Goal: Task Accomplishment & Management: Manage account settings

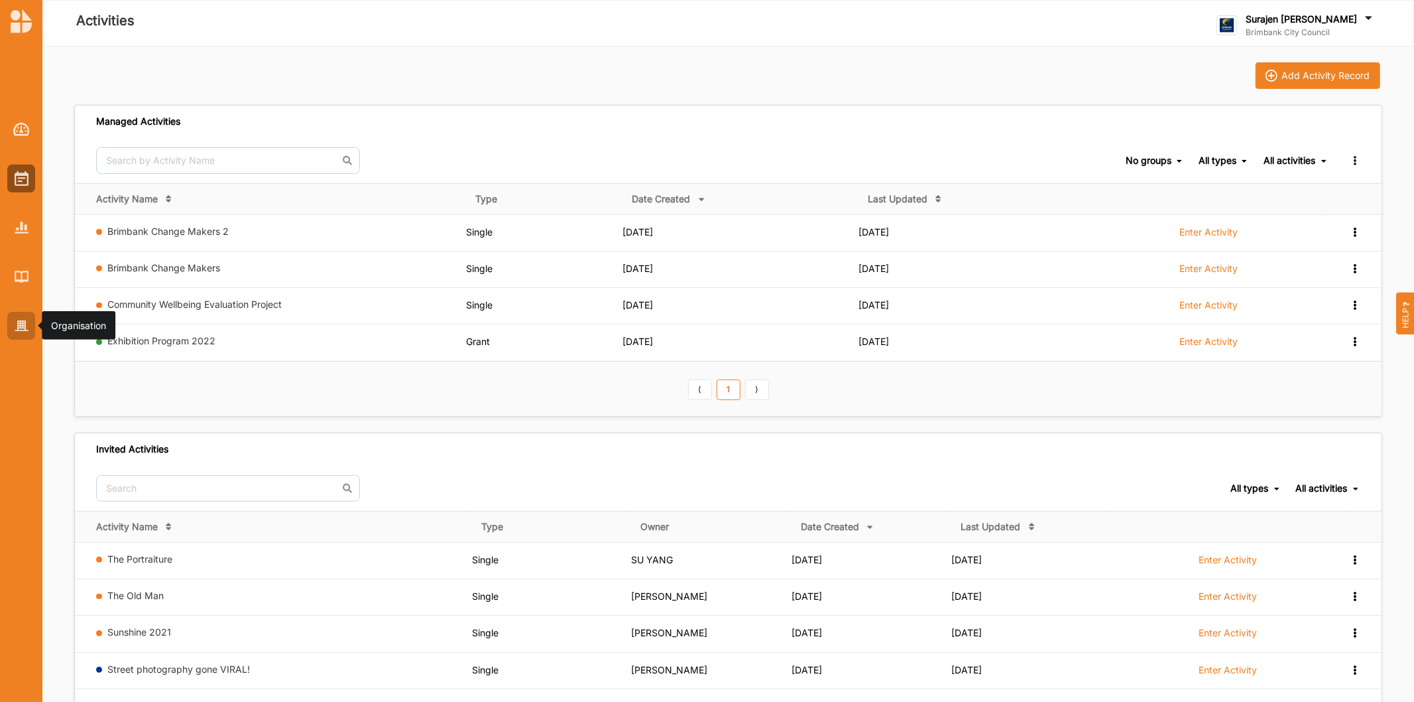
click at [10, 320] on div at bounding box center [21, 326] width 28 height 28
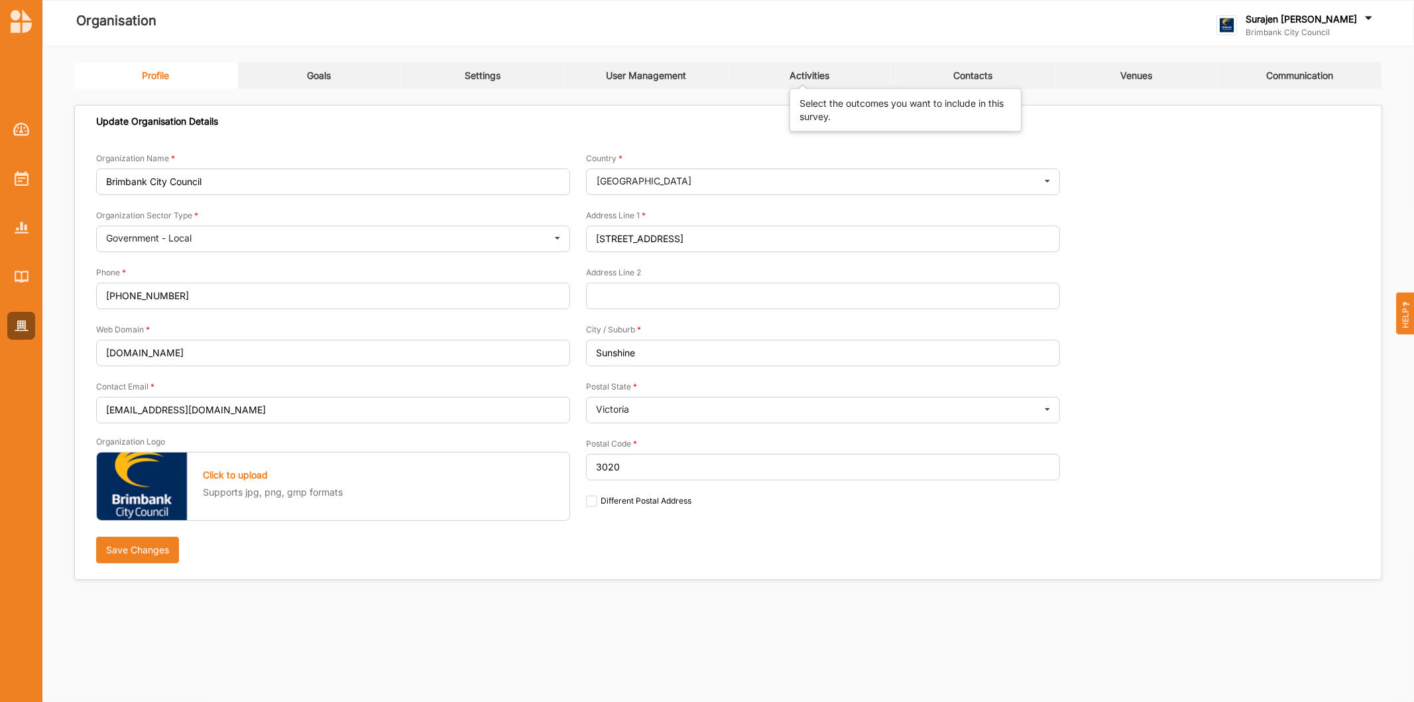
click at [819, 75] on div "Activities" at bounding box center [810, 76] width 40 height 12
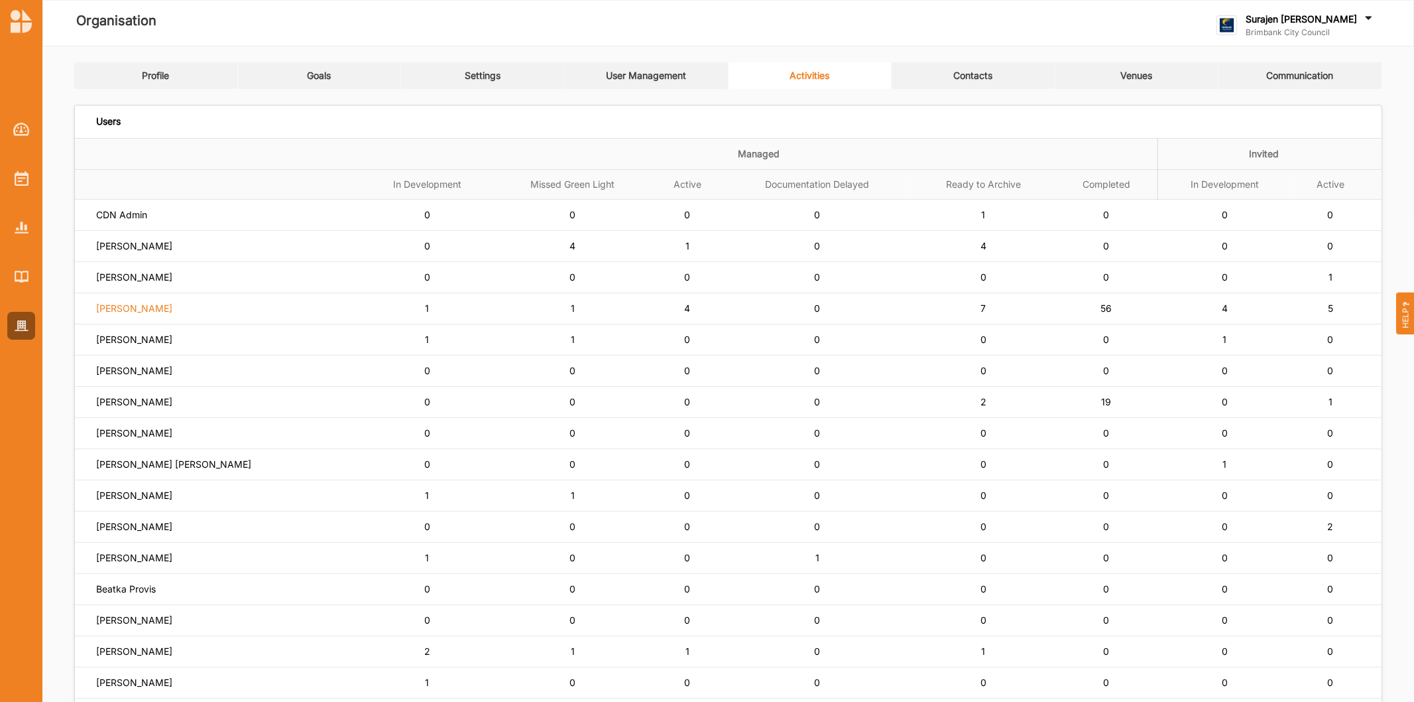
click at [147, 221] on label "Simone Gordon" at bounding box center [121, 215] width 51 height 12
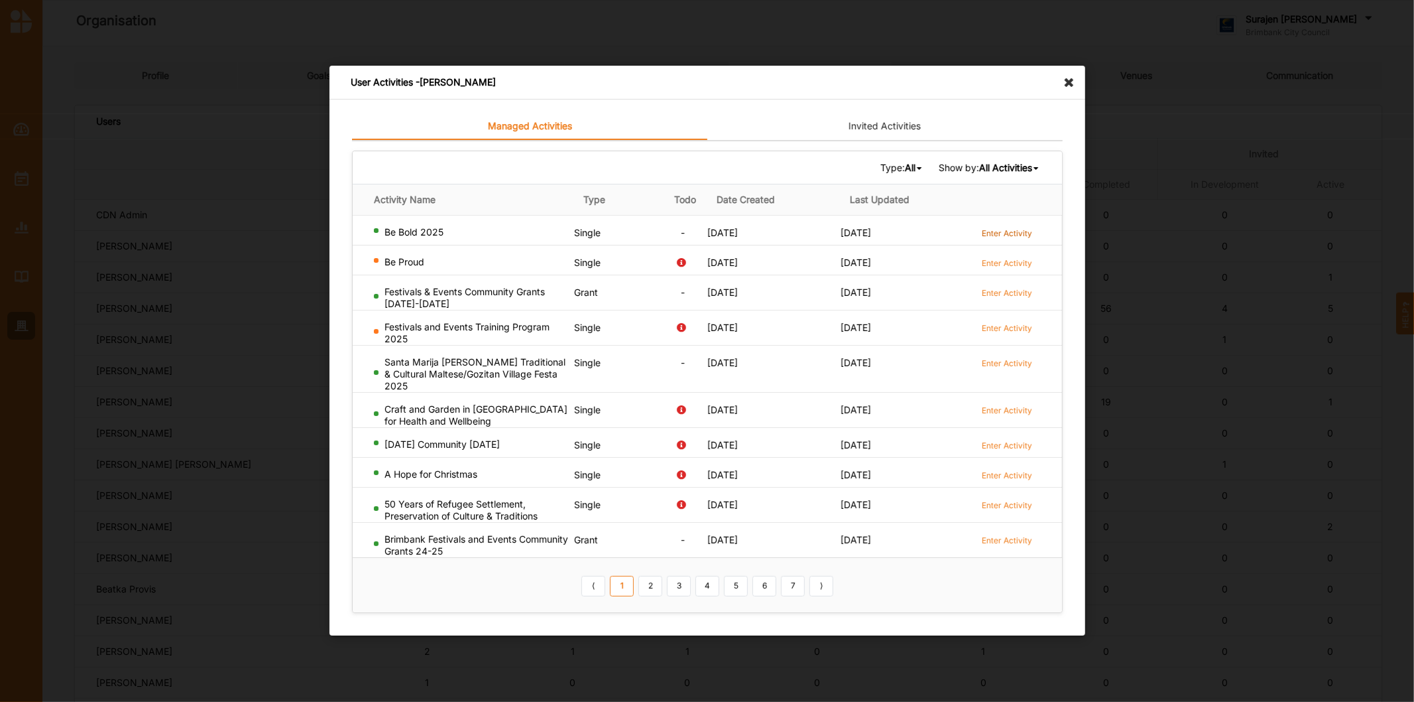
click at [991, 228] on label "Enter Activity" at bounding box center [1007, 232] width 50 height 11
click at [1073, 92] on div "User Activities - Simone Gordon" at bounding box center [708, 83] width 756 height 34
click at [1073, 82] on icon at bounding box center [1072, 76] width 21 height 21
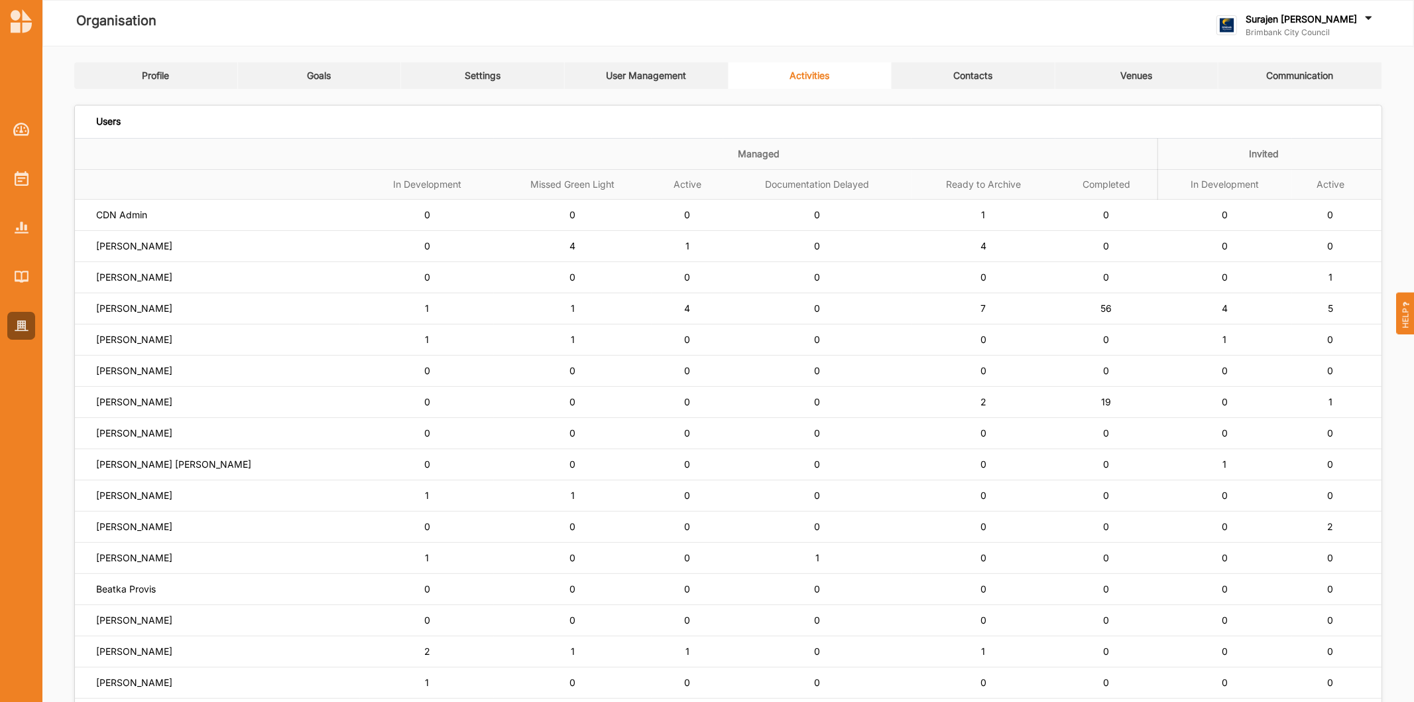
click at [23, 556] on div at bounding box center [21, 351] width 42 height 702
click at [11, 176] on div at bounding box center [21, 178] width 28 height 28
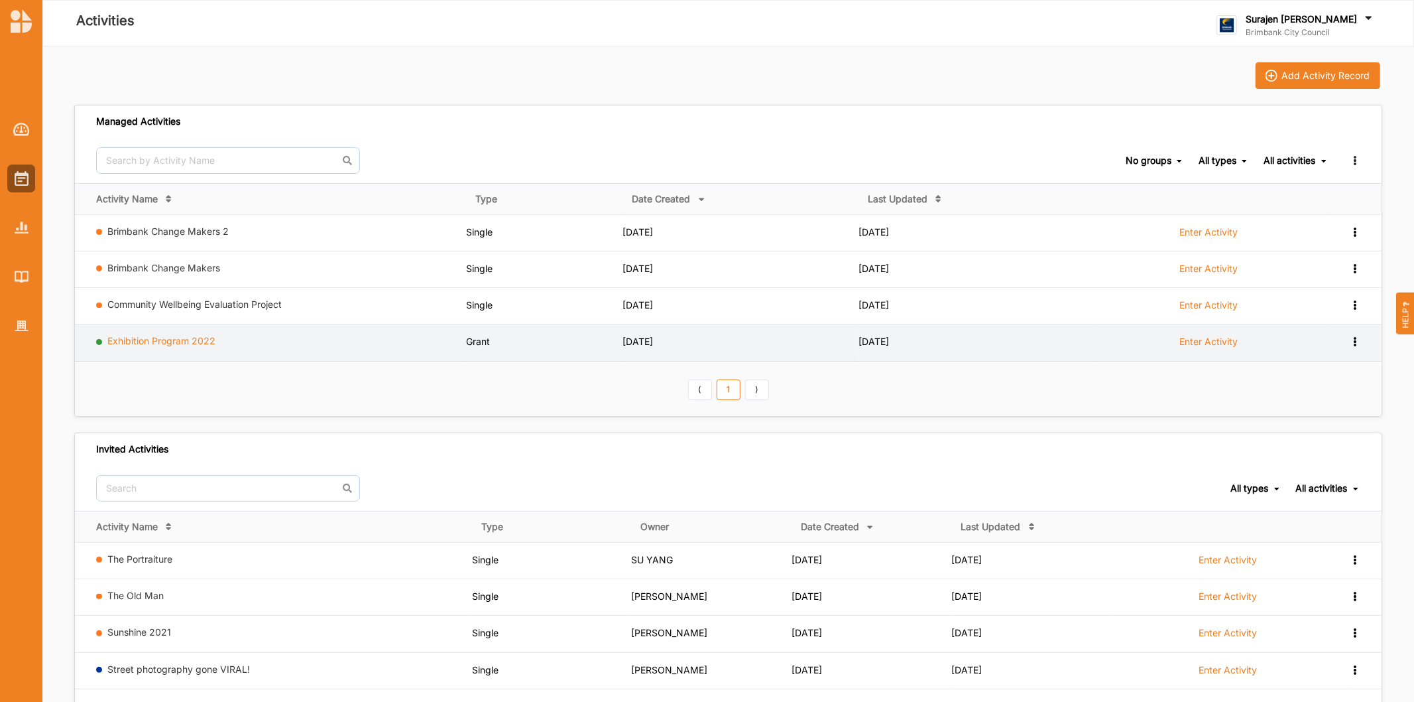
click at [131, 346] on link "Exhibition Program 2022" at bounding box center [162, 340] width 108 height 11
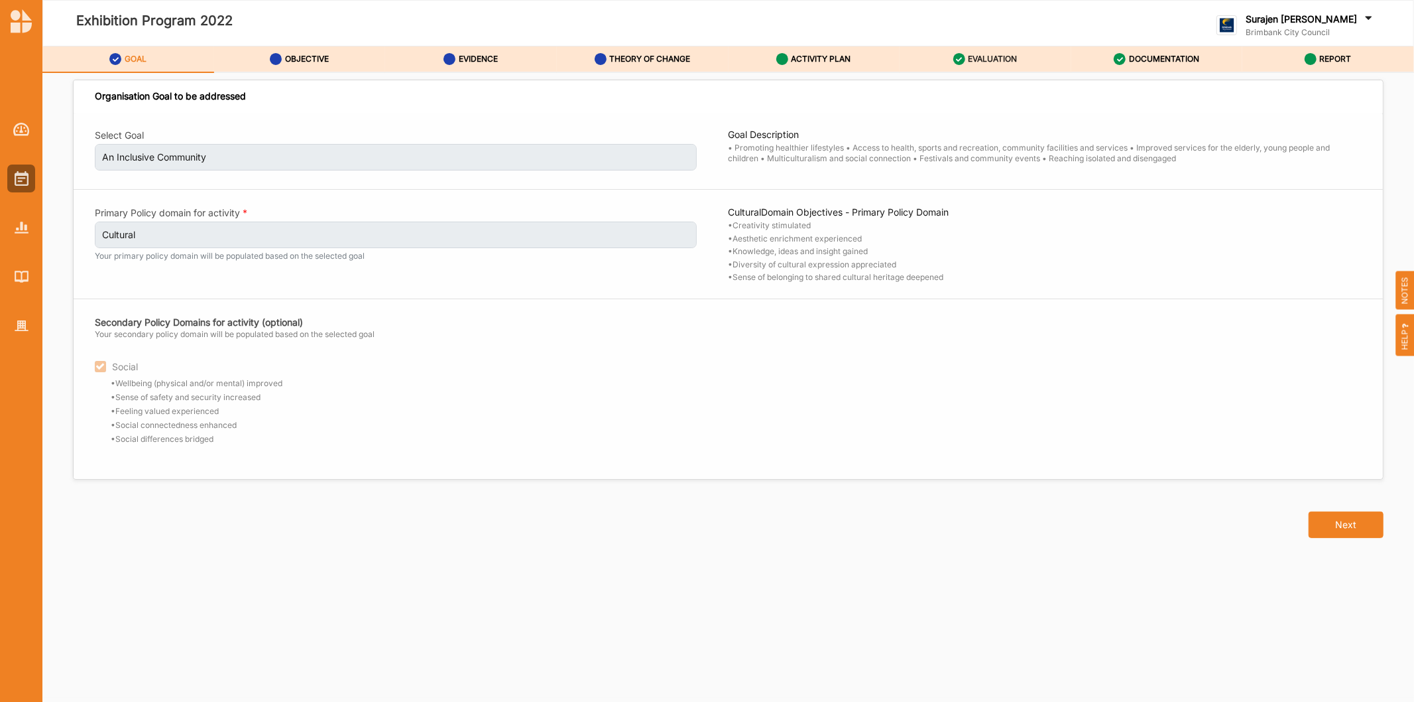
click at [976, 60] on label "EVALUATION" at bounding box center [992, 59] width 49 height 11
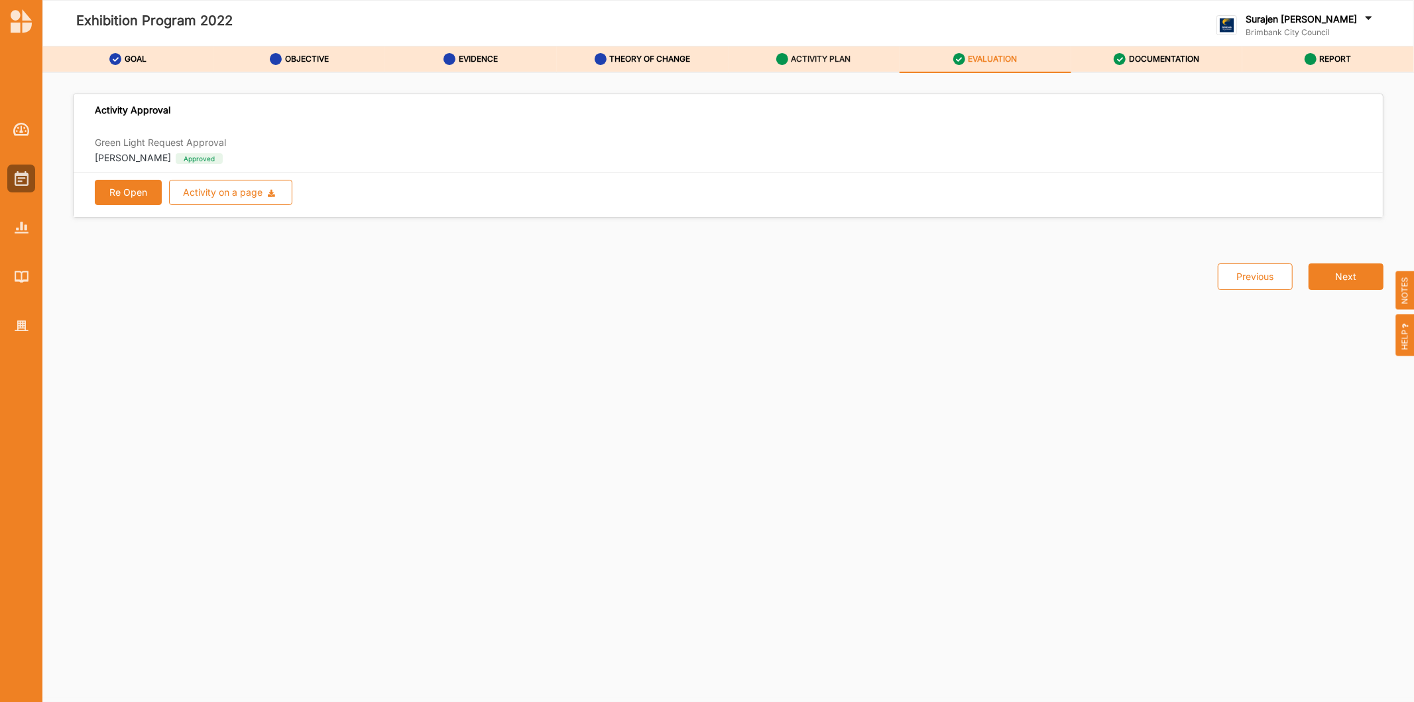
click at [843, 56] on label "ACTIVITY PLAN" at bounding box center [822, 59] width 60 height 11
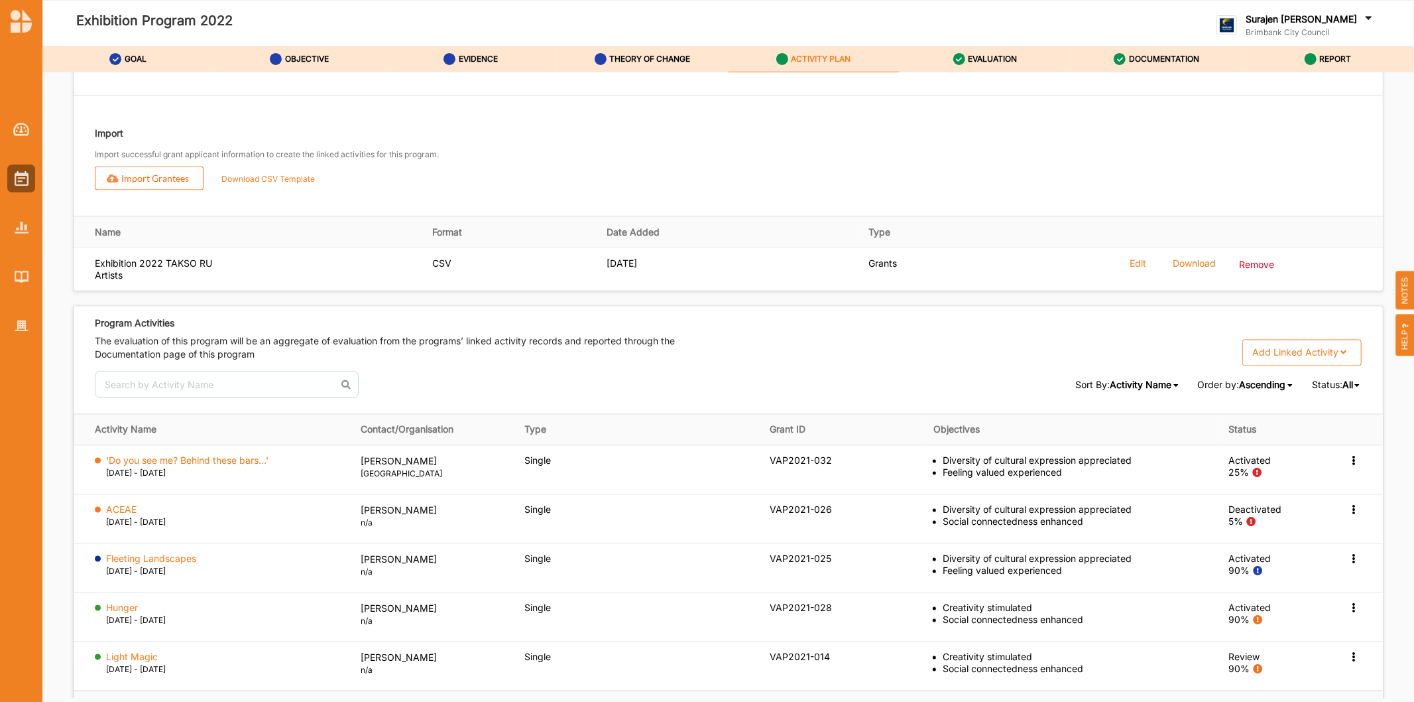
scroll to position [1931, 0]
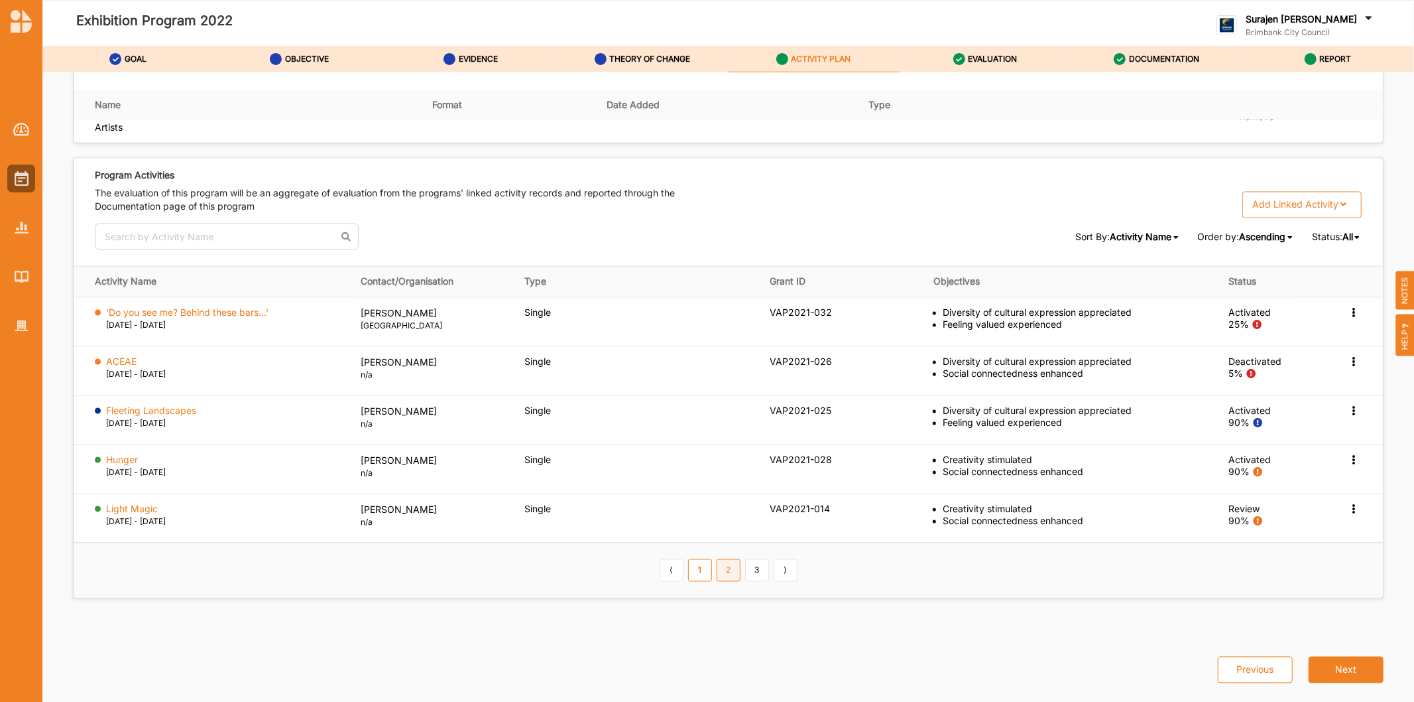
click at [734, 578] on link "2" at bounding box center [729, 570] width 24 height 23
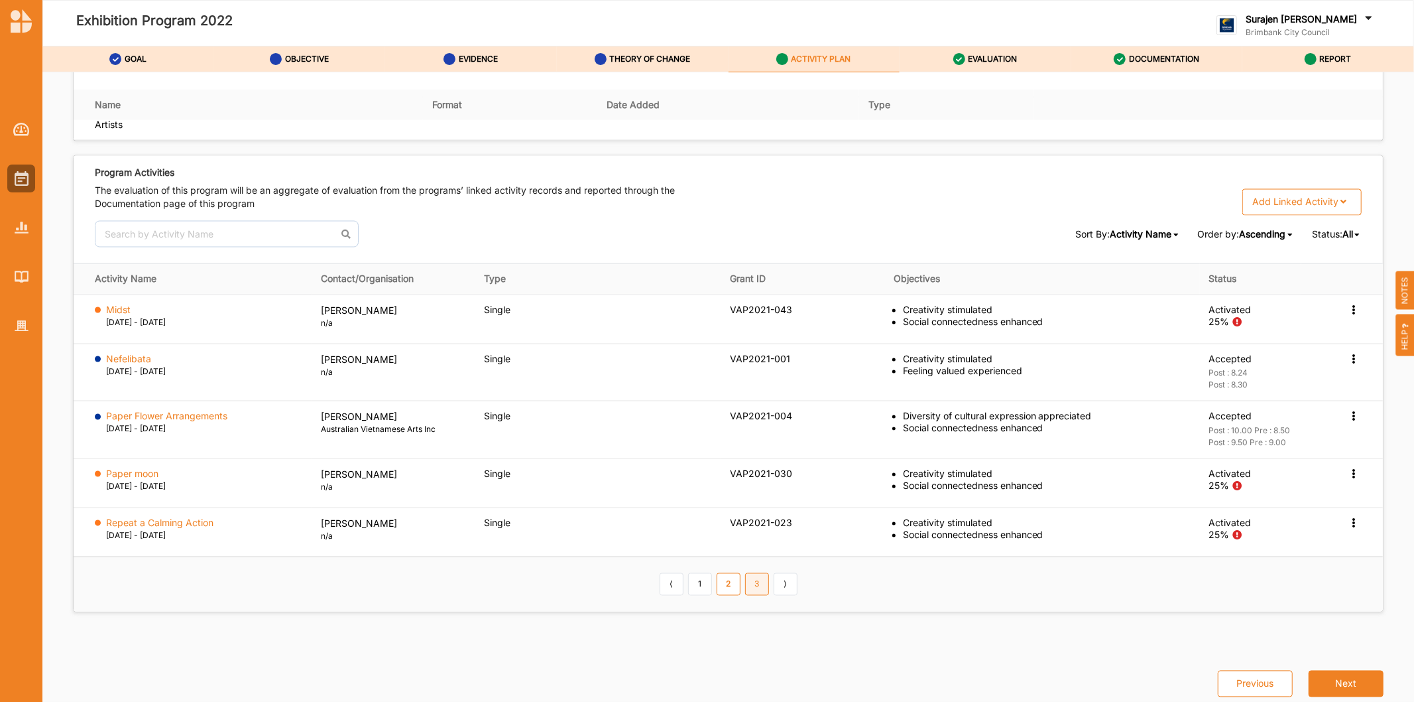
click at [757, 588] on link "3" at bounding box center [757, 584] width 24 height 23
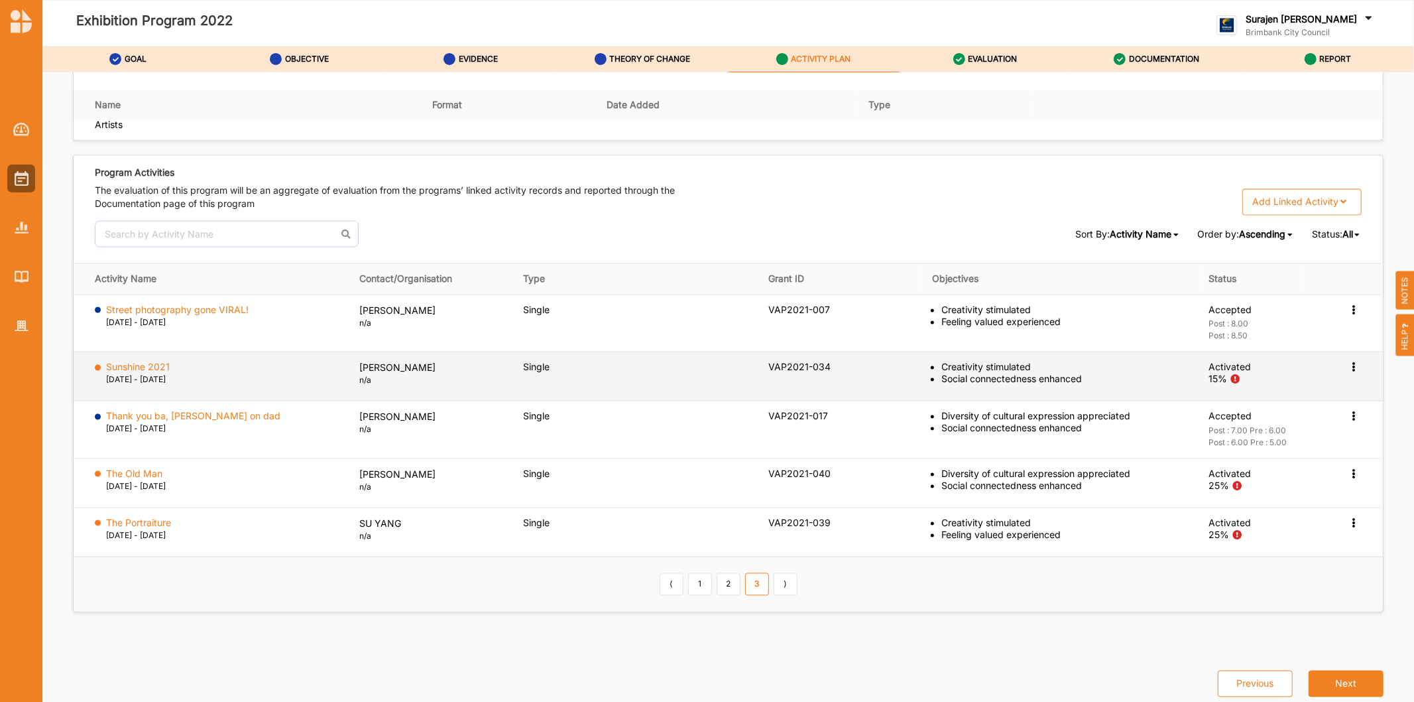
click at [1349, 314] on icon at bounding box center [1354, 308] width 11 height 9
click at [1282, 446] on label "Change Ownership" at bounding box center [1270, 446] width 83 height 12
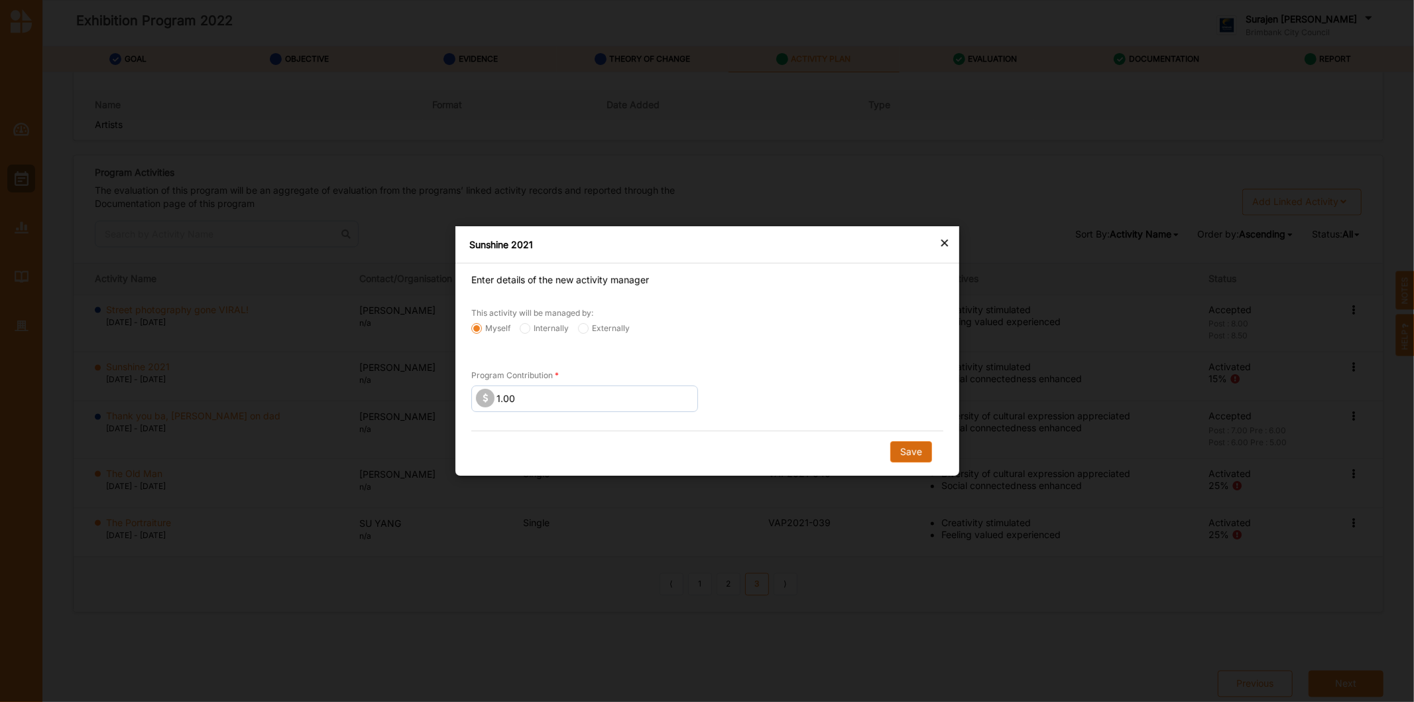
click at [904, 451] on button "Save" at bounding box center [911, 451] width 42 height 21
radio input "false"
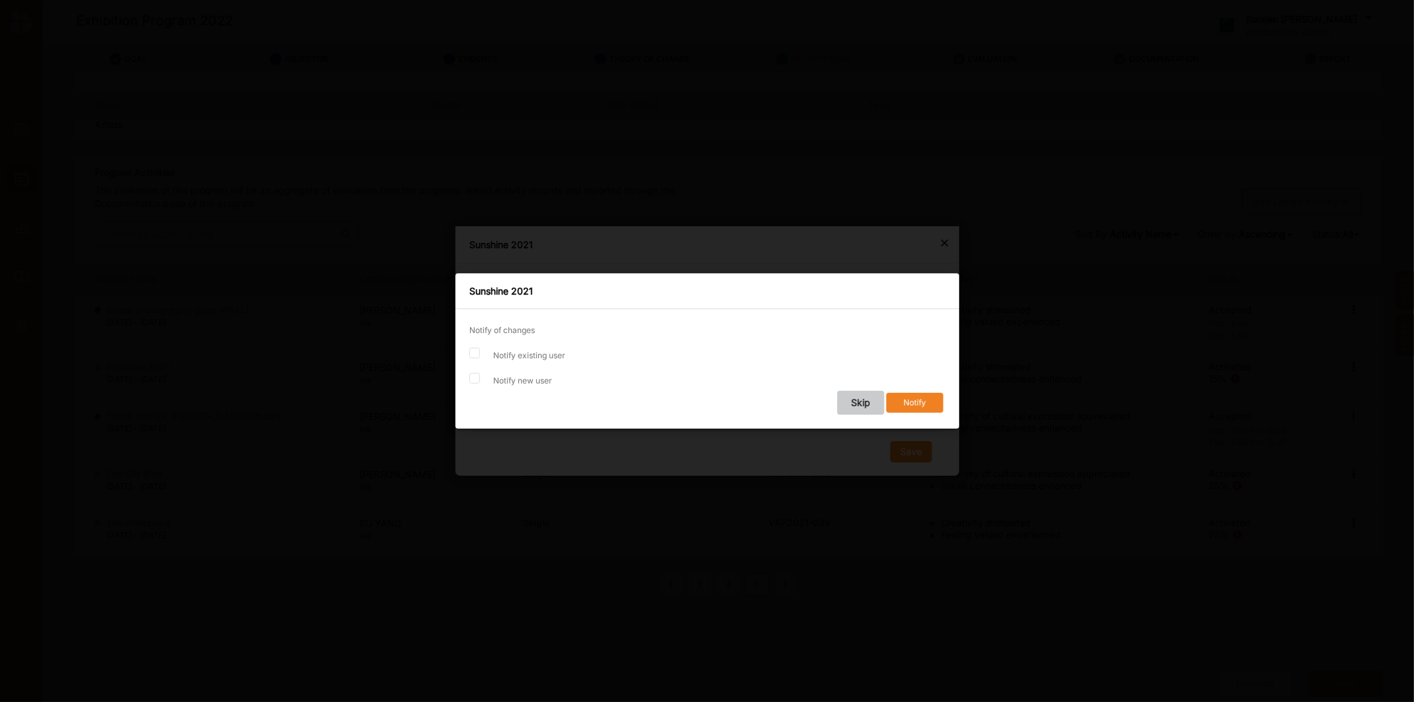
click at [852, 403] on button "Skip" at bounding box center [860, 403] width 47 height 24
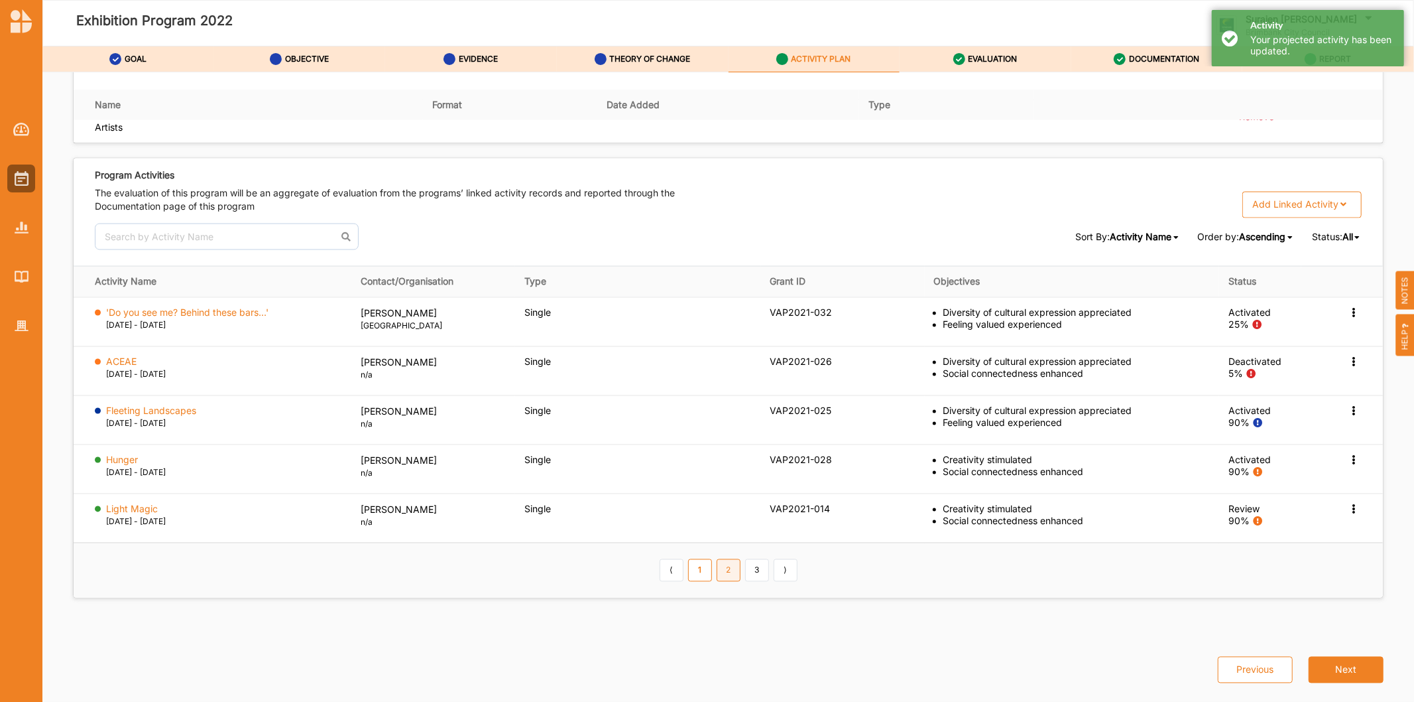
click at [724, 574] on link "2" at bounding box center [729, 570] width 24 height 23
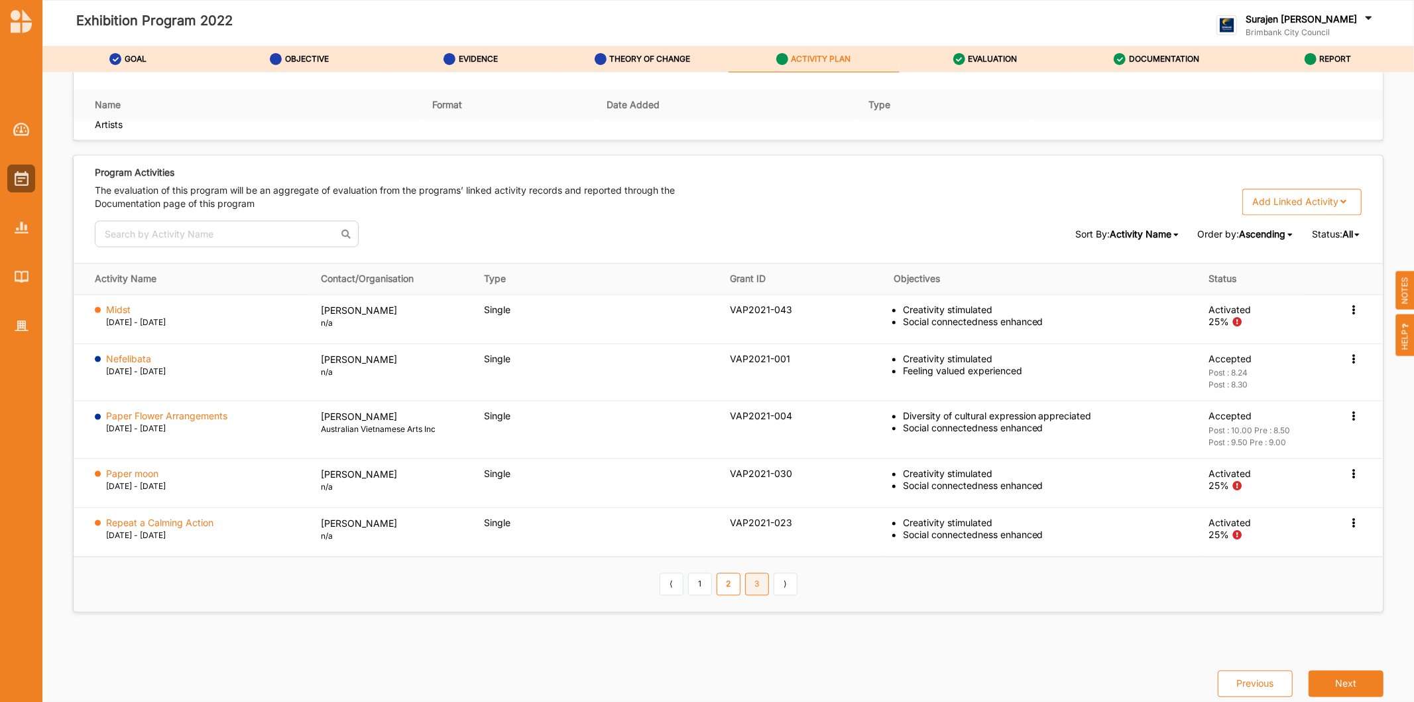
click at [757, 595] on link "3" at bounding box center [757, 584] width 24 height 23
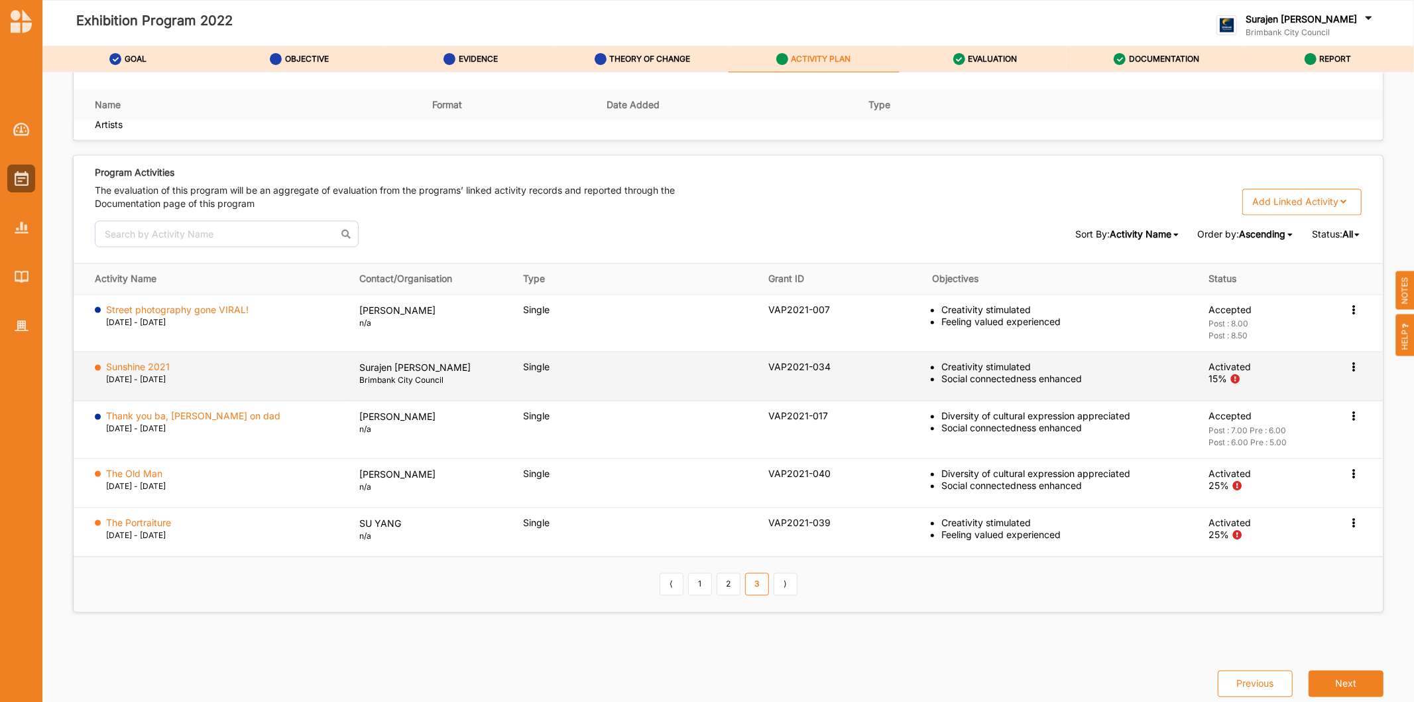
click at [1349, 314] on icon at bounding box center [1354, 308] width 11 height 9
click at [1239, 475] on label "Deactivate" at bounding box center [1252, 473] width 47 height 12
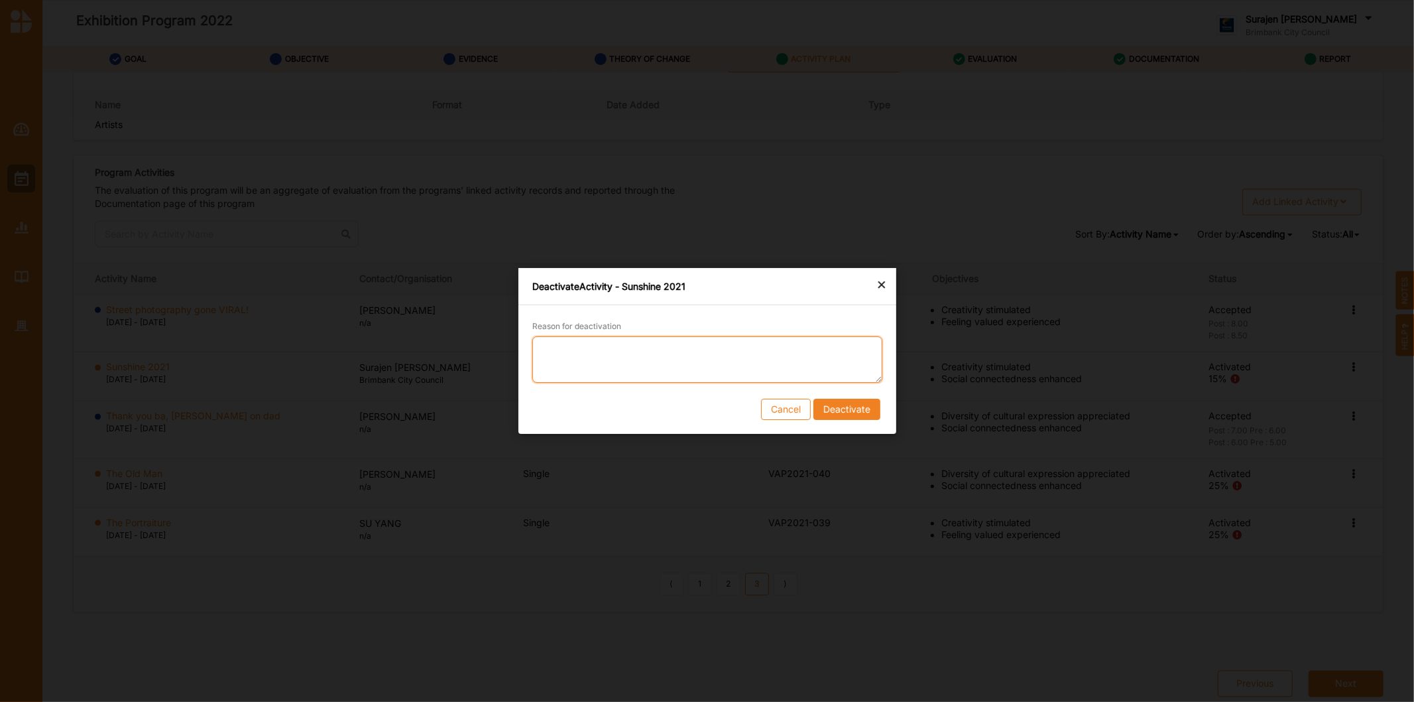
click at [607, 355] on textarea "Reason for deactivation" at bounding box center [707, 359] width 350 height 46
click at [789, 412] on button "Cancel" at bounding box center [786, 409] width 50 height 21
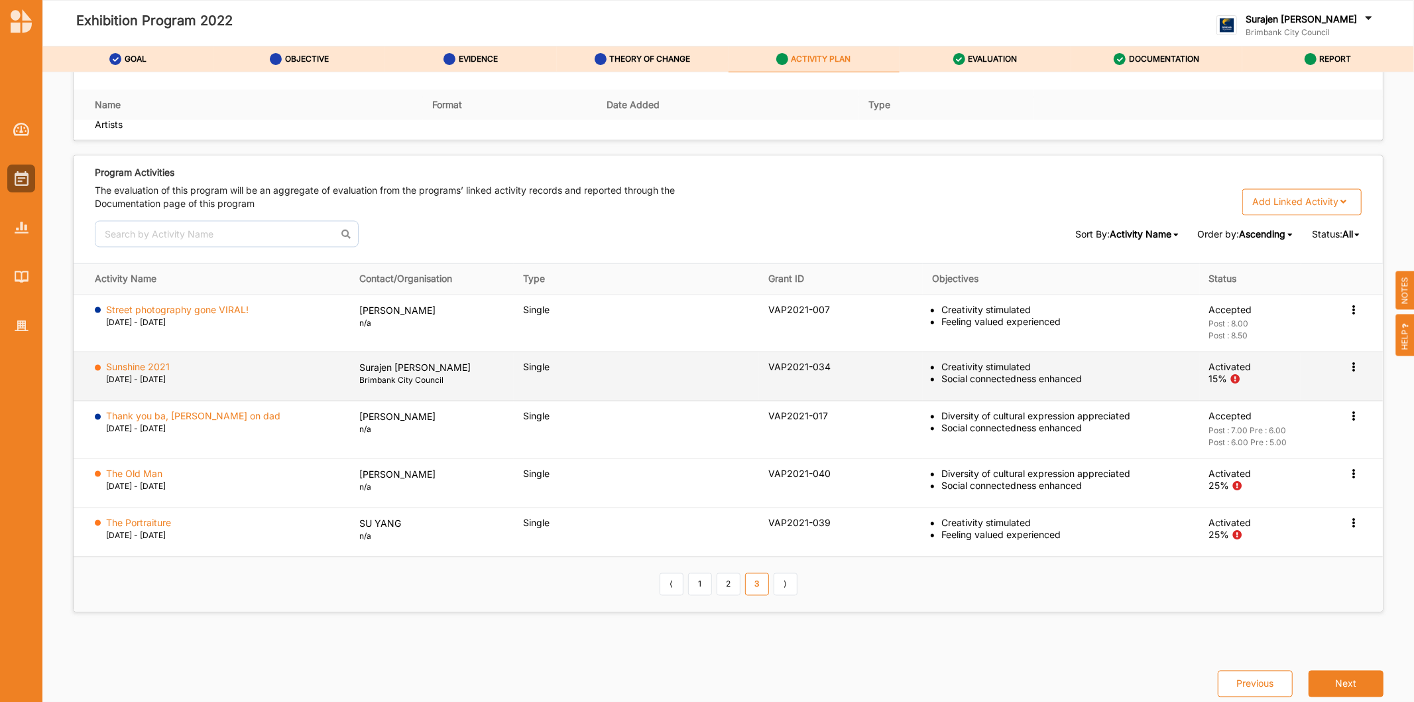
click at [1349, 314] on icon at bounding box center [1354, 308] width 11 height 9
click at [1270, 482] on div "Deactivate" at bounding box center [1290, 473] width 142 height 27
click at [1339, 316] on div "Activation Information View Report Change Ownership Deactivate" at bounding box center [1336, 310] width 51 height 12
click at [1349, 314] on icon at bounding box center [1354, 308] width 11 height 9
click at [1250, 471] on label "Deactivate" at bounding box center [1252, 473] width 47 height 12
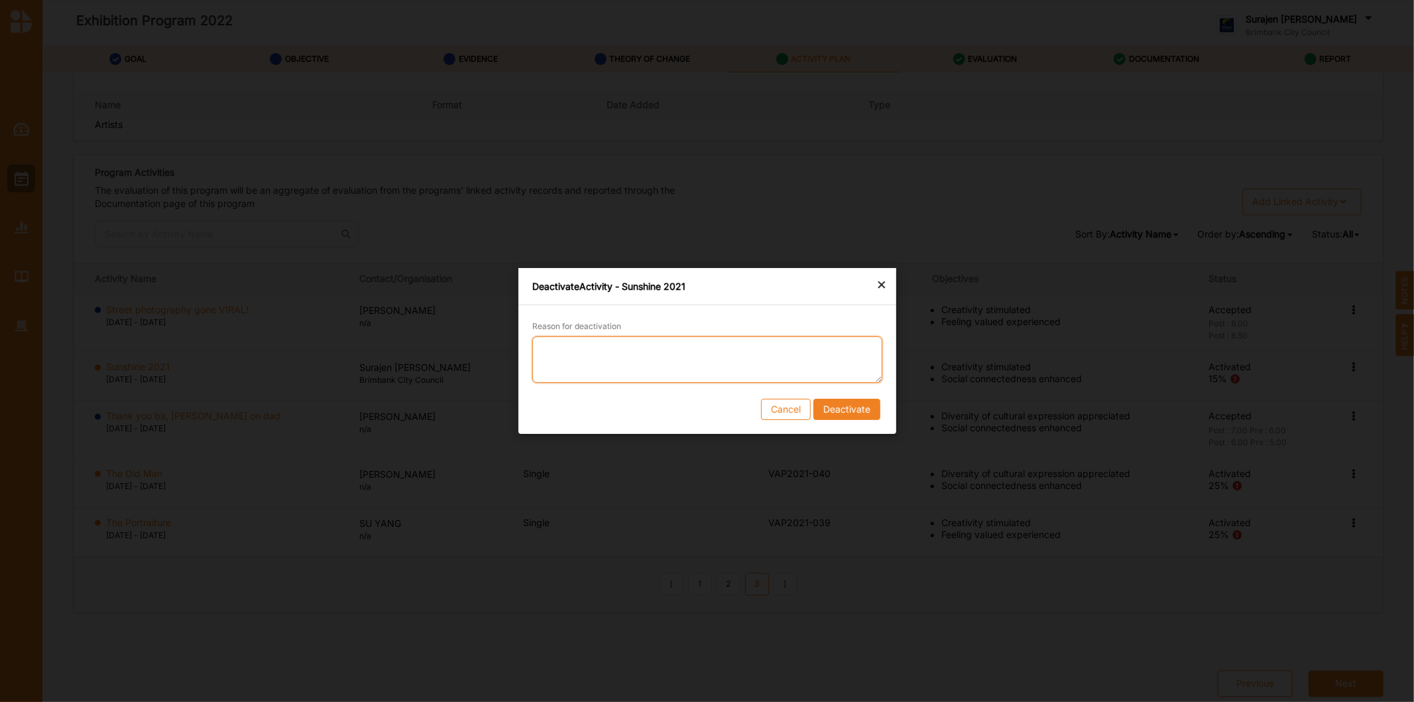
click at [751, 346] on textarea "Reason for deactivation" at bounding box center [707, 359] width 350 height 46
type textarea "t"
type textarea "This program was delivered during multiple covid lockdowns and completing a Tak…"
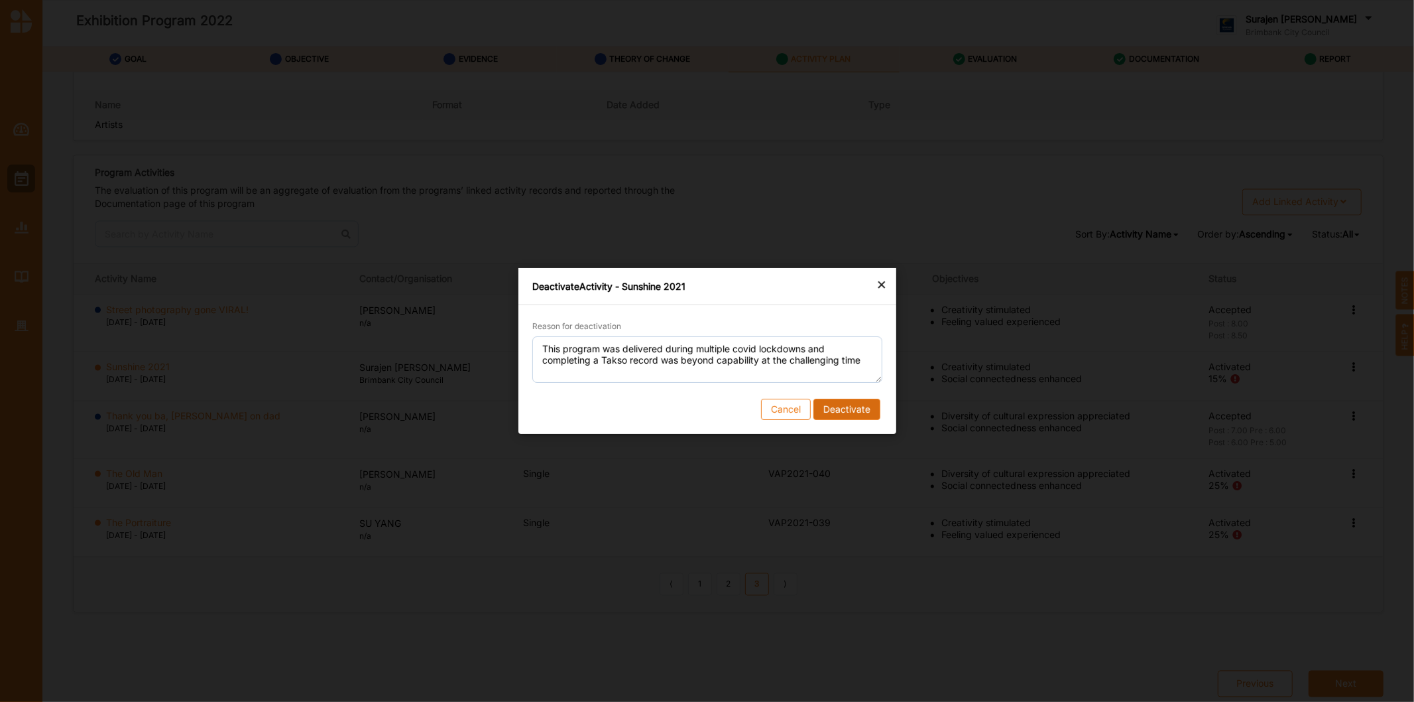
click at [843, 405] on button "Deactivate" at bounding box center [846, 409] width 67 height 21
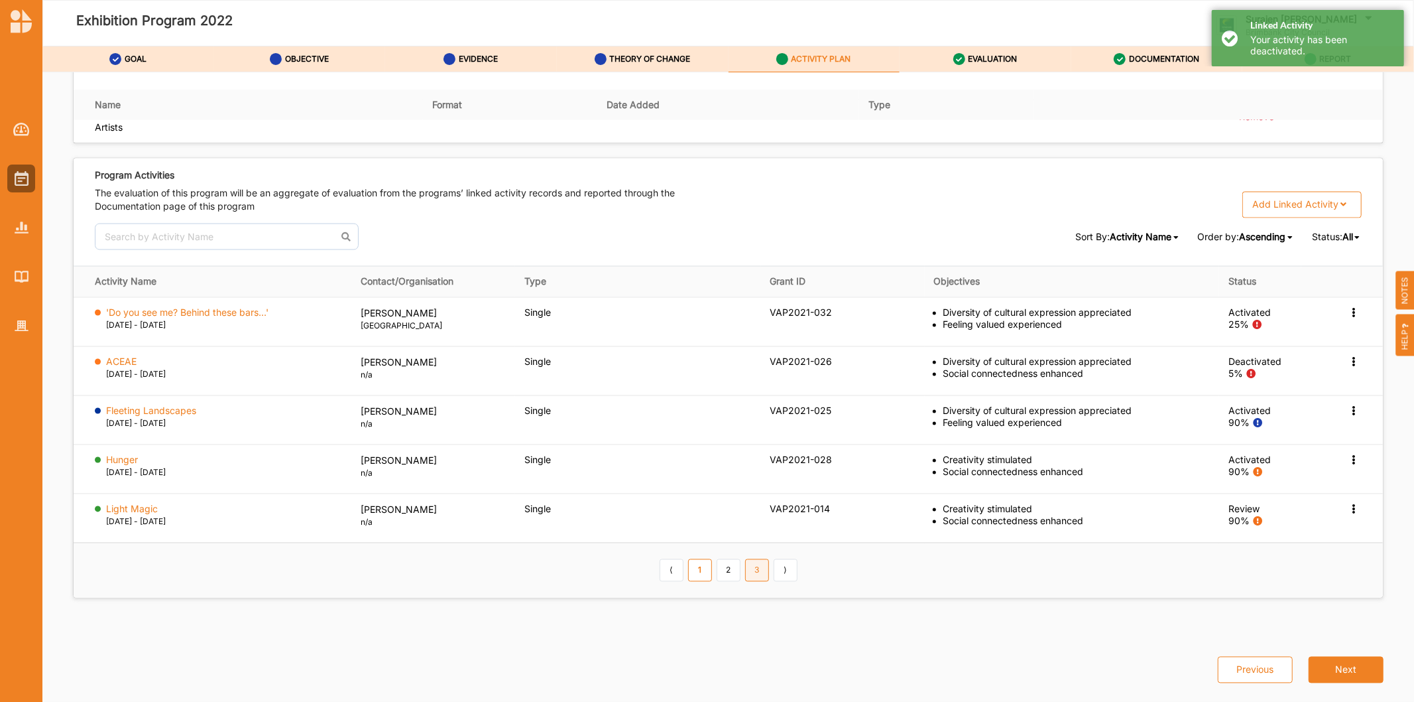
click at [753, 575] on link "3" at bounding box center [757, 570] width 24 height 23
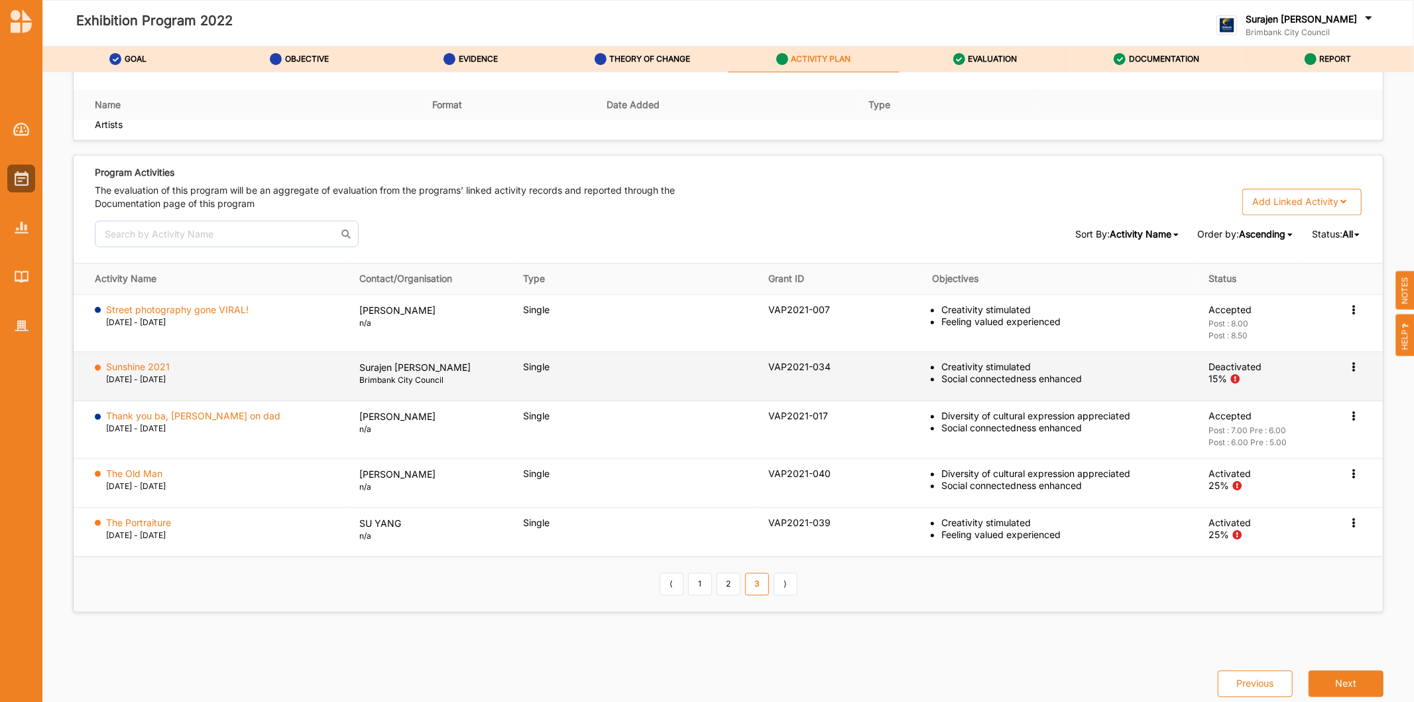
click at [1349, 314] on icon at bounding box center [1354, 308] width 11 height 9
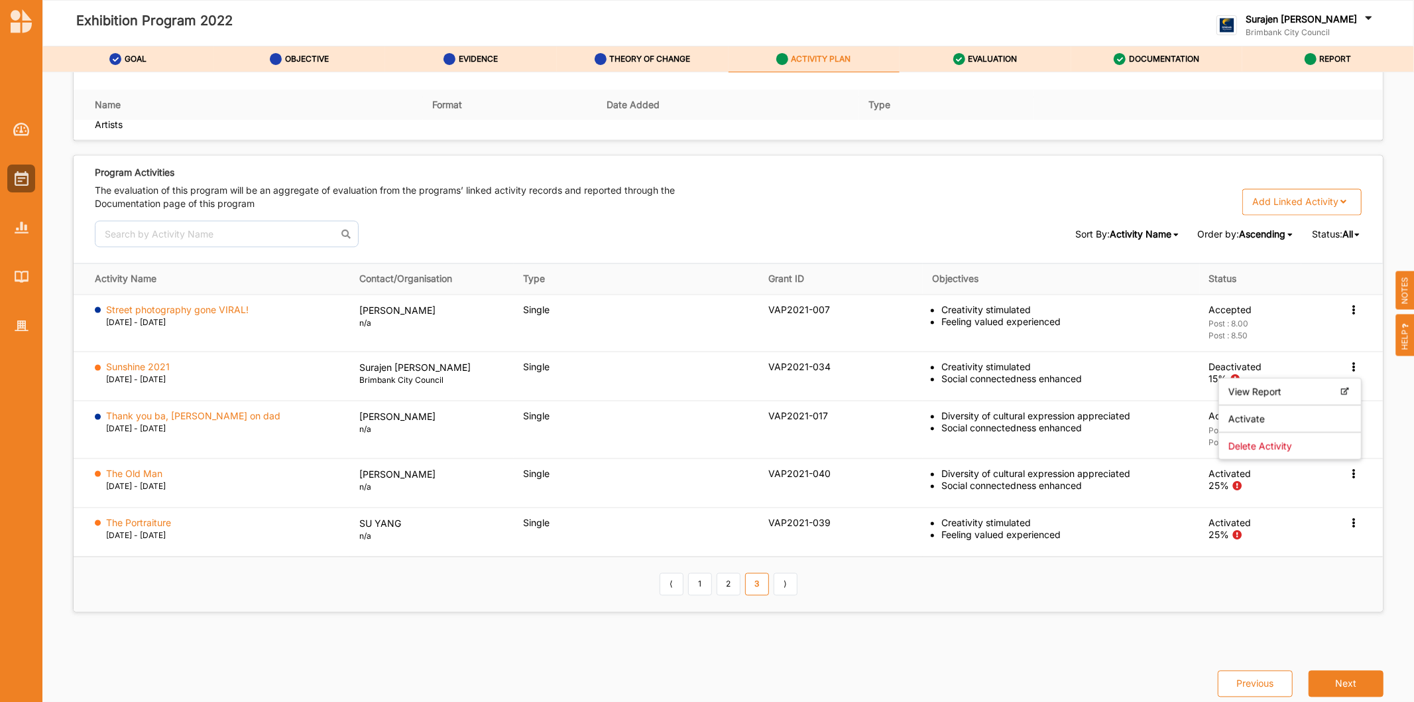
click at [560, 670] on div "Previous Next" at bounding box center [728, 675] width 1327 height 73
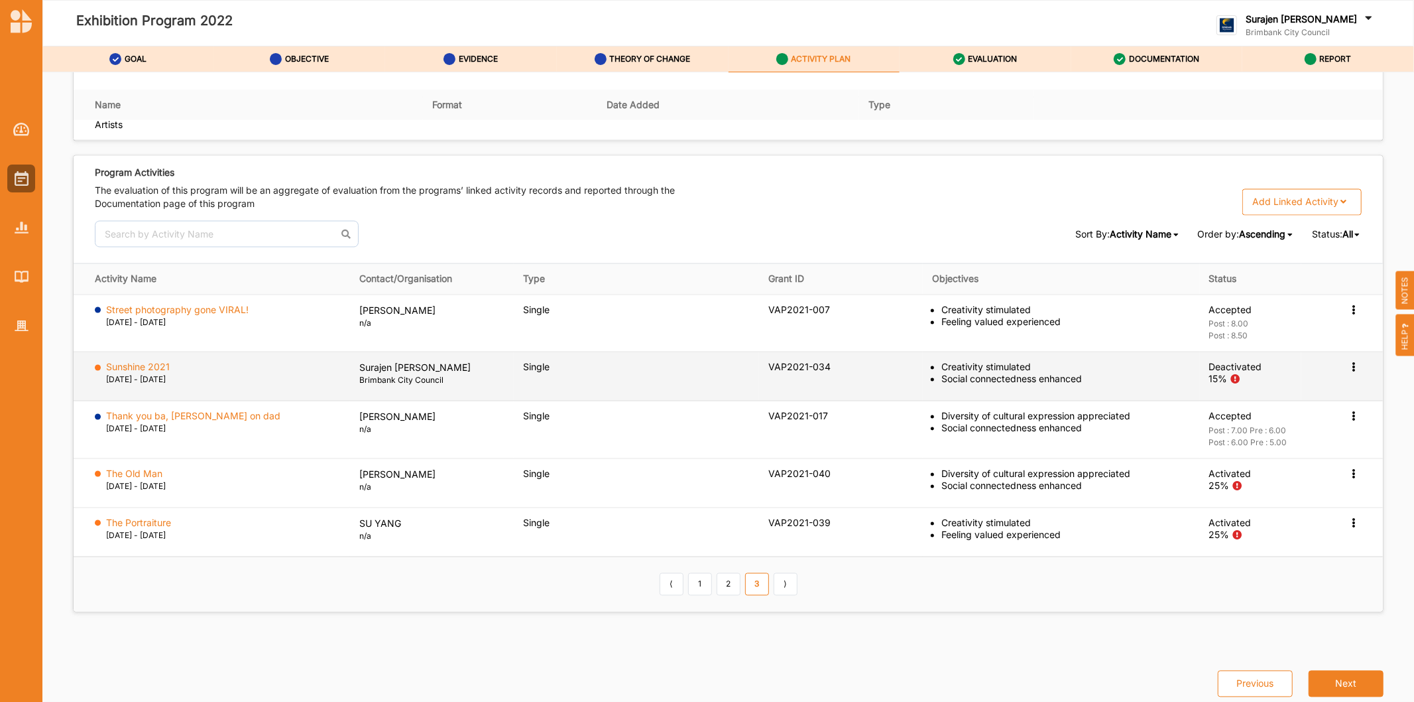
click at [138, 373] on label "Sunshine 2021" at bounding box center [139, 367] width 64 height 12
click at [141, 370] on label "Sunshine 2021" at bounding box center [139, 367] width 64 height 12
click at [599, 379] on td "Single" at bounding box center [636, 376] width 245 height 49
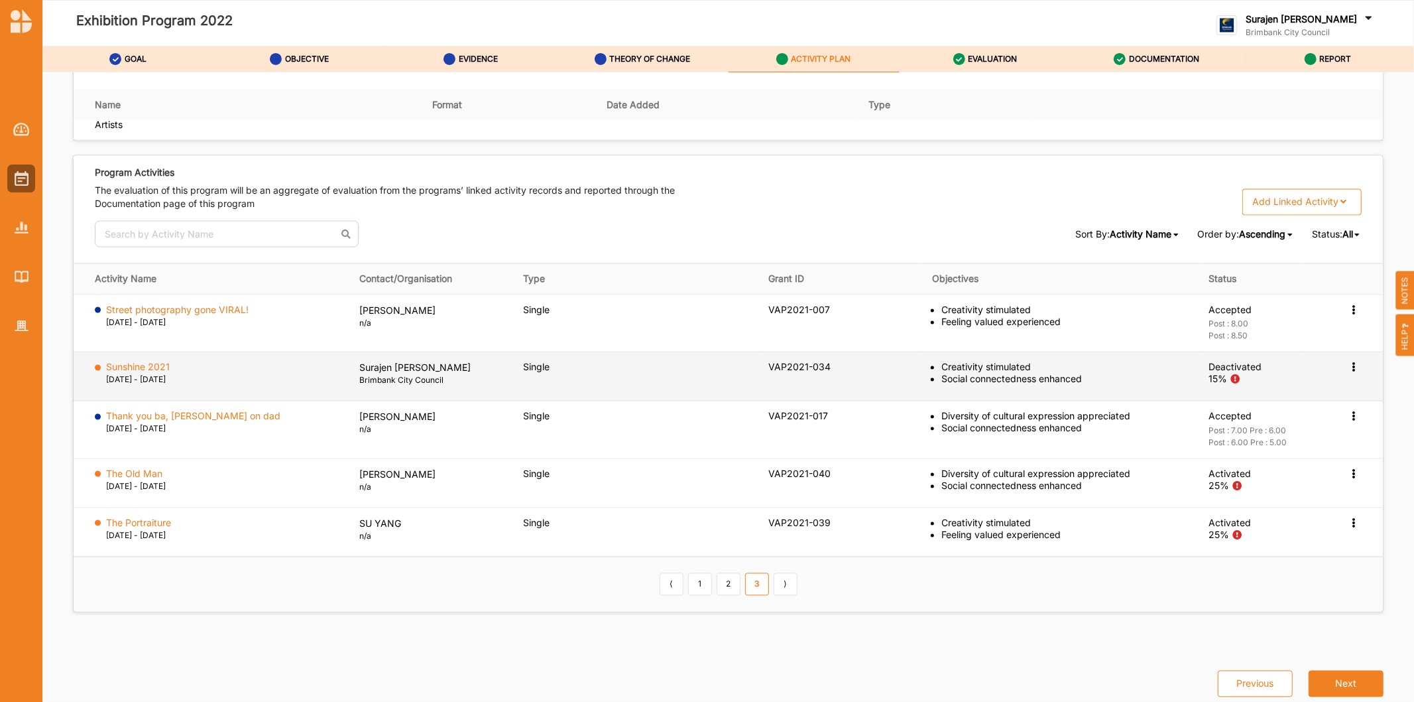
click at [1351, 314] on icon at bounding box center [1354, 308] width 11 height 9
click at [1253, 425] on label "Activate" at bounding box center [1247, 419] width 36 height 12
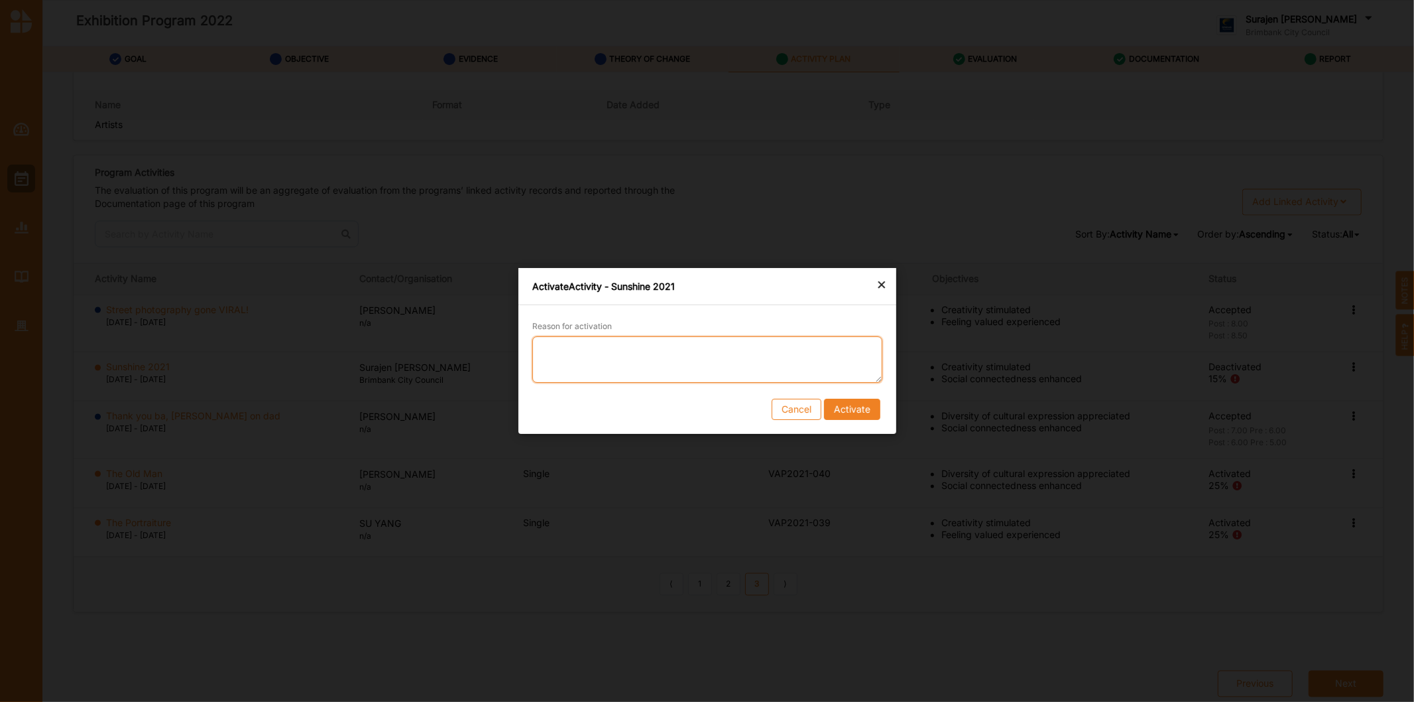
drag, startPoint x: 694, startPoint y: 359, endPoint x: 703, endPoint y: 355, distance: 9.5
click at [700, 356] on textarea "Reason for activation" at bounding box center [707, 359] width 350 height 46
type textarea "g"
click at [870, 410] on button "Activate" at bounding box center [852, 409] width 56 height 21
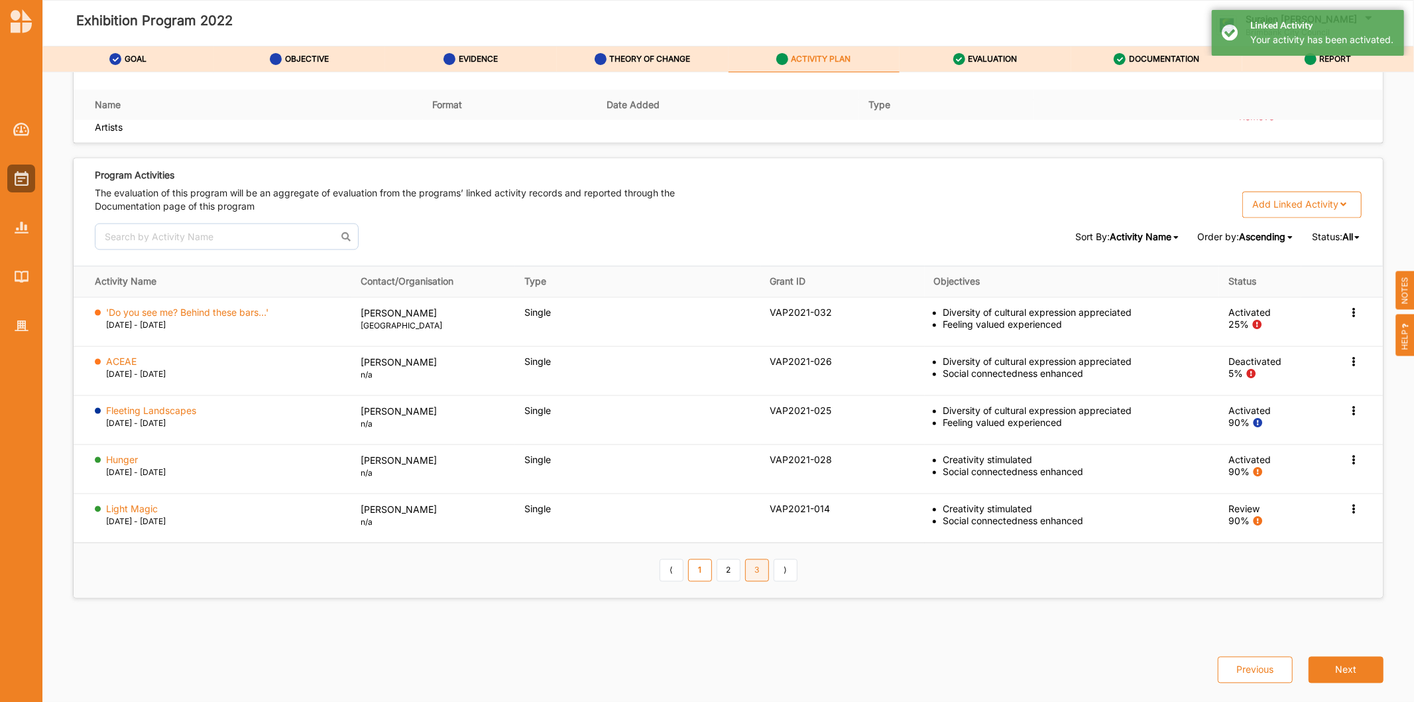
click at [759, 570] on link "3" at bounding box center [757, 570] width 24 height 23
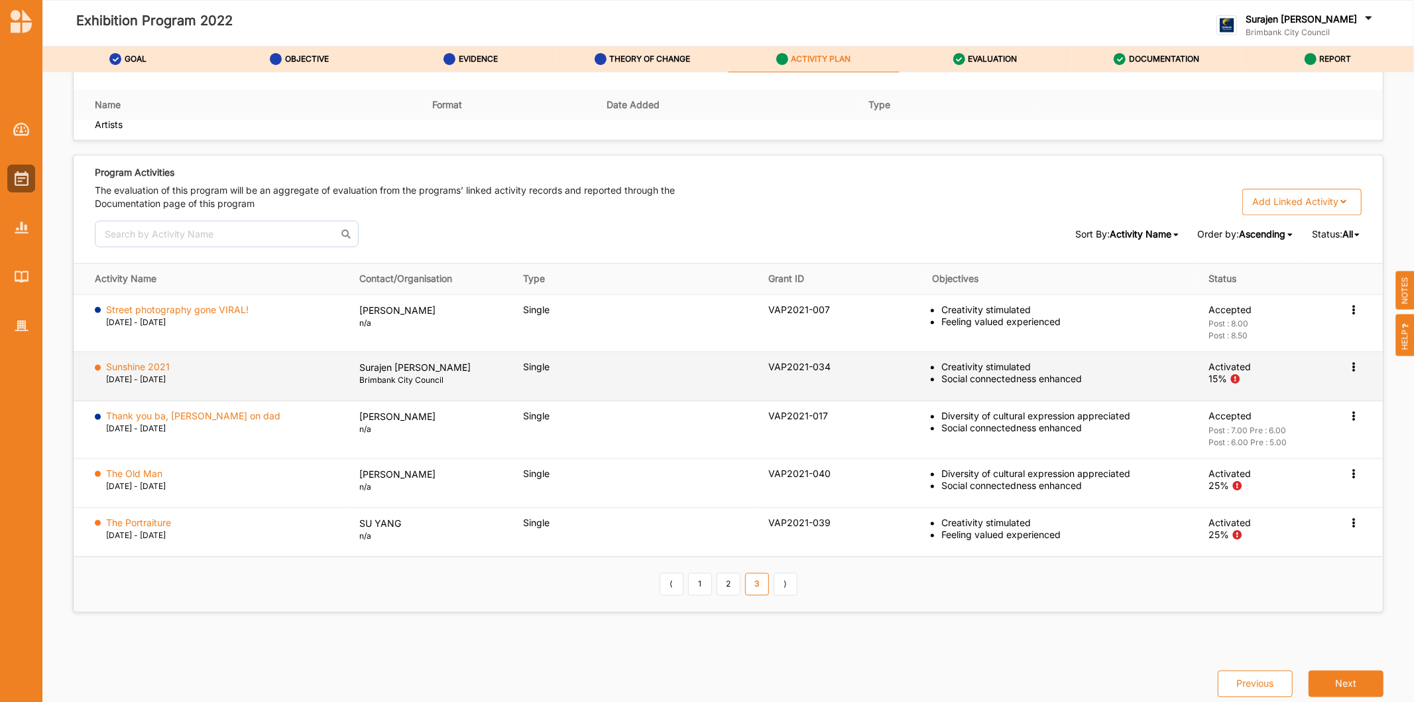
click at [1349, 314] on icon at bounding box center [1354, 308] width 11 height 9
click at [1300, 454] on div "Change Ownership" at bounding box center [1290, 446] width 142 height 27
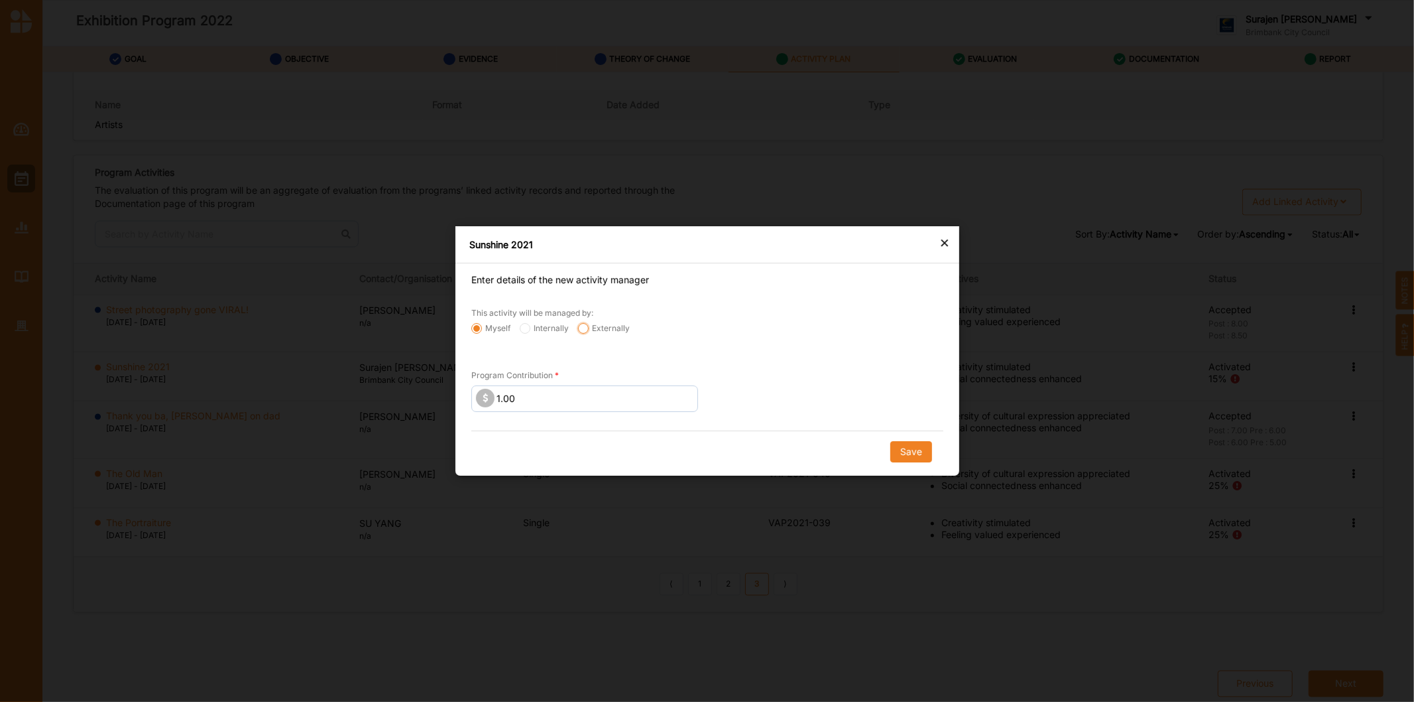
click at [482, 329] on input "Externally" at bounding box center [476, 328] width 11 height 11
radio input "true"
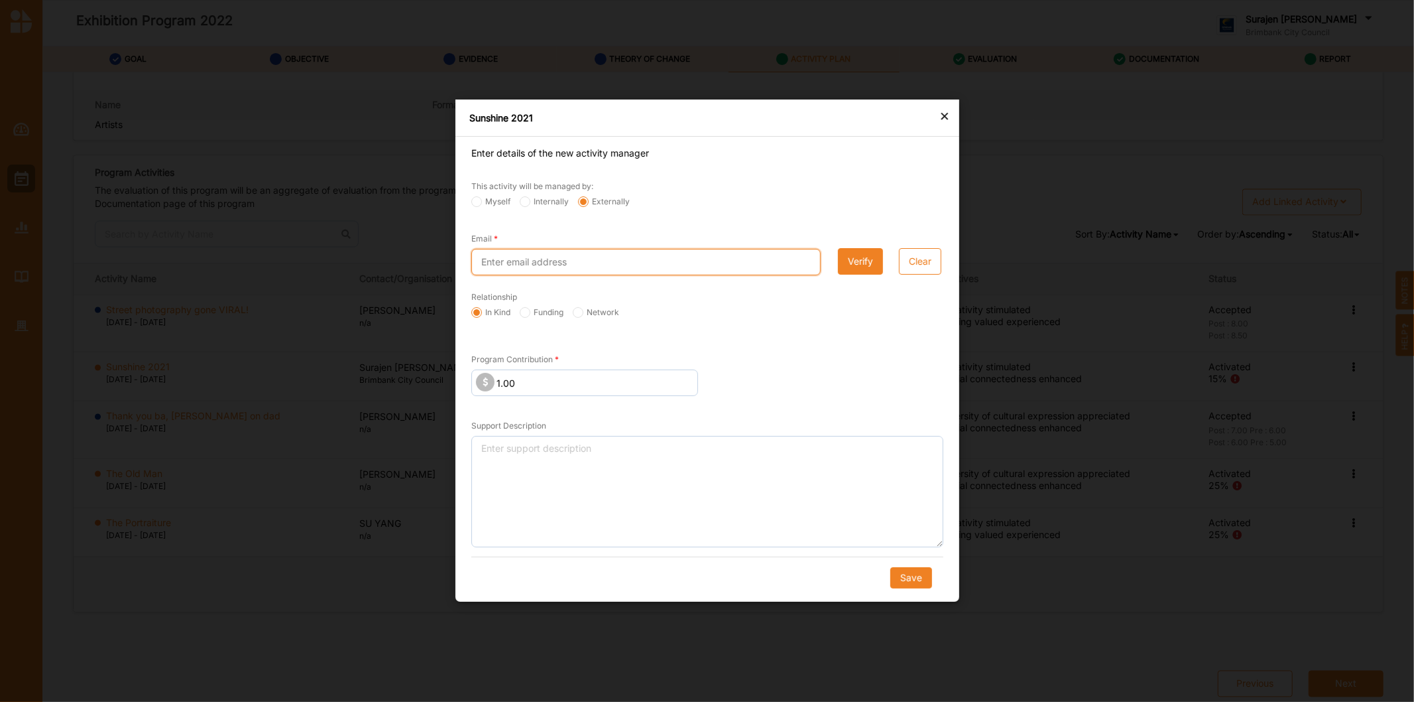
click at [597, 260] on input "Email" at bounding box center [645, 262] width 349 height 27
type input "nick.cowling23@gmail.co"
click at [482, 314] on input "Funding" at bounding box center [476, 313] width 11 height 11
radio input "true"
click at [862, 265] on button "Verify" at bounding box center [859, 262] width 45 height 27
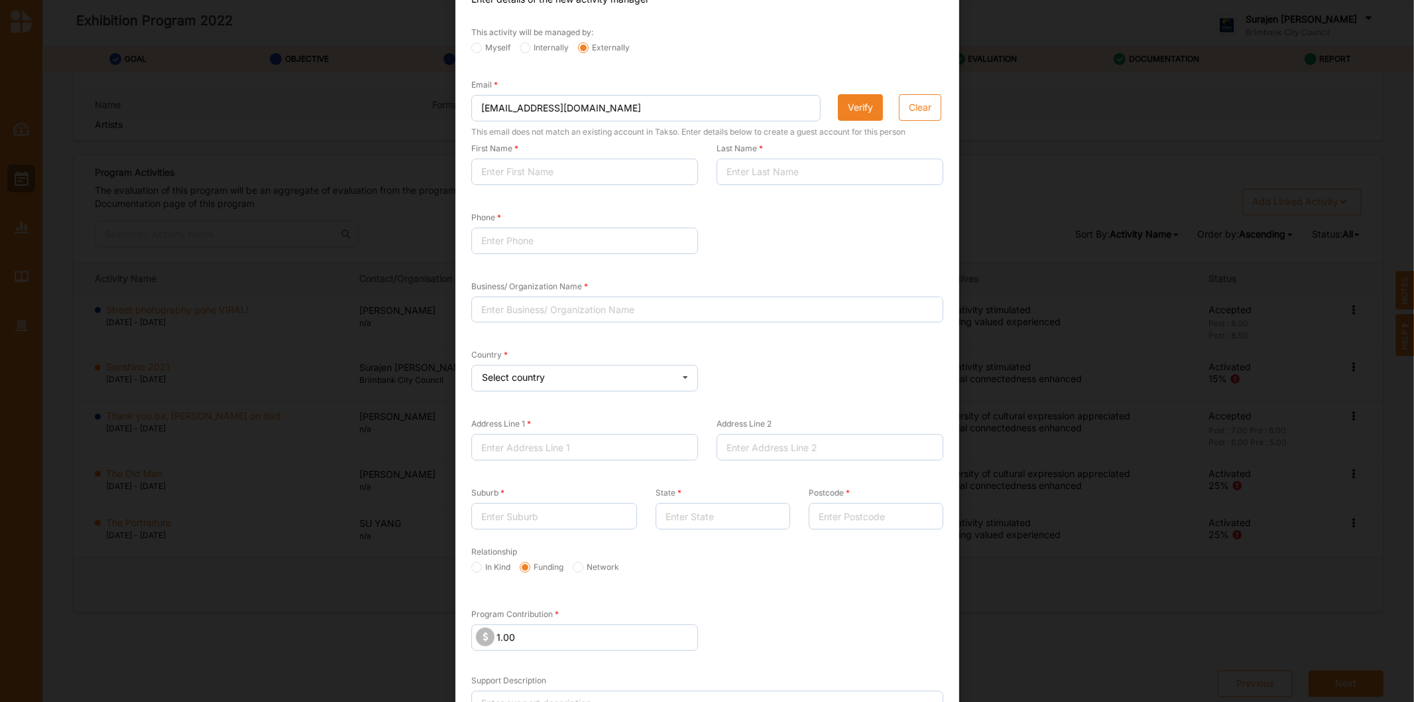
scroll to position [0, 0]
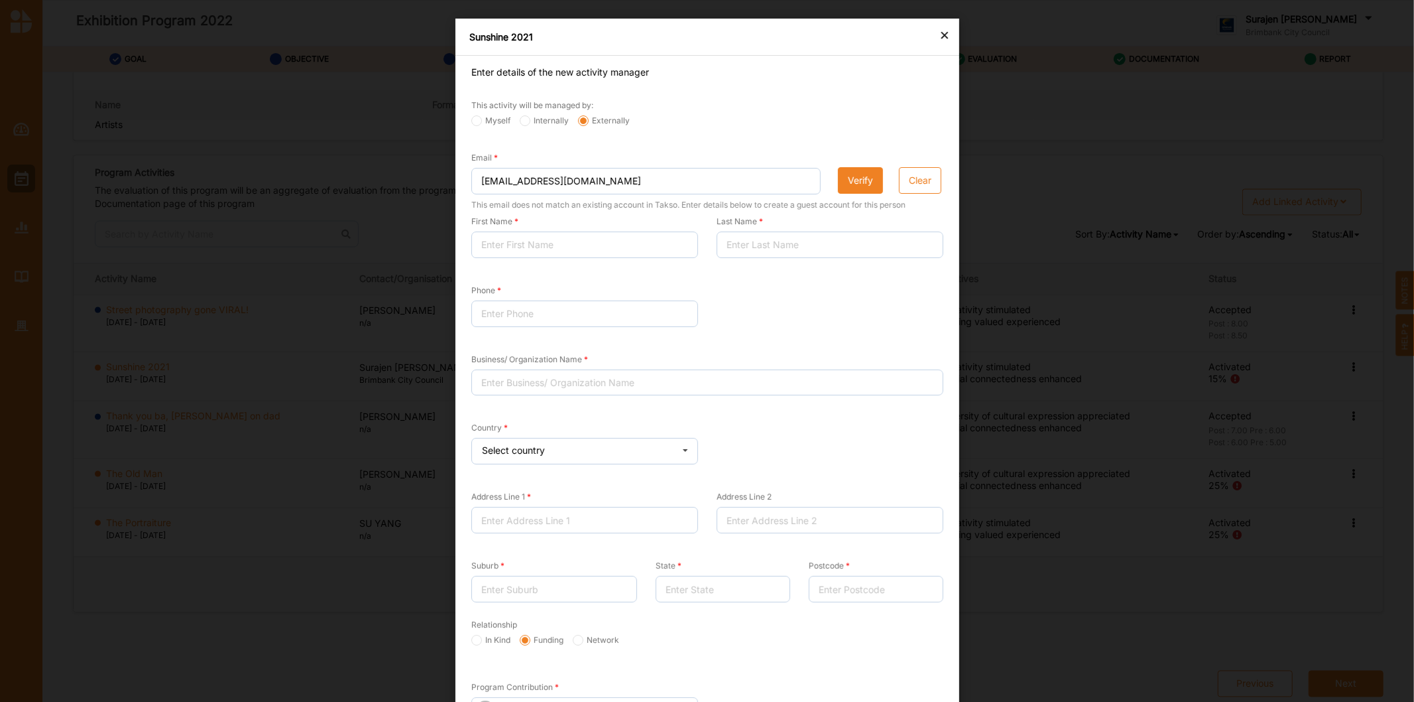
click at [934, 27] on div "Sunshine 2021" at bounding box center [708, 37] width 504 height 37
click at [944, 37] on div "×" at bounding box center [945, 35] width 11 height 16
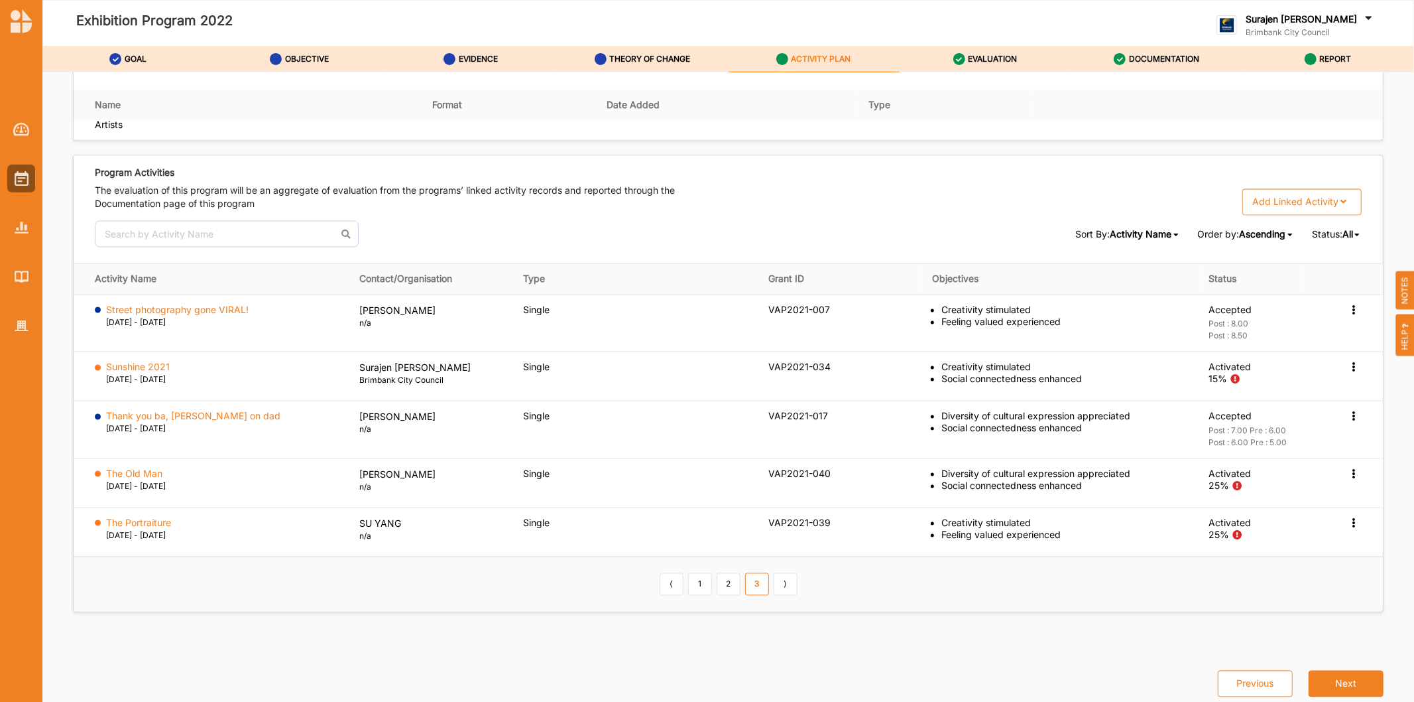
click at [35, 326] on div at bounding box center [21, 216] width 42 height 245
click at [21, 330] on img at bounding box center [22, 325] width 14 height 11
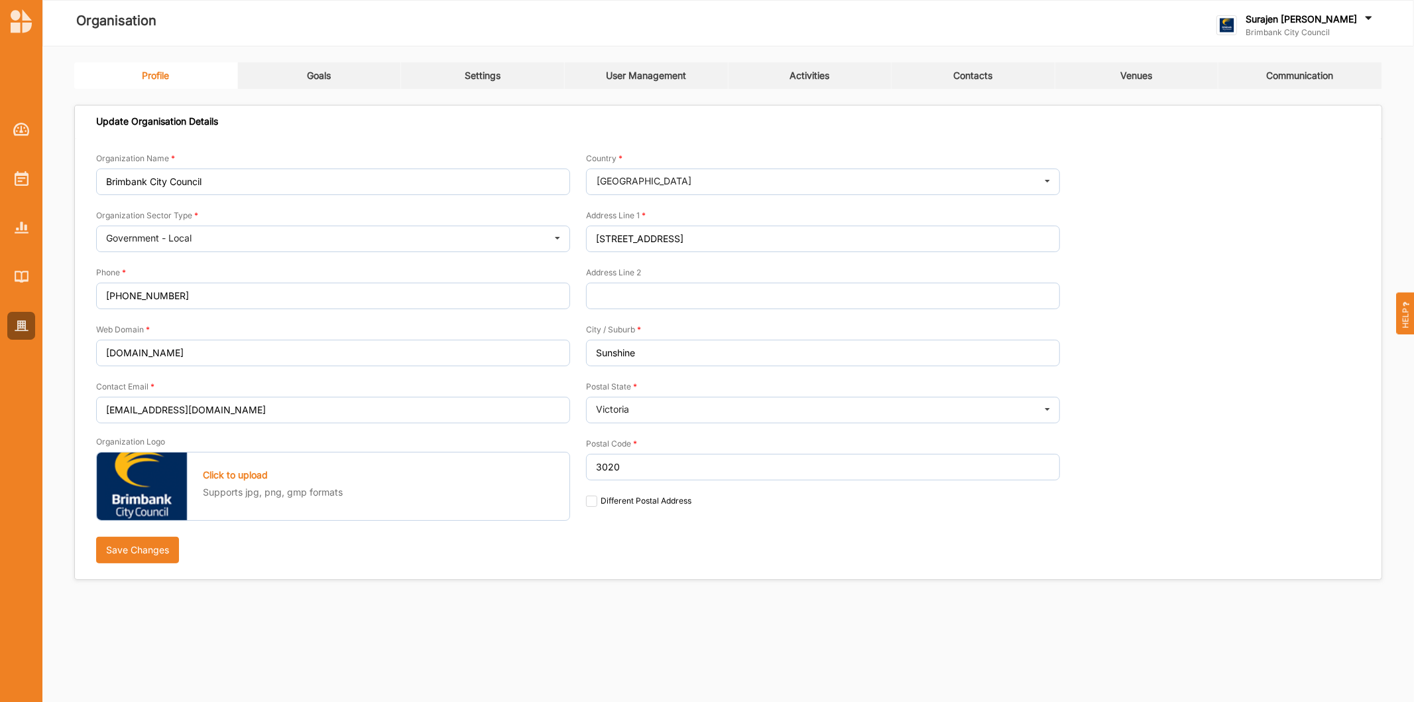
click at [617, 68] on link "User Management" at bounding box center [647, 75] width 164 height 27
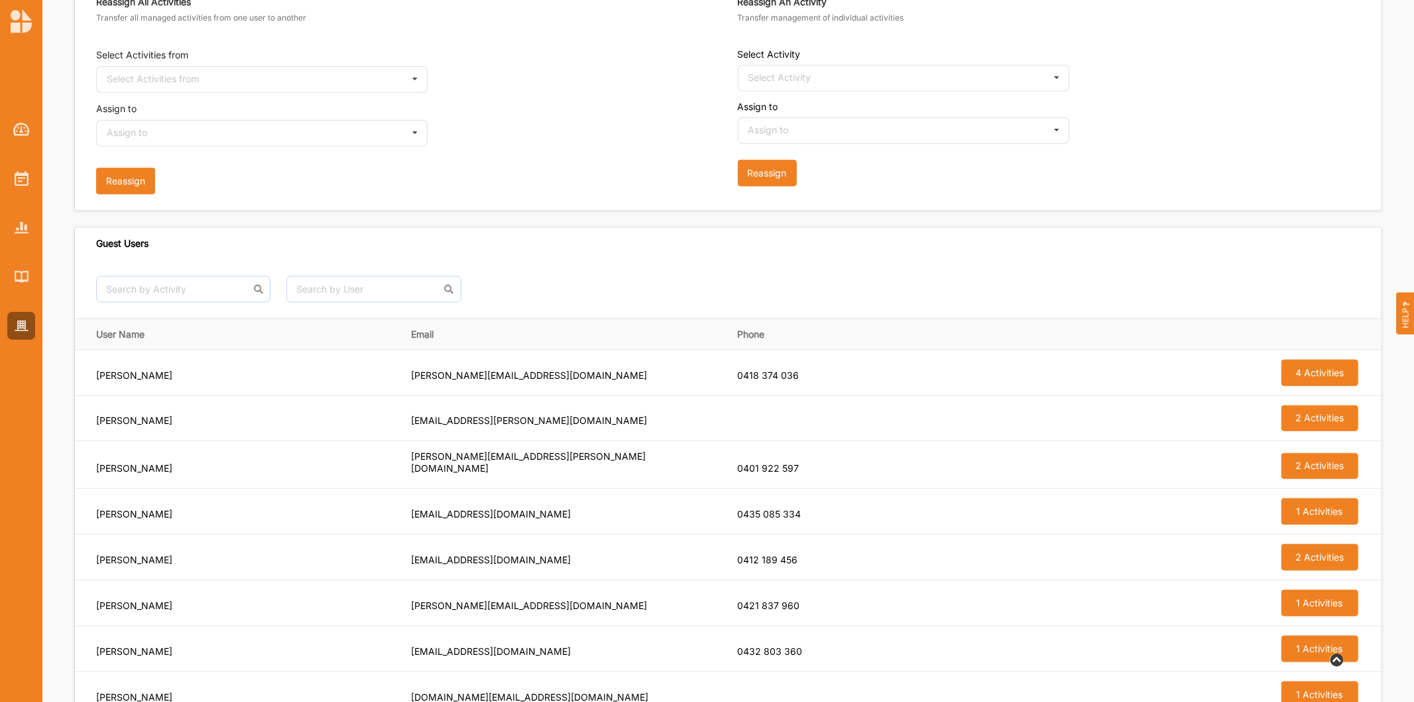
scroll to position [1072, 0]
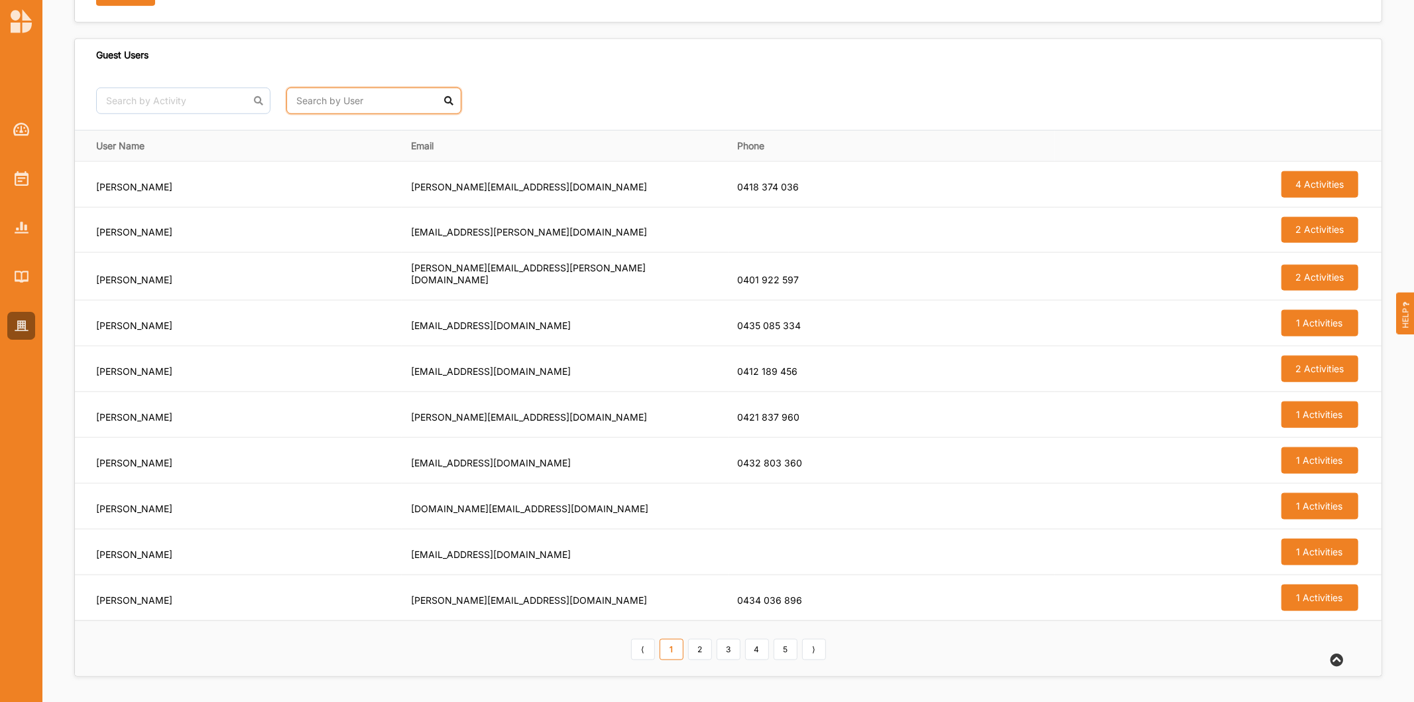
click at [318, 91] on input "text" at bounding box center [373, 101] width 174 height 27
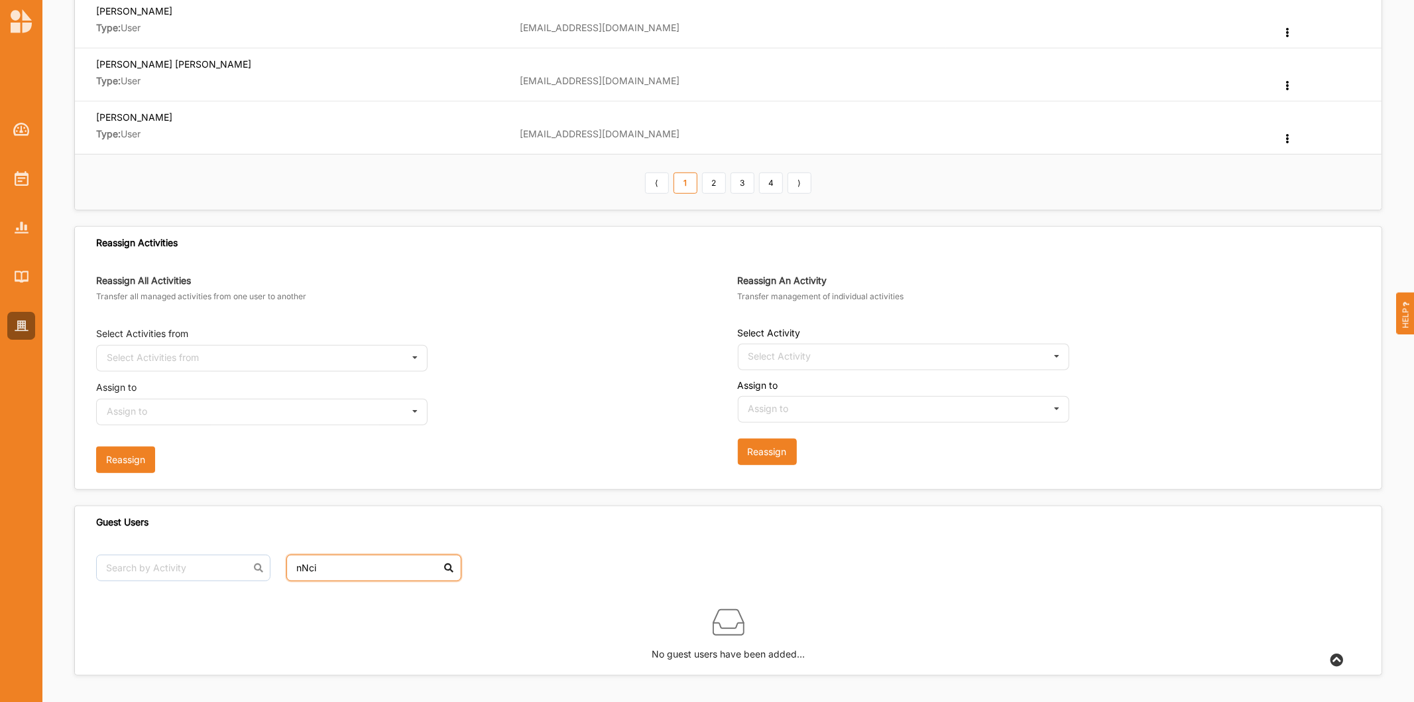
scroll to position [606, 0]
type input "n"
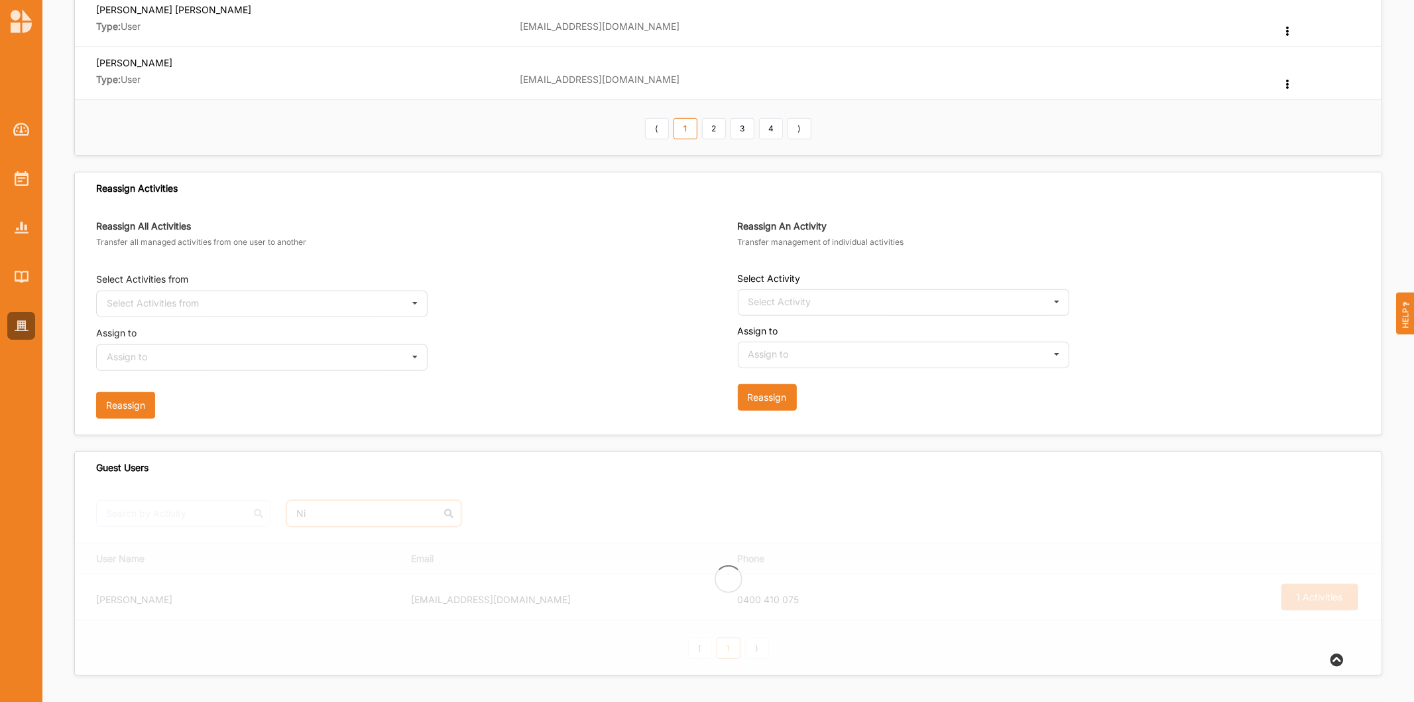
type input "N"
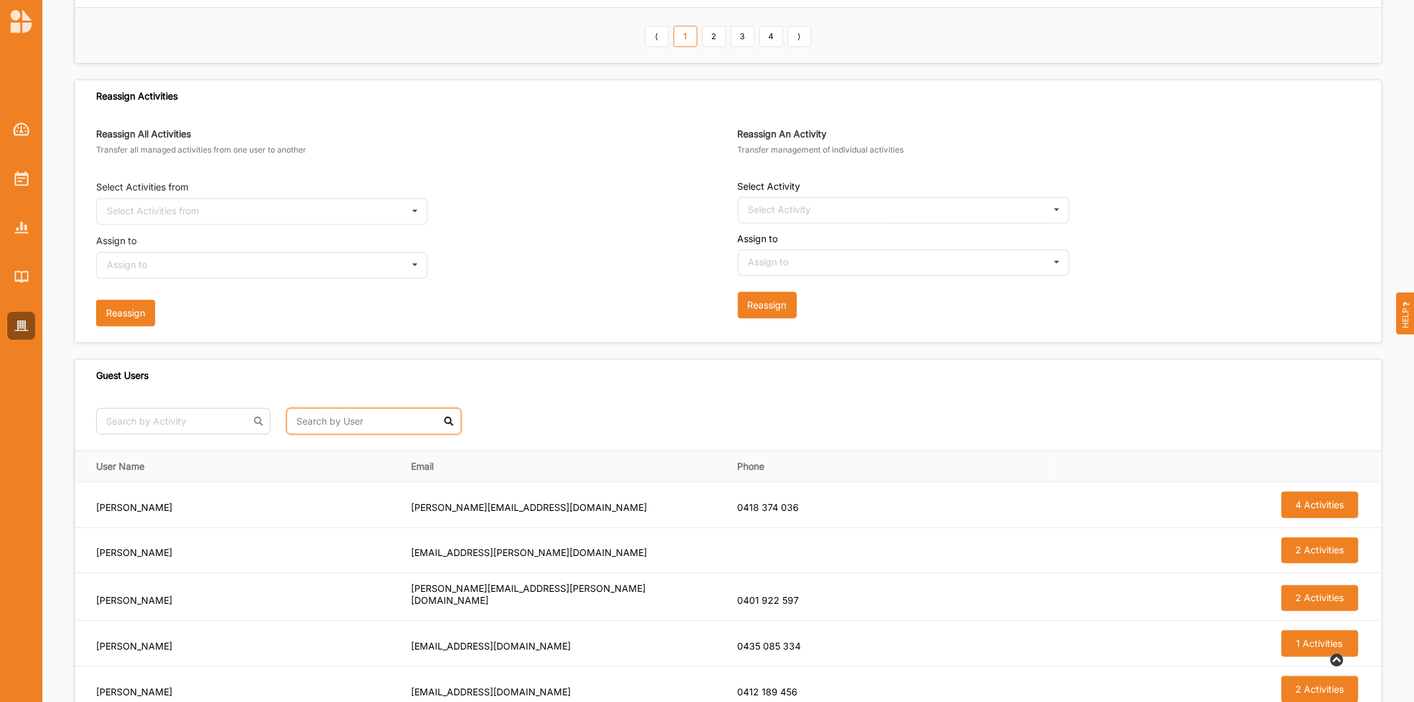
scroll to position [1072, 0]
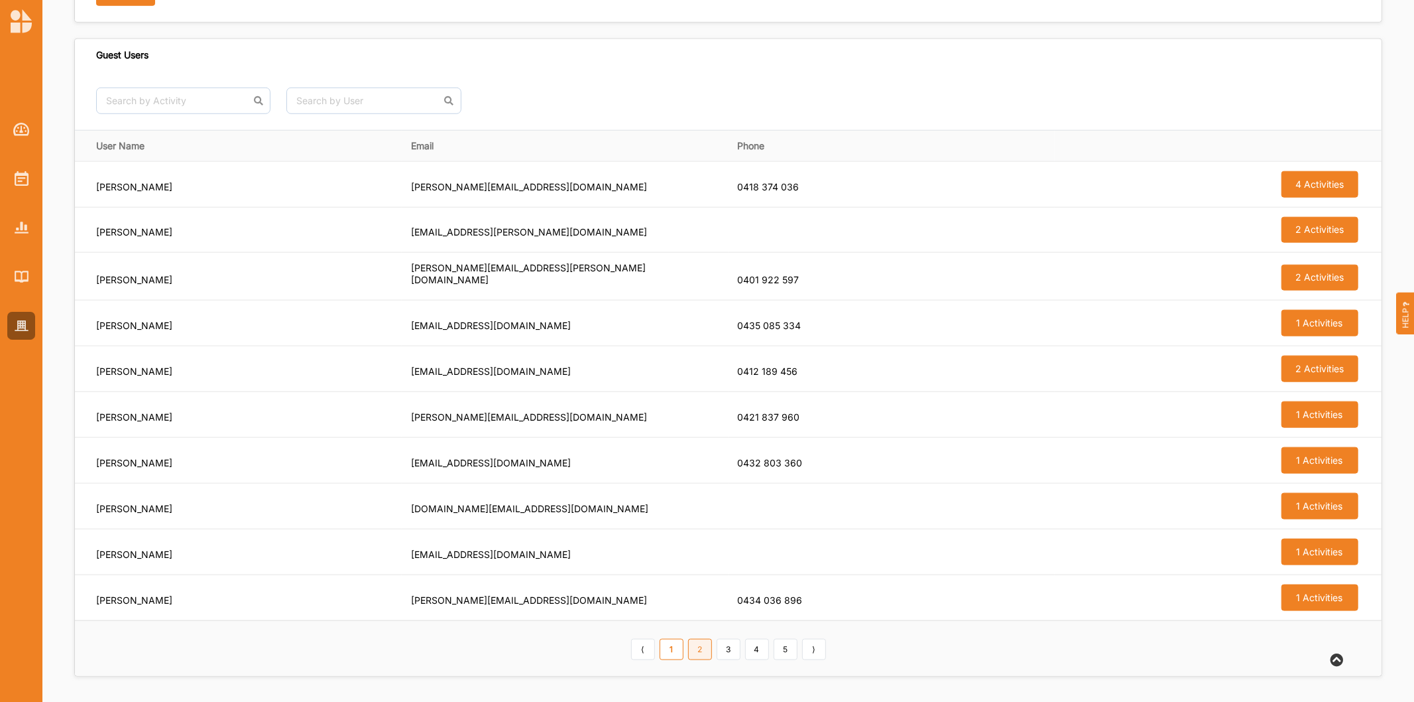
click at [696, 646] on link "2" at bounding box center [700, 649] width 24 height 21
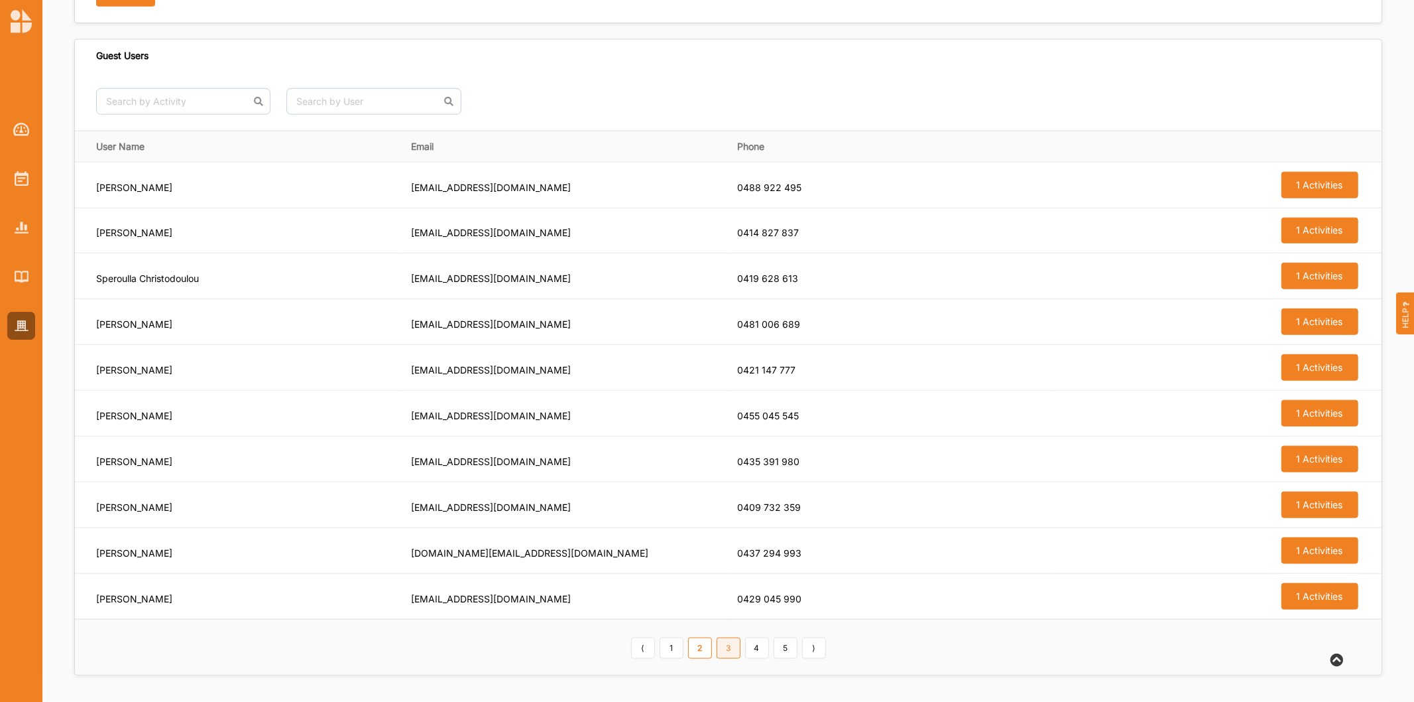
click at [731, 645] on link "3" at bounding box center [729, 647] width 24 height 21
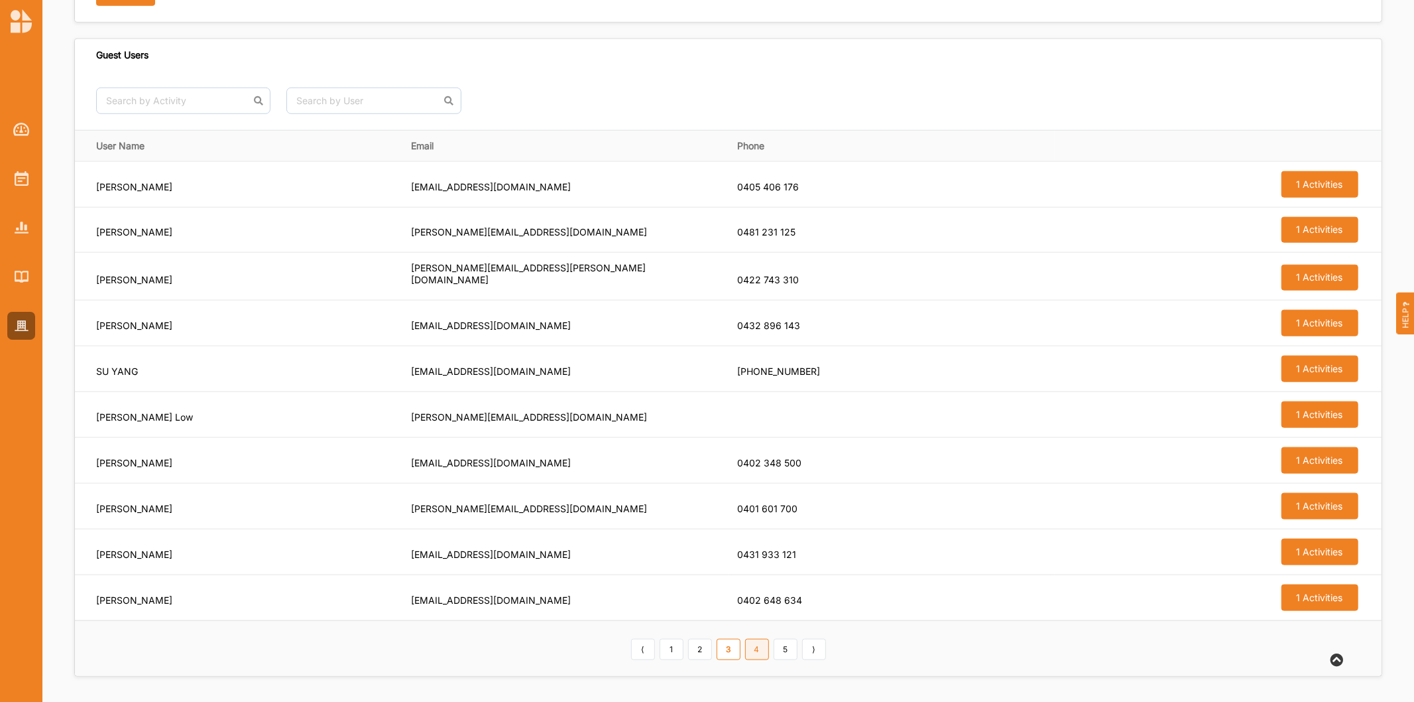
click at [761, 655] on link "4" at bounding box center [757, 649] width 24 height 21
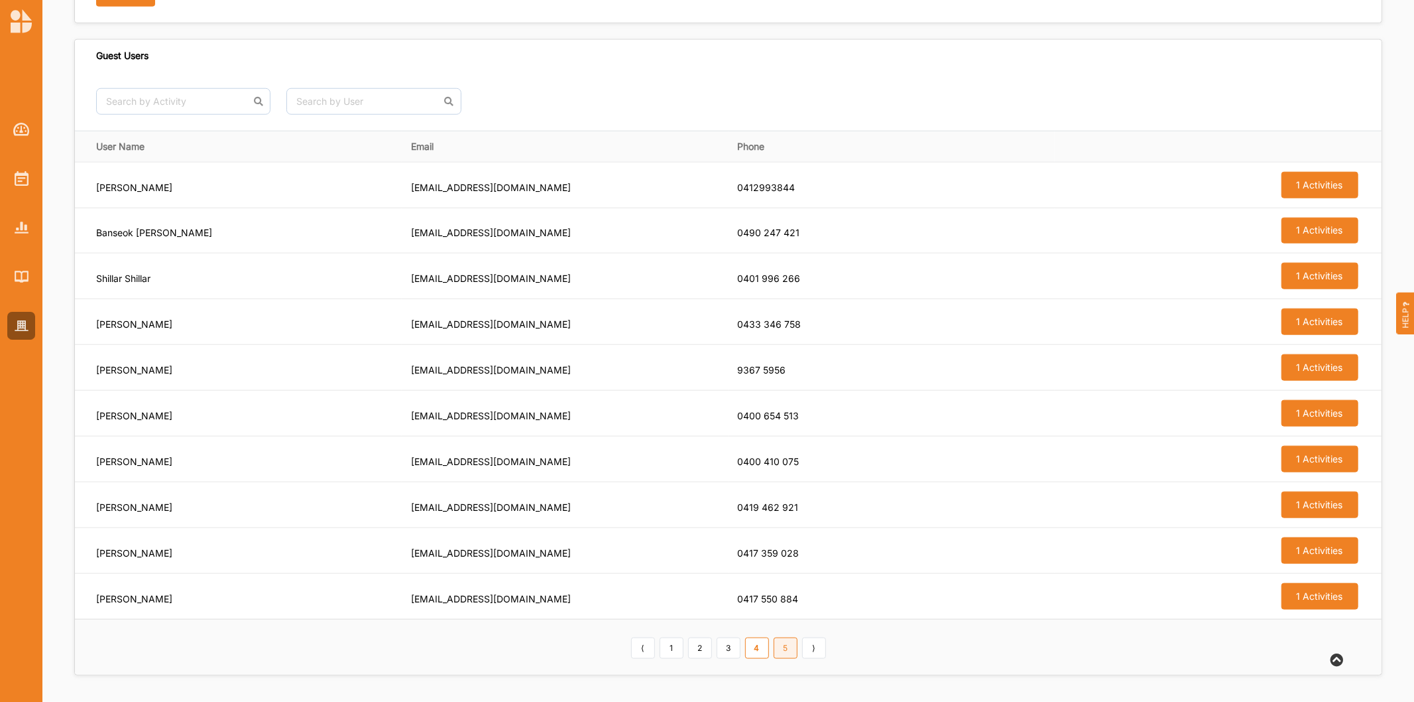
click at [793, 652] on link "5" at bounding box center [786, 647] width 24 height 21
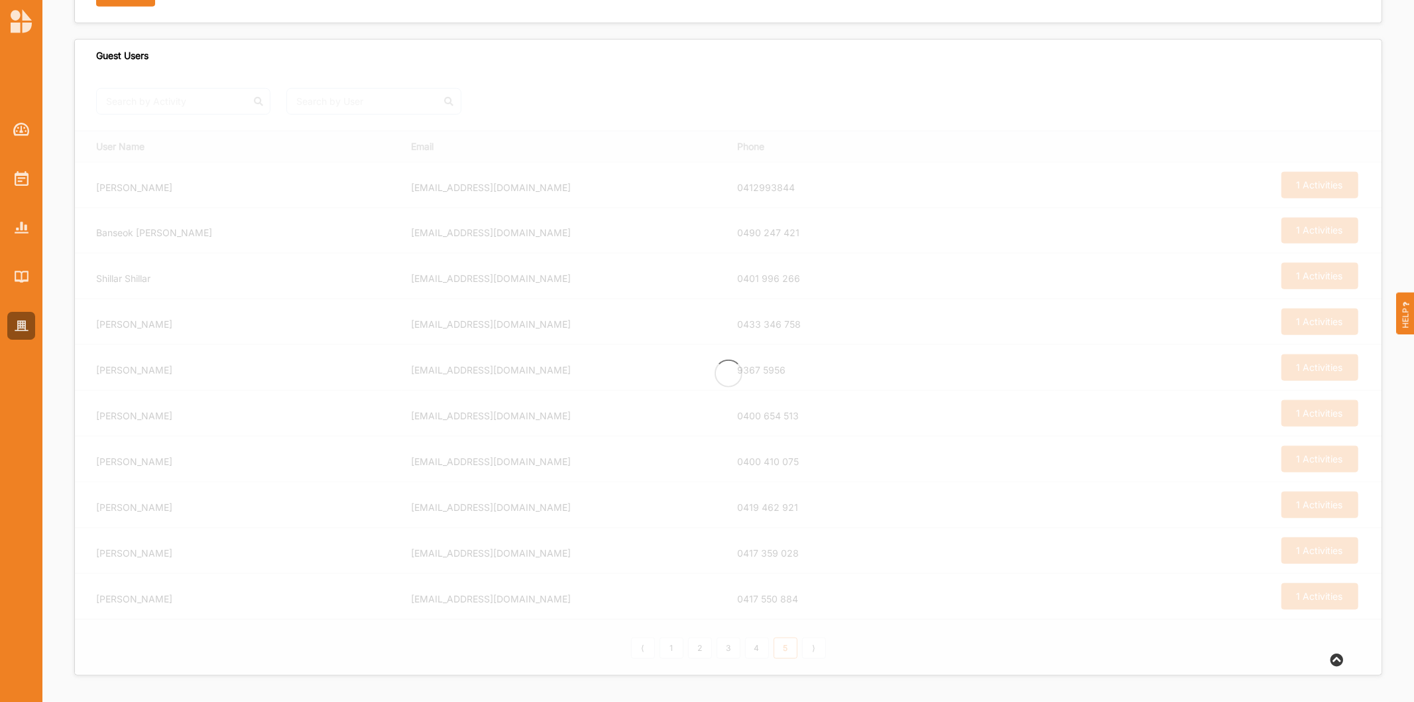
scroll to position [843, 0]
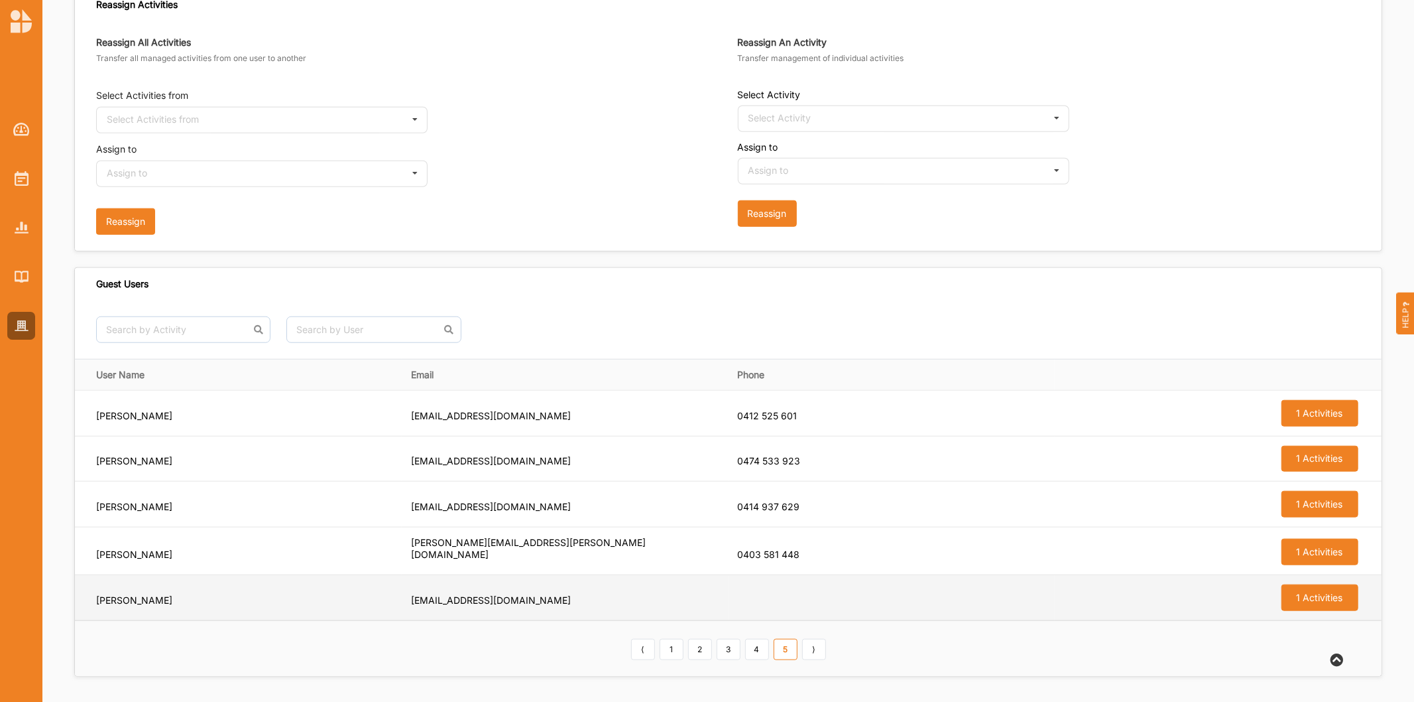
click at [172, 422] on label "duyact@yahoo.com.au" at bounding box center [134, 416] width 76 height 12
click at [1326, 426] on button "1 Activities" at bounding box center [1320, 413] width 77 height 27
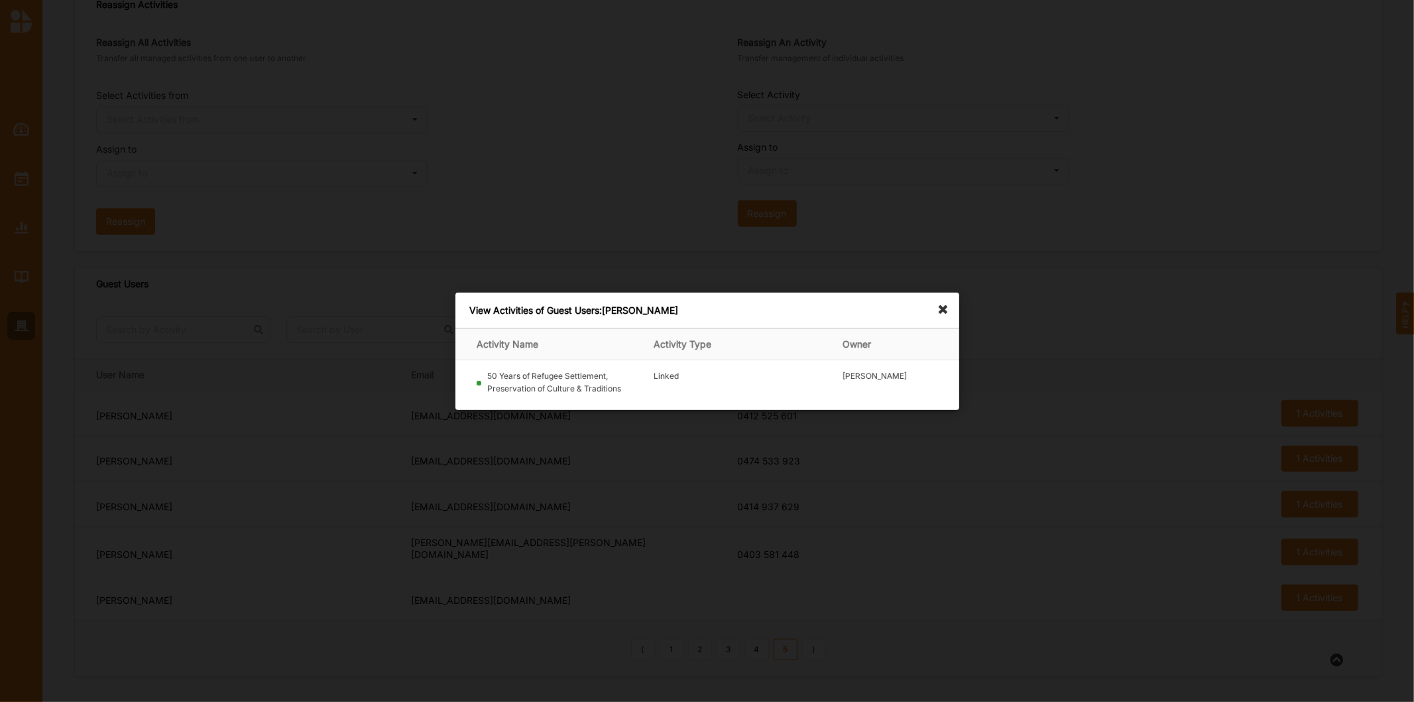
click at [945, 313] on icon at bounding box center [946, 302] width 21 height 21
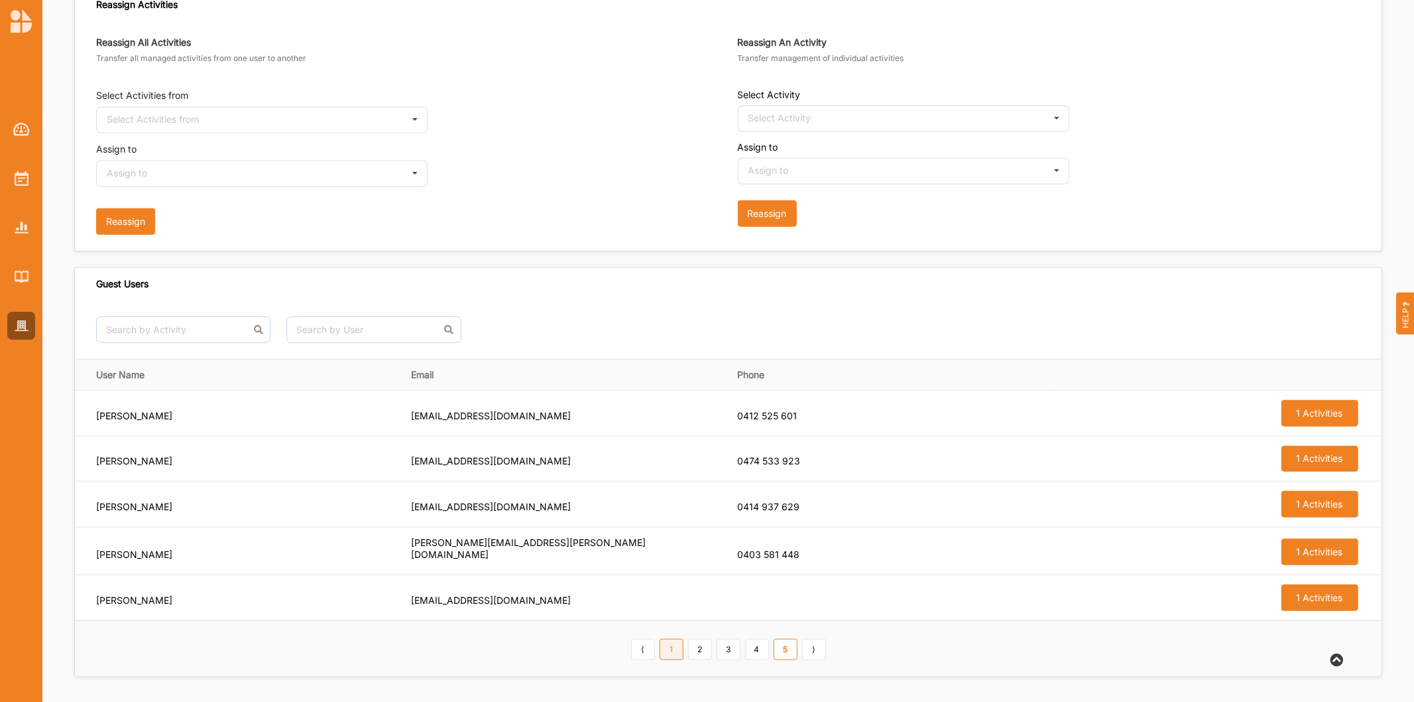
click at [670, 649] on link "1" at bounding box center [672, 649] width 24 height 21
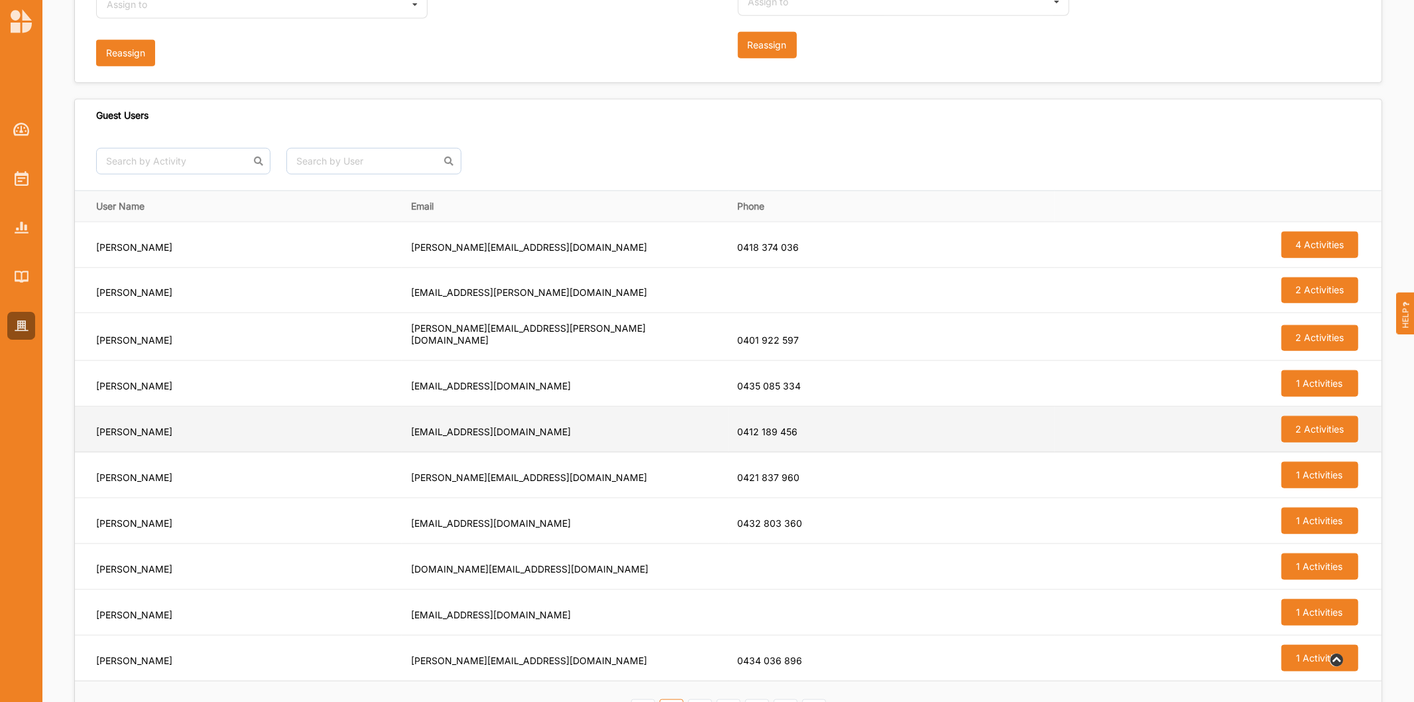
scroll to position [1072, 0]
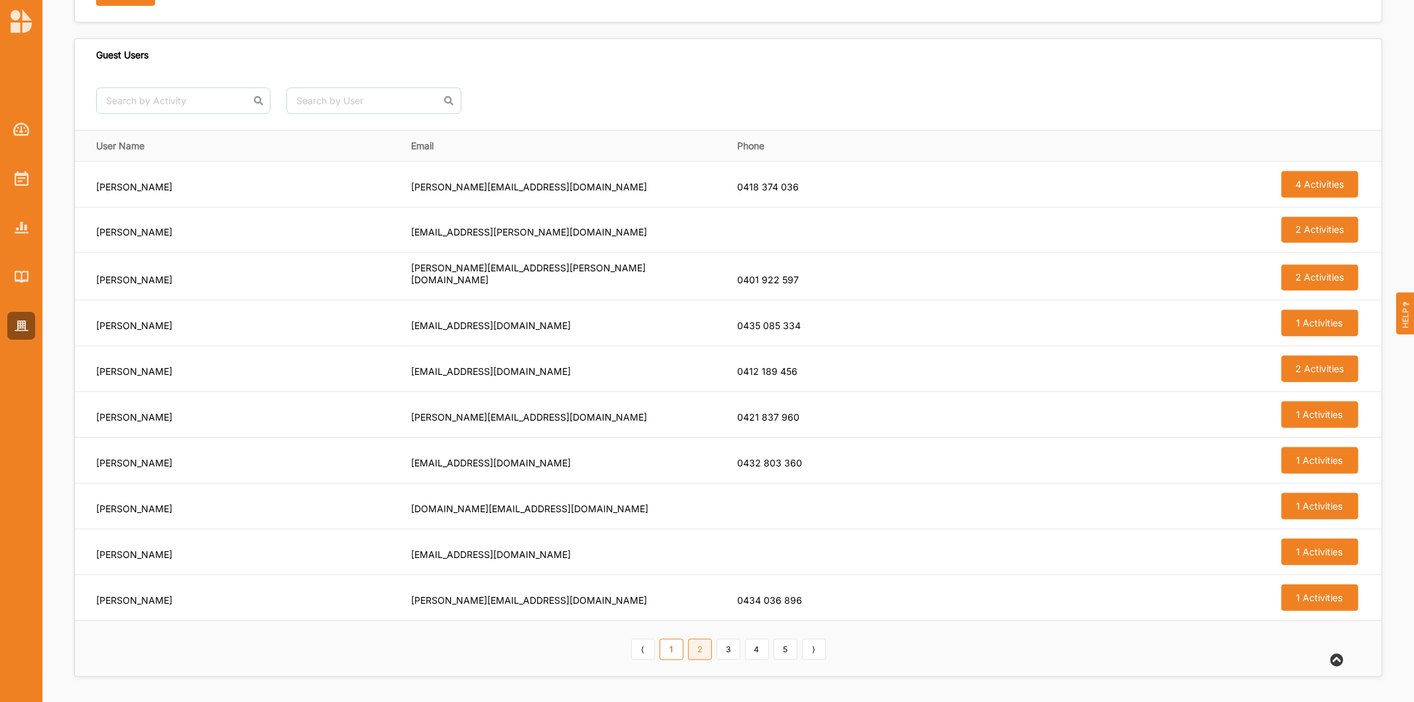
click at [706, 654] on link "2" at bounding box center [700, 649] width 24 height 21
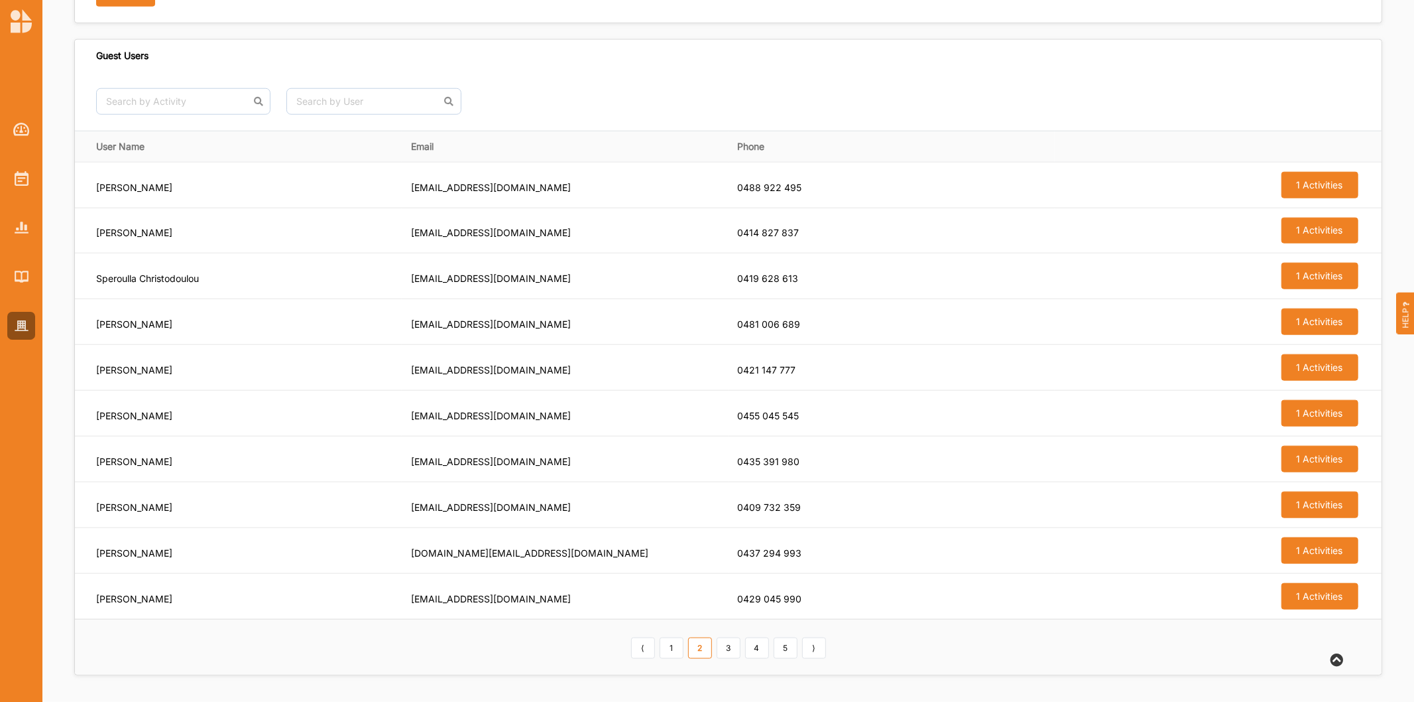
click at [706, 654] on link "2" at bounding box center [700, 647] width 24 height 21
click at [732, 652] on link "3" at bounding box center [729, 647] width 24 height 21
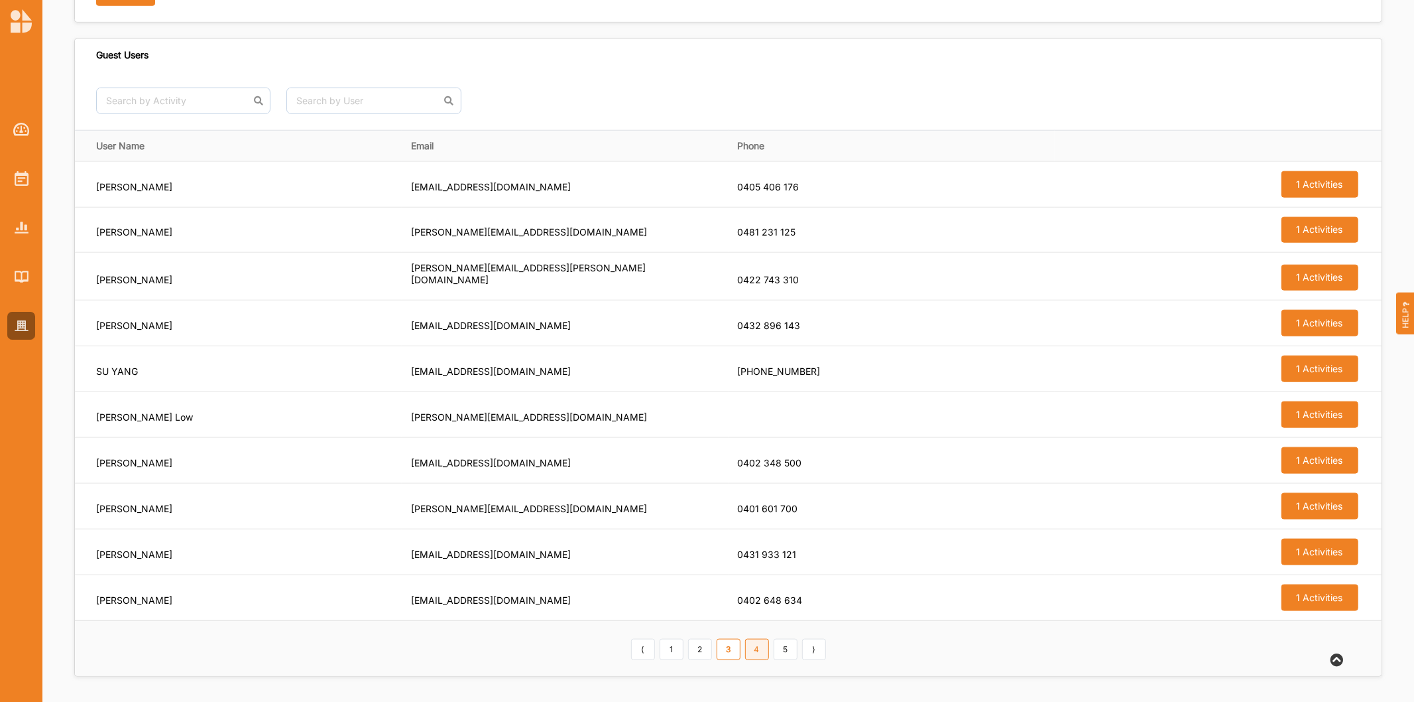
click at [758, 651] on link "4" at bounding box center [757, 649] width 24 height 21
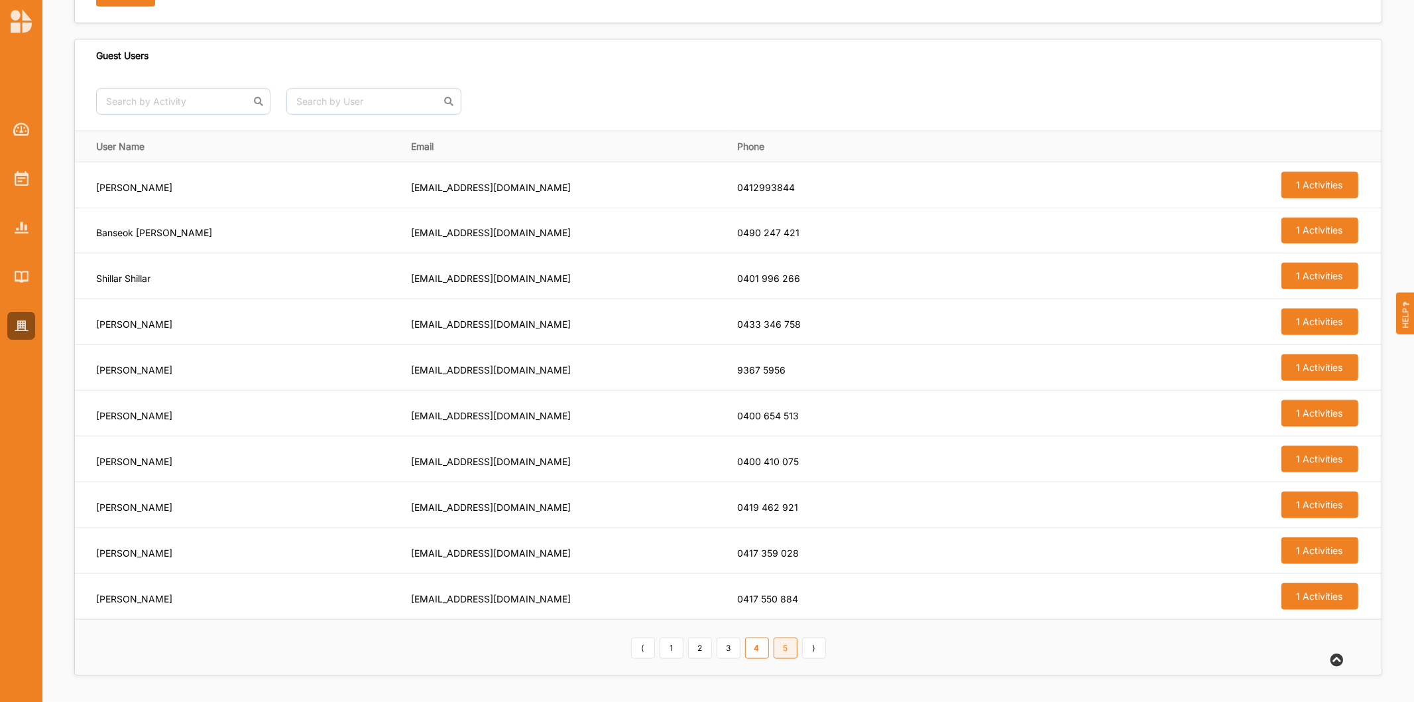
click at [788, 651] on link "5" at bounding box center [786, 647] width 24 height 21
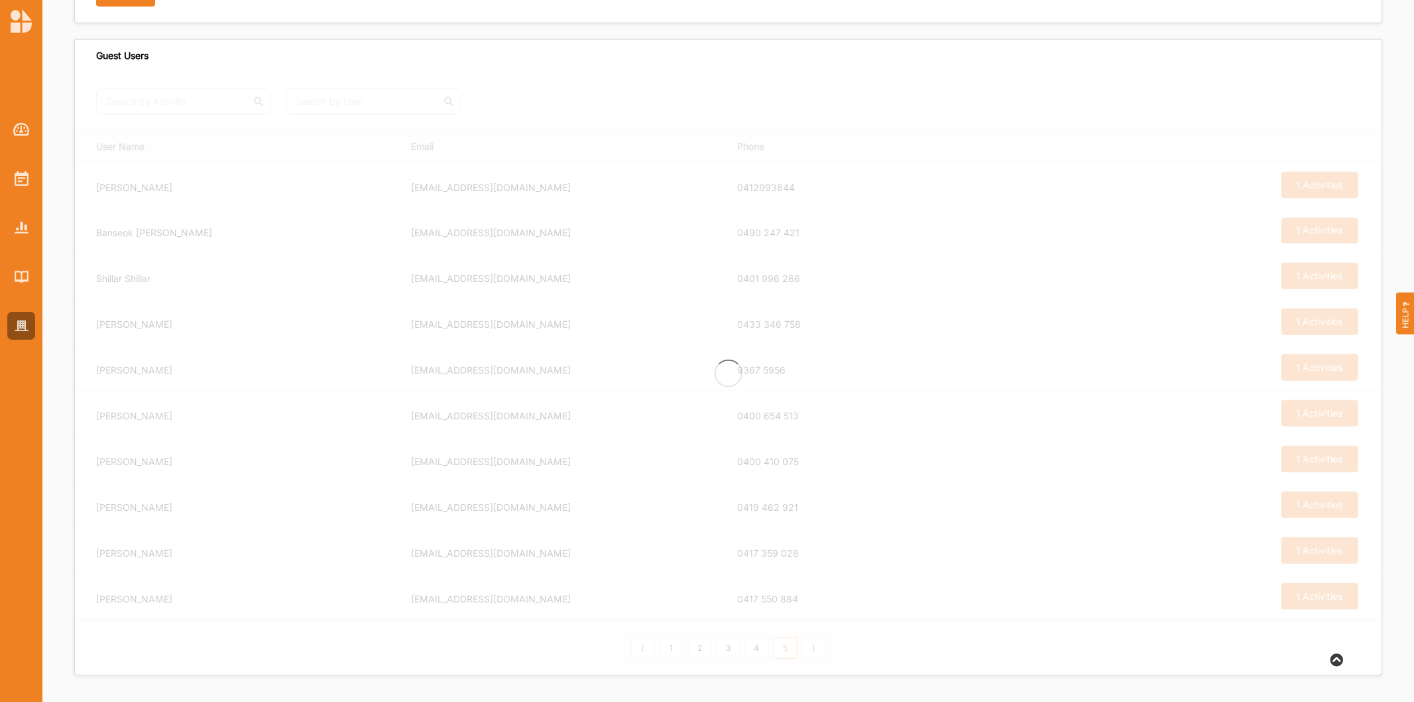
scroll to position [843, 0]
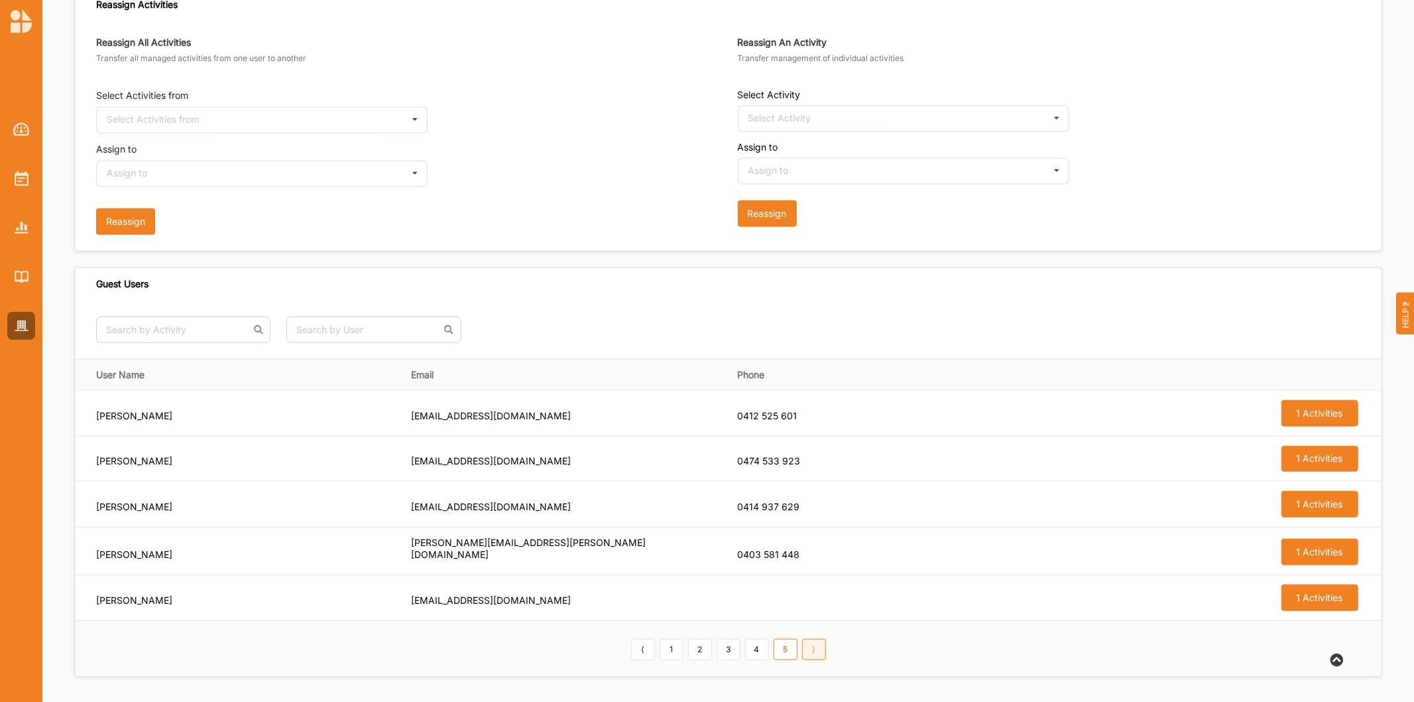
click at [814, 656] on link "⟩" at bounding box center [814, 649] width 24 height 21
click at [36, 197] on div at bounding box center [21, 216] width 42 height 245
click at [24, 182] on img at bounding box center [22, 178] width 14 height 15
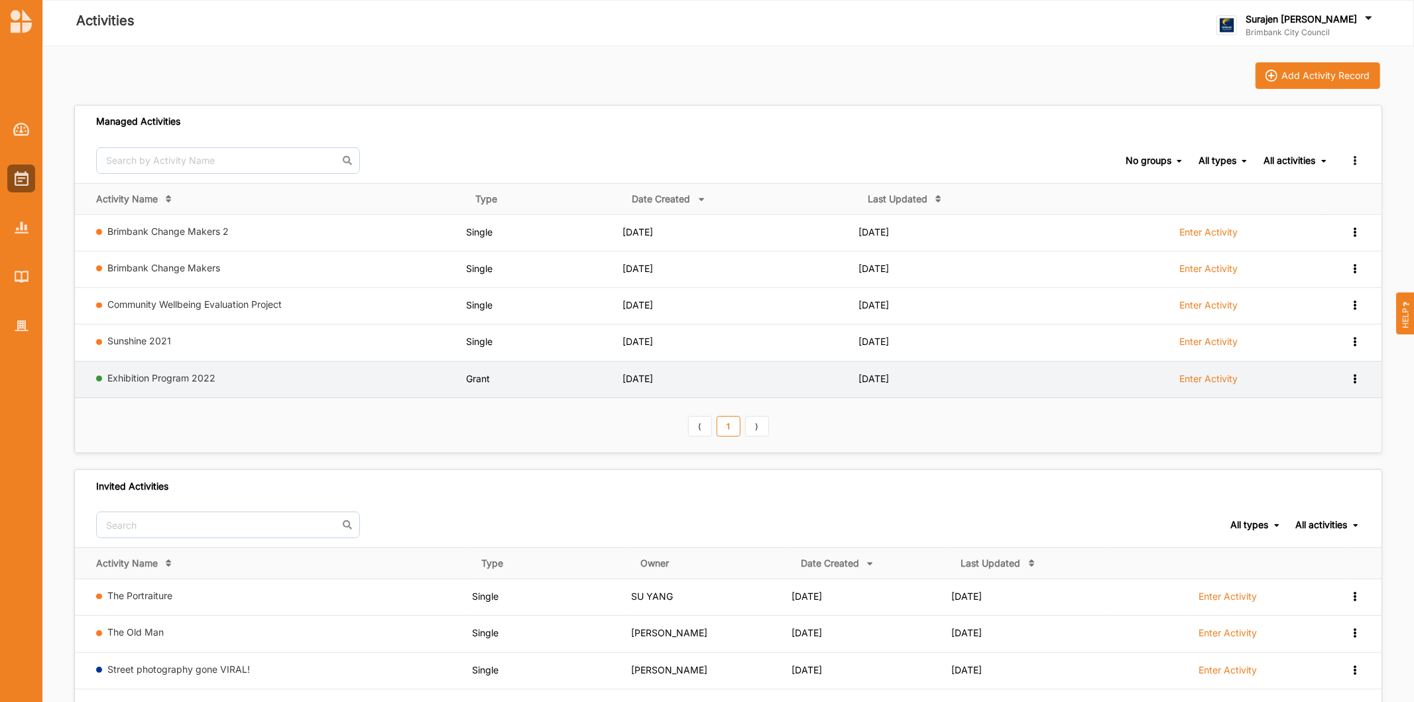
click at [1200, 382] on label "Enter Activity" at bounding box center [1209, 379] width 58 height 12
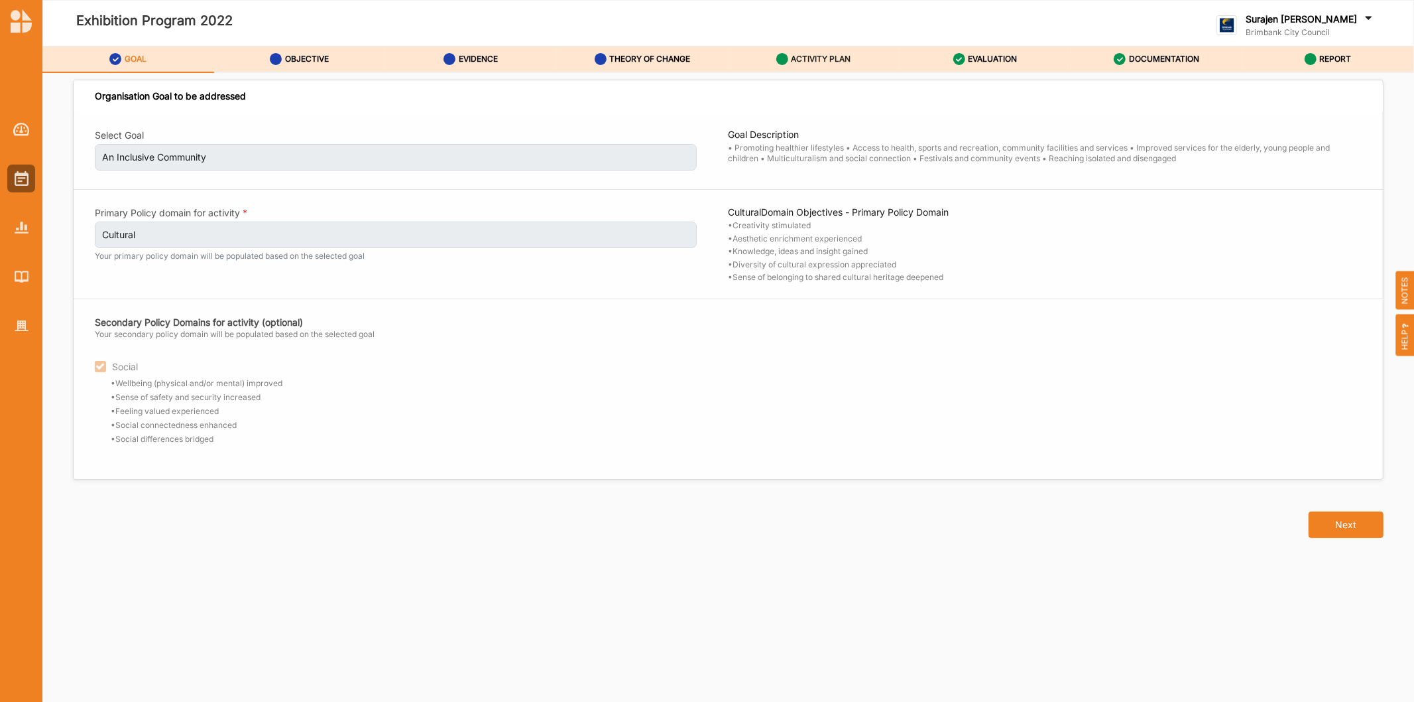
click at [813, 51] on div "ACTIVITY PLAN" at bounding box center [813, 59] width 75 height 24
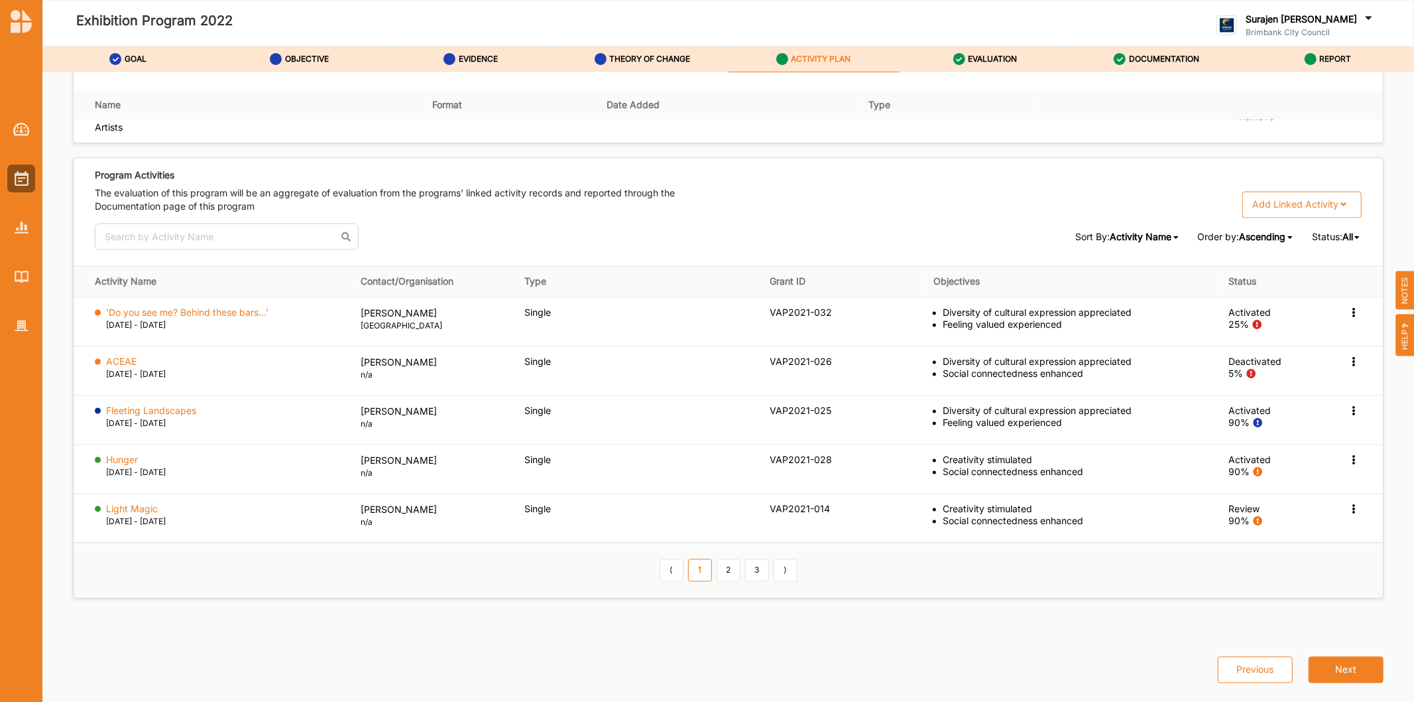
scroll to position [1931, 0]
click at [719, 572] on link "2" at bounding box center [729, 570] width 24 height 23
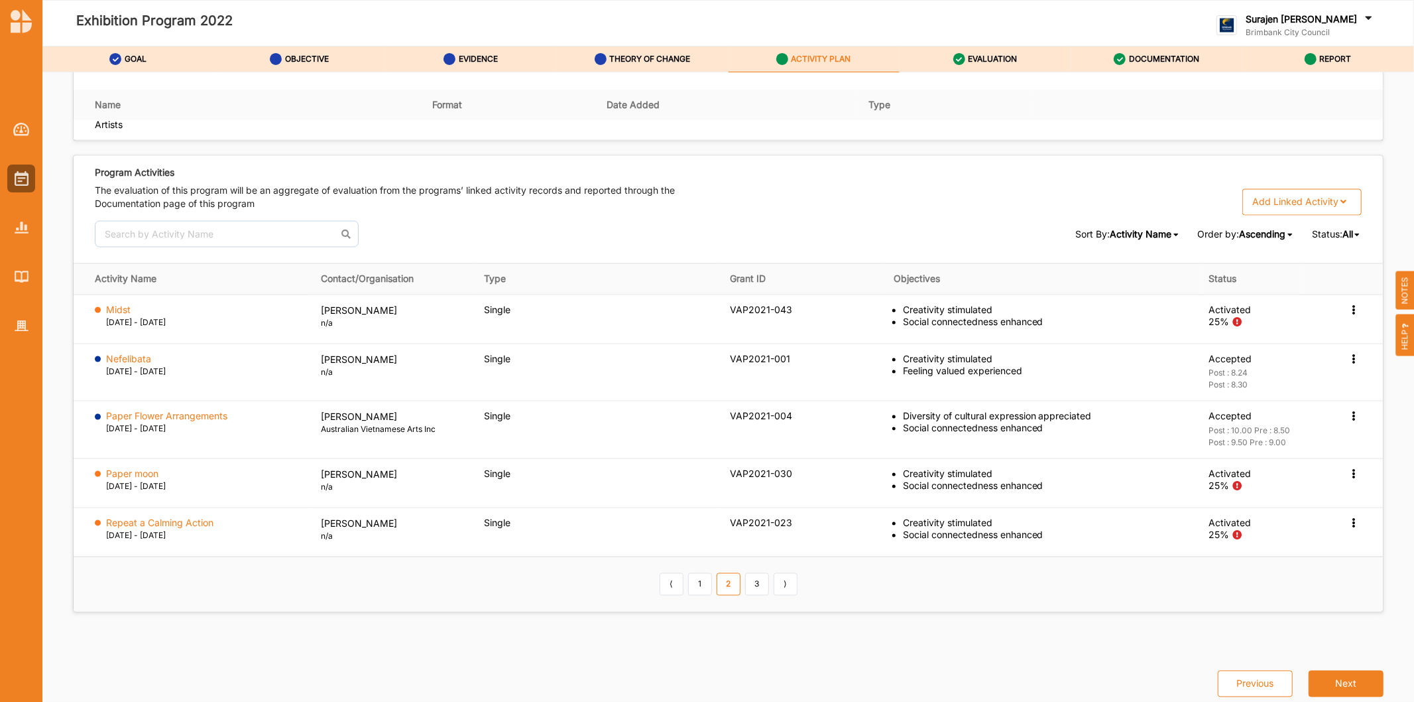
click at [719, 572] on th "⟨ 1 2 3 ⟩" at bounding box center [729, 583] width 1310 height 55
click at [753, 586] on link "3" at bounding box center [757, 584] width 24 height 23
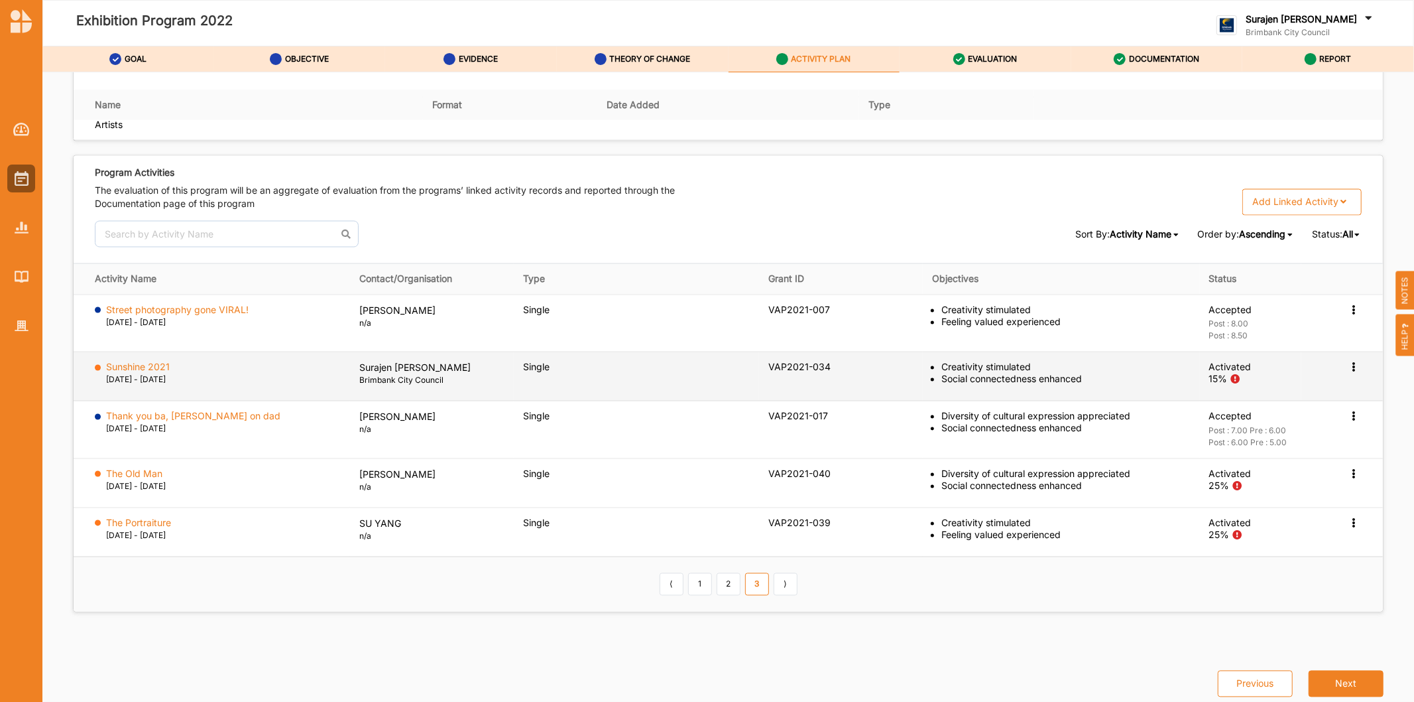
click at [1349, 314] on icon at bounding box center [1354, 308] width 11 height 9
click at [1254, 447] on label "Change Ownership" at bounding box center [1270, 446] width 83 height 12
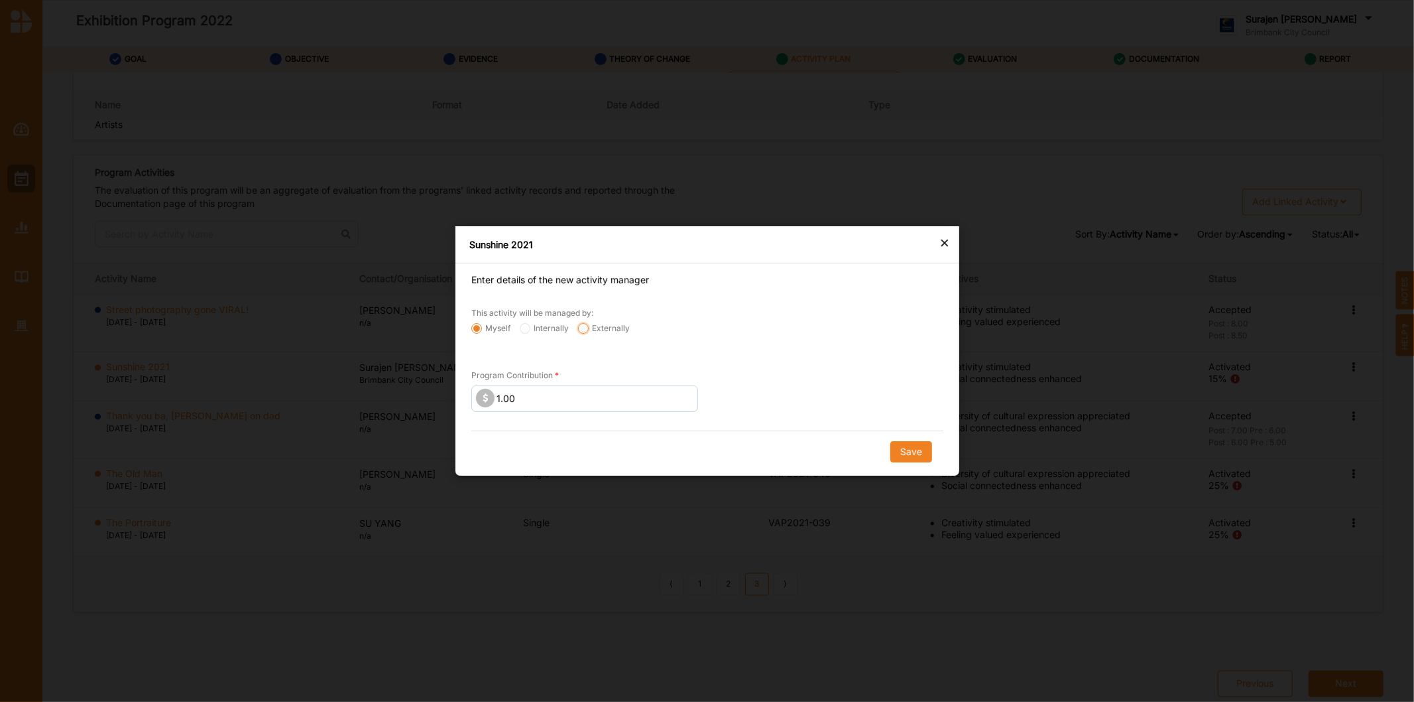
click at [482, 330] on input "Externally" at bounding box center [476, 328] width 11 height 11
radio input "true"
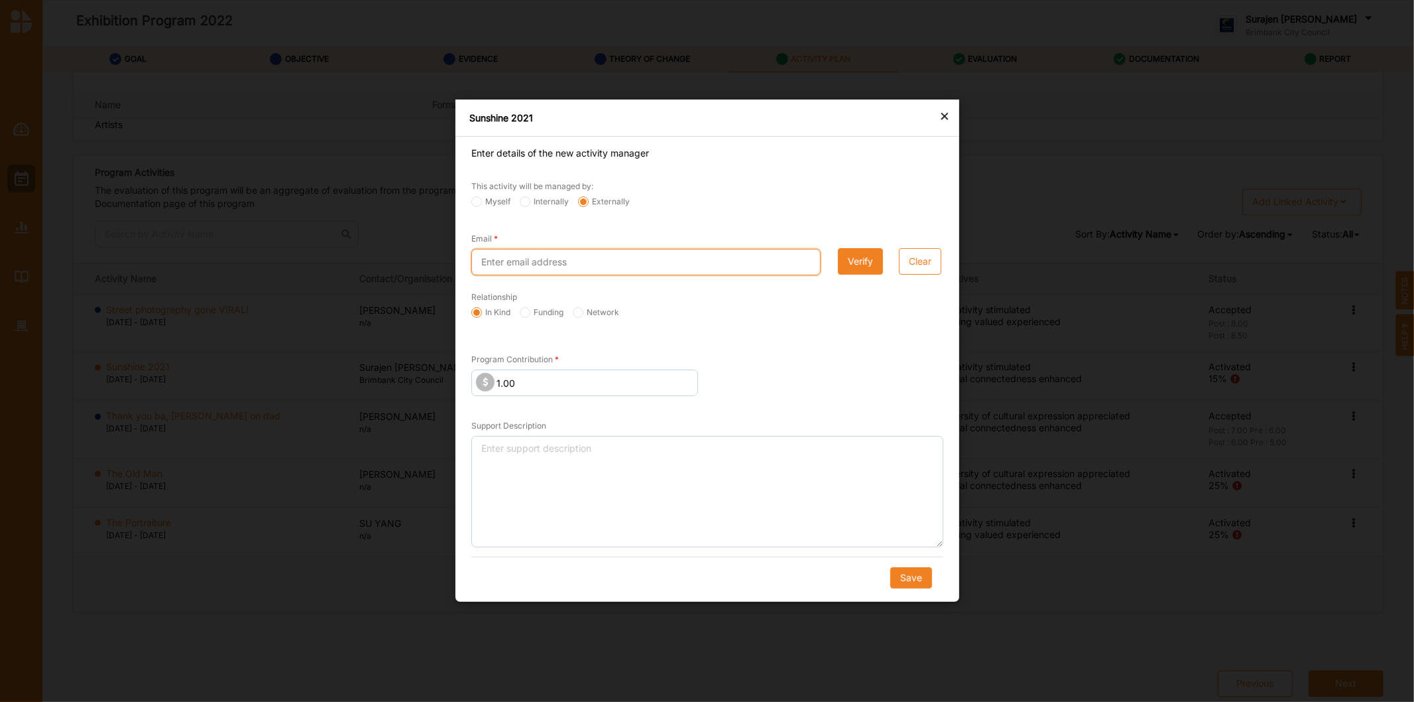
drag, startPoint x: 590, startPoint y: 267, endPoint x: 588, endPoint y: 247, distance: 20.0
click at [588, 247] on div "Email" at bounding box center [645, 253] width 349 height 44
type input "nick.cowling23@gmail.co"
click at [859, 261] on button "Verify" at bounding box center [859, 262] width 45 height 27
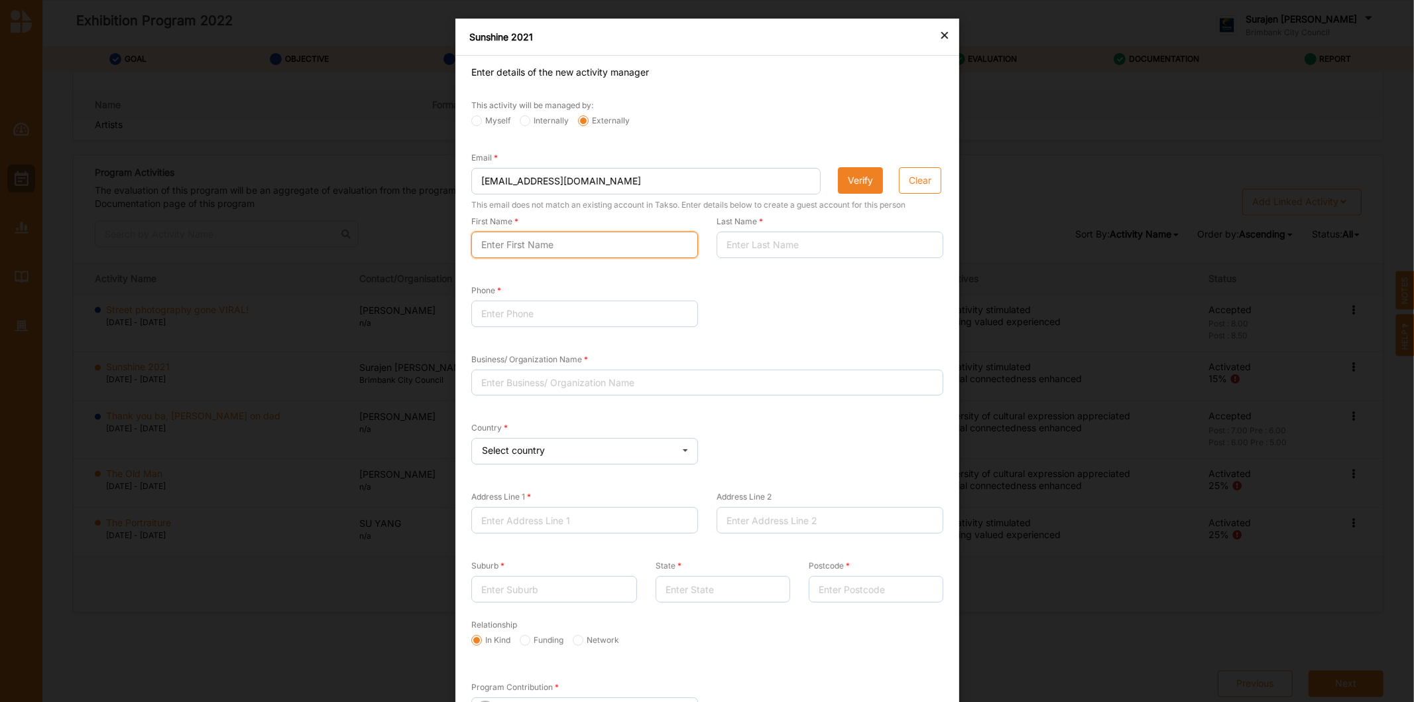
click at [521, 247] on input "First Name" at bounding box center [584, 244] width 227 height 27
type input "Nick"
click at [747, 241] on input "Last Name" at bounding box center [830, 244] width 227 height 27
type input "Cowling"
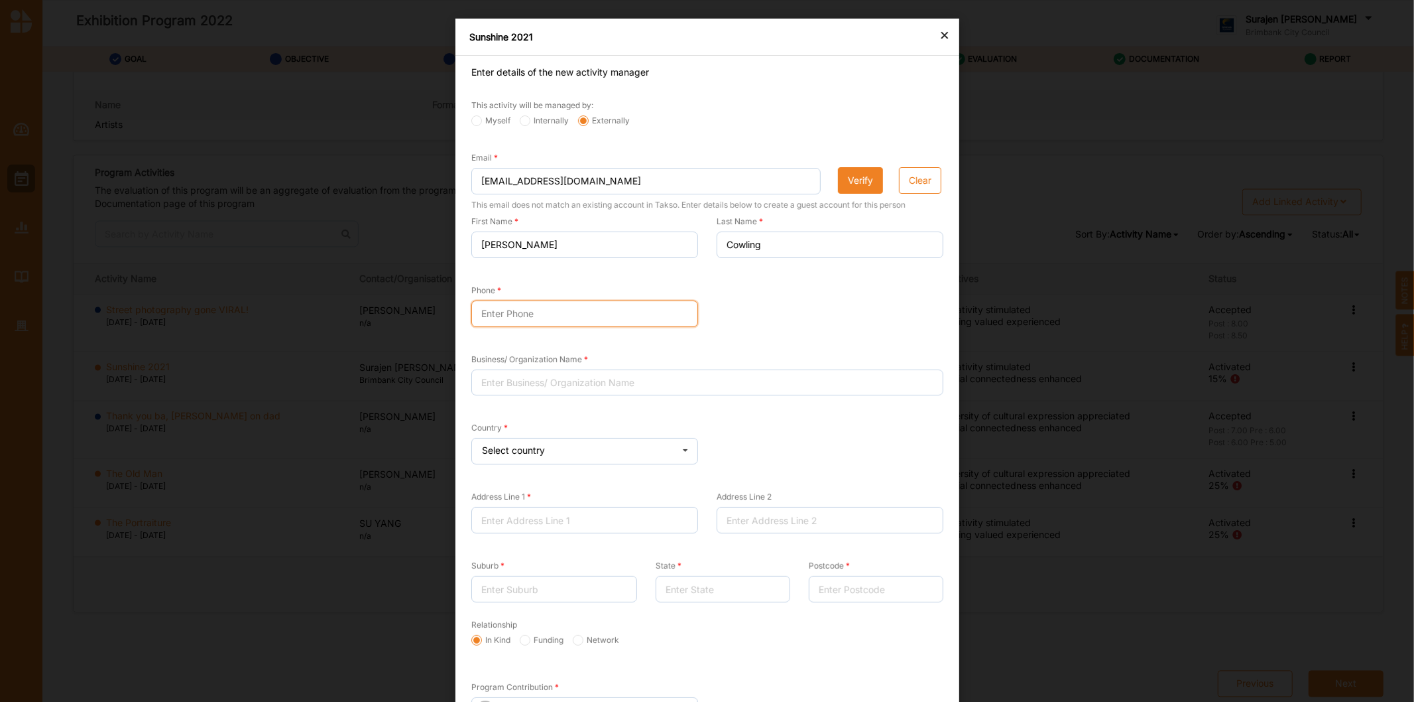
click at [511, 315] on input "Phone" at bounding box center [584, 313] width 227 height 27
click at [557, 317] on input "0402 650" at bounding box center [584, 313] width 227 height 27
type input "0402 650 488"
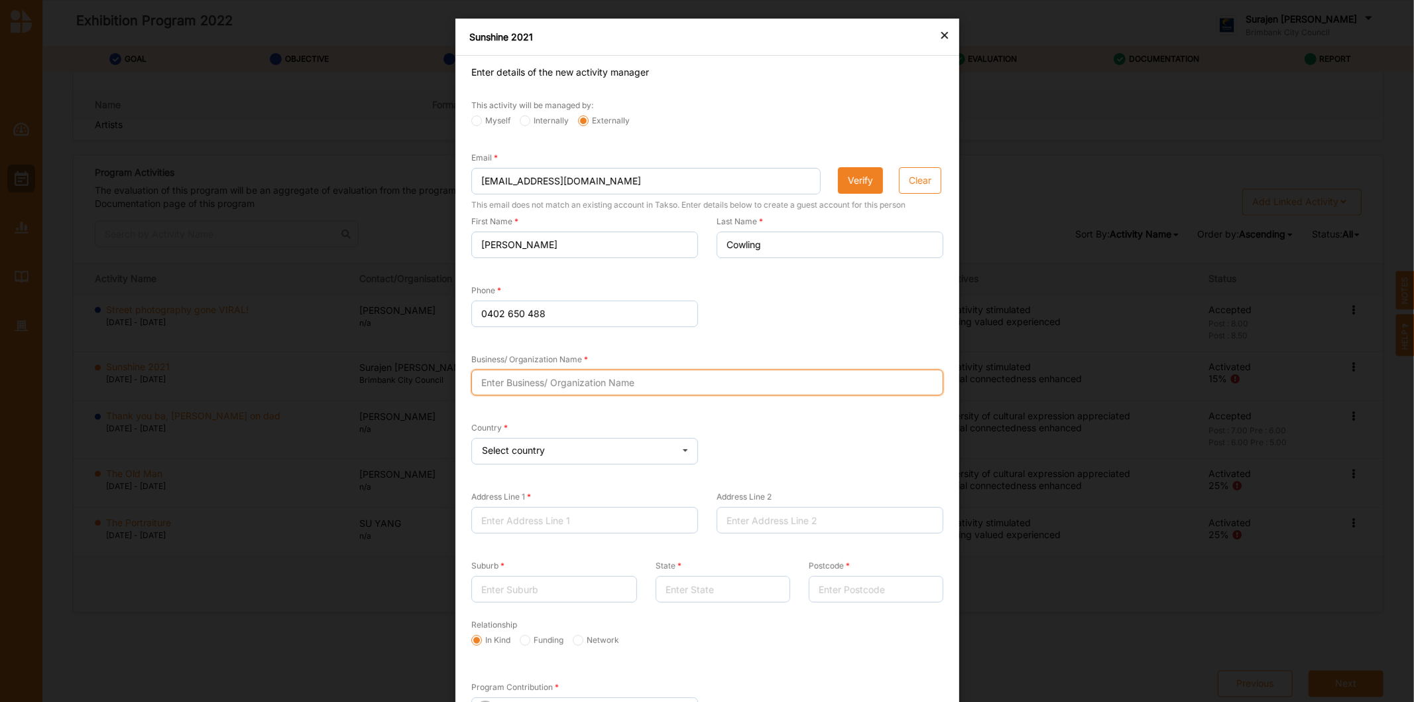
click at [536, 380] on input "Business/ Organization Name" at bounding box center [707, 382] width 472 height 27
type input "n/a"
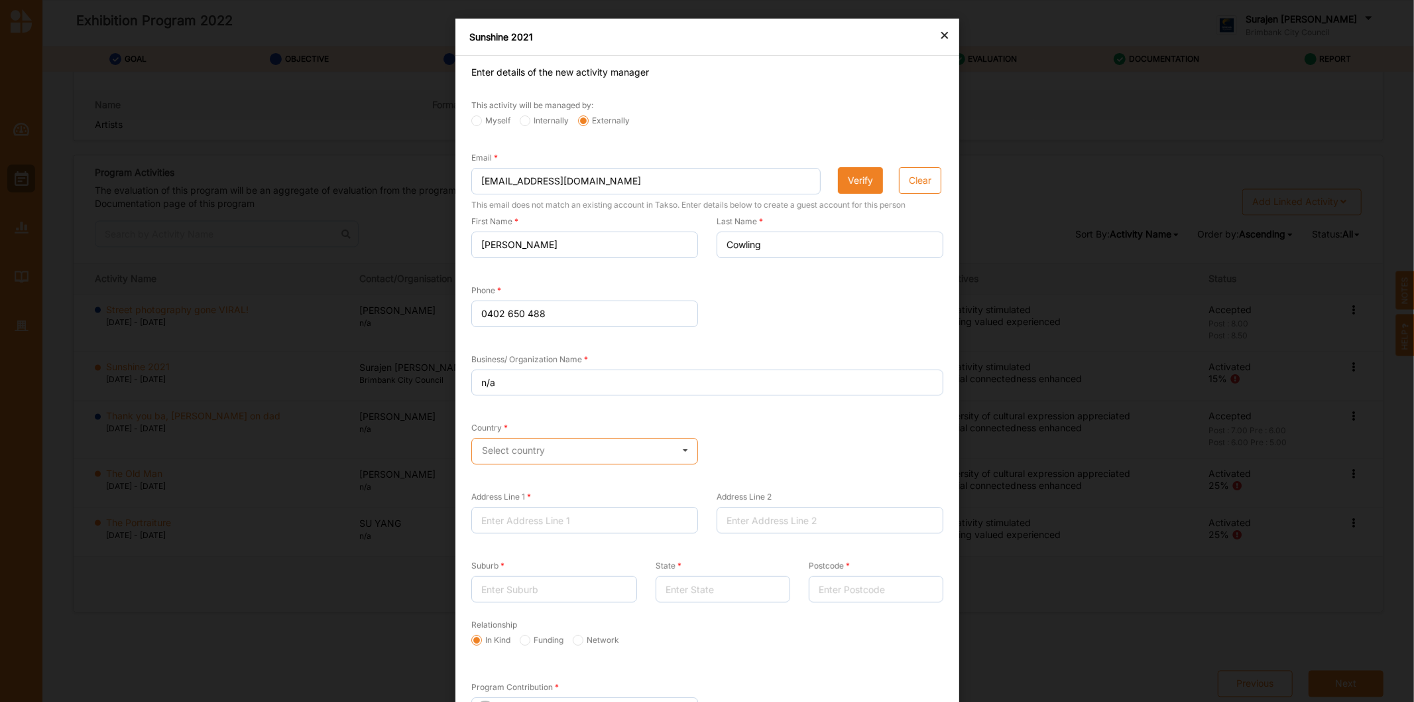
click at [588, 456] on input "text" at bounding box center [585, 451] width 225 height 27
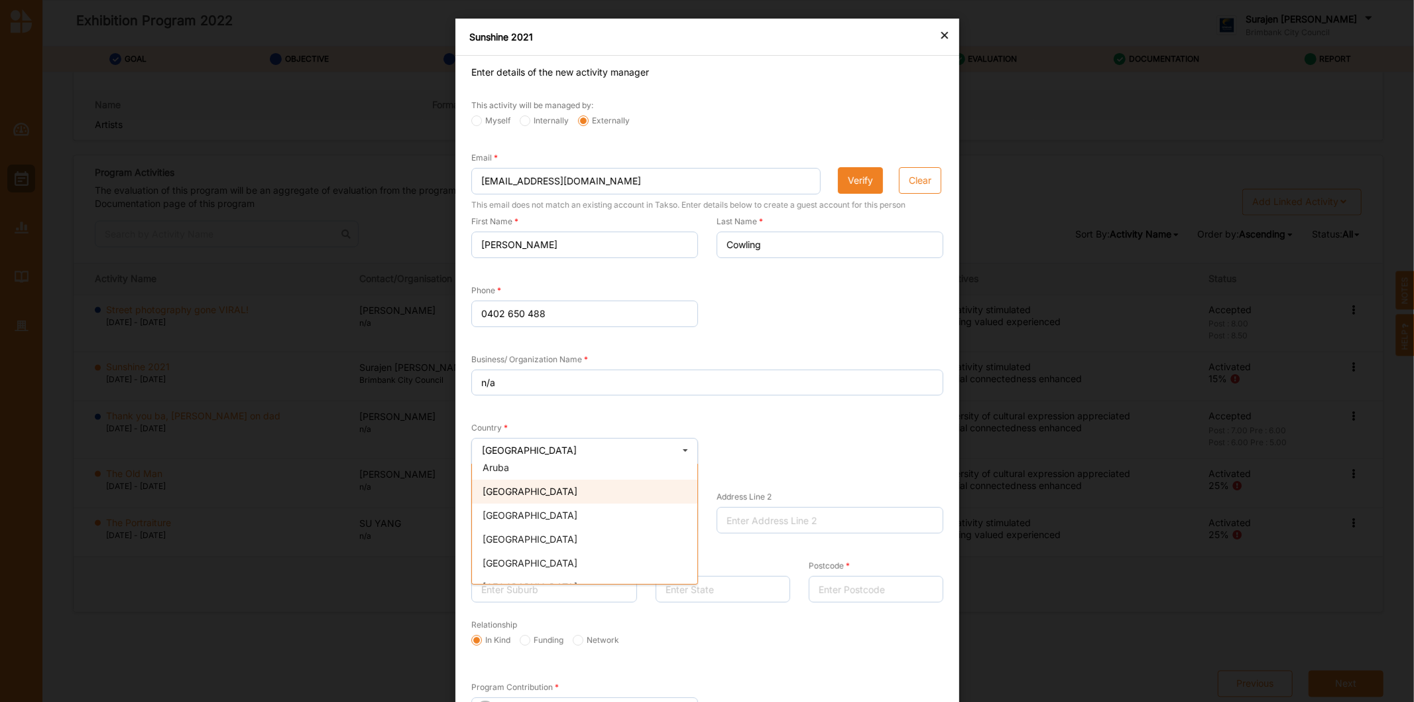
click at [491, 496] on span "Australia" at bounding box center [530, 490] width 95 height 11
click at [508, 512] on input "Address Line 1" at bounding box center [584, 520] width 227 height 27
type input "2/13 Walter Street"
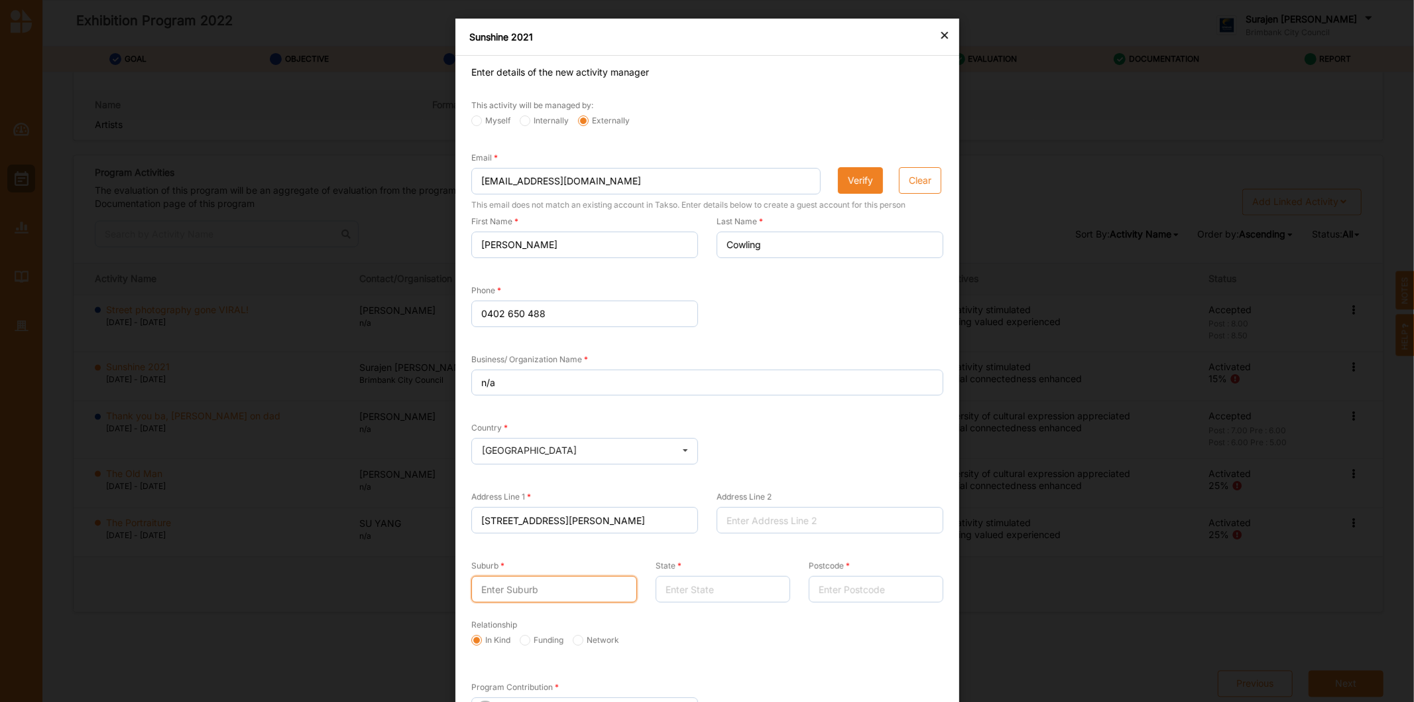
drag, startPoint x: 585, startPoint y: 597, endPoint x: 481, endPoint y: 540, distance: 118.4
click at [580, 597] on input "Suburb" at bounding box center [554, 589] width 166 height 27
type input "Sunshine"
drag, startPoint x: 859, startPoint y: 600, endPoint x: 843, endPoint y: 613, distance: 20.2
click at [854, 606] on div "Postcode" at bounding box center [875, 580] width 153 height 69
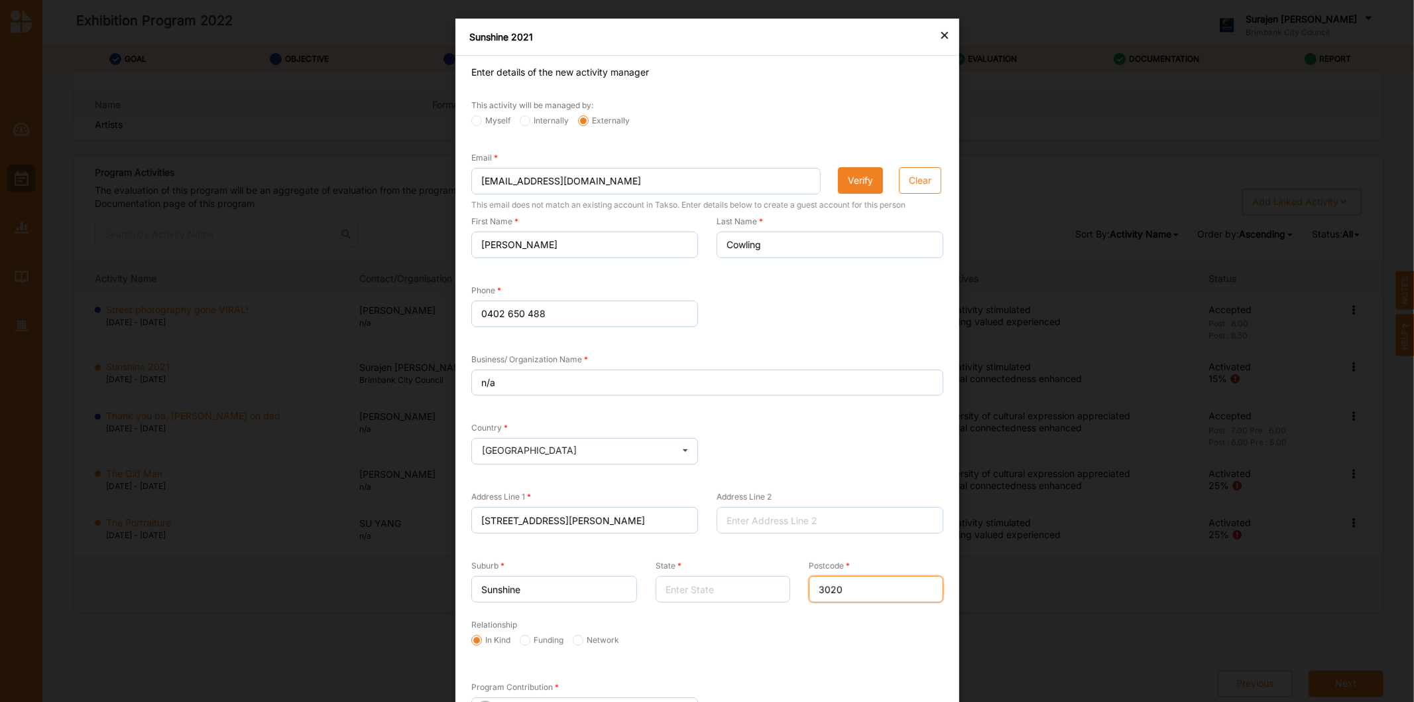
type input "3020"
click at [528, 642] on label "Funding" at bounding box center [542, 640] width 44 height 11
click at [482, 642] on input "Funding" at bounding box center [476, 640] width 11 height 11
radio input "true"
click at [717, 594] on input "State" at bounding box center [722, 589] width 135 height 27
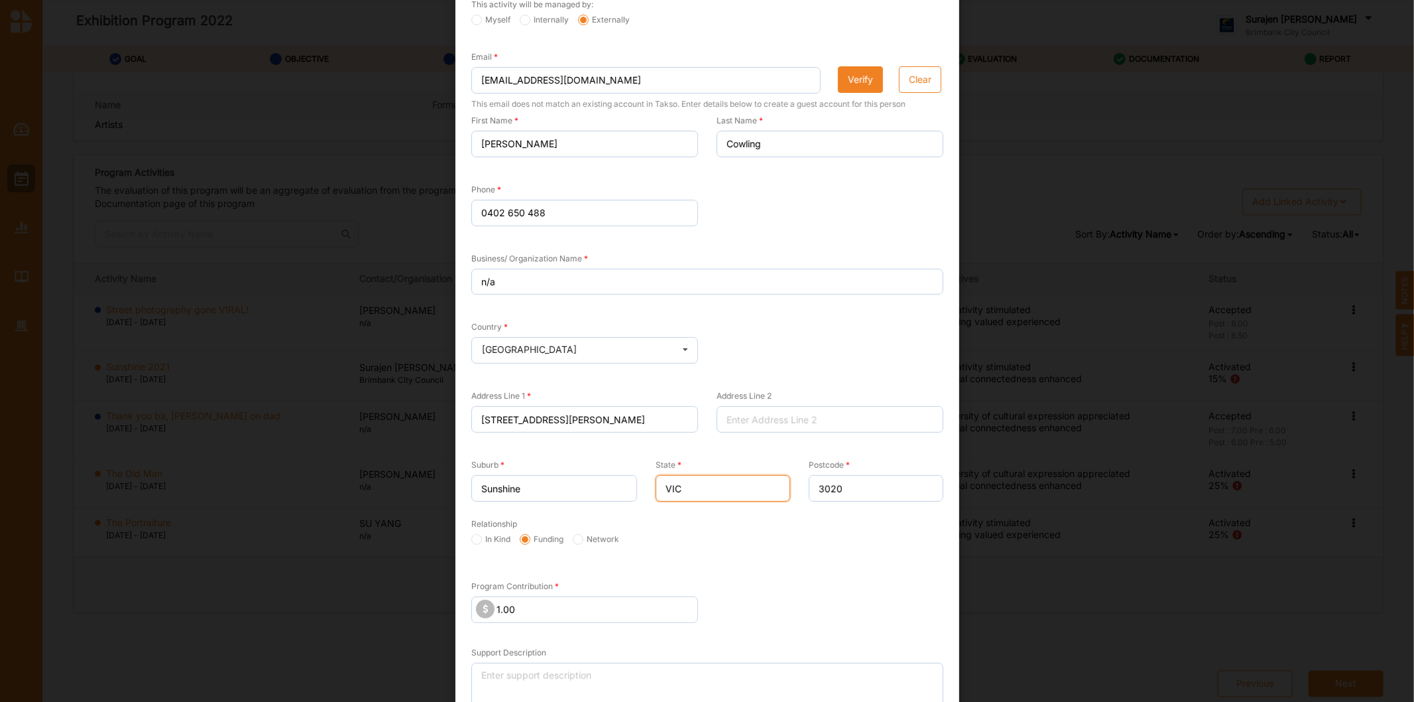
scroll to position [221, 0]
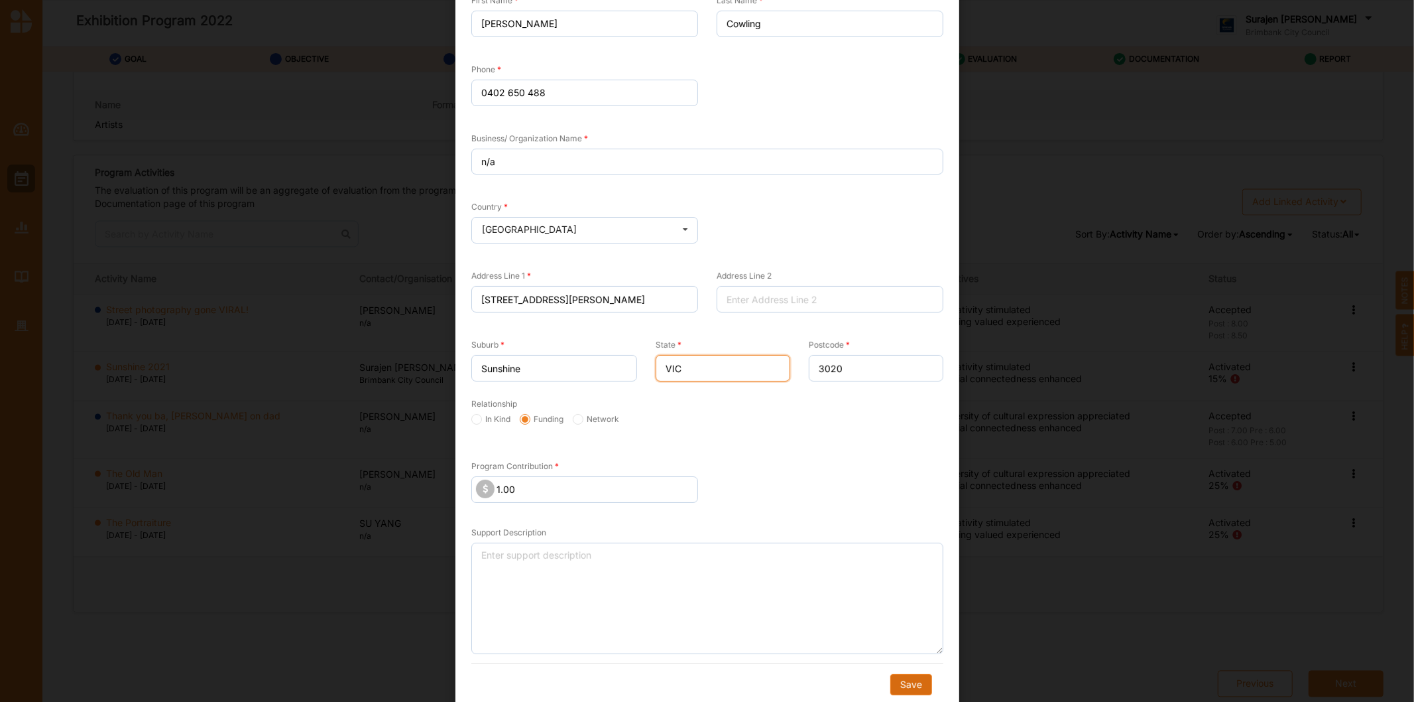
type input "VIC"
click at [914, 685] on button "Save" at bounding box center [911, 684] width 42 height 21
radio input "true"
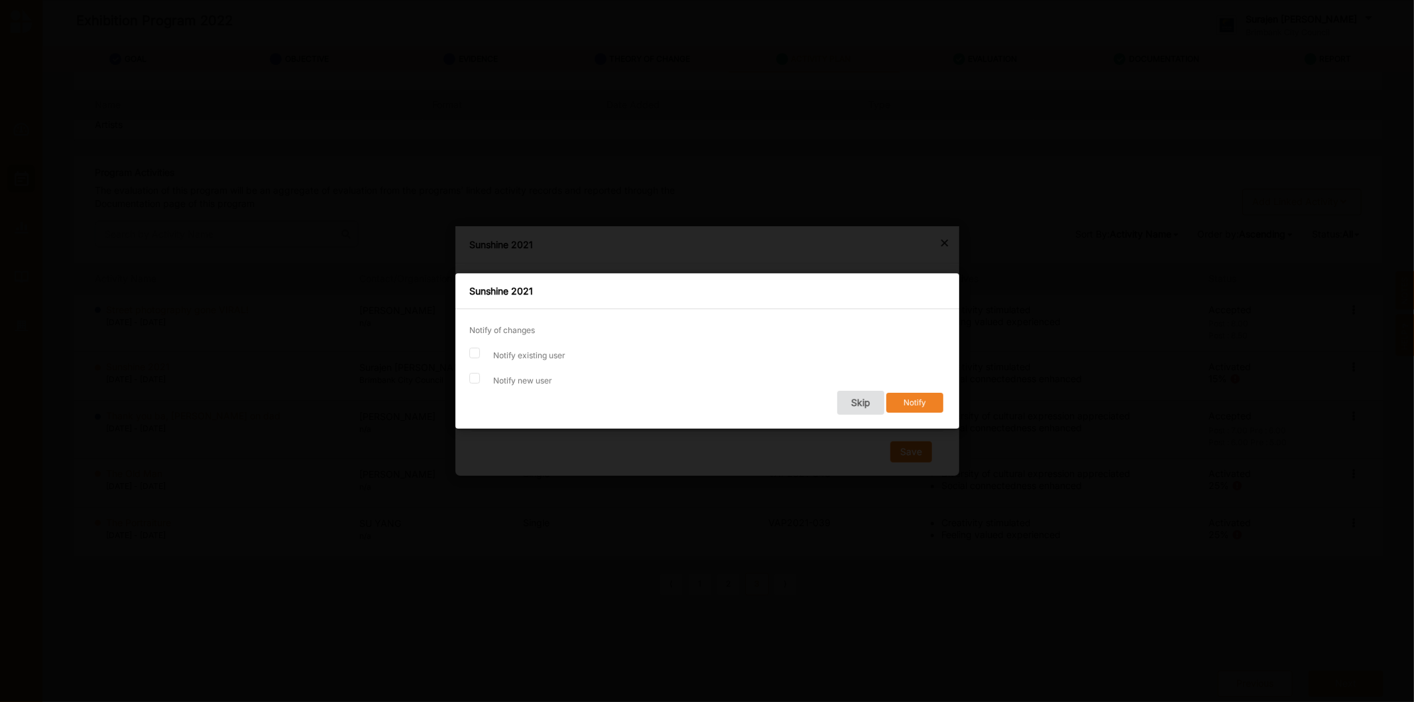
scroll to position [0, 0]
click at [852, 398] on button "Skip" at bounding box center [860, 403] width 47 height 24
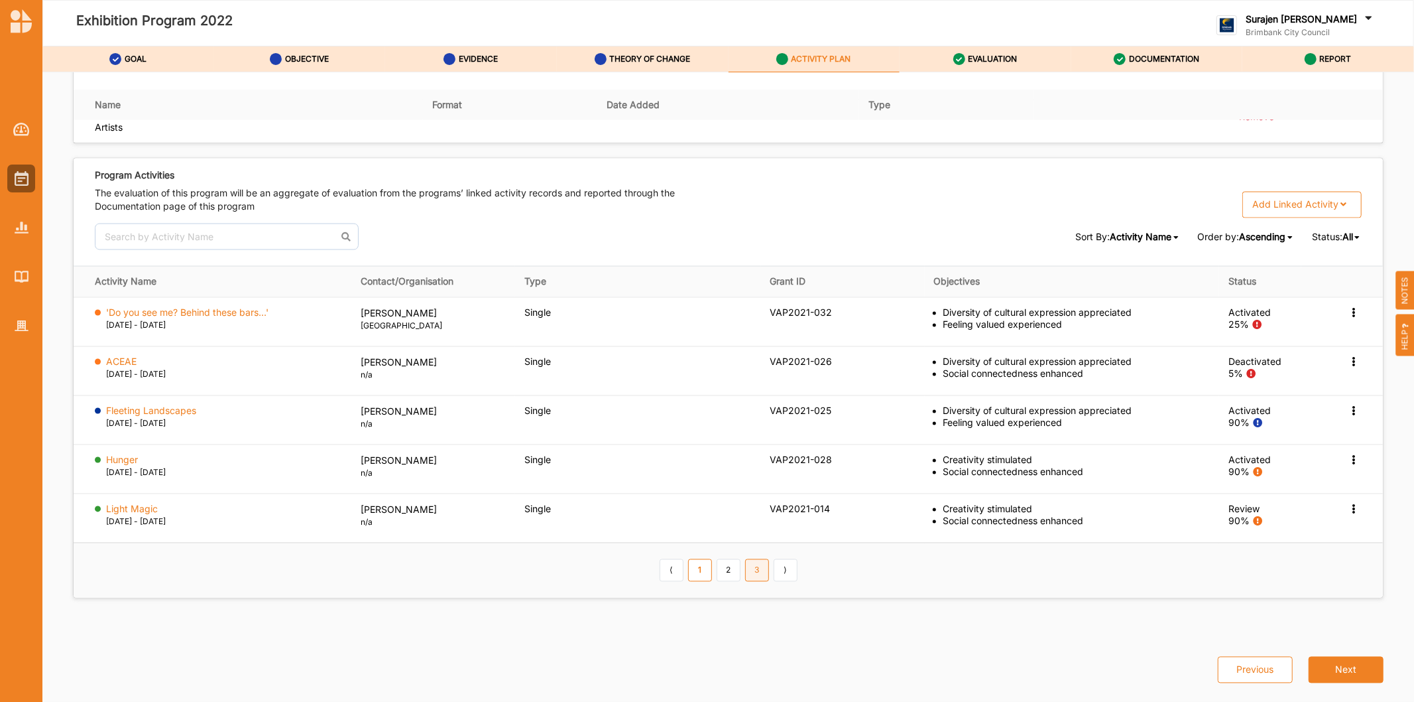
click at [751, 579] on link "3" at bounding box center [757, 570] width 24 height 23
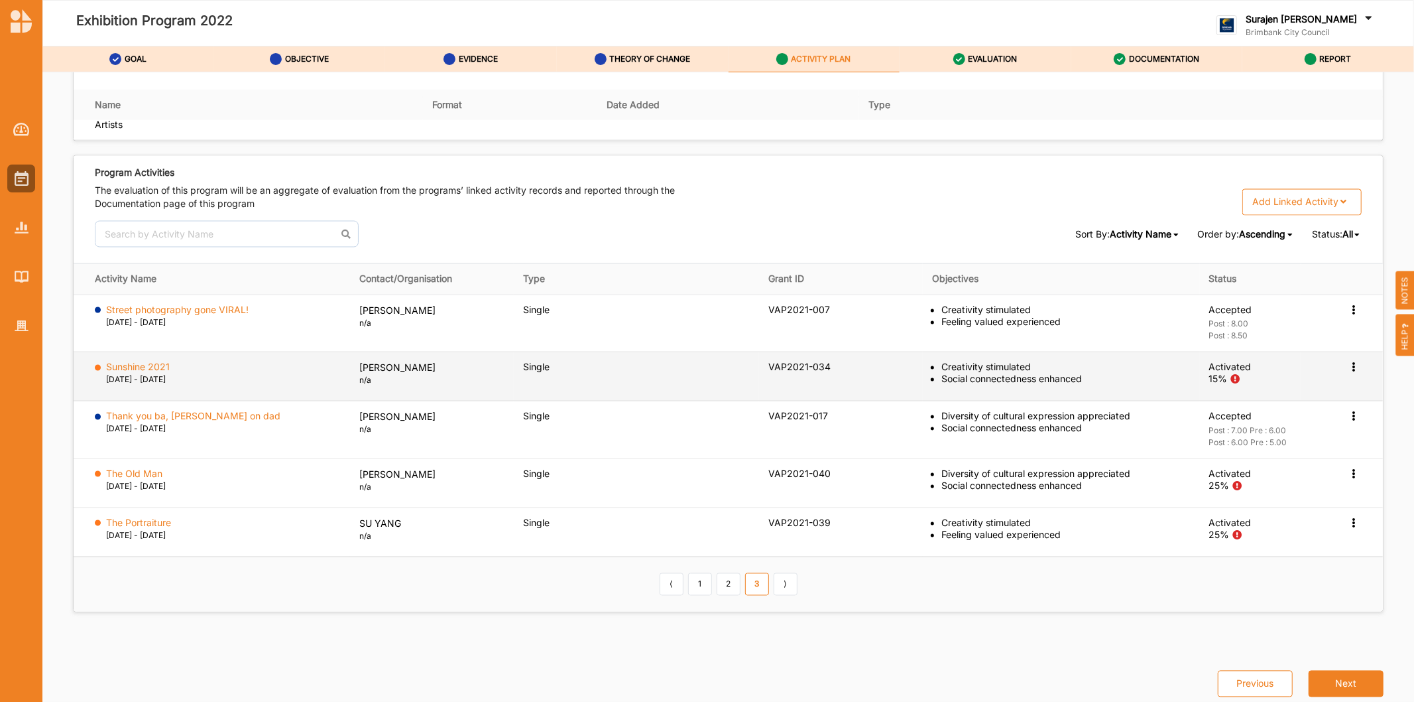
click at [1349, 314] on icon at bounding box center [1354, 308] width 11 height 9
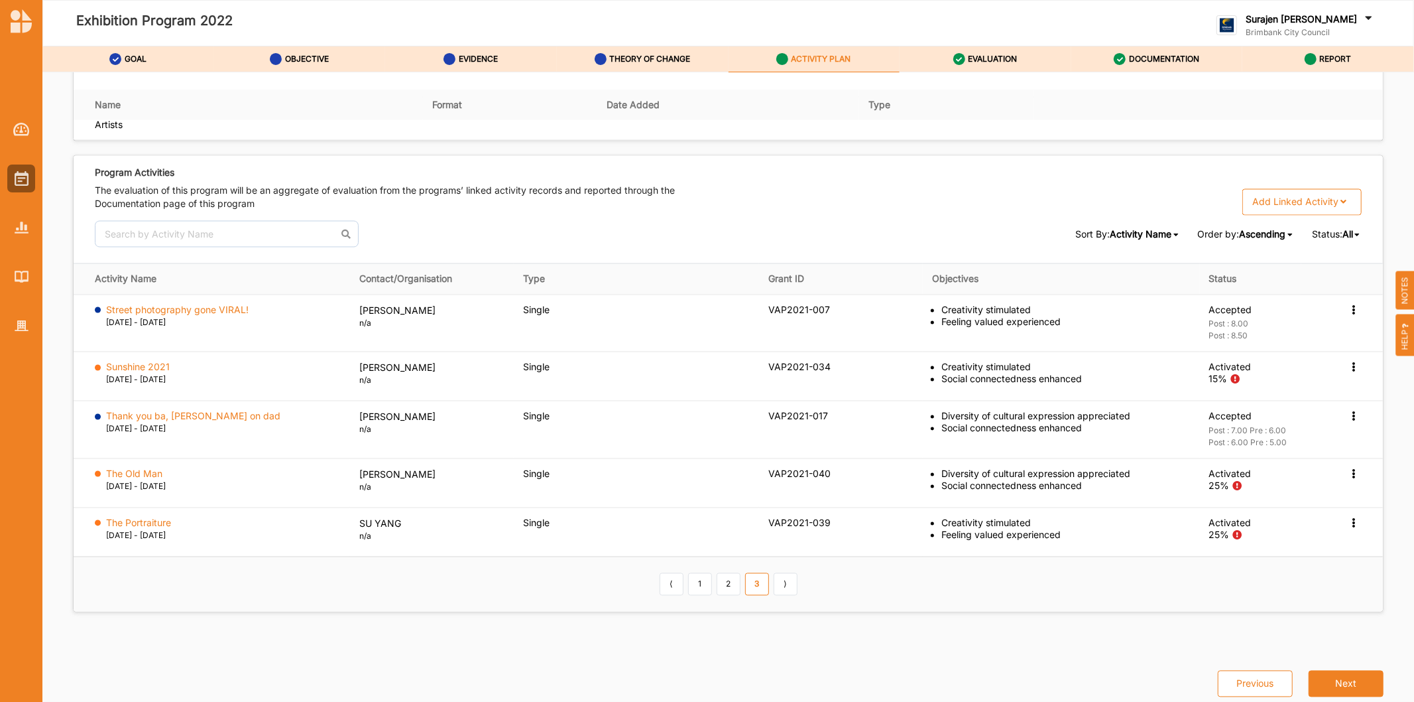
click at [991, 101] on th "Type" at bounding box center [946, 104] width 174 height 31
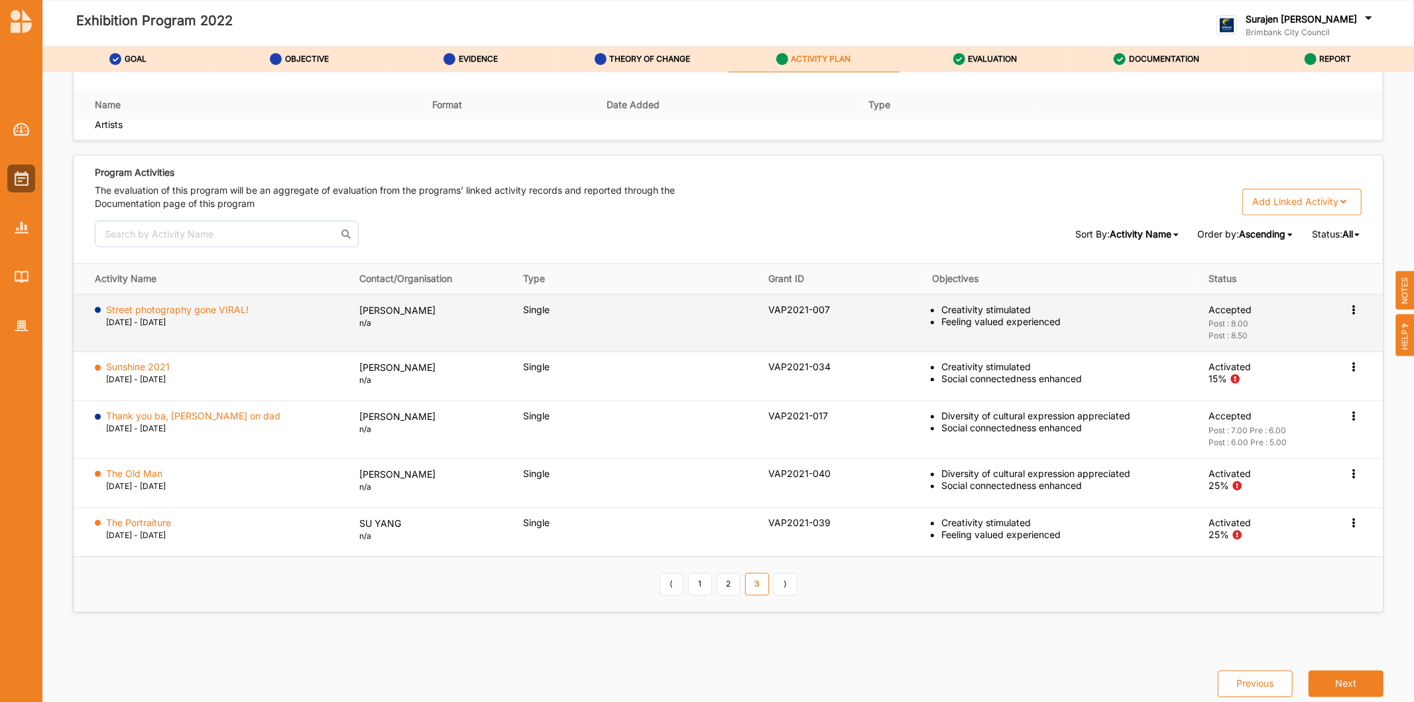
click at [1349, 309] on icon at bounding box center [1354, 308] width 11 height 9
click at [1298, 402] on div "Change Ownership" at bounding box center [1290, 389] width 142 height 27
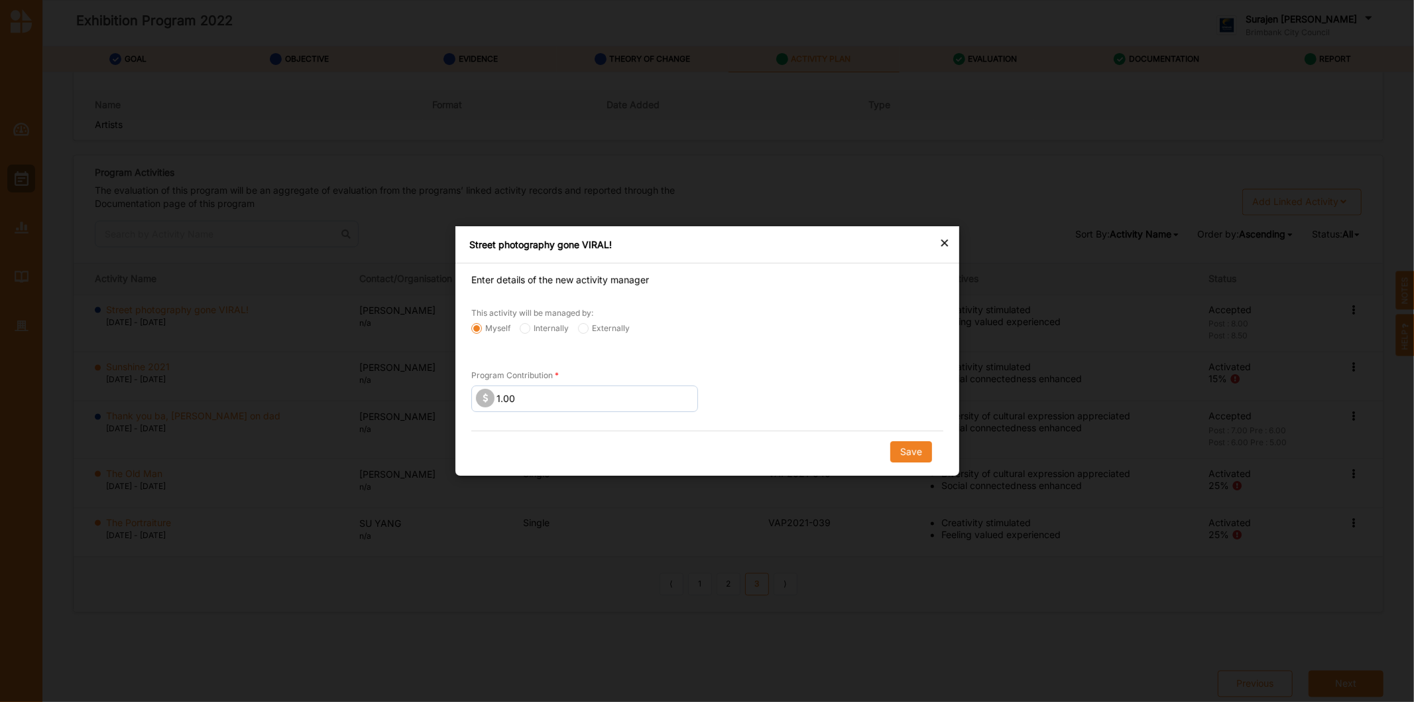
click at [946, 240] on div "×" at bounding box center [945, 242] width 11 height 16
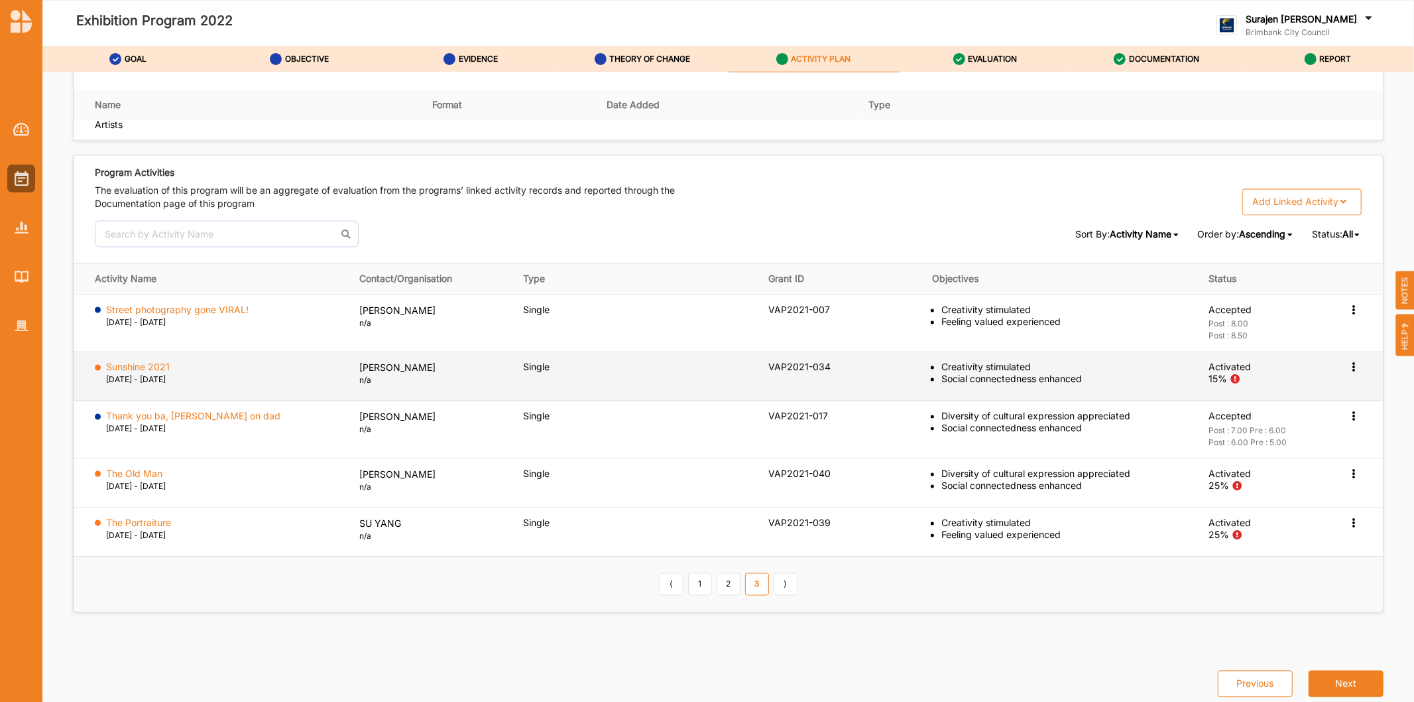
click at [1349, 314] on icon at bounding box center [1354, 308] width 11 height 9
click at [1247, 475] on label "Deactivate" at bounding box center [1252, 473] width 47 height 12
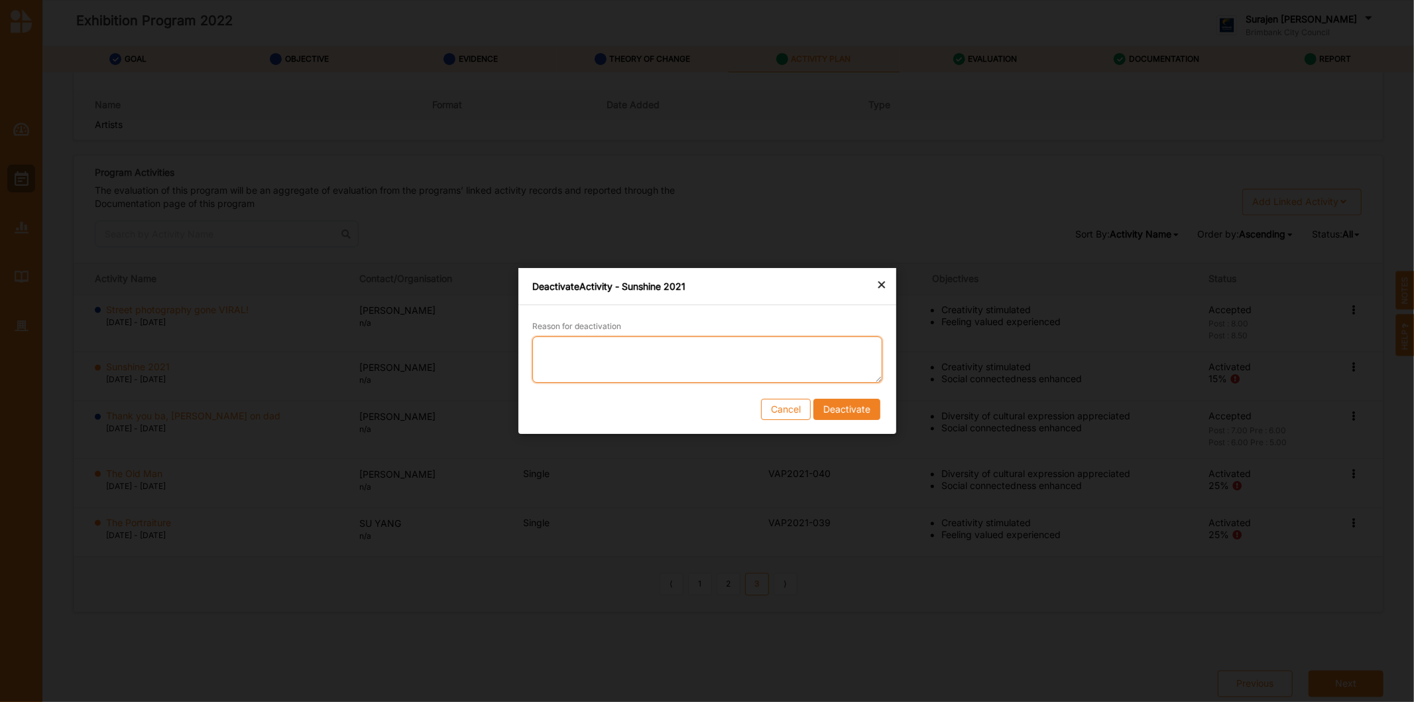
click at [588, 357] on textarea "Reason for deactivation" at bounding box center [707, 359] width 350 height 46
type textarea "l"
type textarea "2"
type textarea "record will not be completed"
click at [849, 410] on button "Deactivate" at bounding box center [846, 409] width 67 height 21
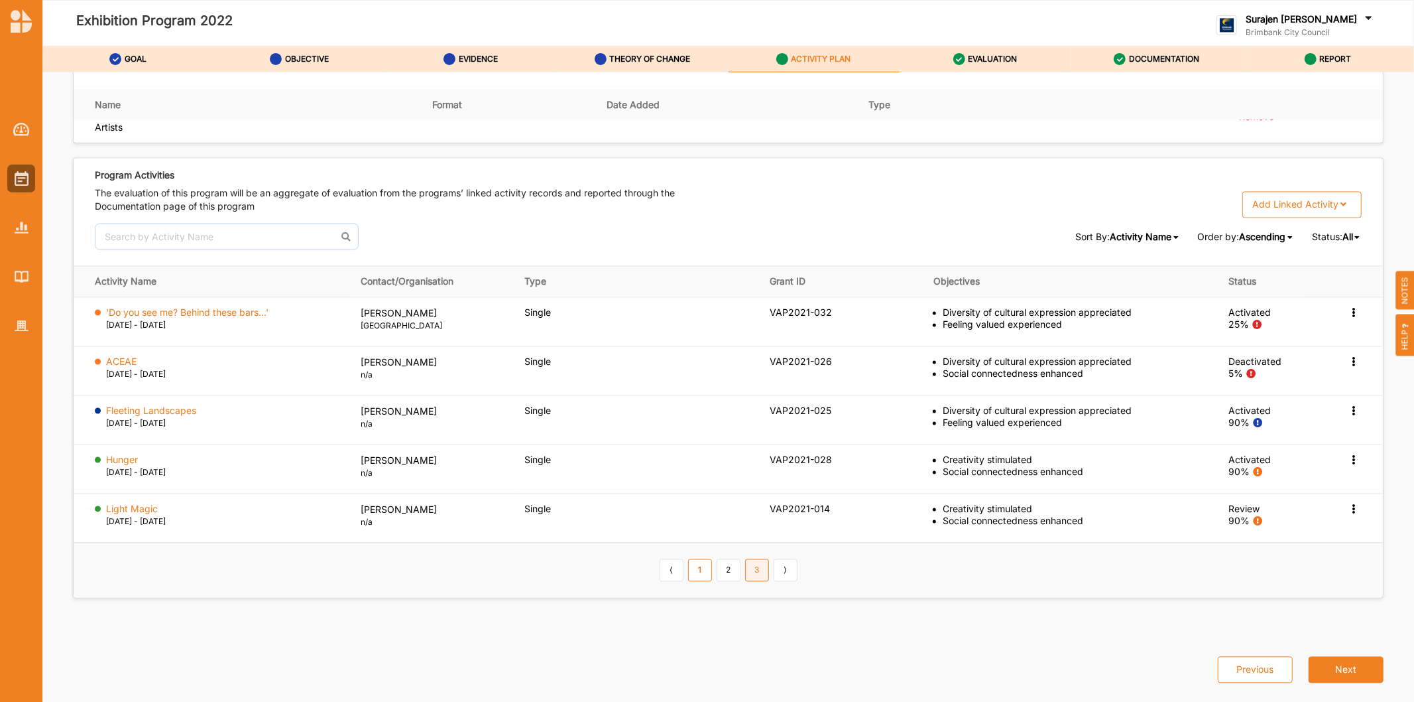
click at [750, 578] on link "3" at bounding box center [757, 570] width 24 height 23
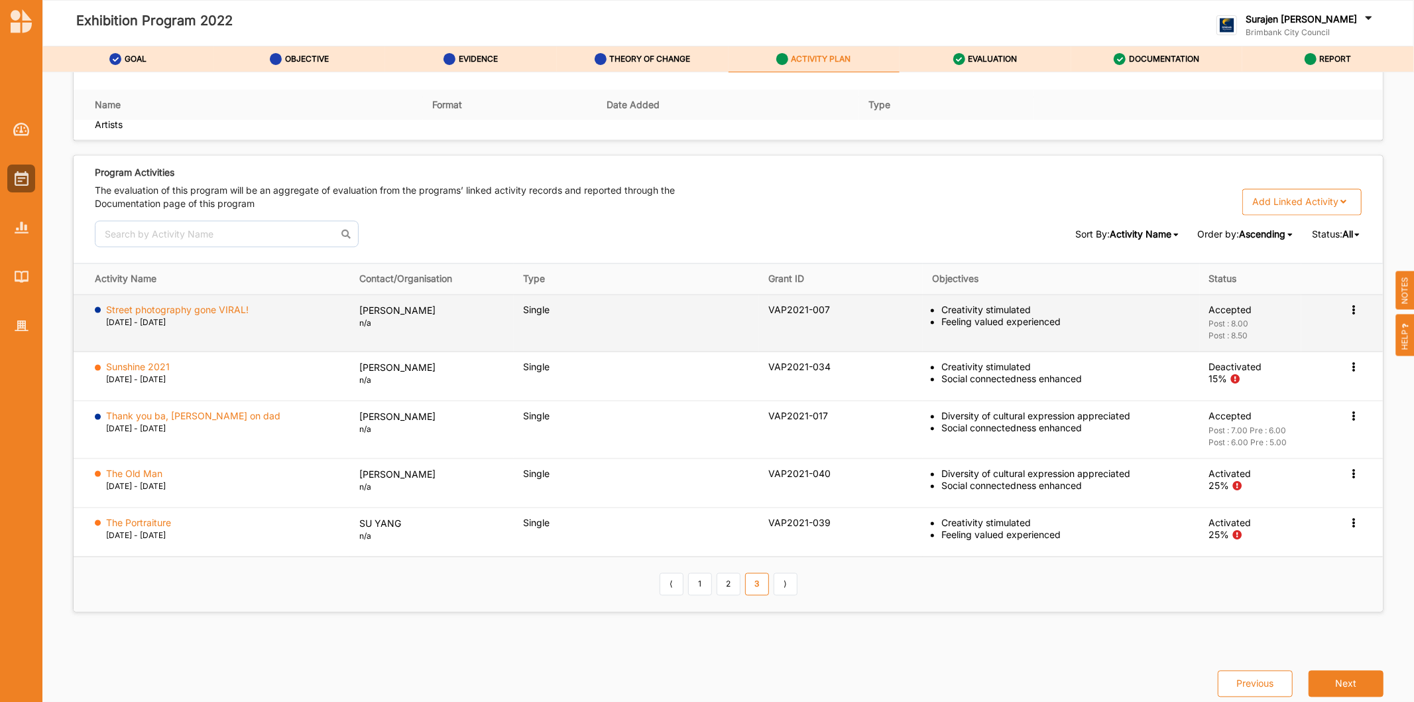
click at [1338, 306] on td "Activation Information View Report Change Ownership" at bounding box center [1343, 323] width 82 height 58
click at [1349, 308] on icon at bounding box center [1354, 308] width 11 height 9
click at [1294, 391] on label "Change Ownership" at bounding box center [1270, 389] width 83 height 12
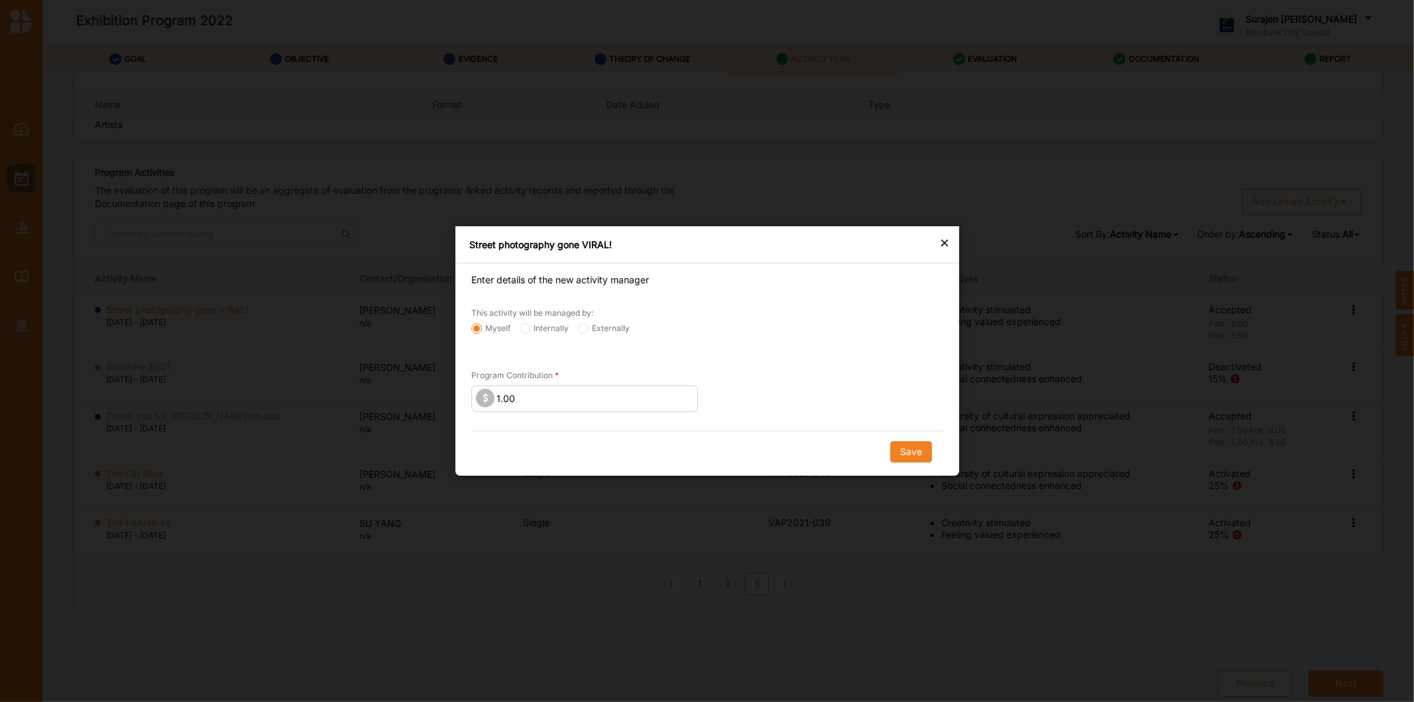
click at [950, 244] on div "×" at bounding box center [945, 242] width 11 height 16
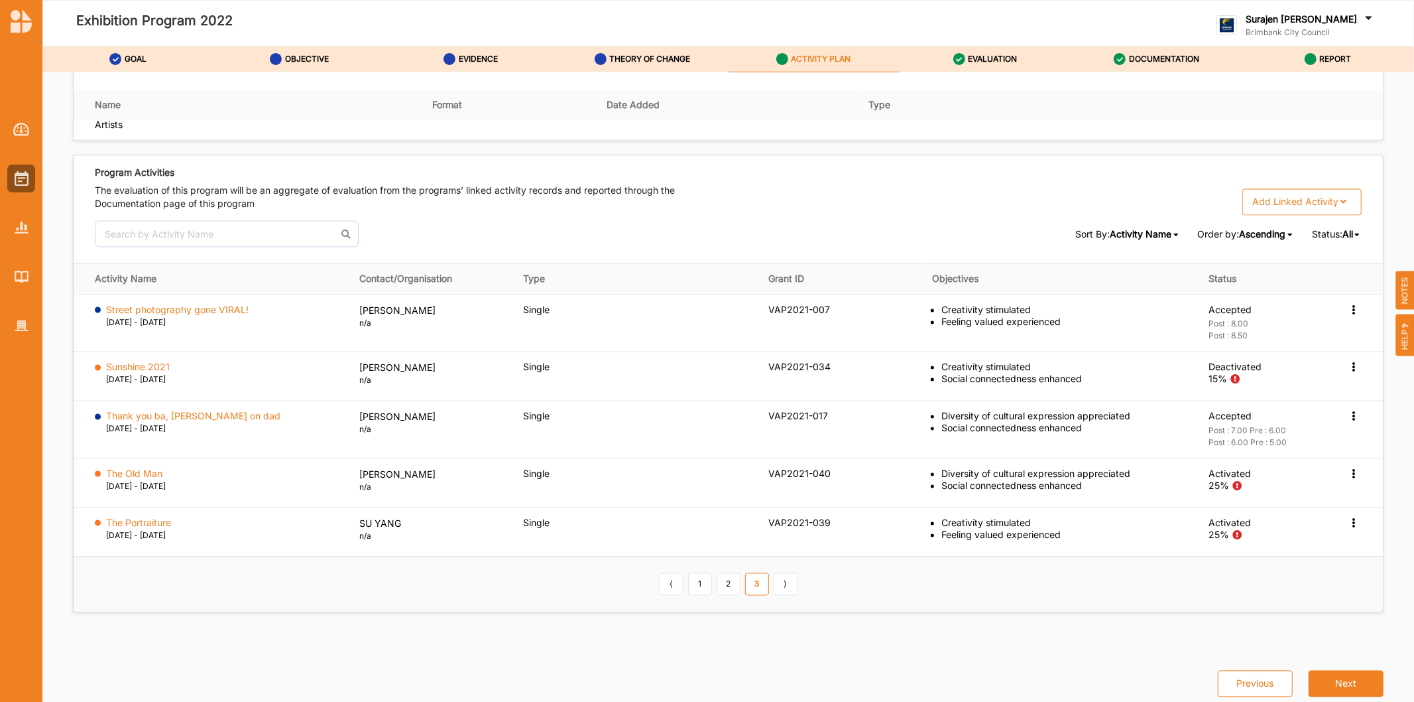
click at [694, 582] on link "1" at bounding box center [700, 584] width 24 height 23
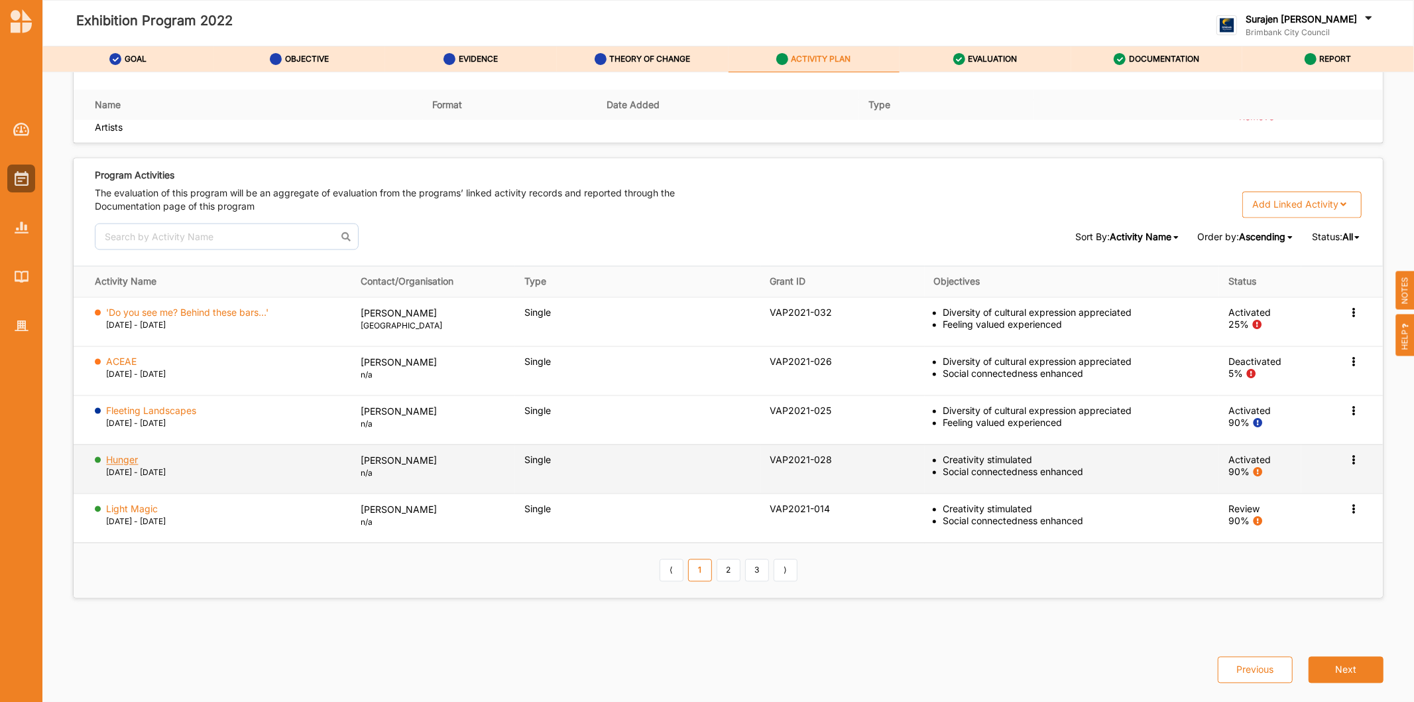
click at [124, 456] on label "Hunger" at bounding box center [123, 460] width 32 height 12
click at [1349, 316] on icon at bounding box center [1354, 311] width 11 height 9
click at [1254, 485] on label "Activation Information" at bounding box center [1276, 484] width 95 height 12
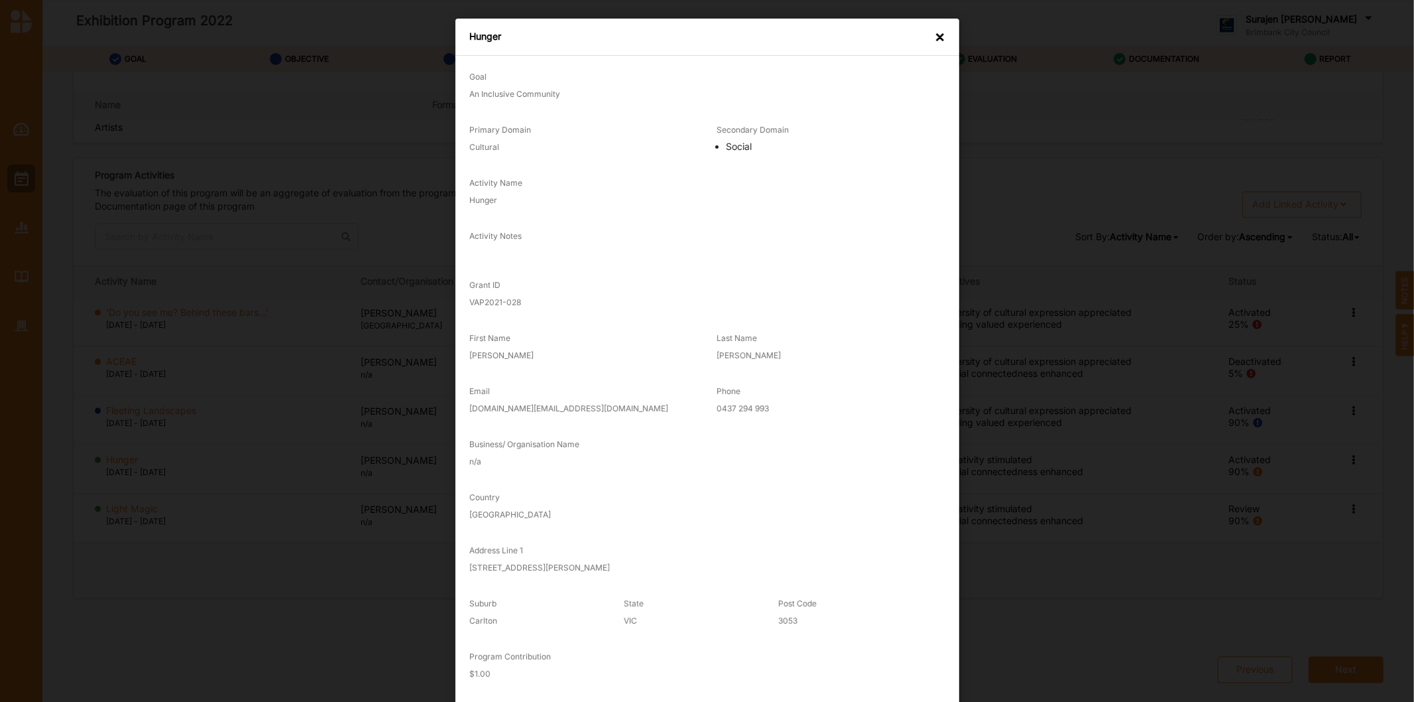
click at [1064, 27] on div "Hunger × Goal An Inclusive Community Primary Domain Cultural Secondary Domain S…" at bounding box center [707, 351] width 1414 height 702
click at [943, 37] on div "Hunger ×" at bounding box center [708, 37] width 504 height 37
click at [938, 36] on div "×" at bounding box center [940, 37] width 11 height 13
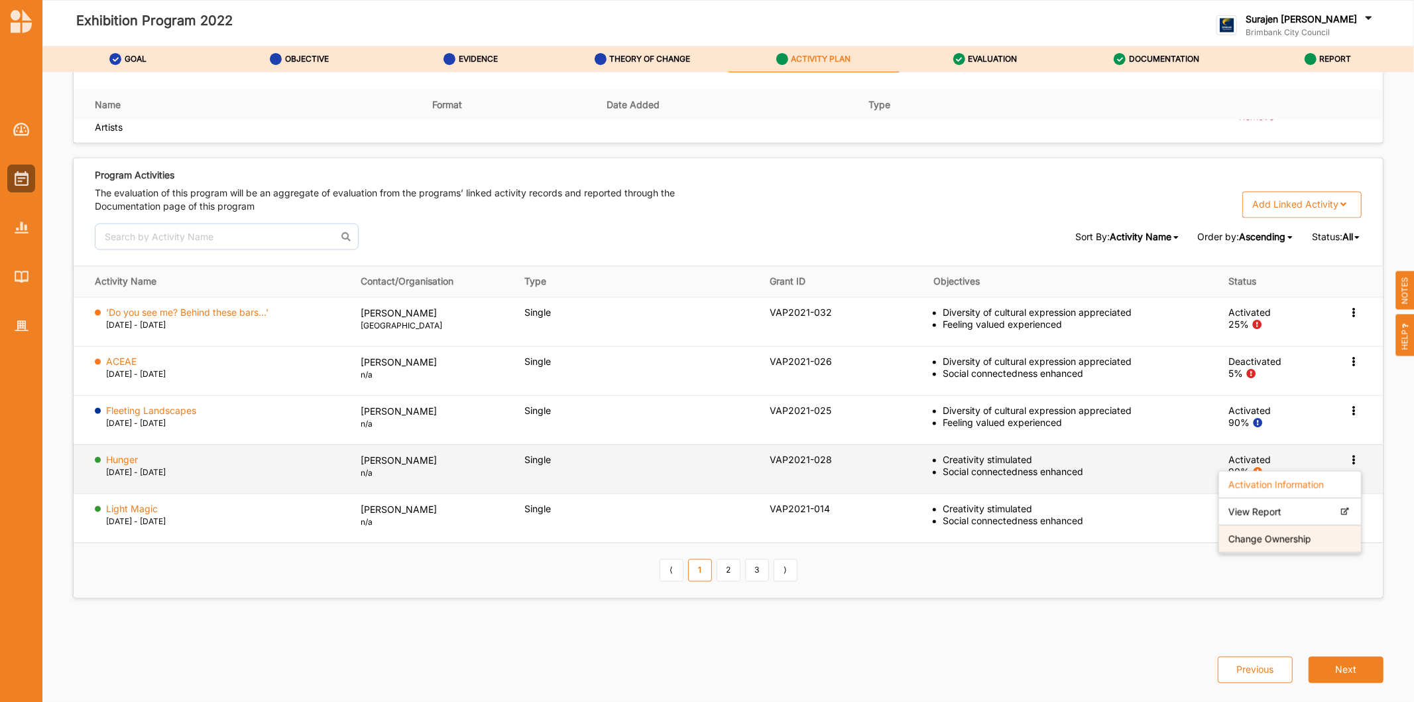
click at [1251, 540] on label "Change Ownership" at bounding box center [1270, 538] width 83 height 12
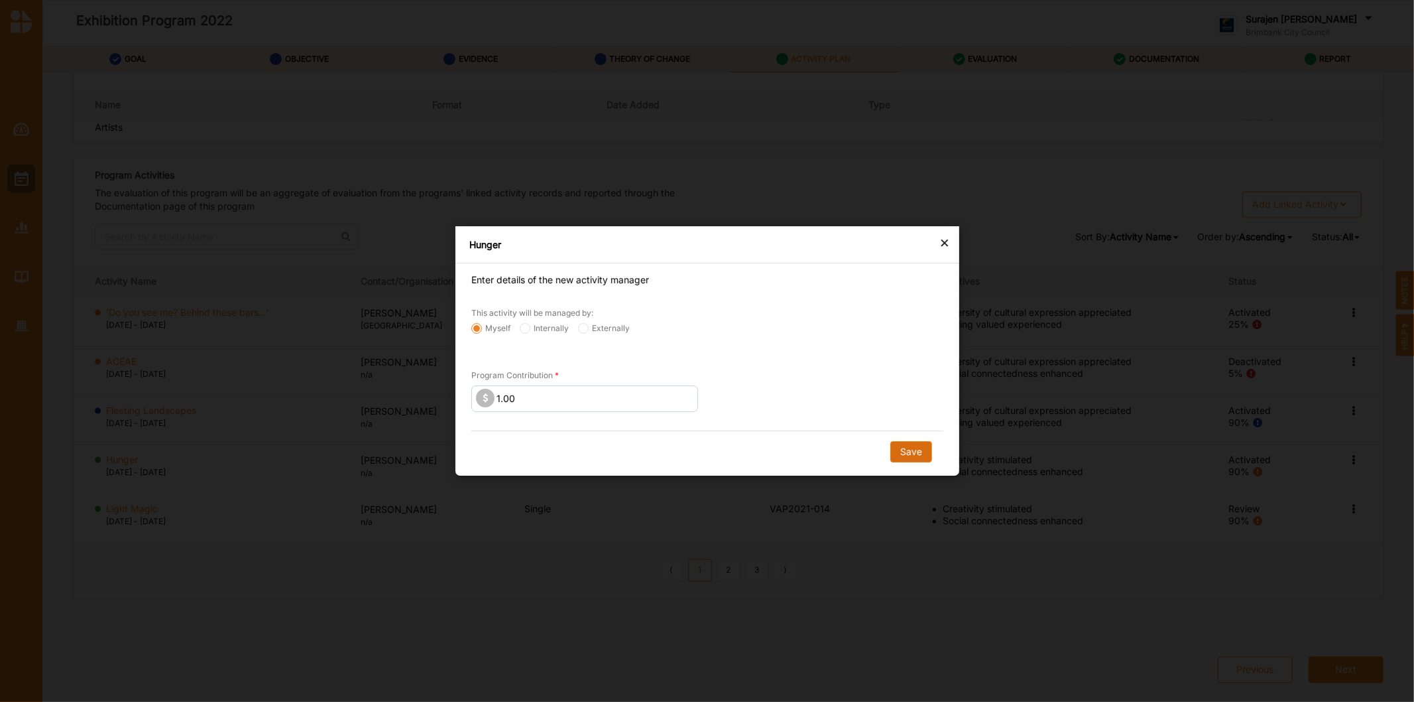
click at [899, 453] on button "Save" at bounding box center [911, 451] width 42 height 21
radio input "false"
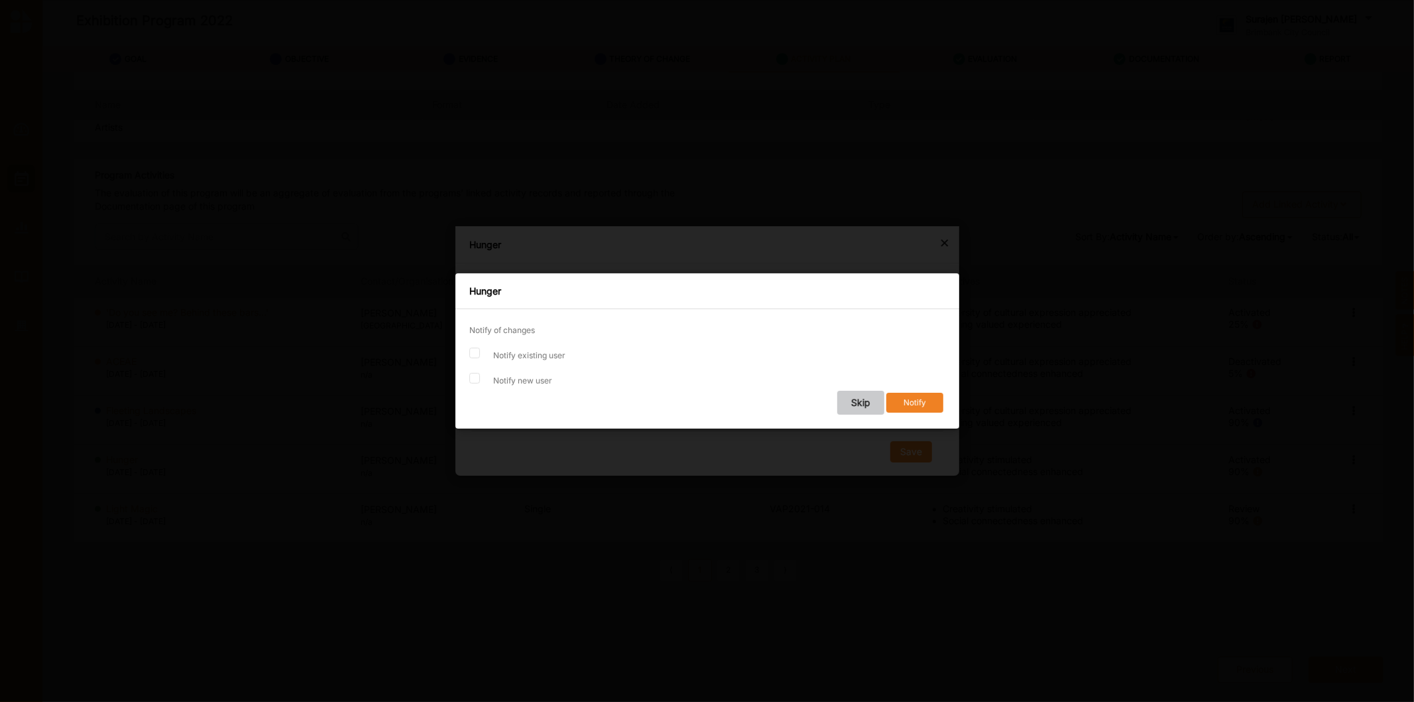
click at [860, 405] on button "Skip" at bounding box center [860, 403] width 47 height 24
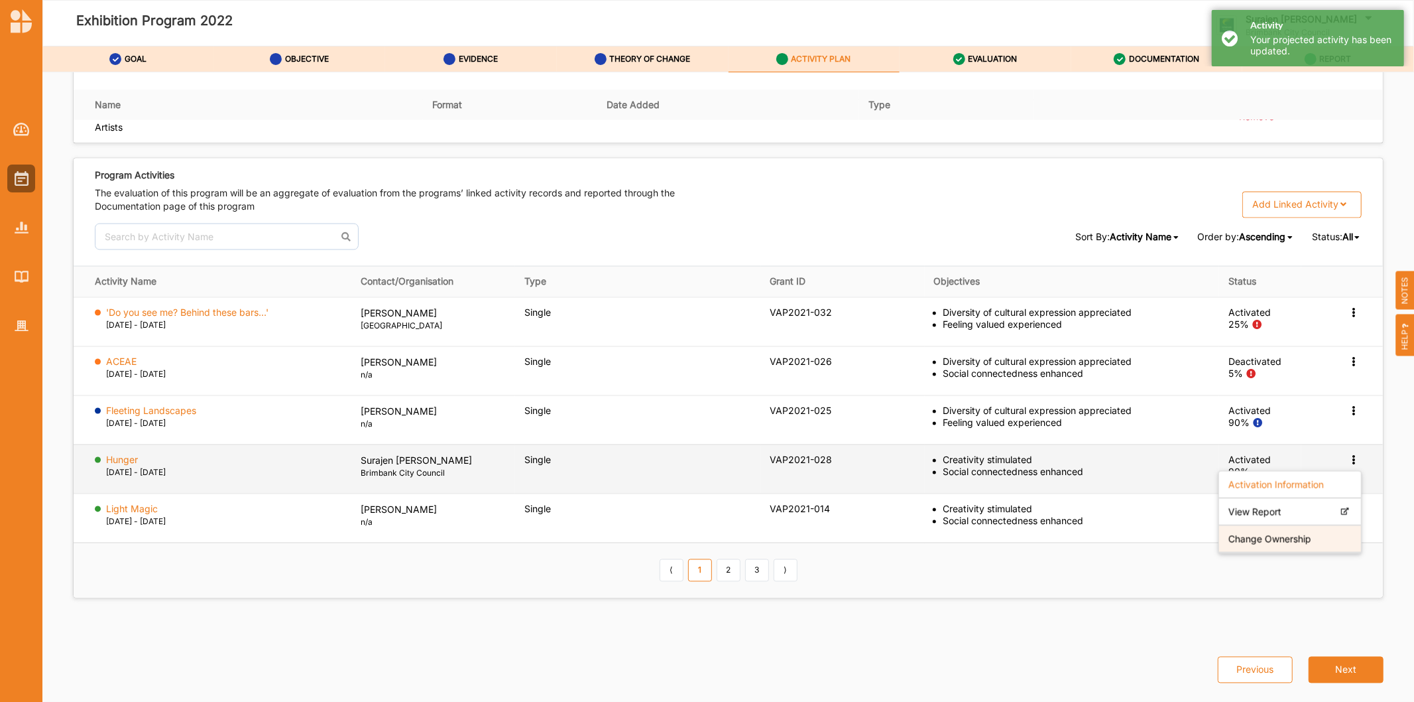
click at [1229, 540] on label "Change Ownership" at bounding box center [1270, 538] width 83 height 12
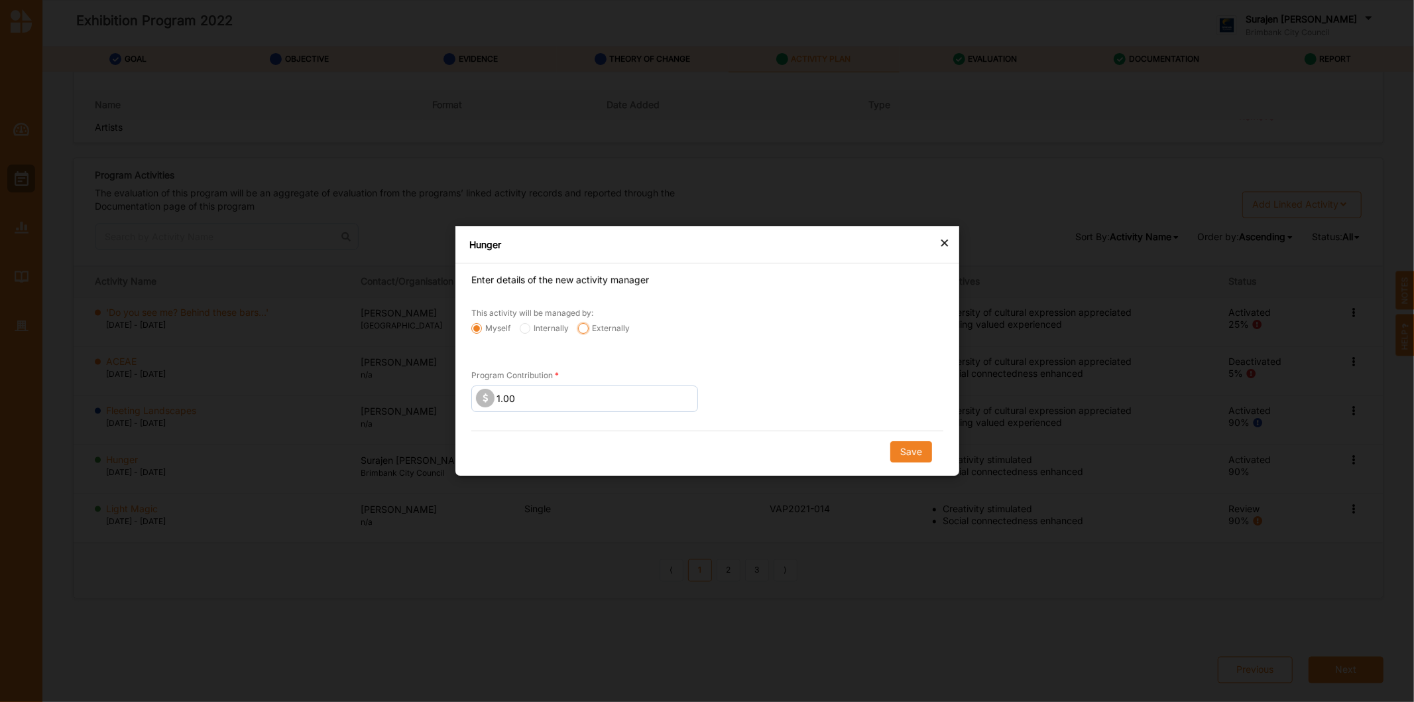
click at [482, 328] on input "Externally" at bounding box center [476, 328] width 11 height 11
radio input "true"
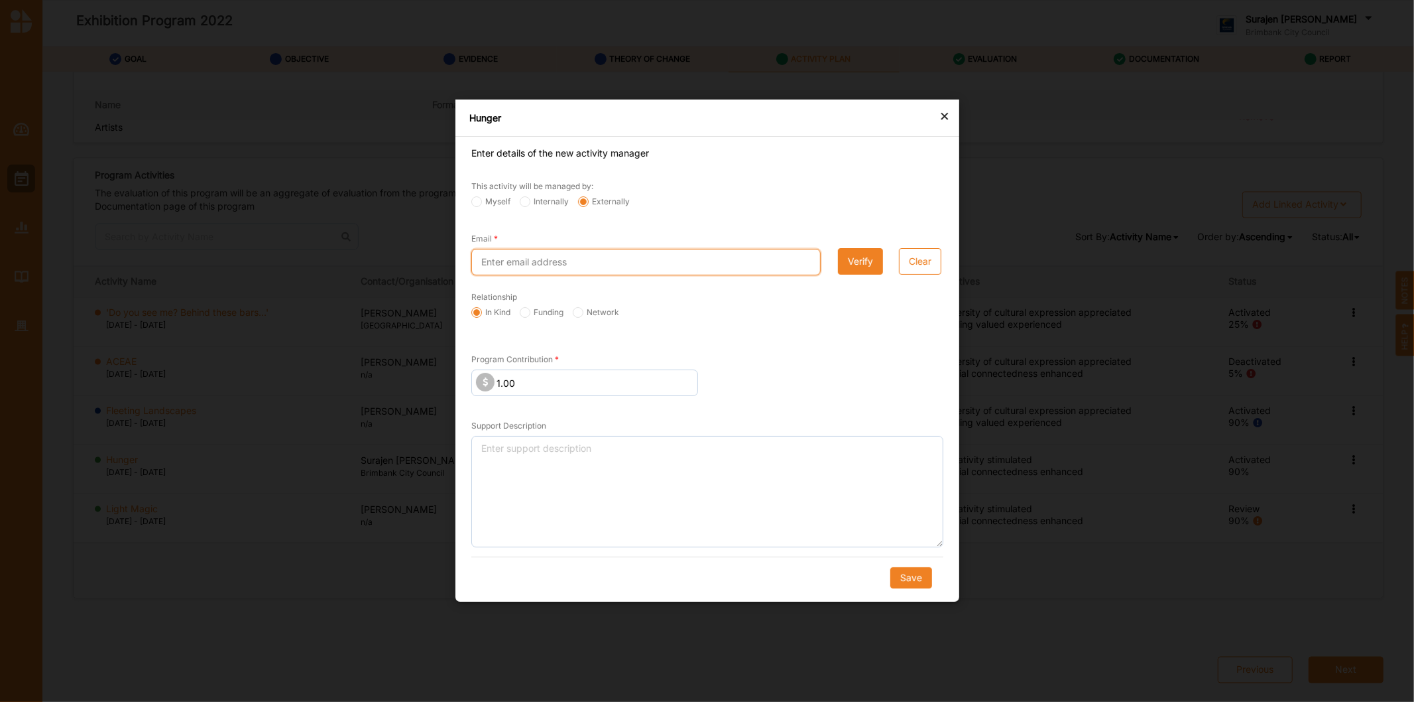
click at [538, 265] on input "Email" at bounding box center [645, 262] width 349 height 27
type input "lucy.am@gmail.com"
click at [853, 267] on button "Verify" at bounding box center [859, 262] width 45 height 27
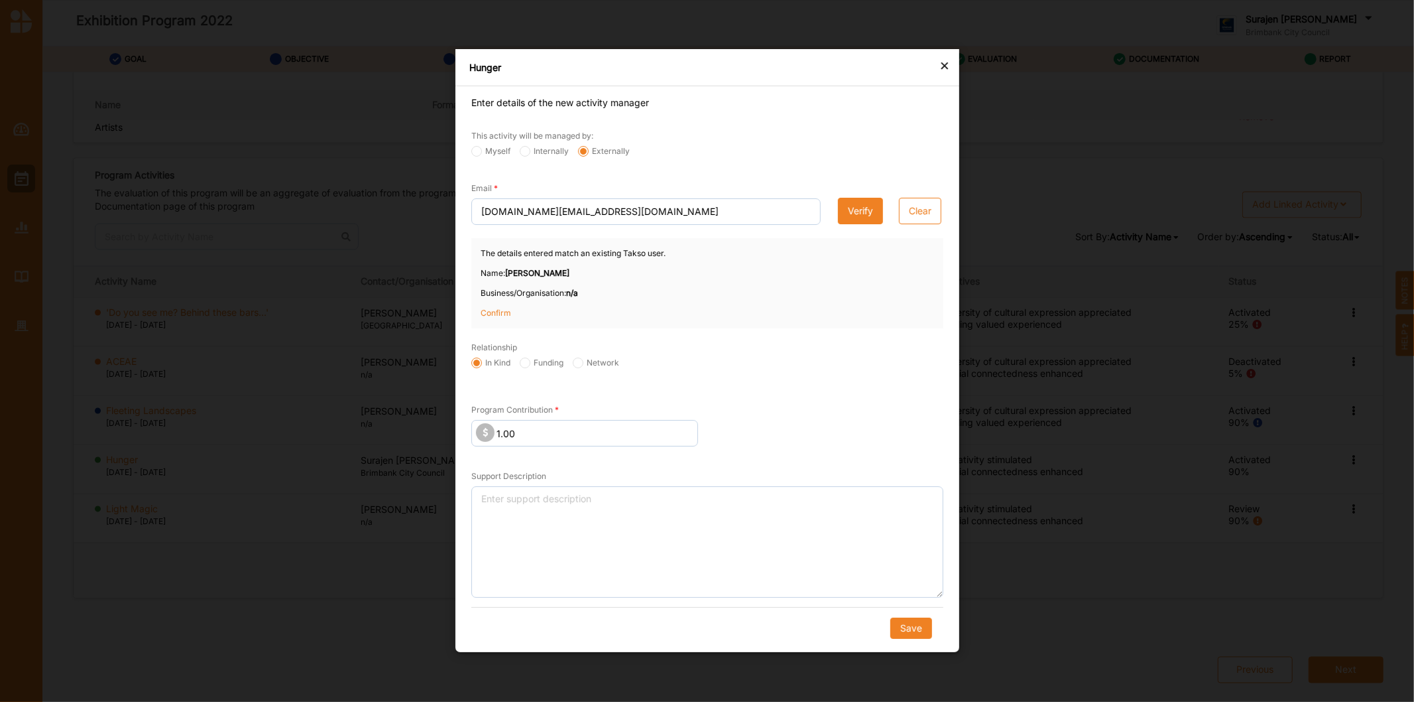
click at [493, 317] on p "Confirm" at bounding box center [514, 313] width 66 height 12
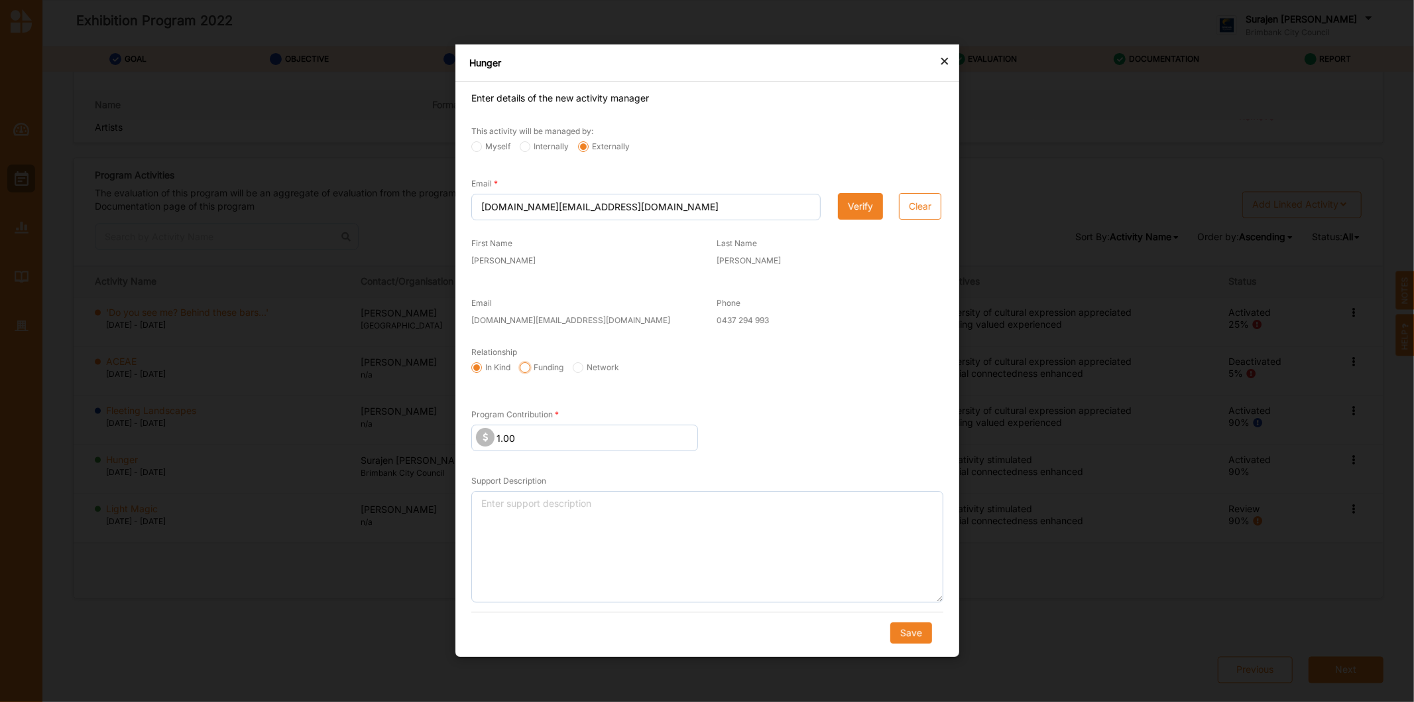
click at [482, 371] on input "Funding" at bounding box center [476, 368] width 11 height 11
radio input "true"
click at [911, 643] on button "Save" at bounding box center [911, 633] width 42 height 21
radio input "true"
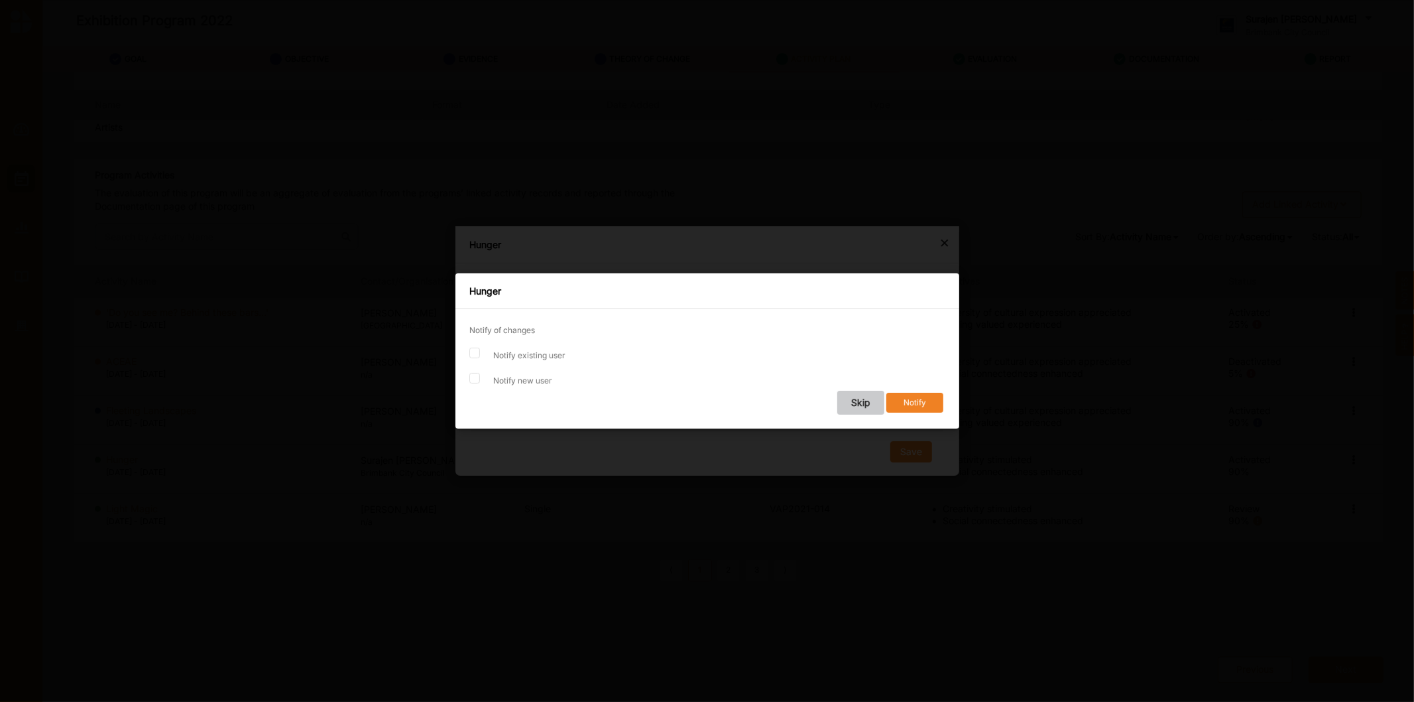
click at [852, 399] on button "Skip" at bounding box center [860, 403] width 47 height 24
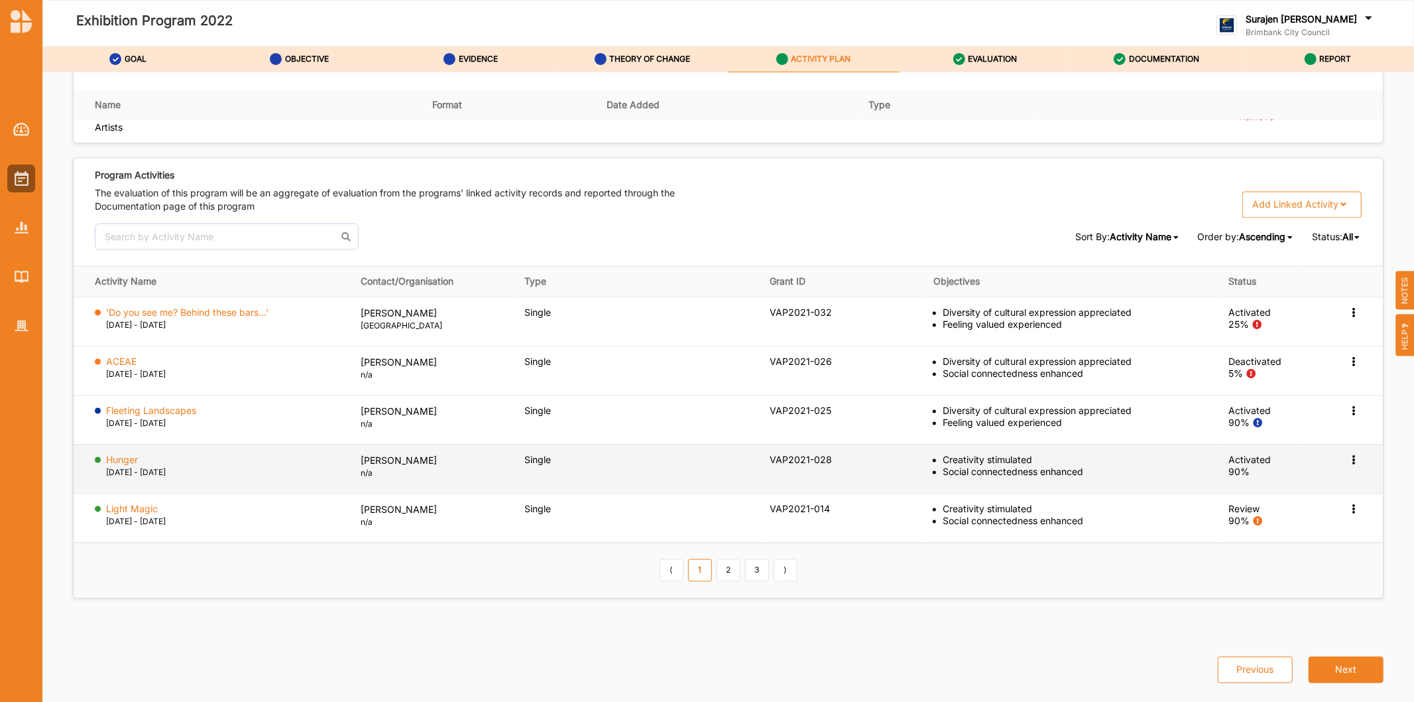
click at [1349, 316] on icon at bounding box center [1354, 311] width 11 height 9
click at [1282, 535] on label "Change Ownership" at bounding box center [1270, 538] width 83 height 12
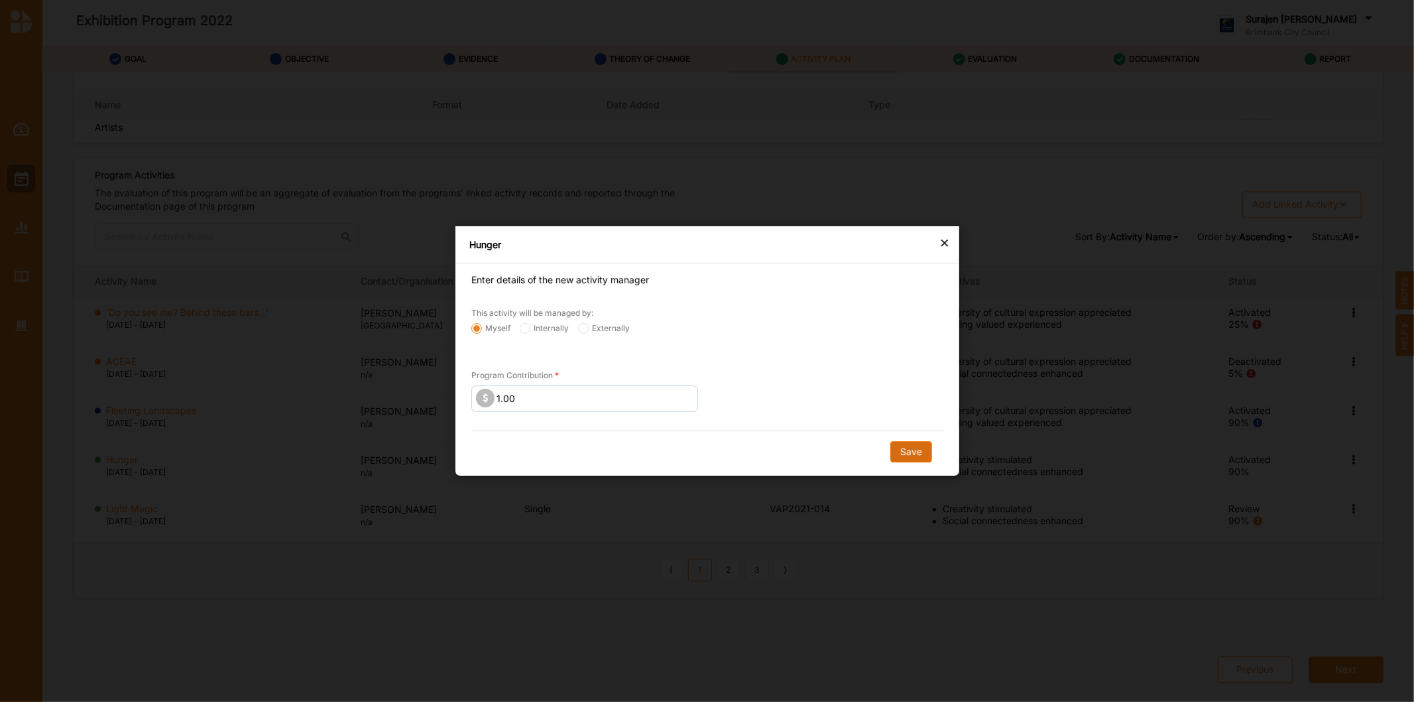
click at [899, 449] on button "Save" at bounding box center [911, 451] width 42 height 21
radio input "false"
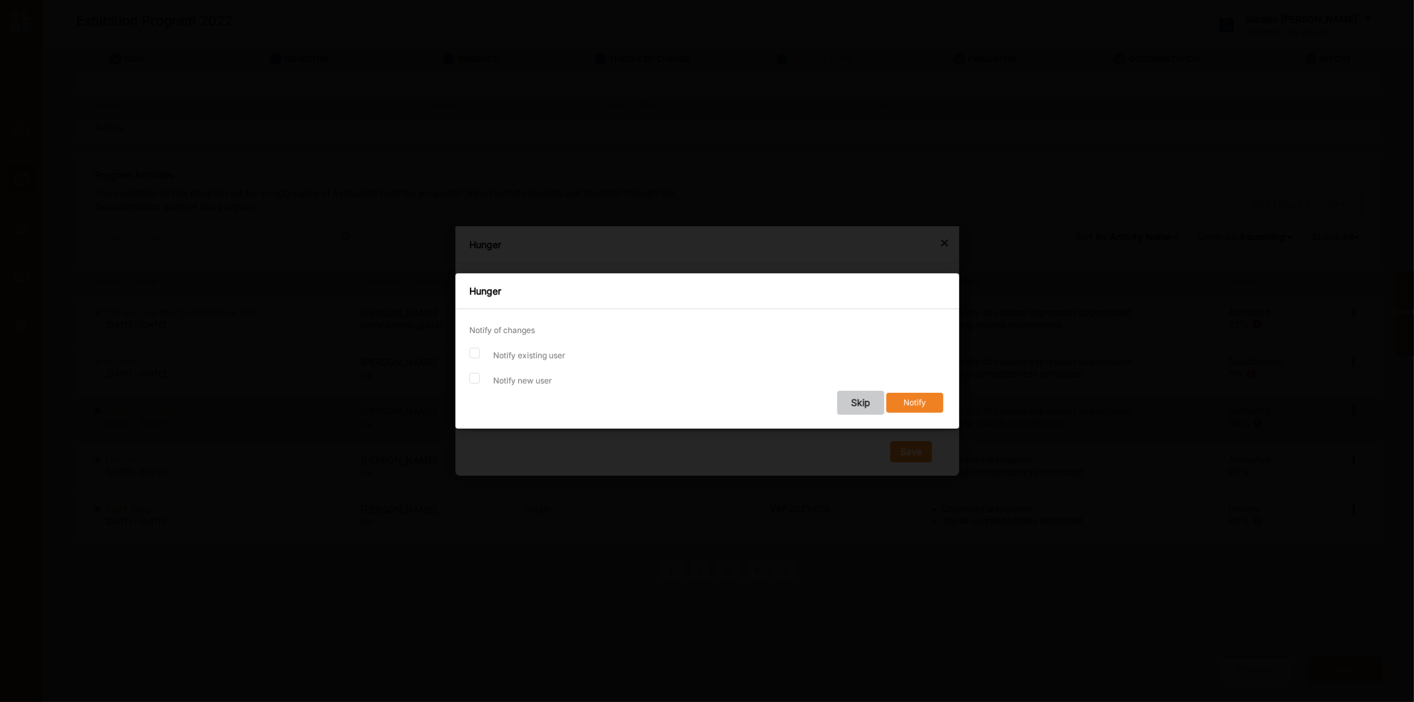
drag, startPoint x: 843, startPoint y: 395, endPoint x: 867, endPoint y: 406, distance: 25.5
click at [845, 395] on button "Skip" at bounding box center [860, 403] width 47 height 24
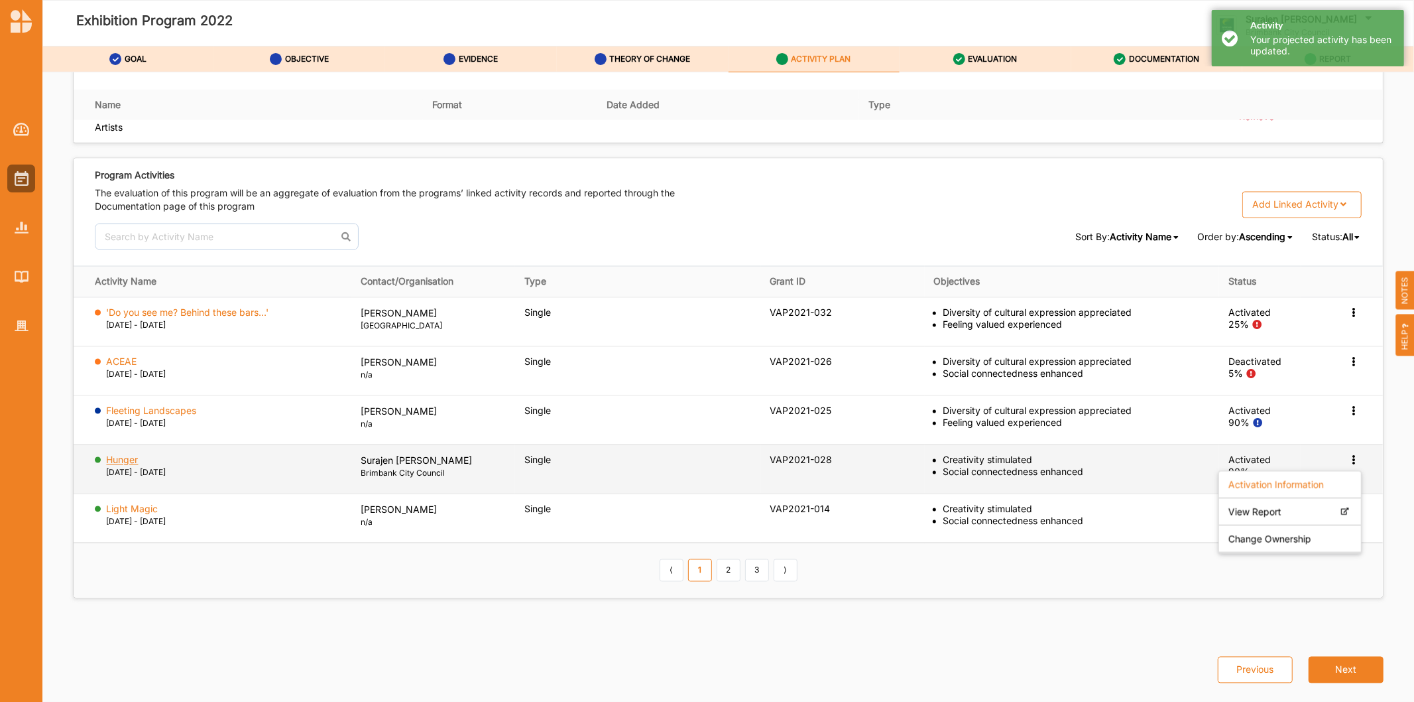
click at [114, 458] on label "Hunger" at bounding box center [123, 460] width 32 height 12
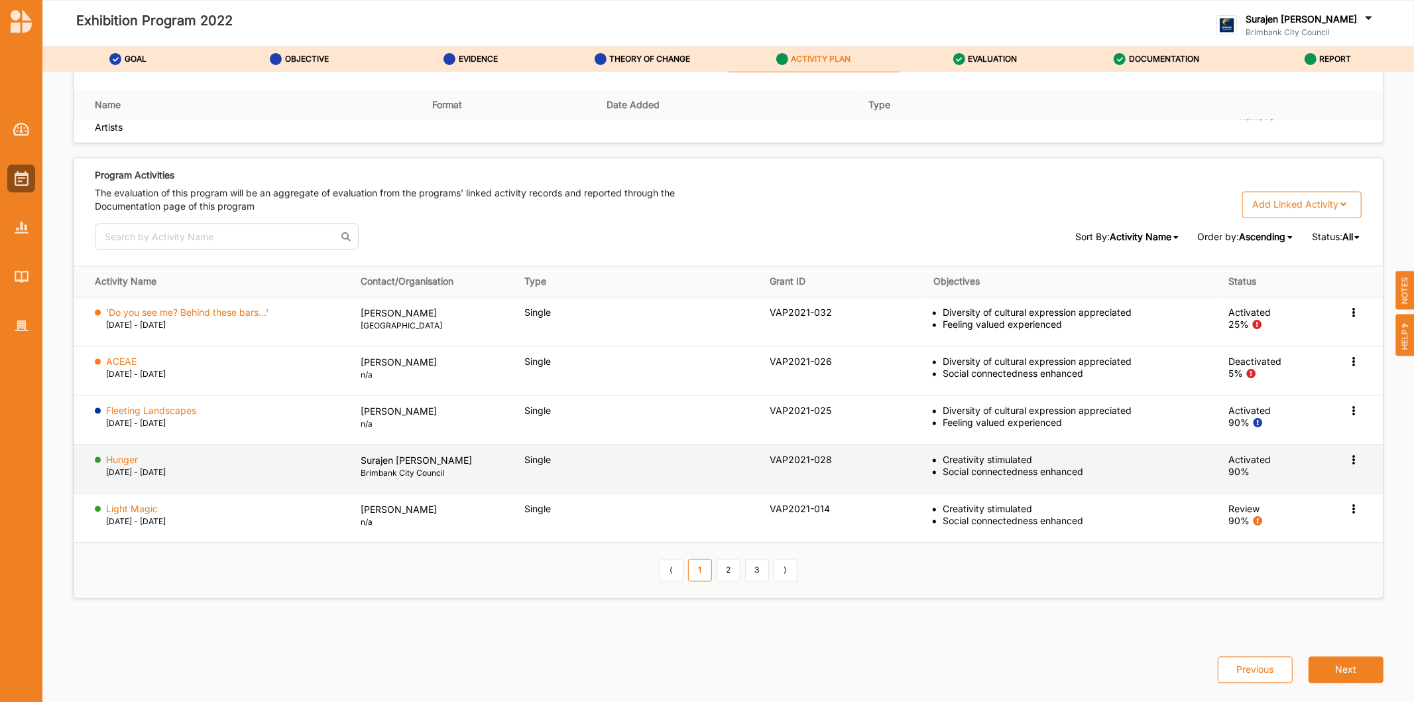
click at [1349, 316] on icon at bounding box center [1354, 311] width 11 height 9
click at [1159, 481] on td "Creativity stimulated Social connectedness enhanced" at bounding box center [1072, 468] width 295 height 49
click at [1349, 316] on icon at bounding box center [1354, 311] width 11 height 9
click at [1262, 511] on label "View Report" at bounding box center [1255, 511] width 53 height 12
click at [1349, 316] on icon at bounding box center [1354, 311] width 11 height 9
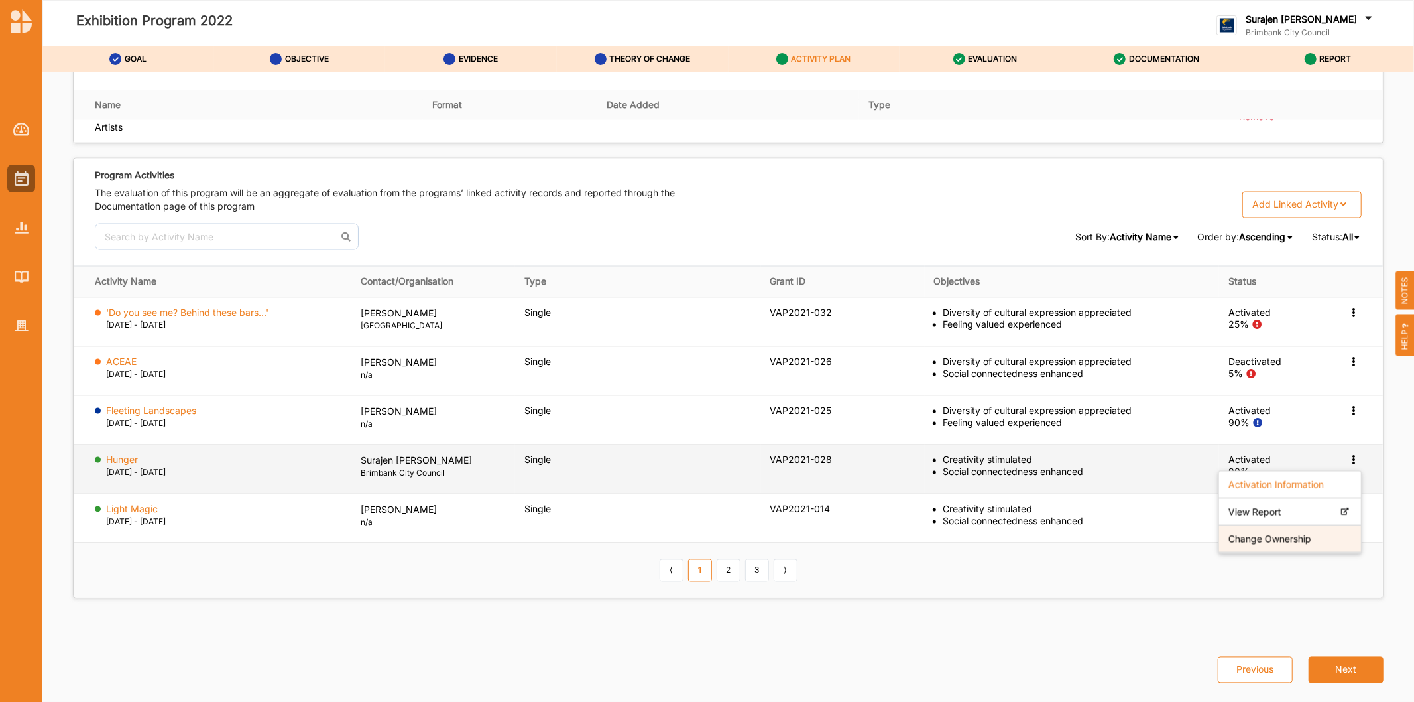
click at [1294, 532] on label "Change Ownership" at bounding box center [1270, 538] width 83 height 12
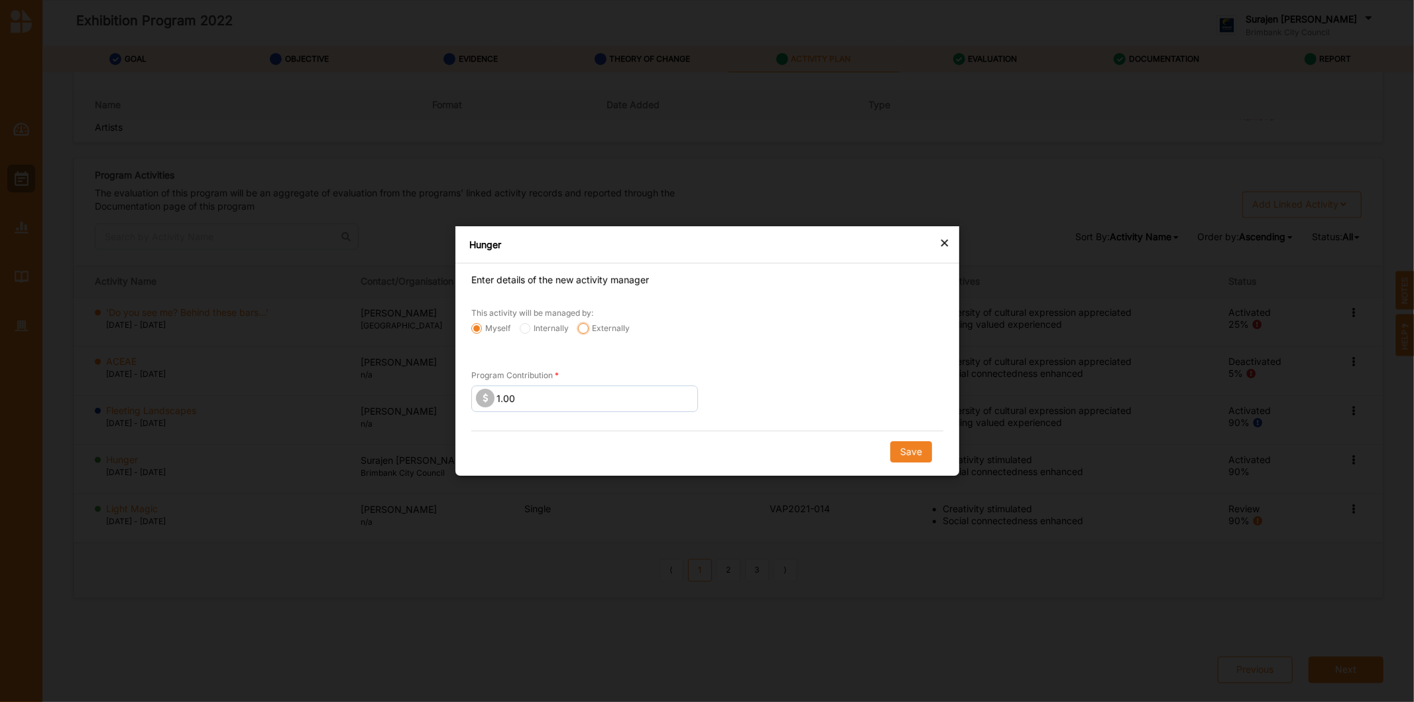
click at [482, 326] on input "Externally" at bounding box center [476, 328] width 11 height 11
radio input "true"
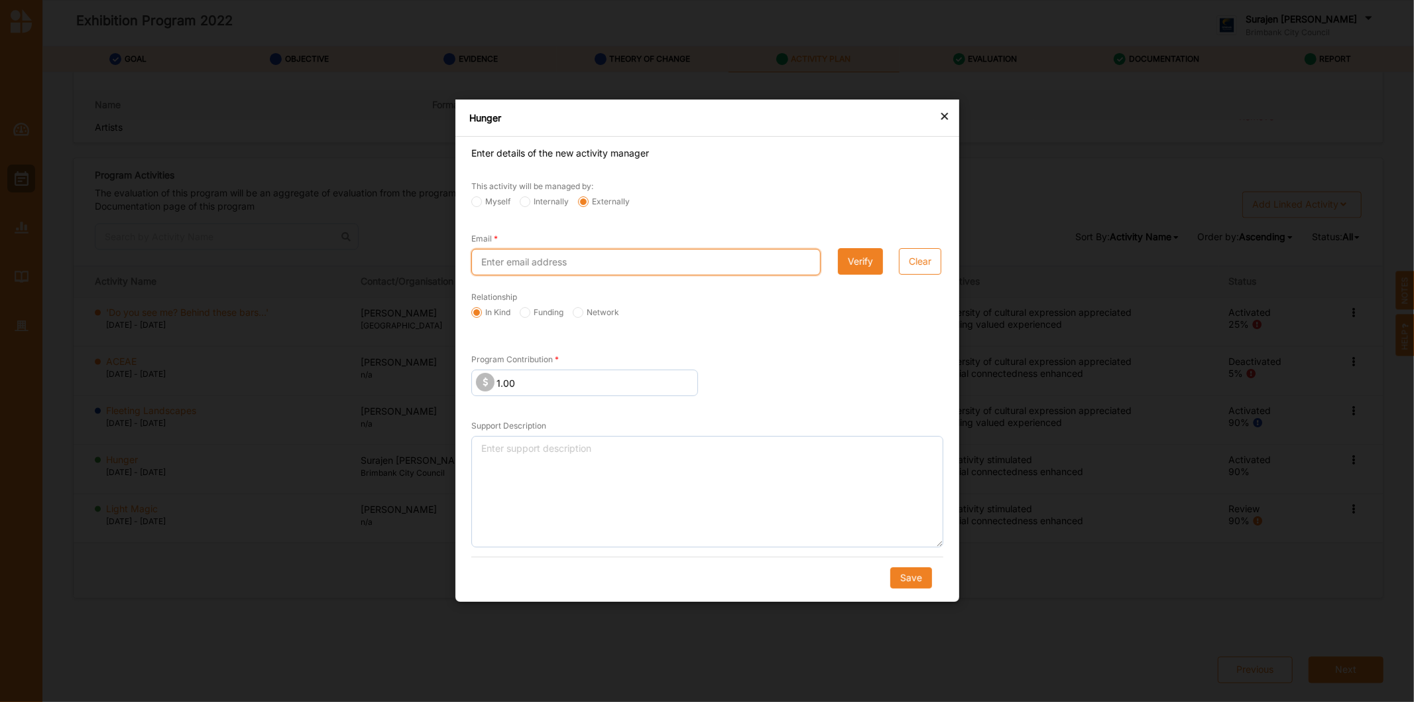
drag, startPoint x: 529, startPoint y: 267, endPoint x: 544, endPoint y: 267, distance: 14.6
click at [540, 268] on input "Email" at bounding box center [645, 262] width 349 height 27
type input "lucy.am@gmail.com"
click at [912, 578] on button "Save" at bounding box center [911, 578] width 42 height 21
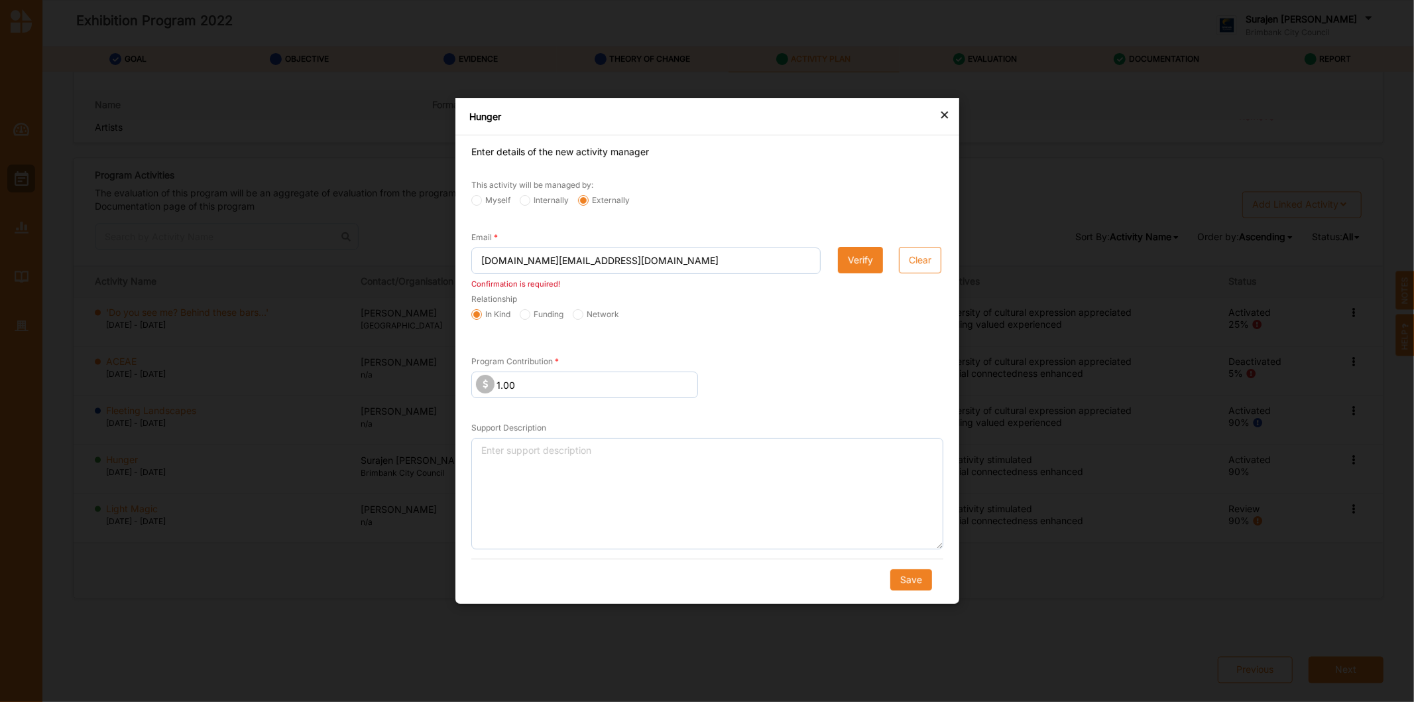
click at [857, 261] on button "Verify" at bounding box center [859, 260] width 45 height 27
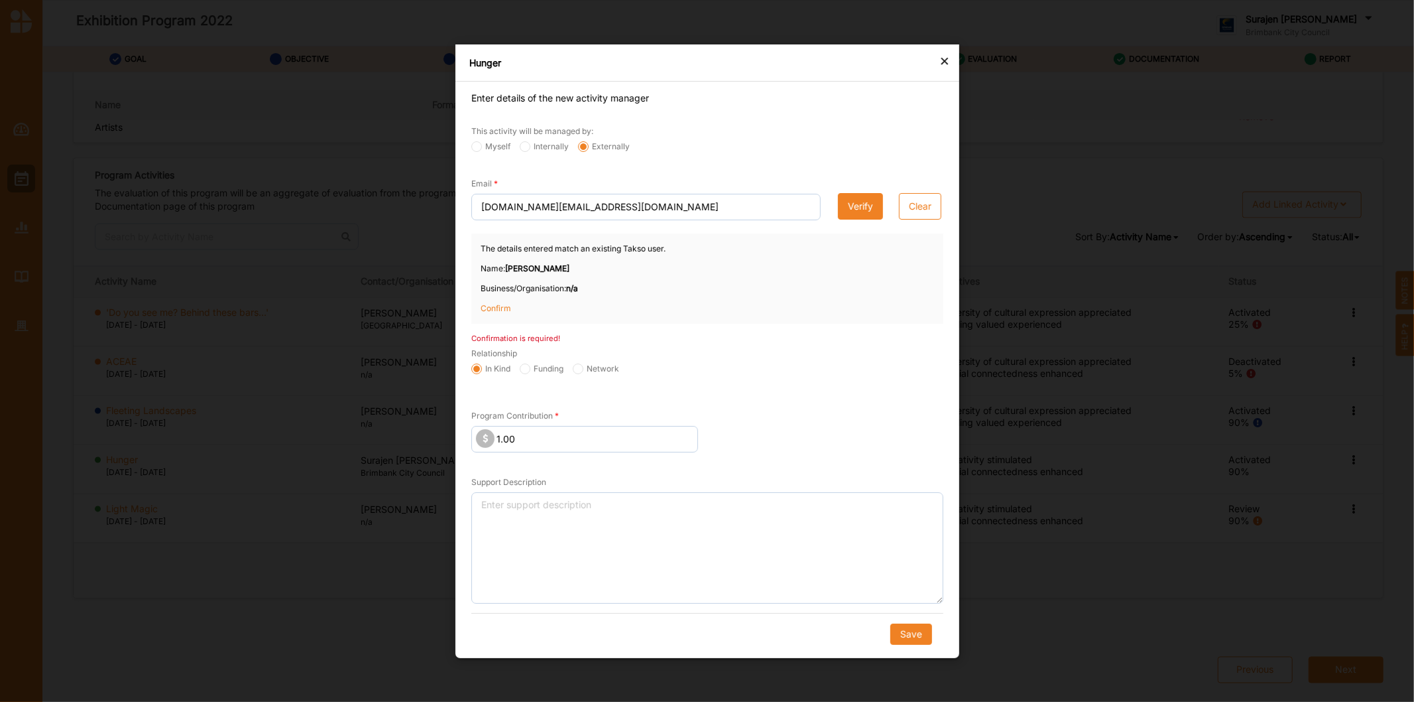
click at [495, 305] on p "Confirm" at bounding box center [514, 308] width 66 height 12
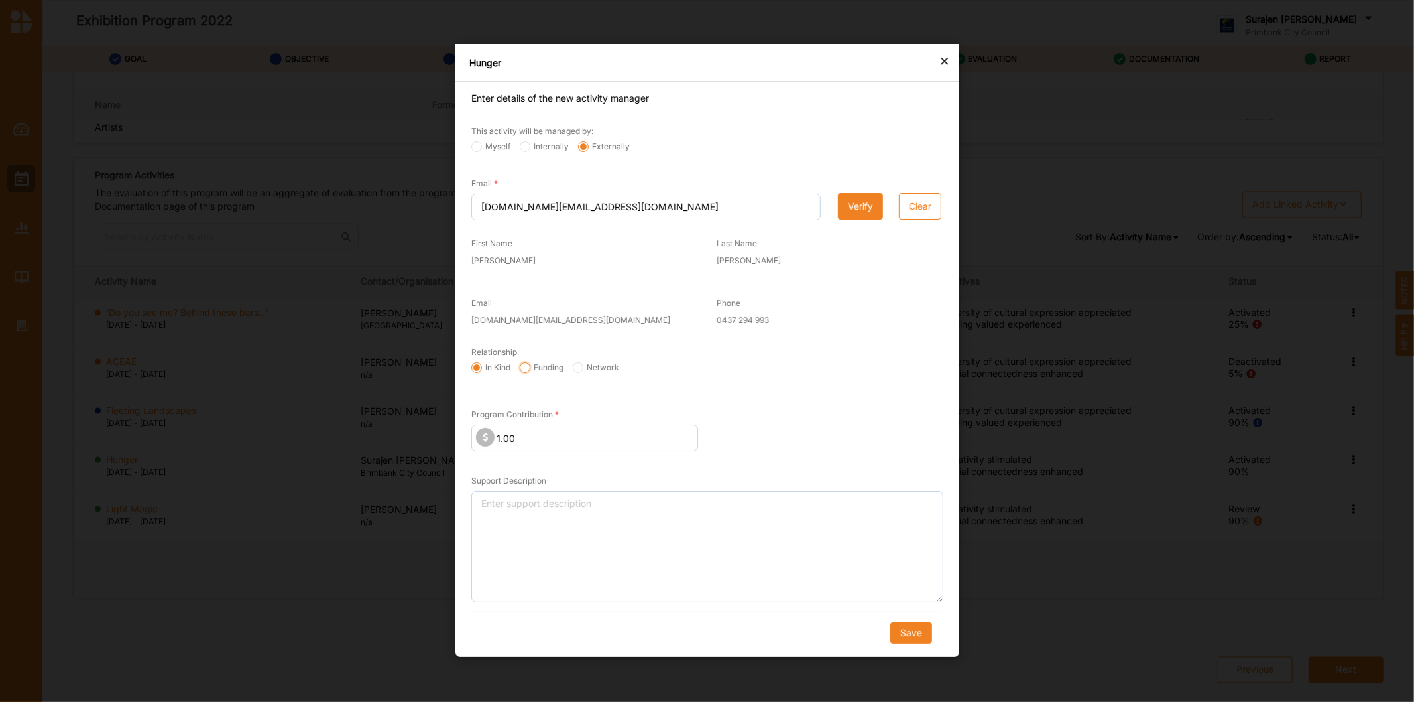
click at [482, 367] on input "Funding" at bounding box center [476, 368] width 11 height 11
radio input "true"
click at [910, 635] on button "Save" at bounding box center [911, 633] width 42 height 21
radio input "true"
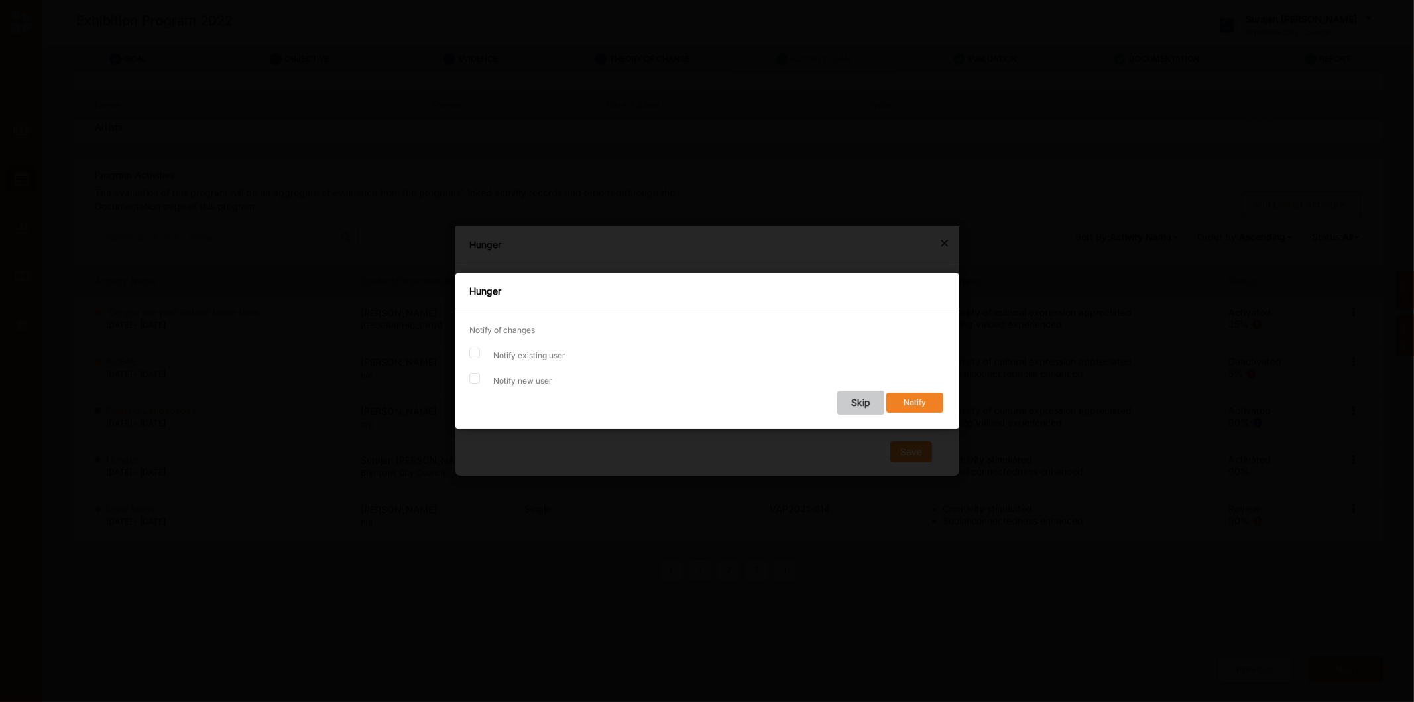
click at [853, 405] on button "Skip" at bounding box center [860, 403] width 47 height 24
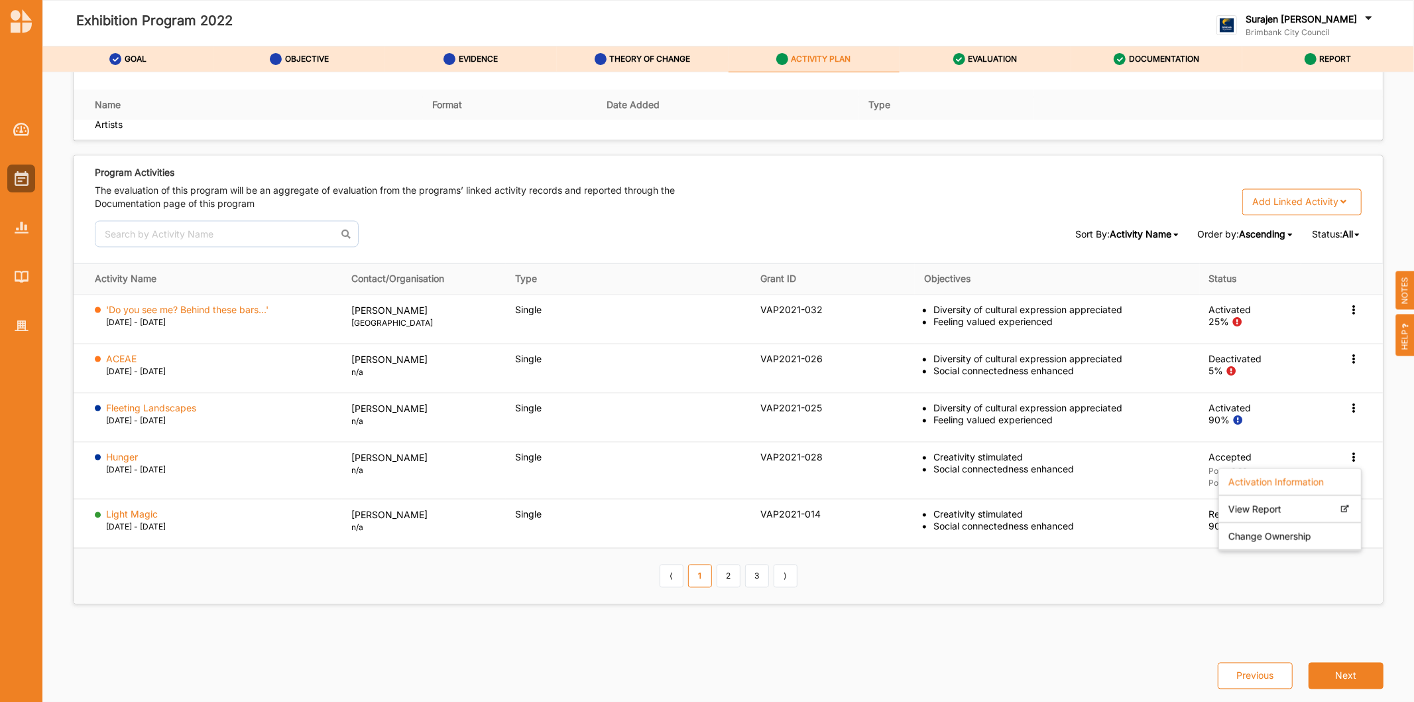
click at [883, 575] on th "⟨ 1 2 3 ⟩" at bounding box center [729, 575] width 1310 height 55
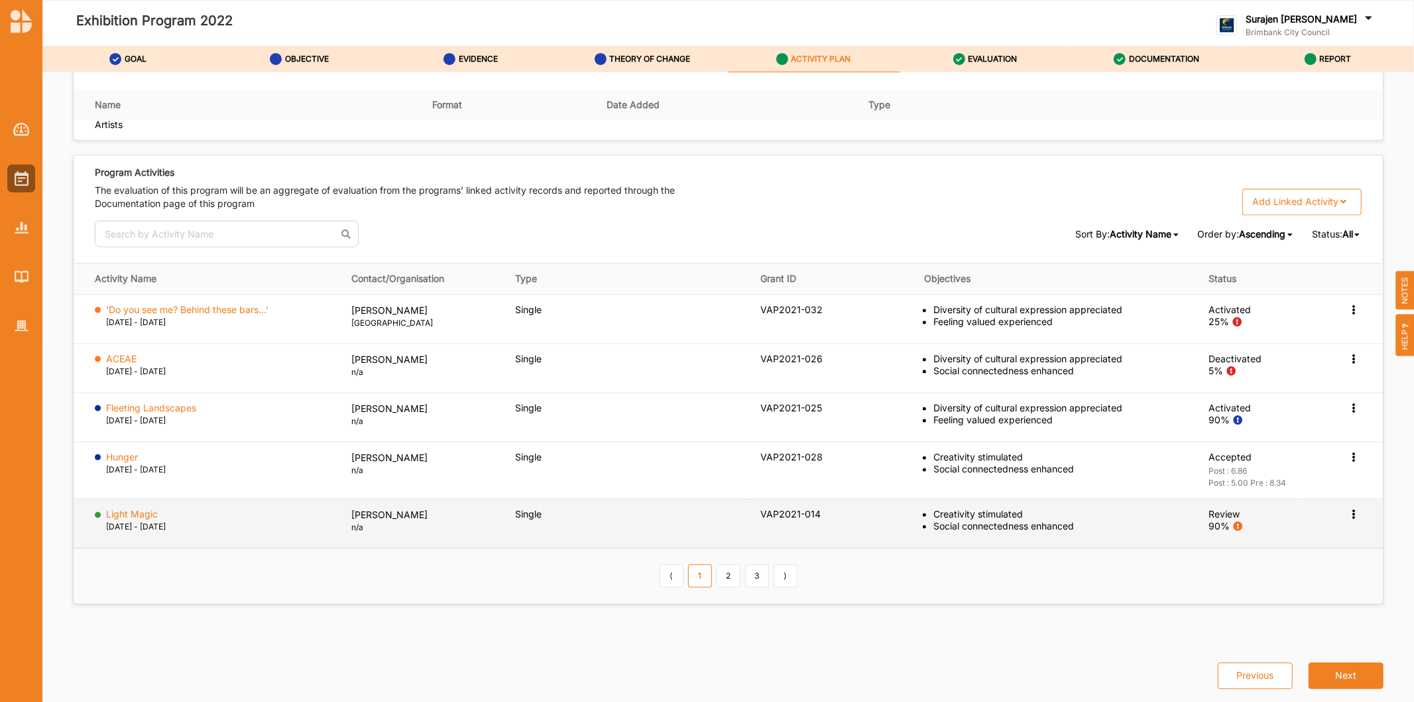
click at [1349, 314] on icon at bounding box center [1354, 308] width 11 height 9
click at [1288, 538] on label "Activation Information" at bounding box center [1276, 539] width 95 height 12
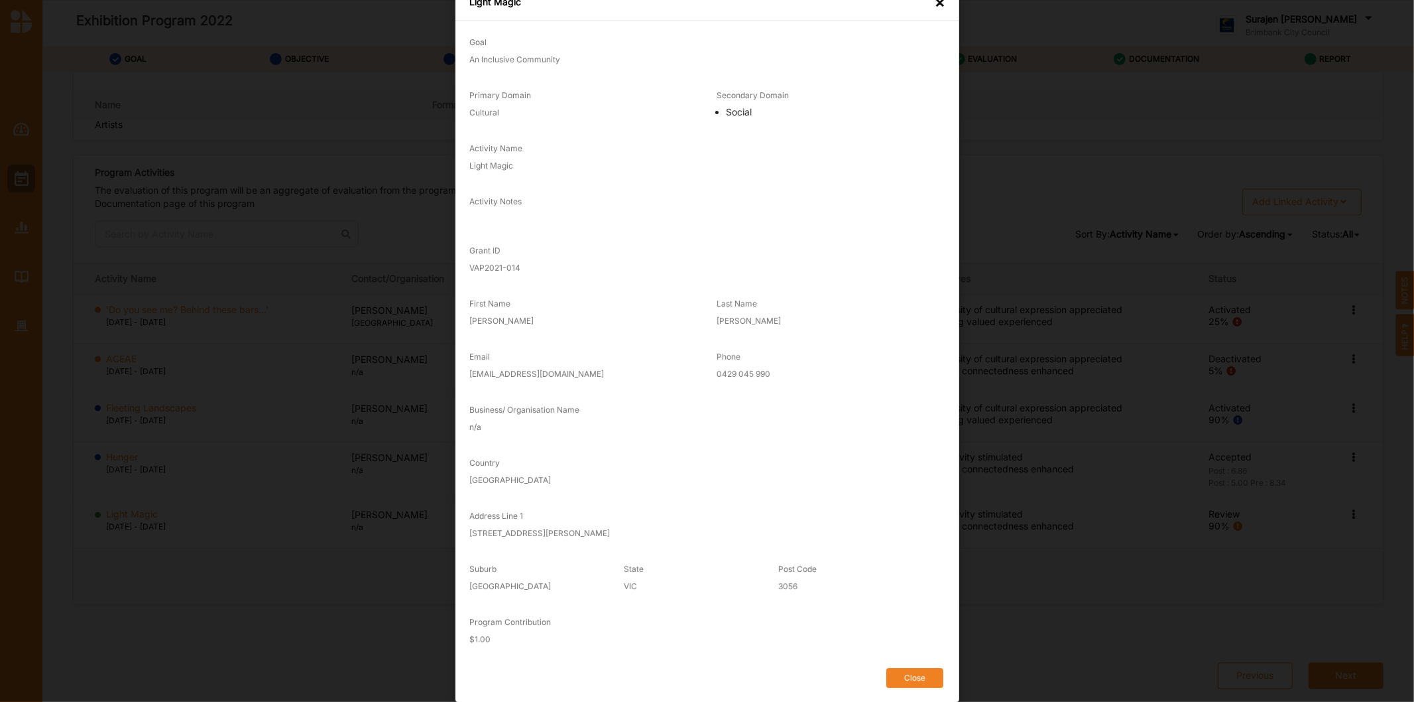
scroll to position [37, 0]
drag, startPoint x: 912, startPoint y: 674, endPoint x: 924, endPoint y: 672, distance: 12.0
click at [913, 674] on button "Close" at bounding box center [915, 678] width 57 height 21
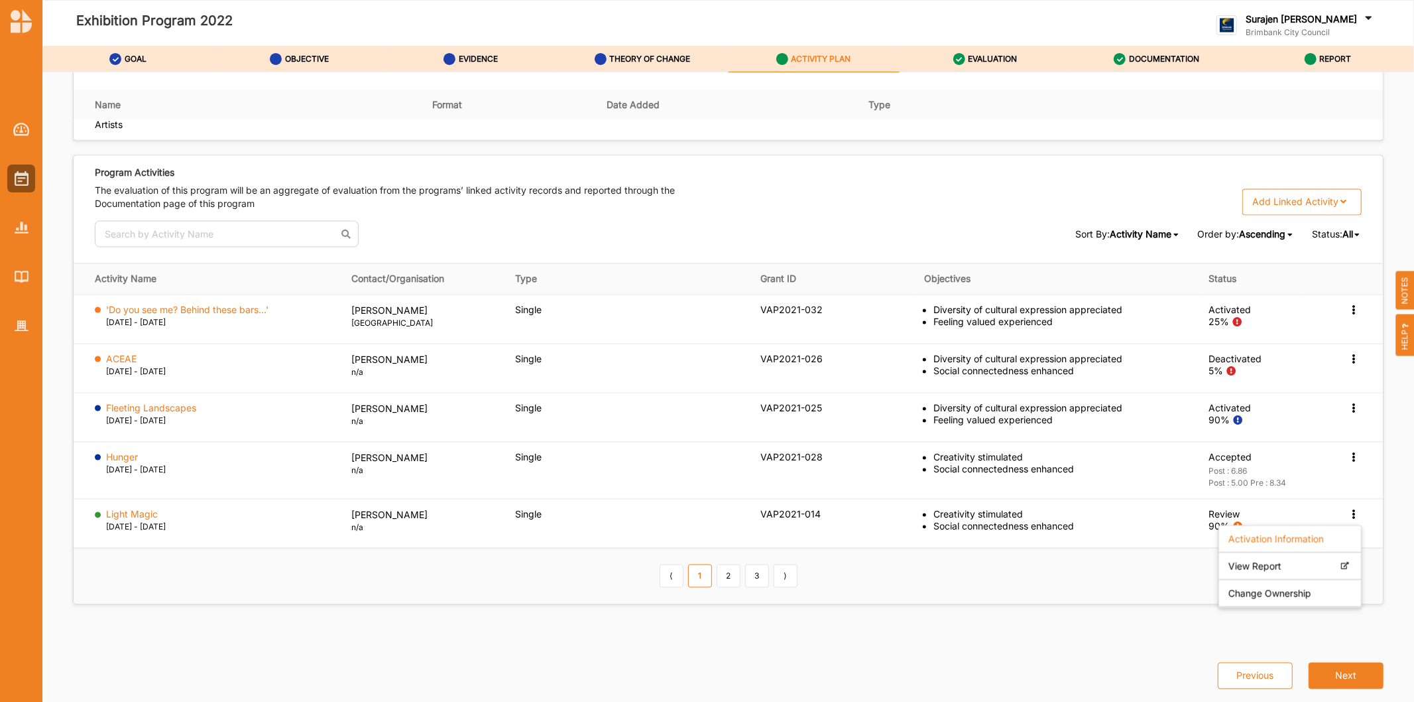
drag, startPoint x: 860, startPoint y: 660, endPoint x: 824, endPoint y: 674, distance: 38.8
drag, startPoint x: 824, startPoint y: 674, endPoint x: 501, endPoint y: 599, distance: 331.5
click at [501, 599] on th "⟨ 1 2 3 ⟩" at bounding box center [729, 575] width 1310 height 55
click at [17, 229] on img at bounding box center [22, 226] width 14 height 11
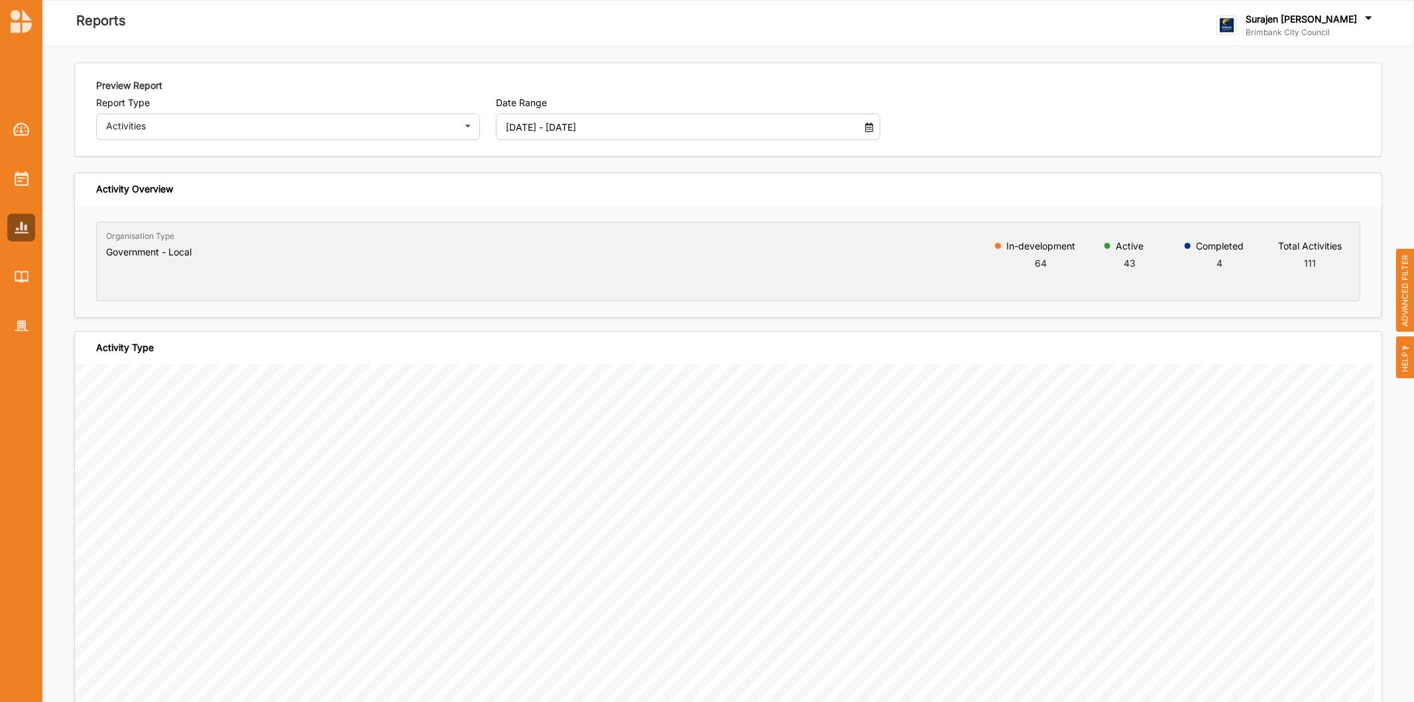
click at [692, 129] on input "01 Jan 2025 - 11 Aug 2025" at bounding box center [673, 126] width 348 height 27
drag, startPoint x: 553, startPoint y: 375, endPoint x: 574, endPoint y: 375, distance: 21.2
click at [554, 375] on li "Since the Start" at bounding box center [541, 381] width 93 height 21
type input "01 Jan 2018 - 11 Aug 2025"
click at [219, 129] on div "Activities" at bounding box center [279, 125] width 347 height 9
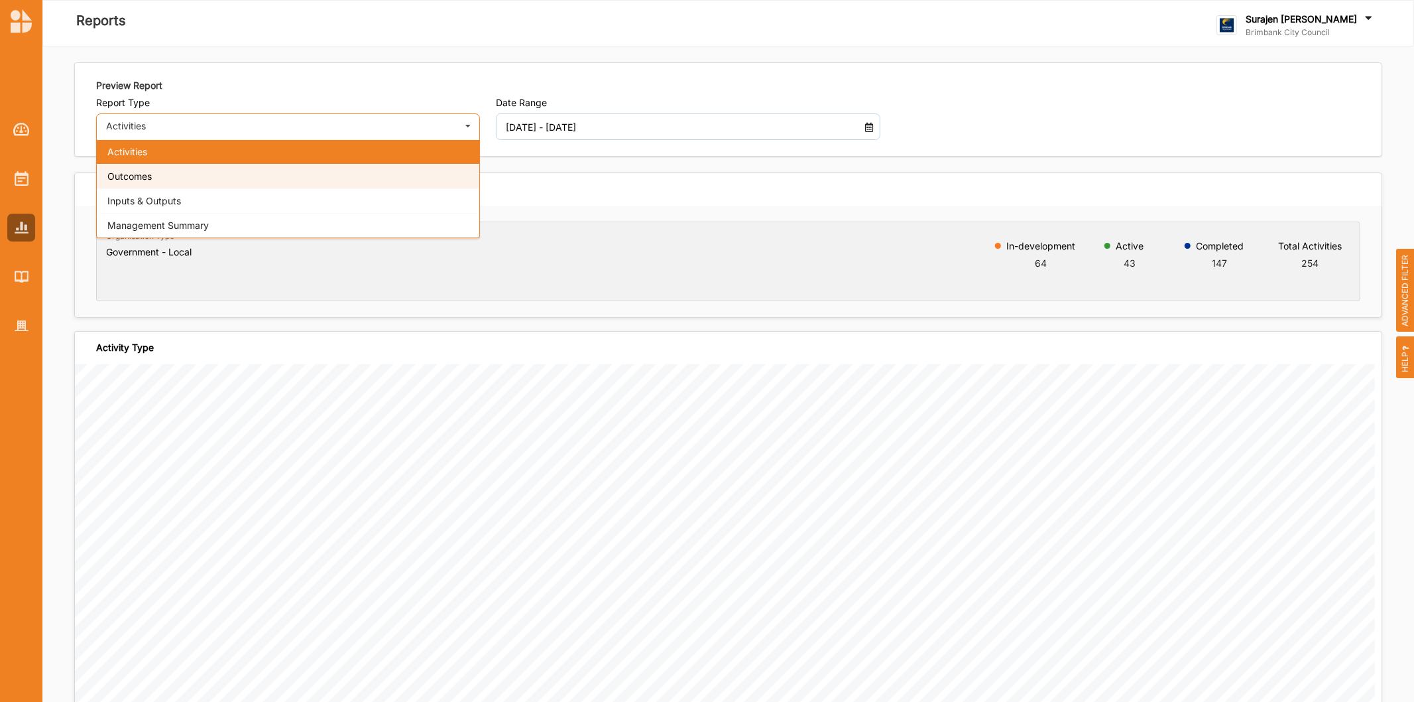
click at [257, 180] on div "Outcomes" at bounding box center [288, 176] width 383 height 25
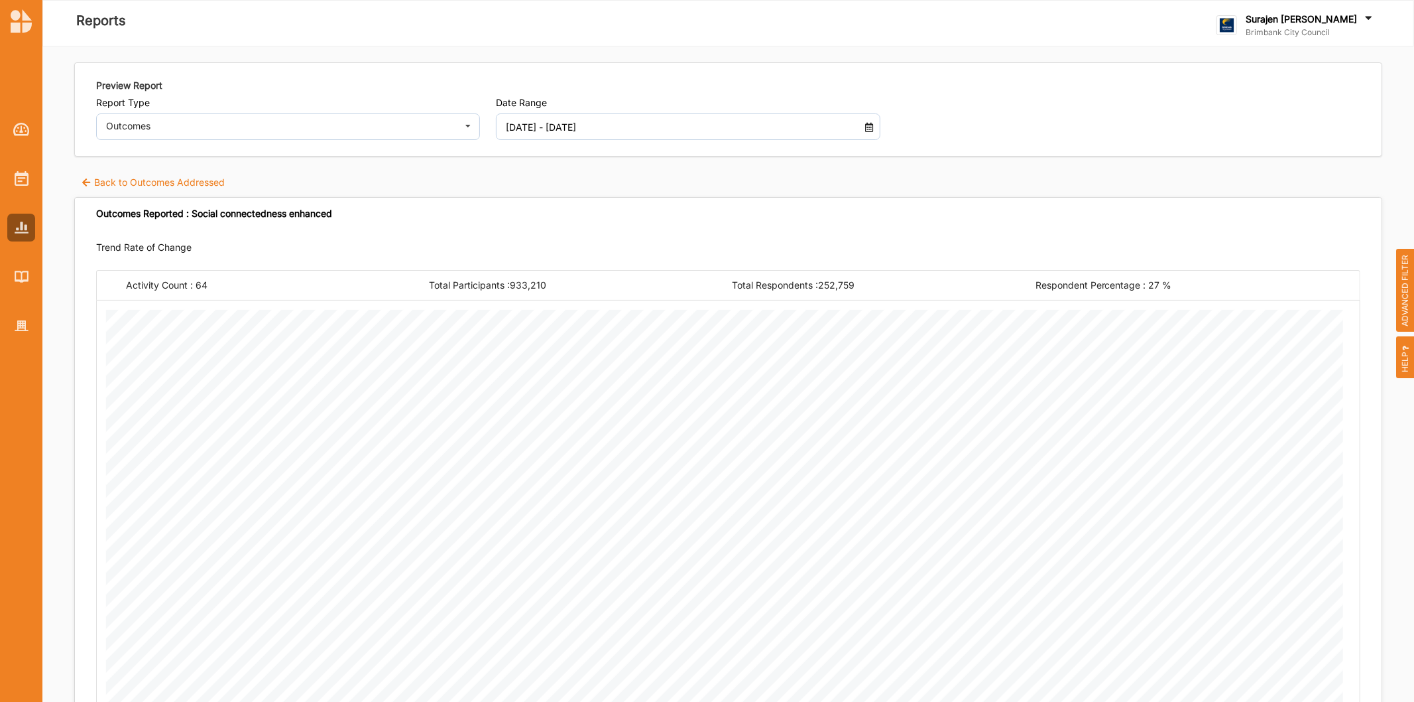
click at [1393, 308] on div "Preview Report Report Type Outcomes Activities Outcomes Inputs & Outputs Manage…" at bounding box center [728, 705] width 1372 height 1318
click at [1402, 304] on span "ADVANCED FILTER" at bounding box center [1405, 291] width 19 height 84
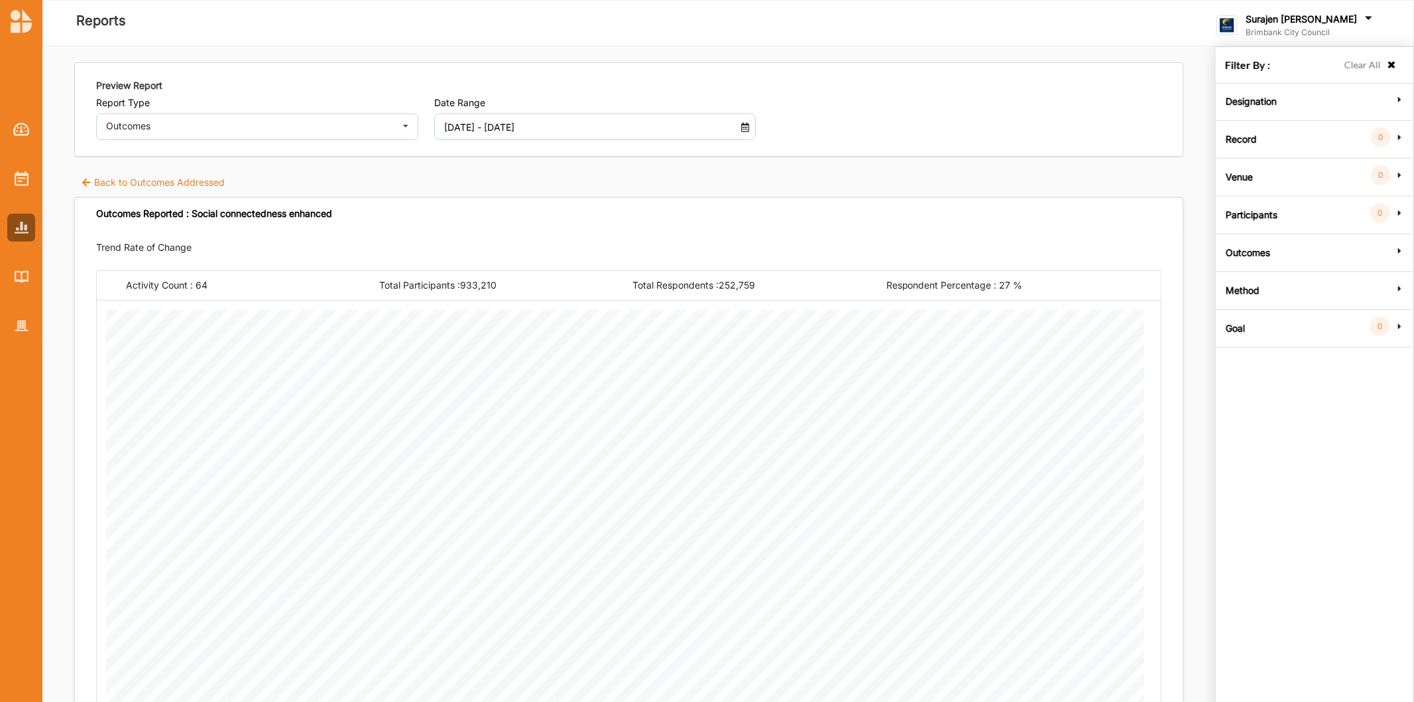
click at [1223, 292] on div "Method" at bounding box center [1313, 288] width 189 height 12
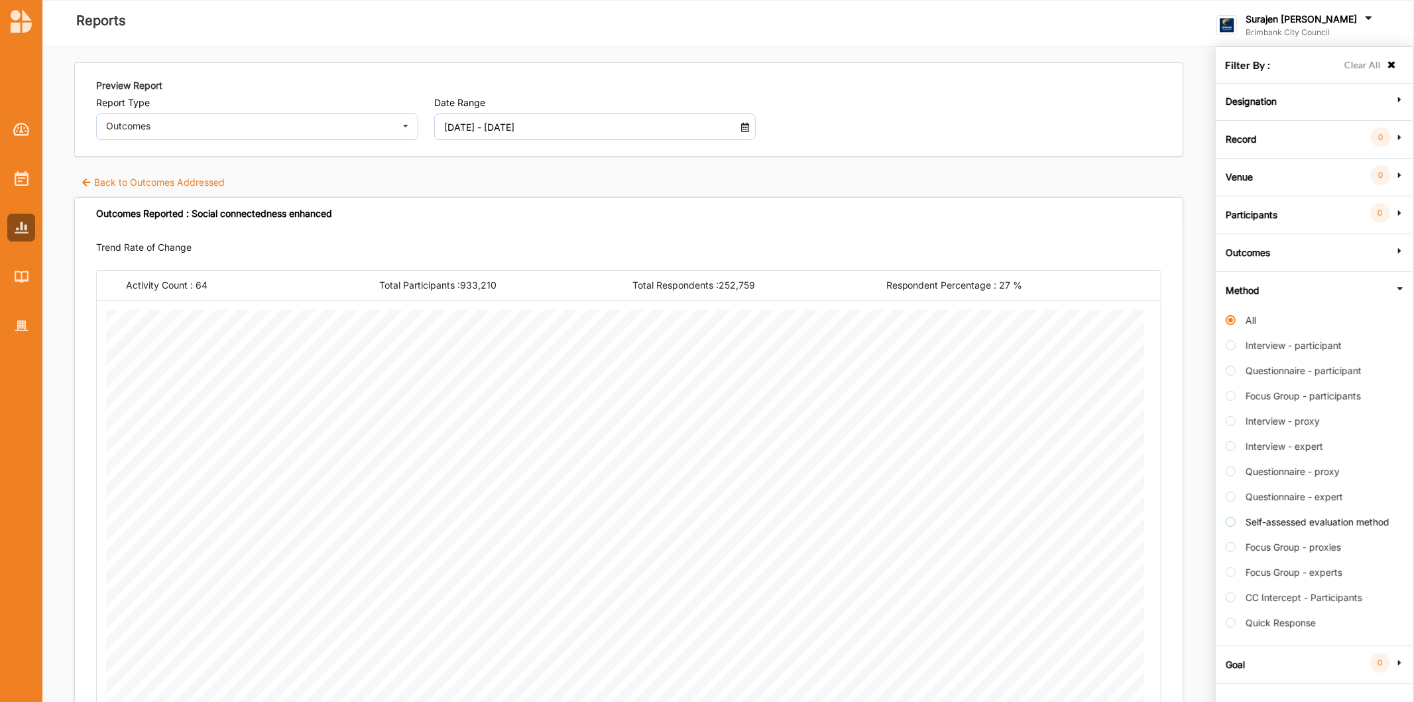
click at [1236, 520] on label "Self-assessed evaluation method" at bounding box center [1308, 528] width 164 height 25
radio input "false"
radio input "true"
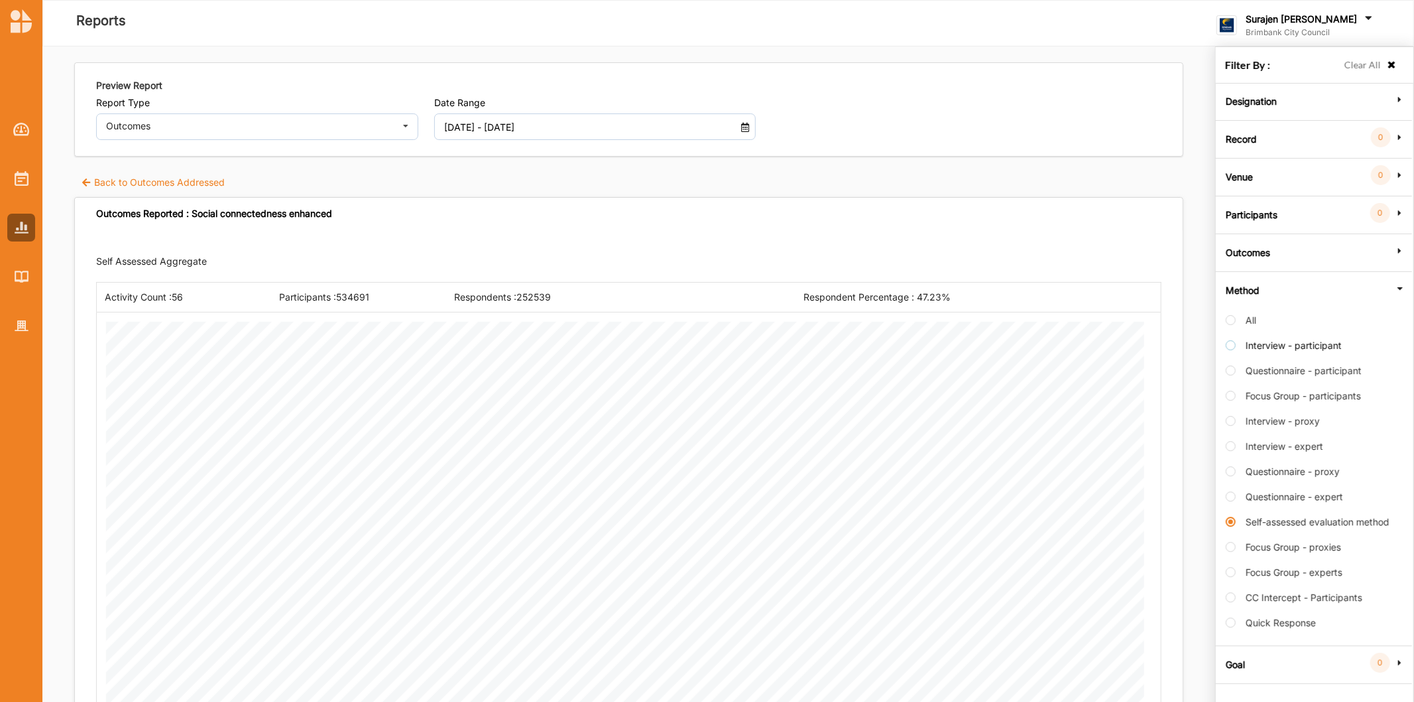
click at [1233, 345] on label "Interview - participant" at bounding box center [1284, 352] width 116 height 25
radio input "true"
radio input "false"
click at [1234, 375] on label "Questionnaire - participant" at bounding box center [1294, 377] width 136 height 25
radio input "false"
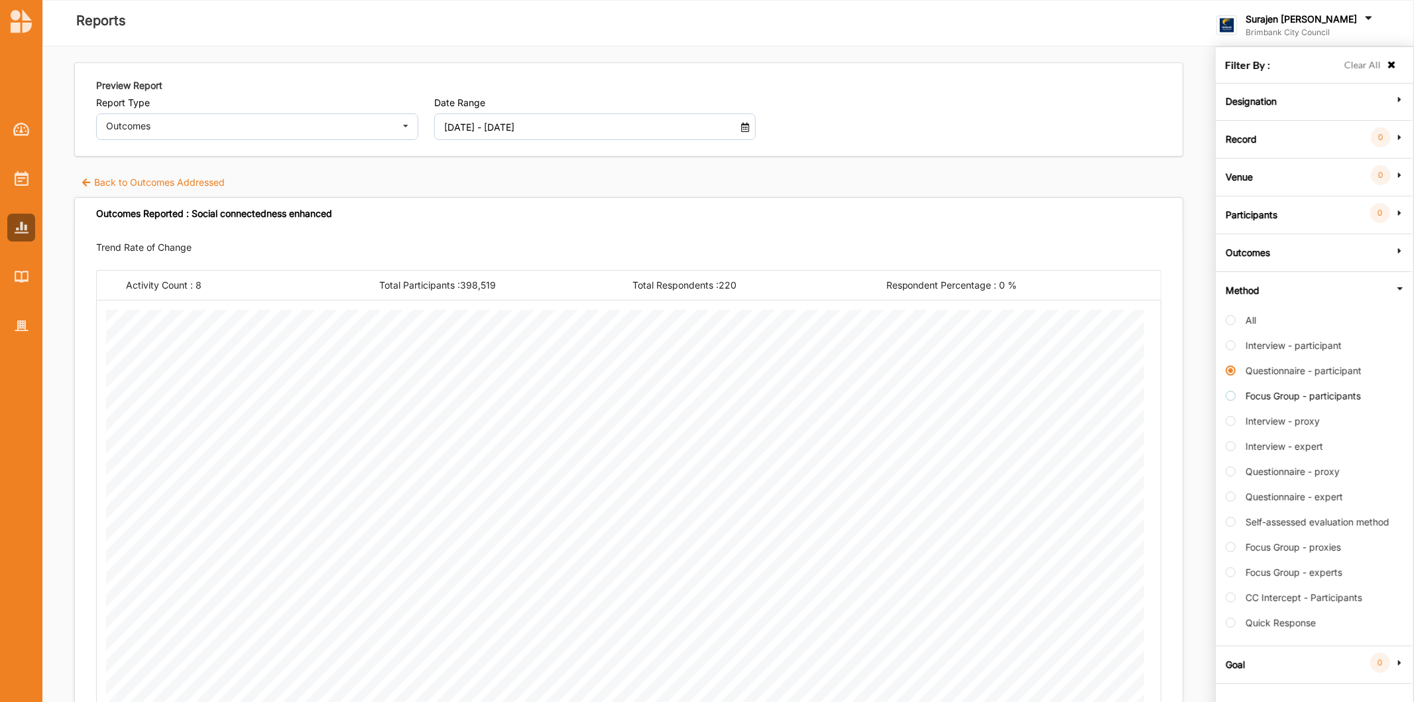
click at [1232, 400] on label "Focus Group - participants" at bounding box center [1293, 402] width 135 height 25
radio input "false"
click at [1235, 426] on label "Interview - proxy" at bounding box center [1273, 427] width 94 height 25
radio input "false"
click at [1235, 445] on label "Interview - expert" at bounding box center [1274, 452] width 97 height 25
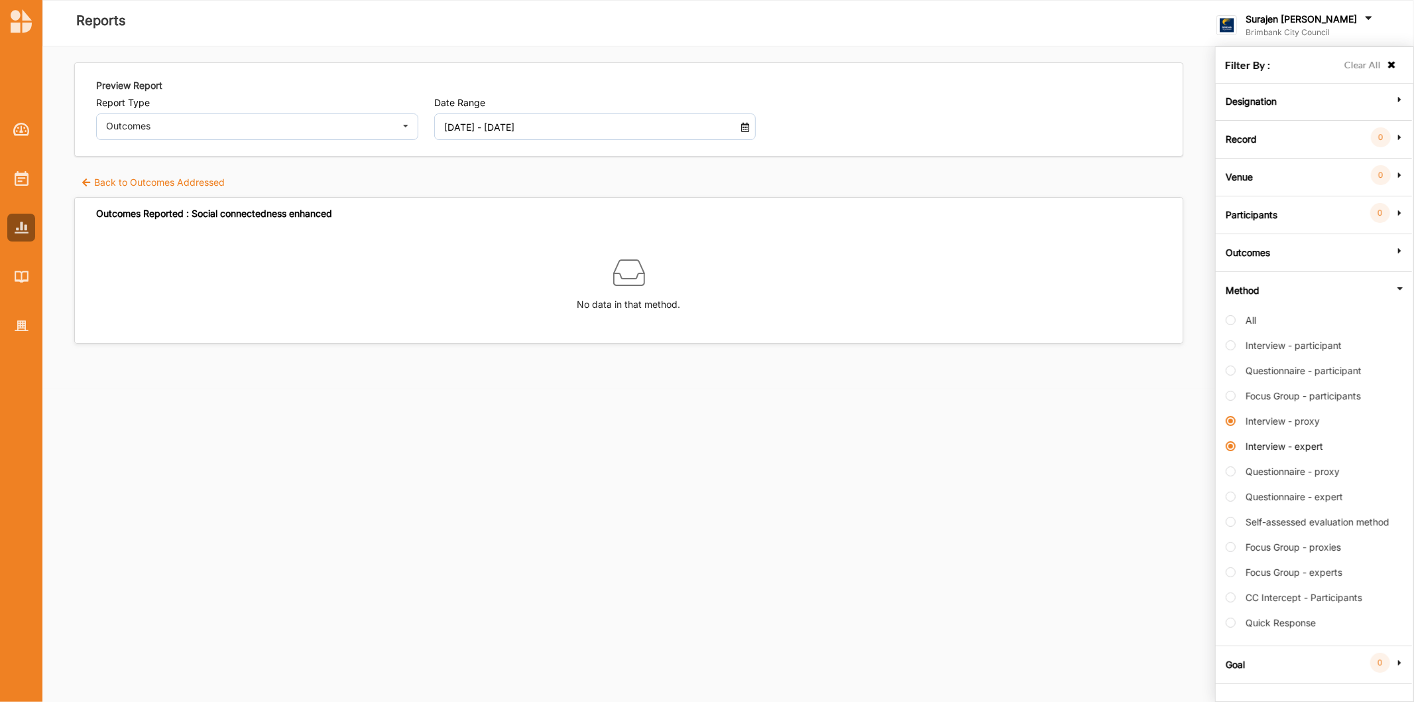
radio input "false"
click at [1235, 471] on label "Questionnaire - proxy" at bounding box center [1283, 477] width 114 height 25
radio input "false"
click at [1235, 499] on label "Questionnaire - expert" at bounding box center [1284, 503] width 117 height 25
radio input "false"
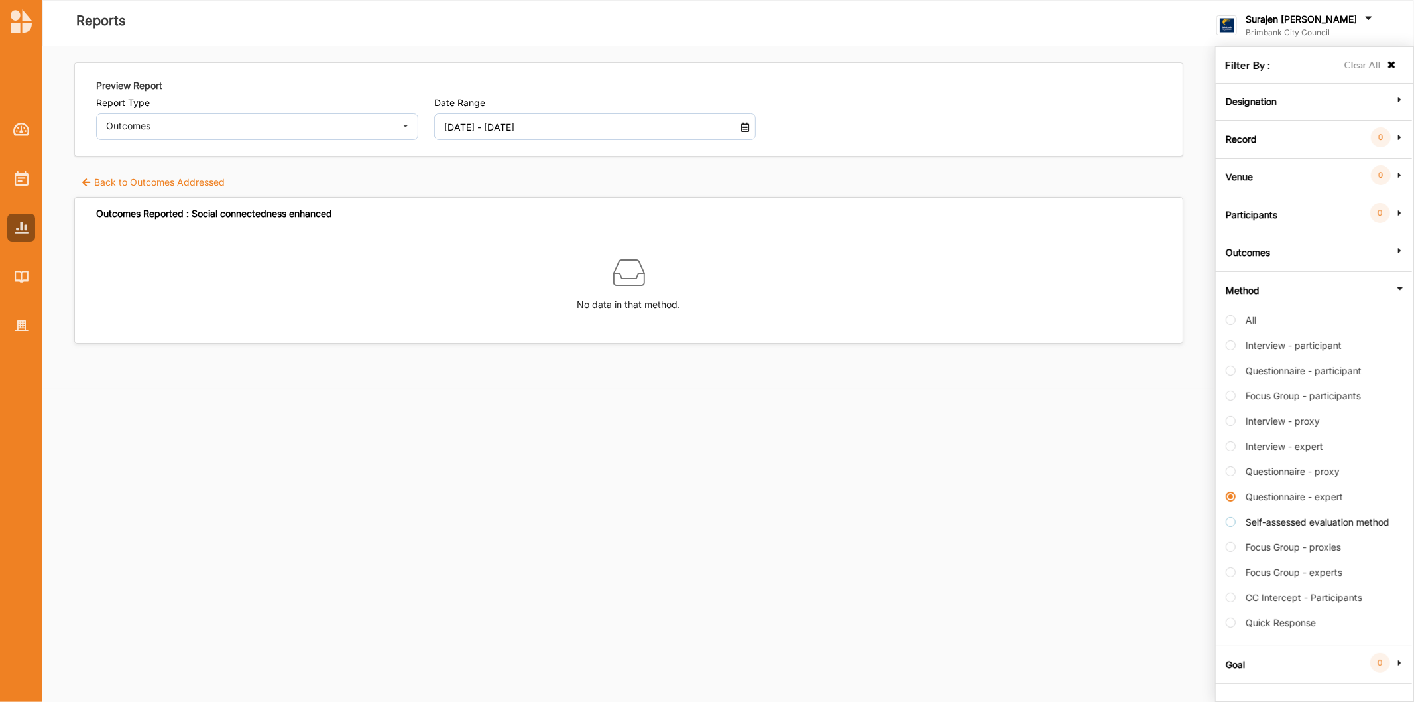
click at [1236, 523] on label "Self-assessed evaluation method" at bounding box center [1308, 528] width 164 height 25
radio input "false"
radio input "true"
click at [660, 300] on div "Respondents : 252539" at bounding box center [628, 296] width 349 height 13
click at [356, 289] on div "Activity Count : 56 Participants : 534691 Respondents : 252539 Respondent Perce…" at bounding box center [629, 297] width 1066 height 30
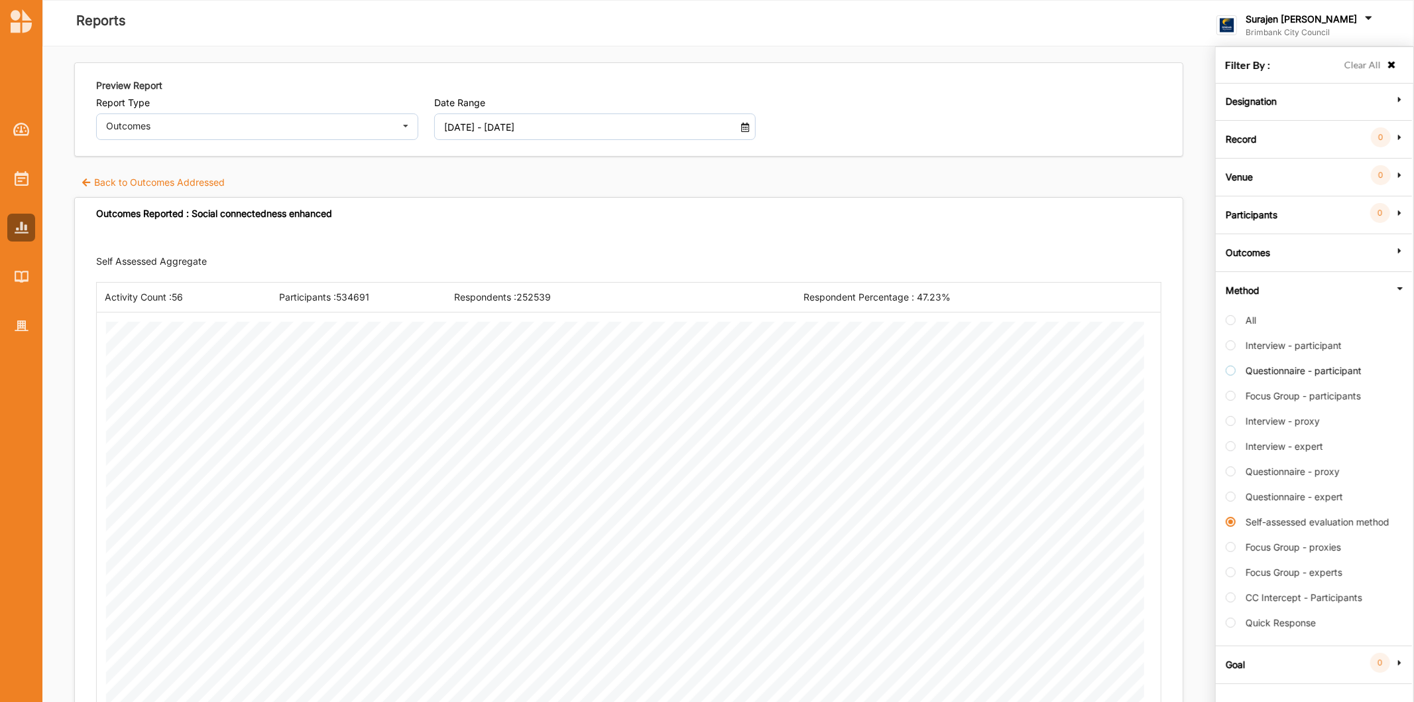
click at [1235, 375] on label "Questionnaire - participant" at bounding box center [1294, 377] width 136 height 25
radio input "true"
radio input "false"
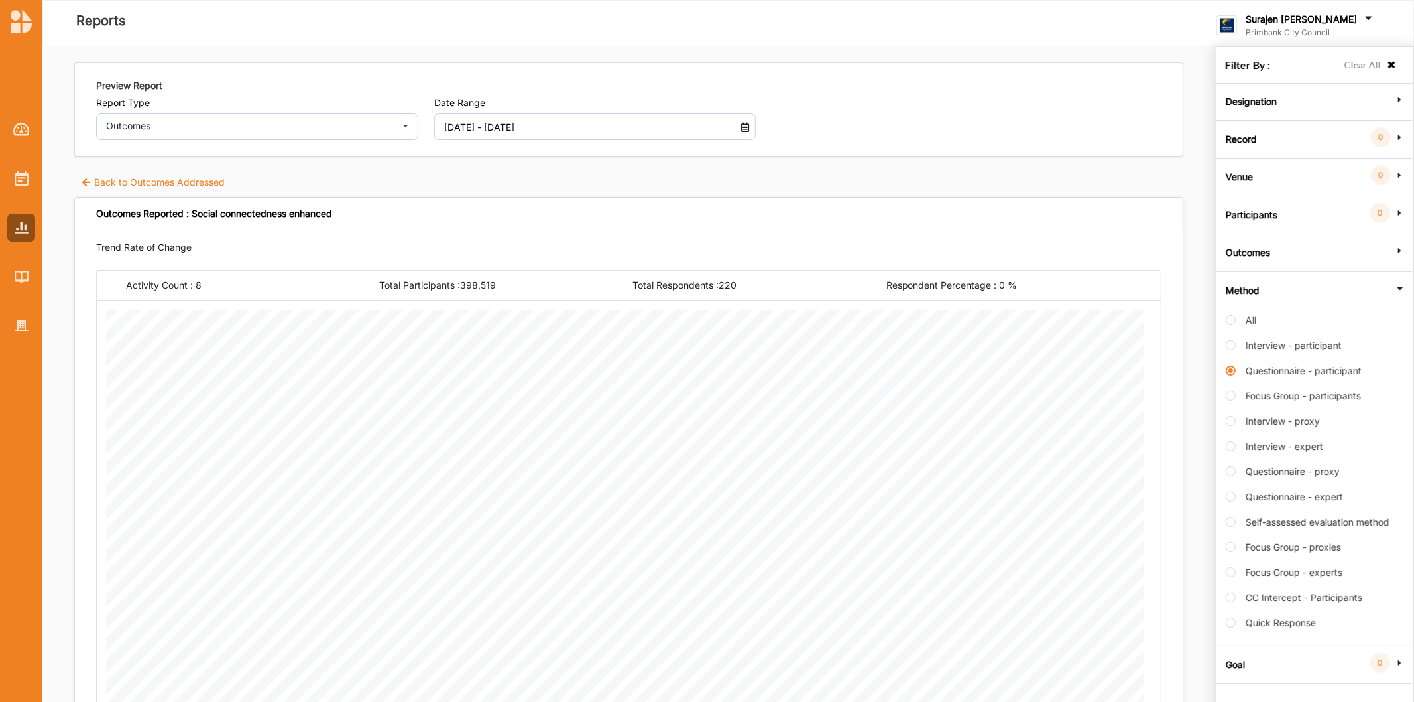
click at [115, 176] on label "Back to Outcomes Addressed" at bounding box center [153, 182] width 144 height 13
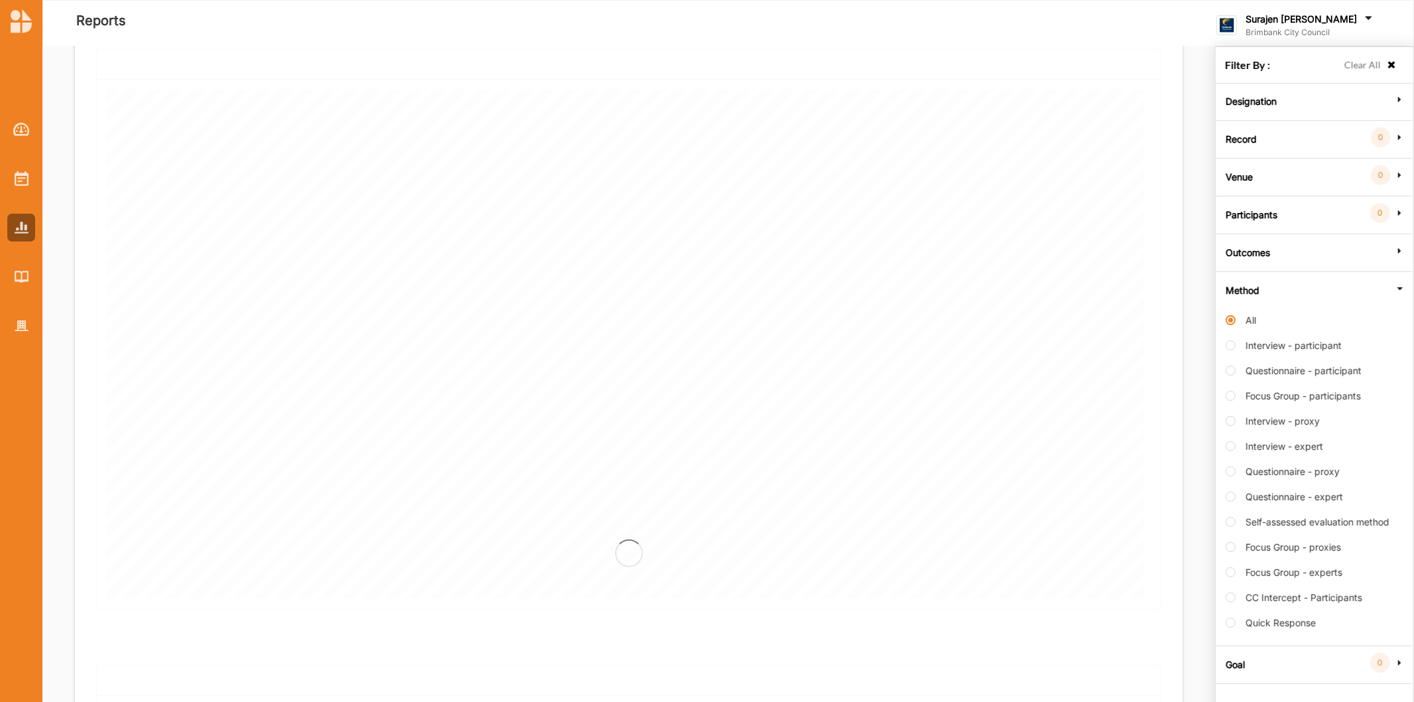
scroll to position [224, 0]
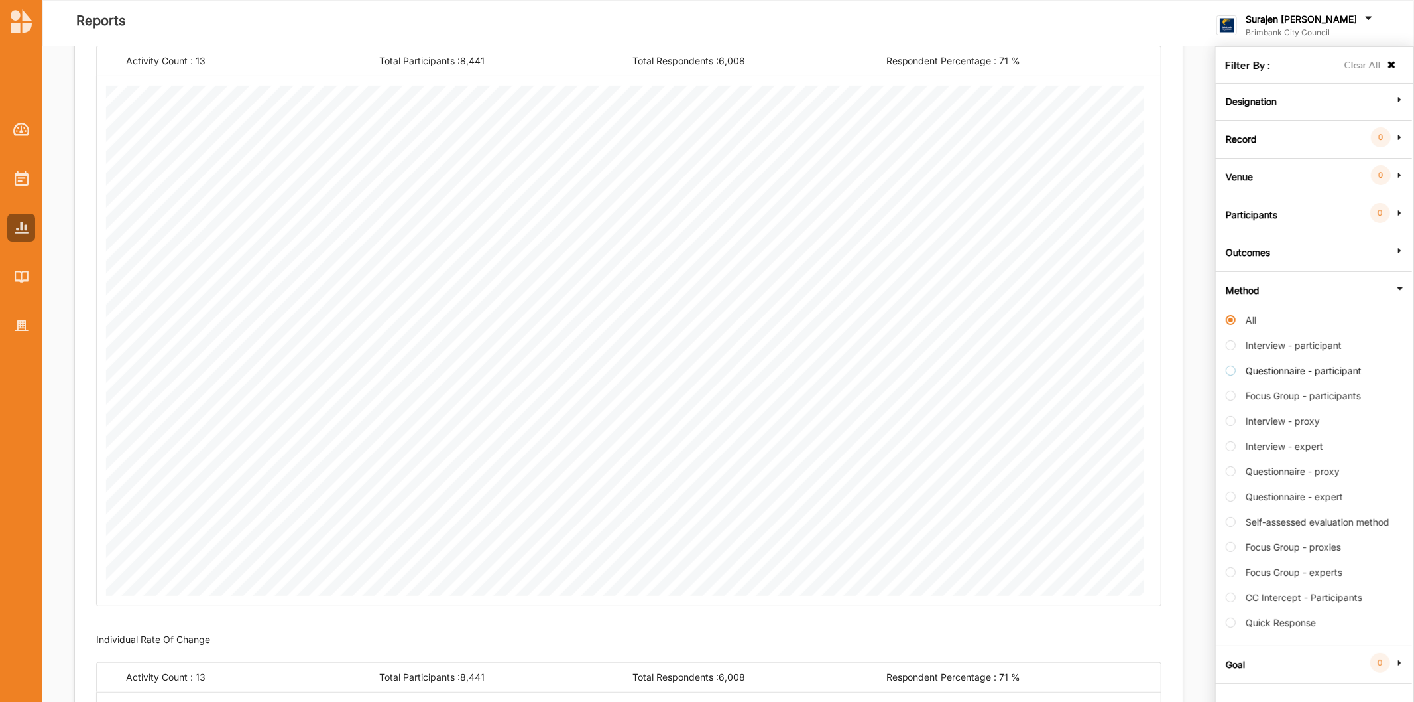
click at [1232, 373] on label "Questionnaire - participant" at bounding box center [1294, 377] width 136 height 25
radio input "false"
radio input "true"
click at [1231, 342] on label "Interview - participant" at bounding box center [1284, 352] width 116 height 25
radio input "true"
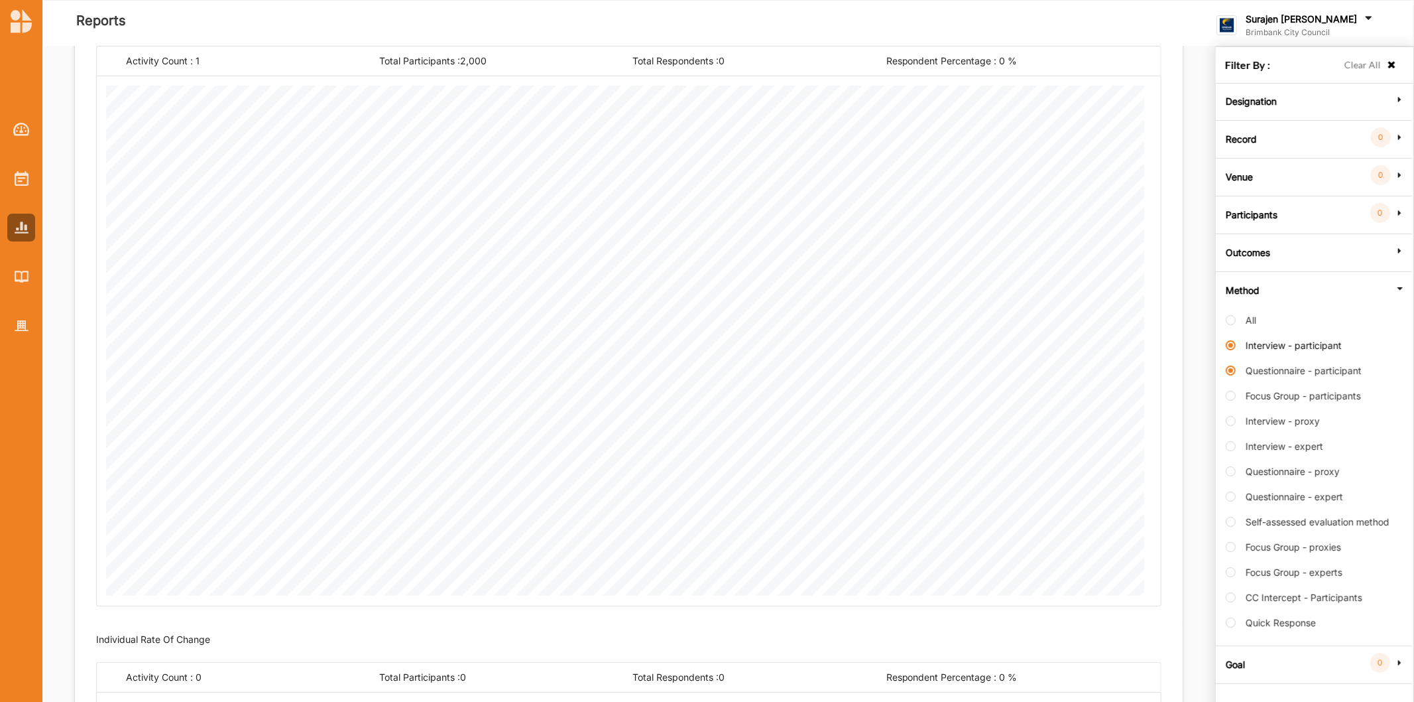
radio input "false"
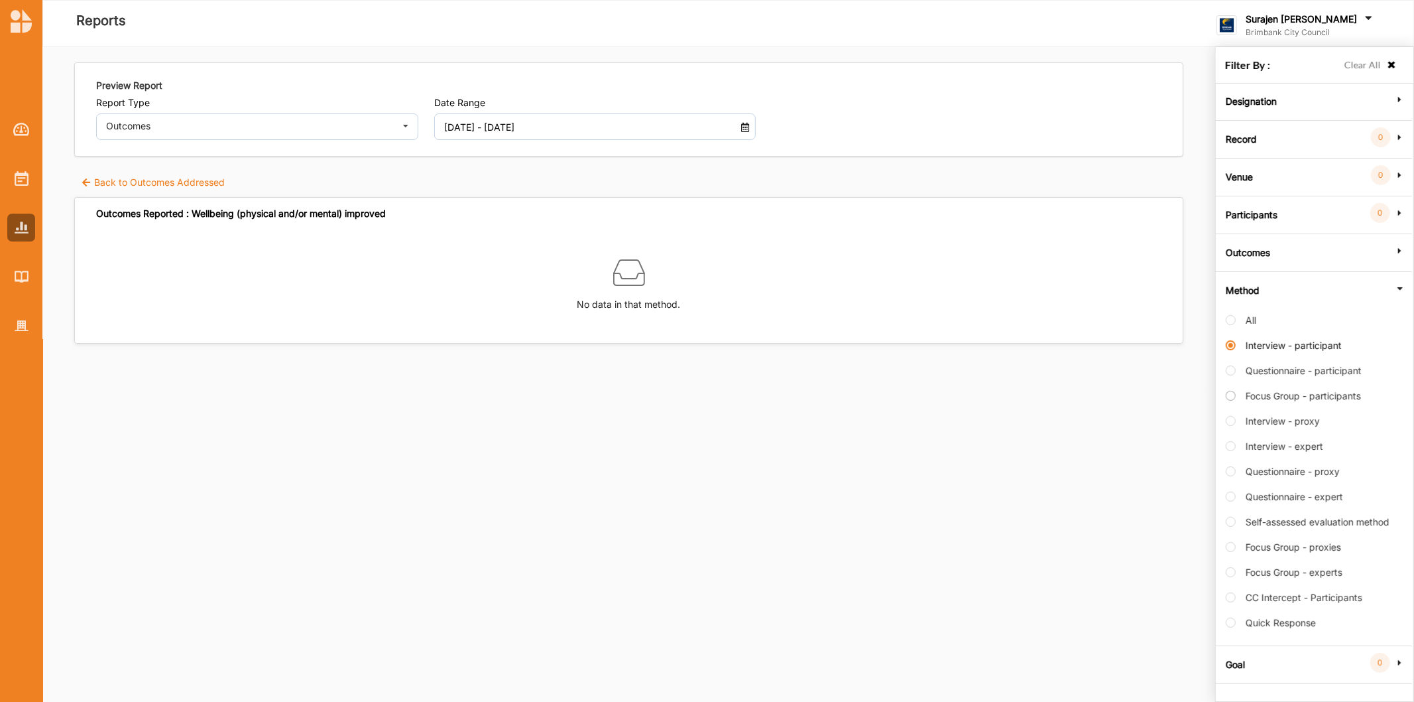
scroll to position [0, 0]
click at [1231, 401] on label "Focus Group - participants" at bounding box center [1293, 402] width 135 height 25
radio input "false"
click at [1223, 419] on div "Method All Interview - participant Questionnaire - participant Focus Group - pa…" at bounding box center [1313, 456] width 189 height 370
click at [1240, 424] on label "Interview - proxy" at bounding box center [1273, 427] width 94 height 25
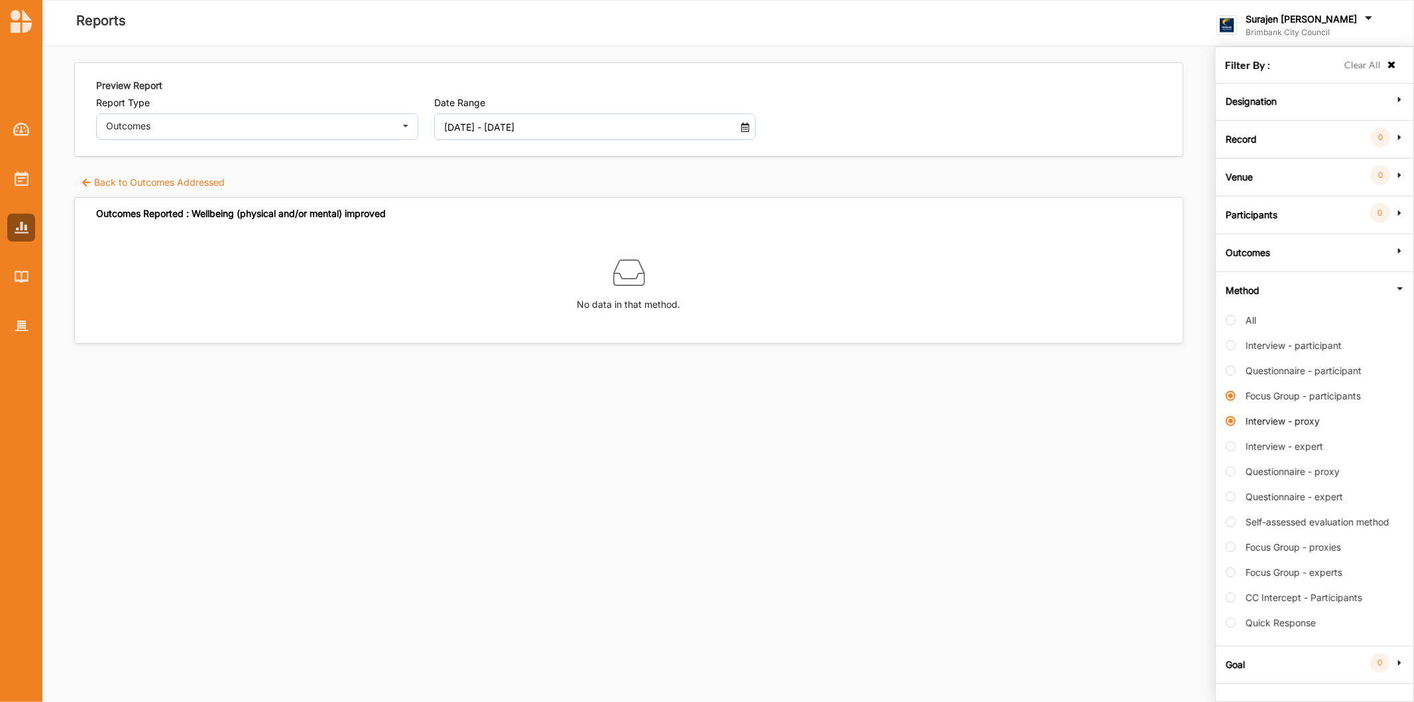
radio input "false"
click at [1236, 448] on label "Interview - expert" at bounding box center [1274, 452] width 97 height 25
radio input "false"
click at [1234, 473] on label "Questionnaire - proxy" at bounding box center [1283, 477] width 114 height 25
radio input "false"
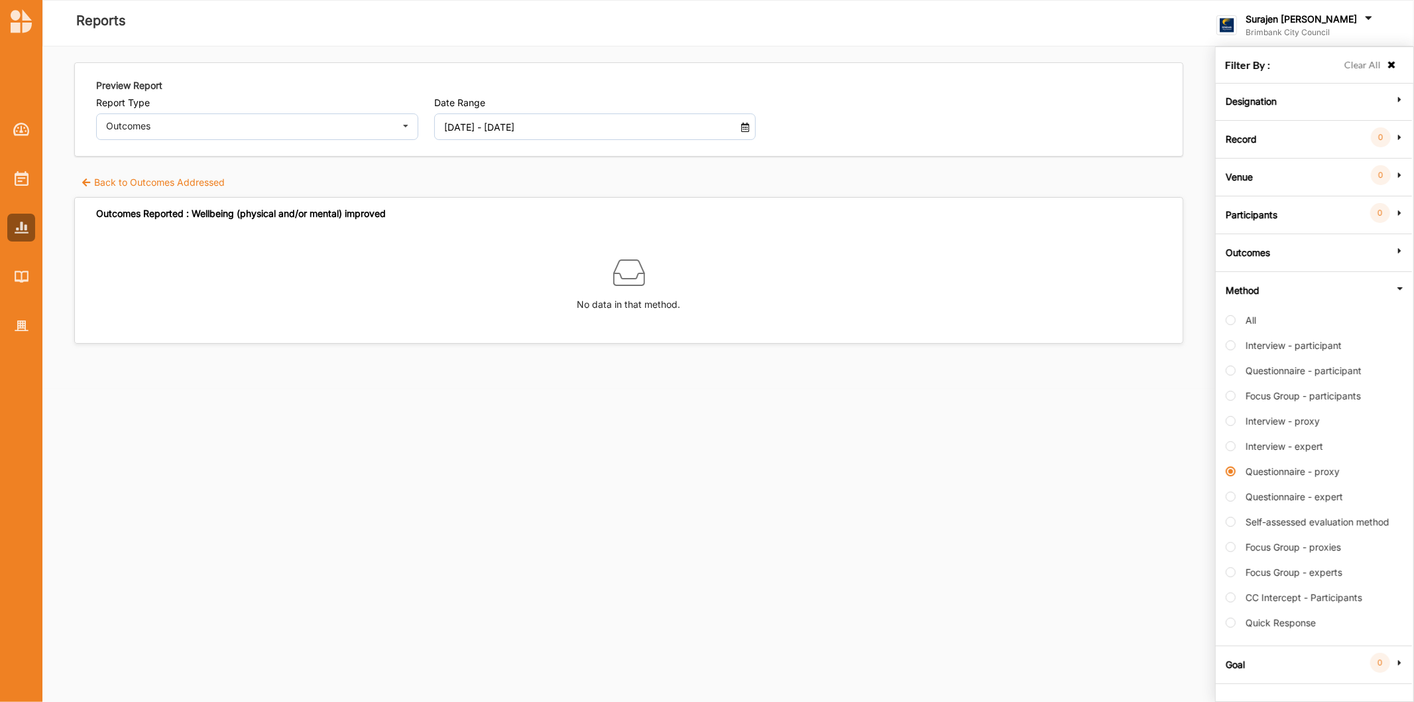
click at [1225, 499] on div "Method All Interview - participant Questionnaire - participant Focus Group - pa…" at bounding box center [1313, 456] width 189 height 370
click at [1233, 519] on label "Self-assessed evaluation method" at bounding box center [1308, 528] width 164 height 25
radio input "false"
click at [1235, 550] on label "Focus Group - proxies" at bounding box center [1283, 553] width 115 height 25
radio input "false"
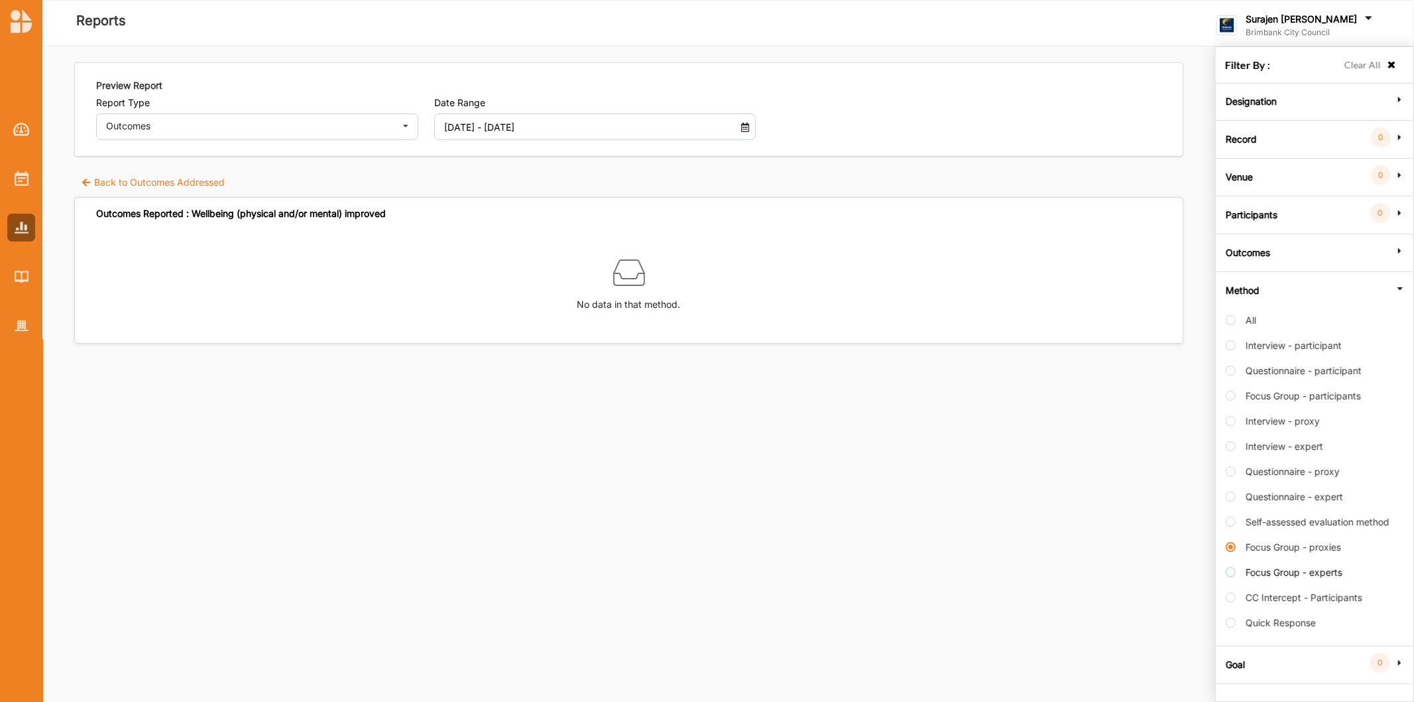
click at [1229, 581] on label "Focus Group - experts" at bounding box center [1284, 578] width 117 height 25
radio input "false"
radio input "true"
drag, startPoint x: 118, startPoint y: 170, endPoint x: 119, endPoint y: 180, distance: 10.0
click at [119, 175] on div "Preview Report Report Type Outcomes Activities Outcomes Inputs & Outputs Manage…" at bounding box center [628, 212] width 1109 height 300
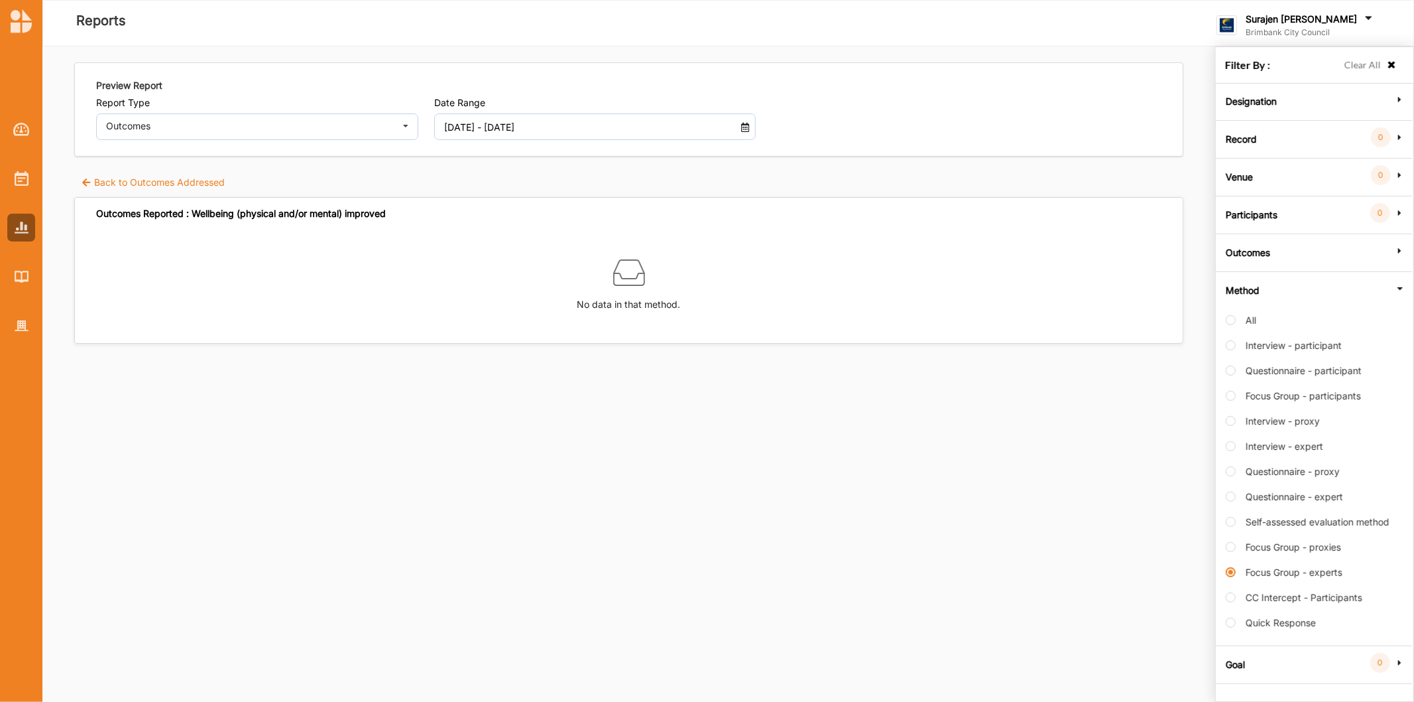
click at [123, 178] on label "Back to Outcomes Addressed" at bounding box center [153, 182] width 144 height 13
click at [1238, 367] on label "Questionnaire - participant" at bounding box center [1294, 377] width 136 height 25
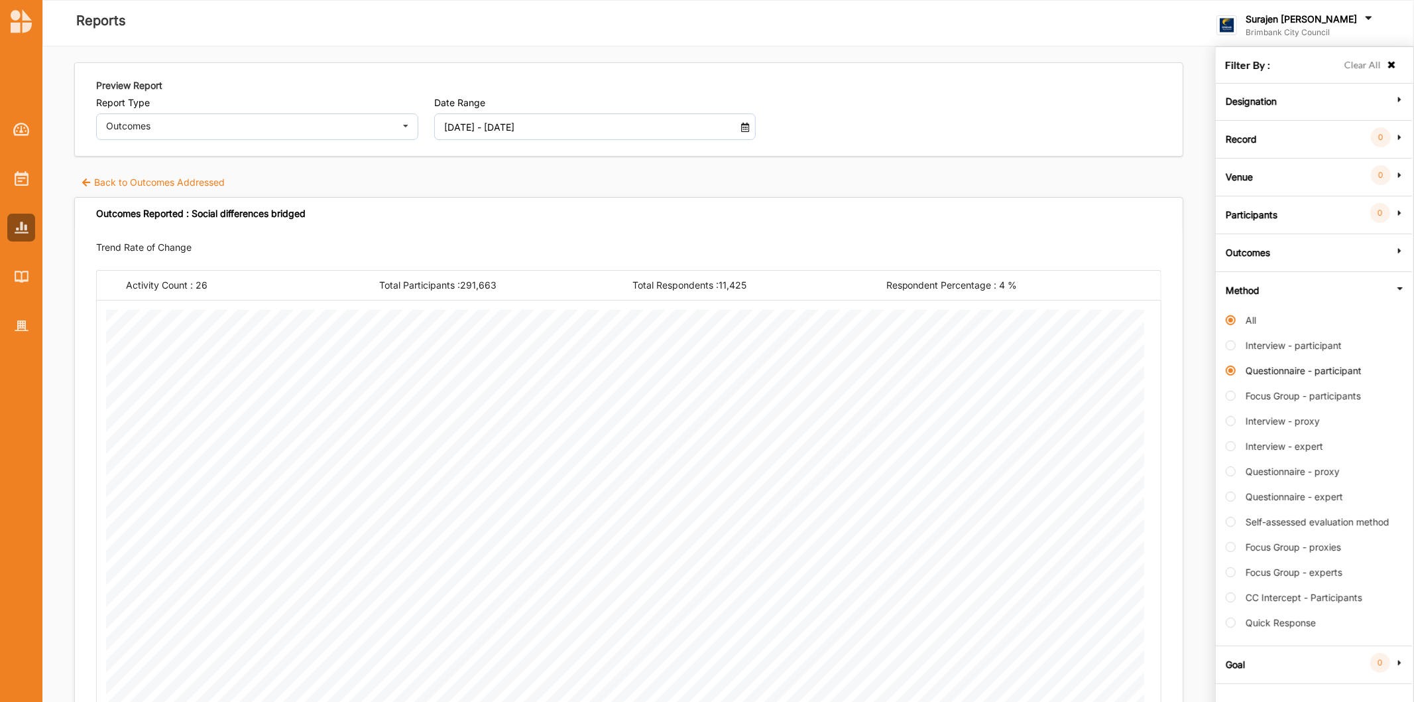
radio input "false"
click at [1235, 525] on label "Self-assessed evaluation method" at bounding box center [1308, 528] width 164 height 25
radio input "false"
radio input "true"
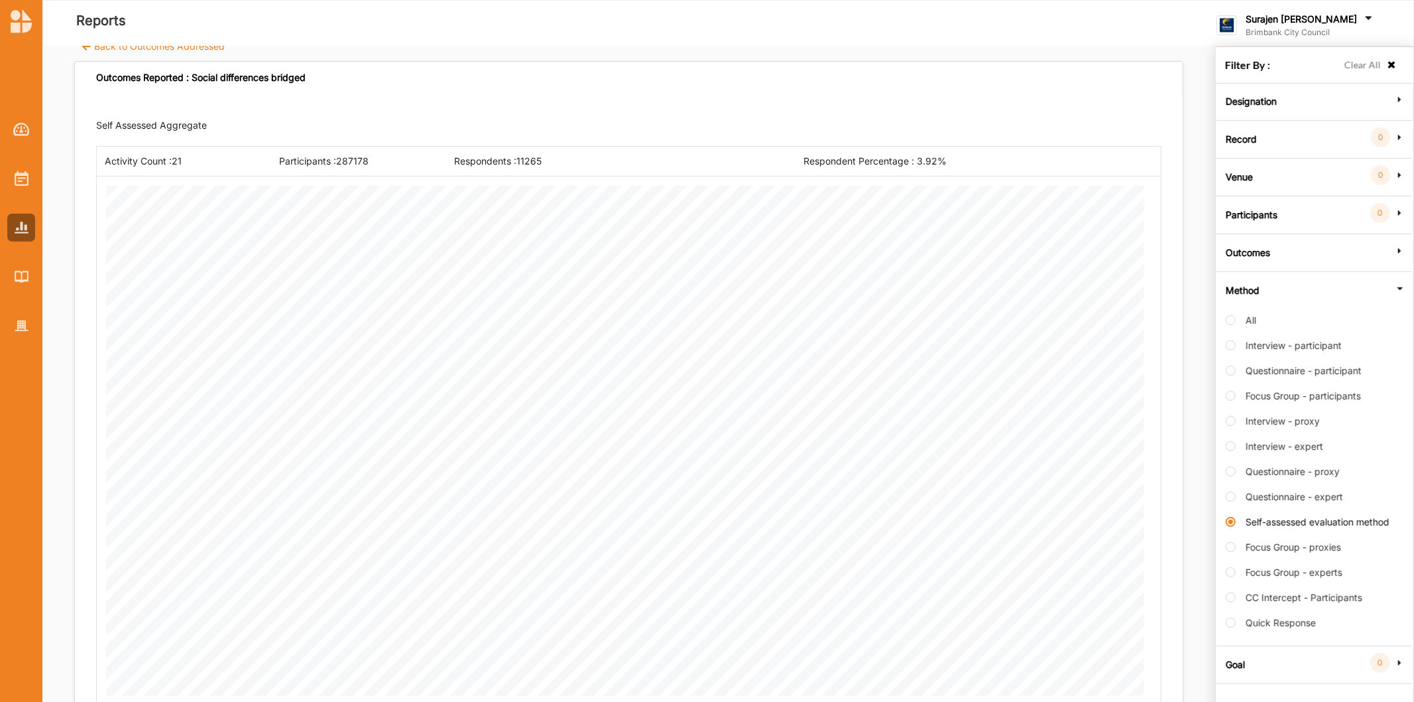
scroll to position [38, 0]
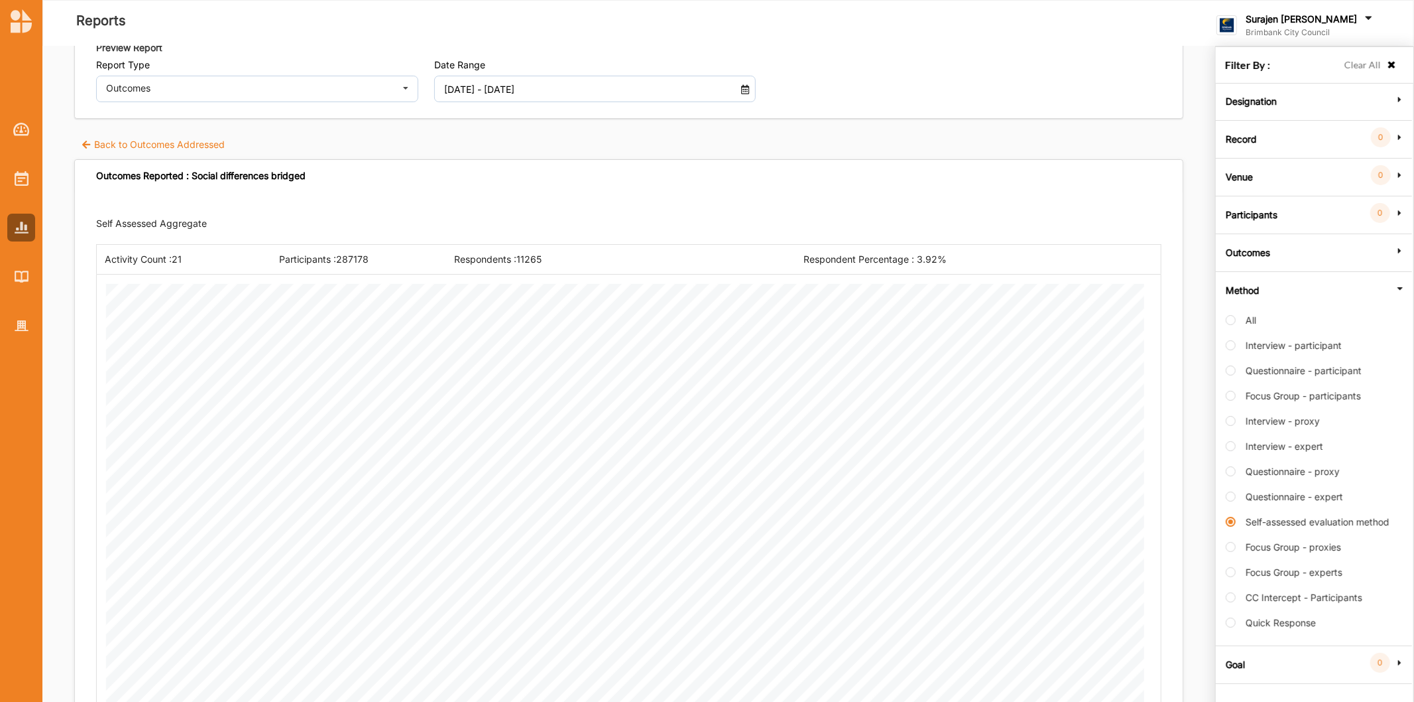
click at [1222, 317] on div "Method All Interview - participant Questionnaire - participant Focus Group - pa…" at bounding box center [1313, 456] width 189 height 370
click at [1229, 322] on label "All" at bounding box center [1241, 326] width 31 height 25
radio input "true"
radio input "false"
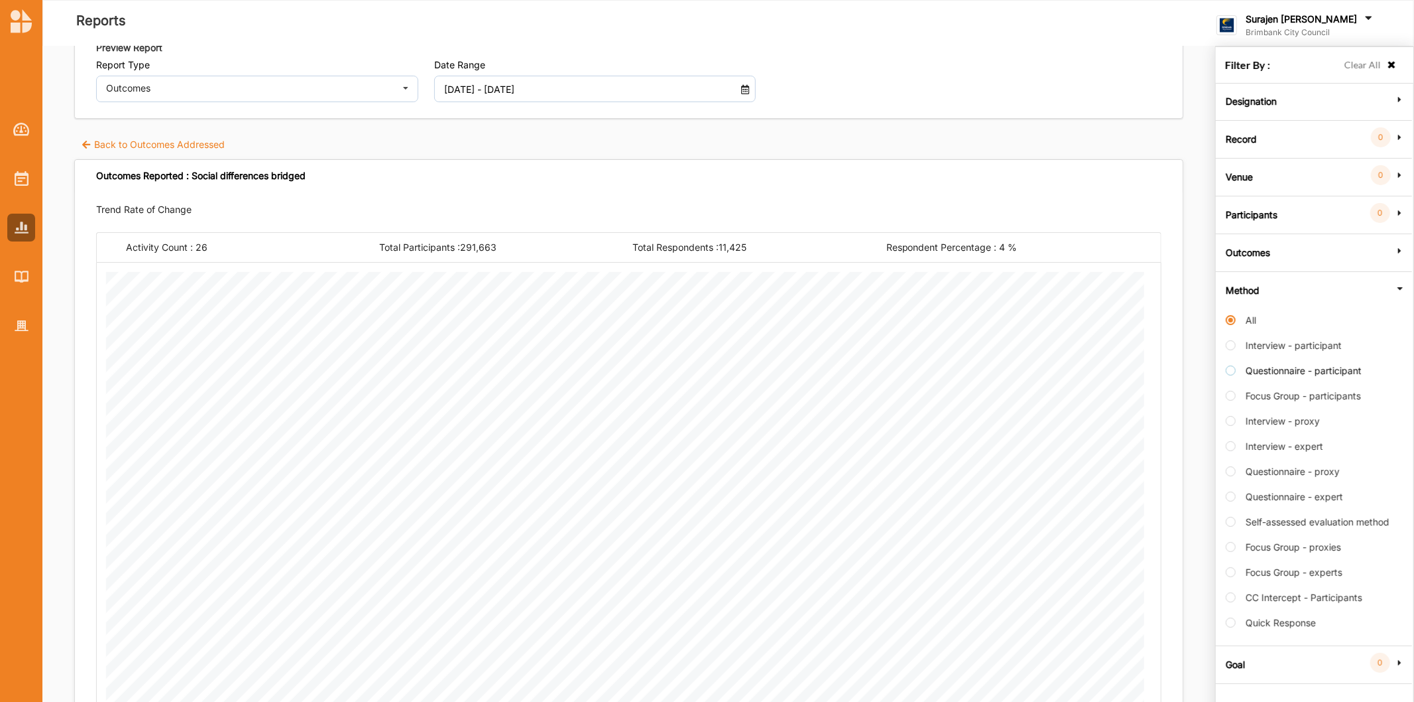
click at [1236, 373] on label "Questionnaire - participant" at bounding box center [1294, 377] width 136 height 25
radio input "false"
radio input "true"
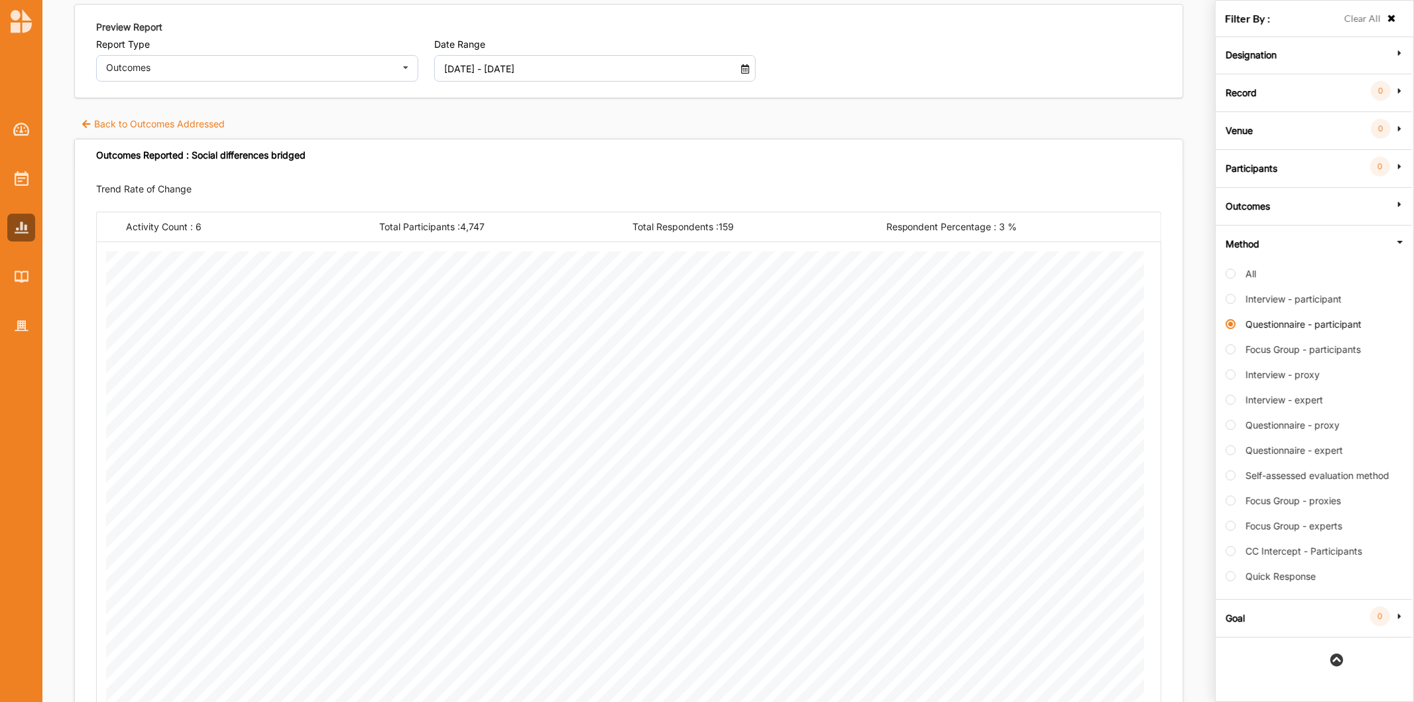
scroll to position [0, 0]
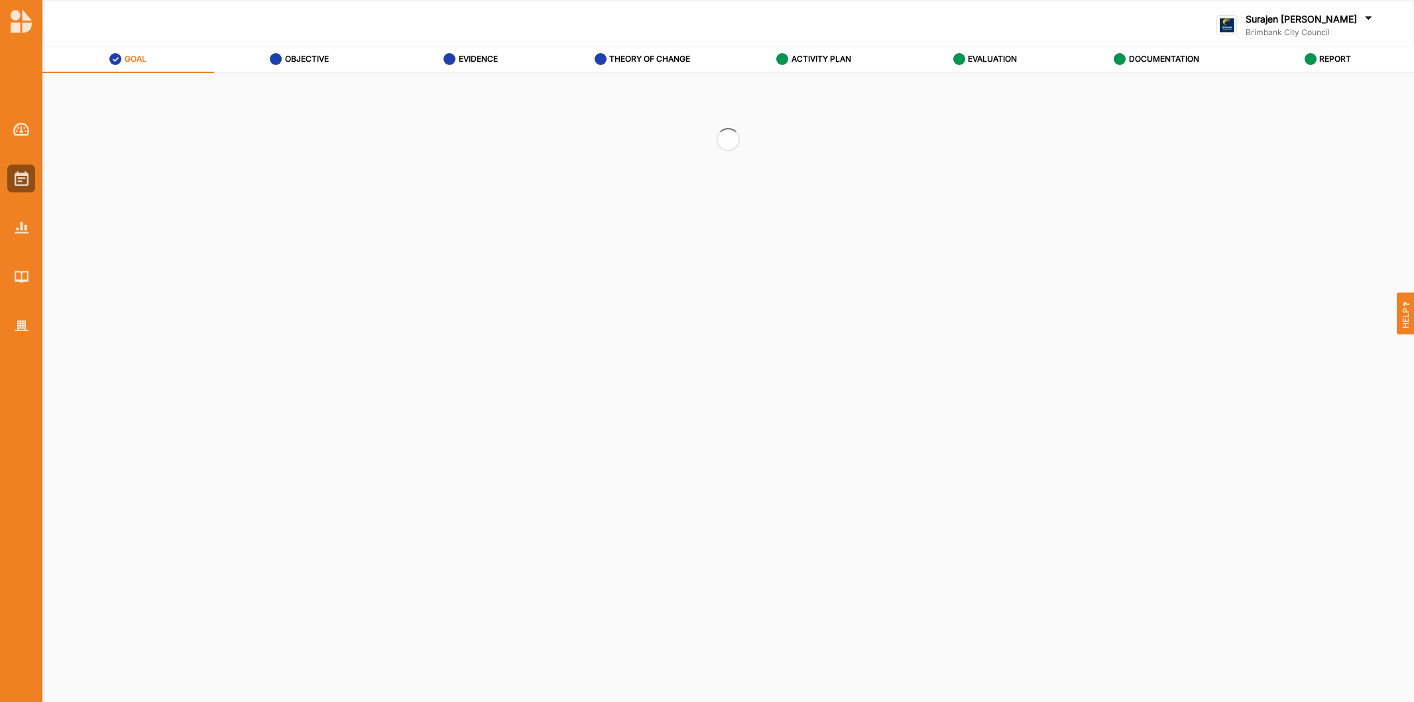
select select "2"
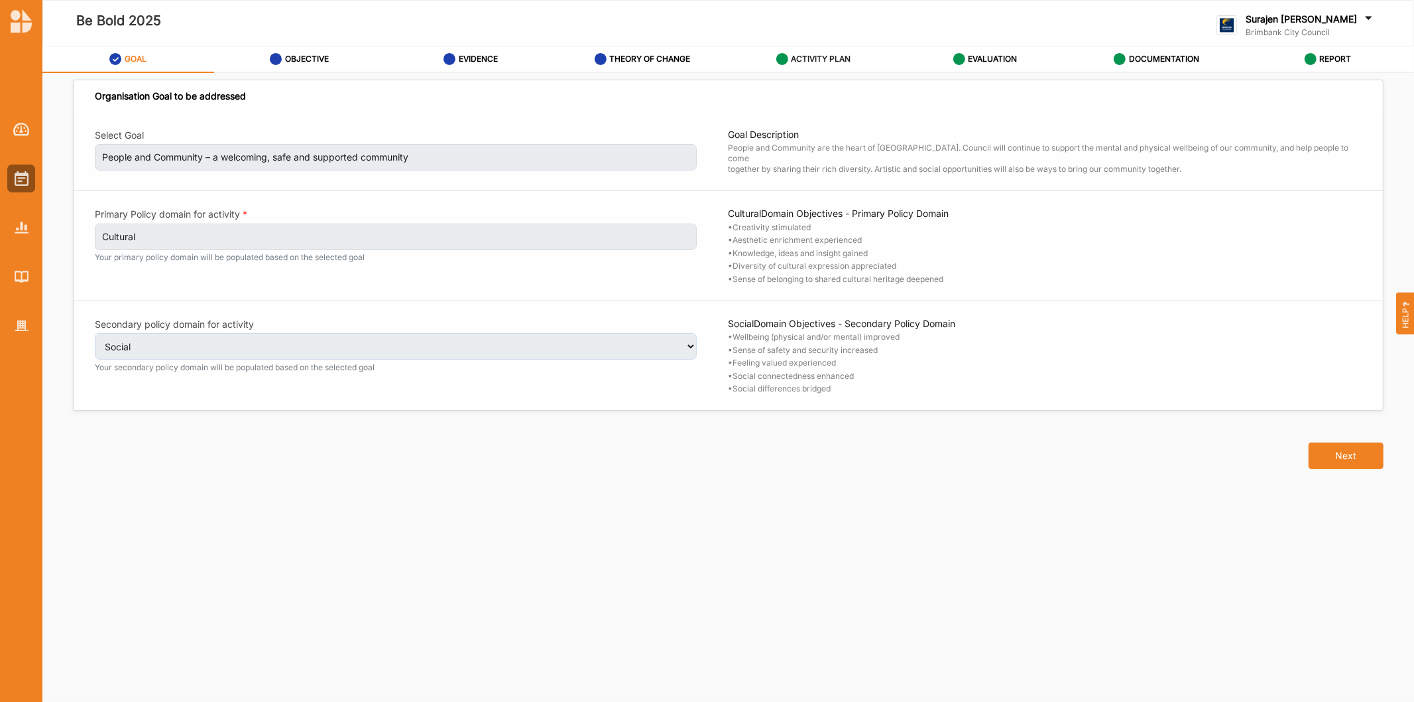
click at [824, 61] on label "ACTIVITY PLAN" at bounding box center [822, 59] width 60 height 11
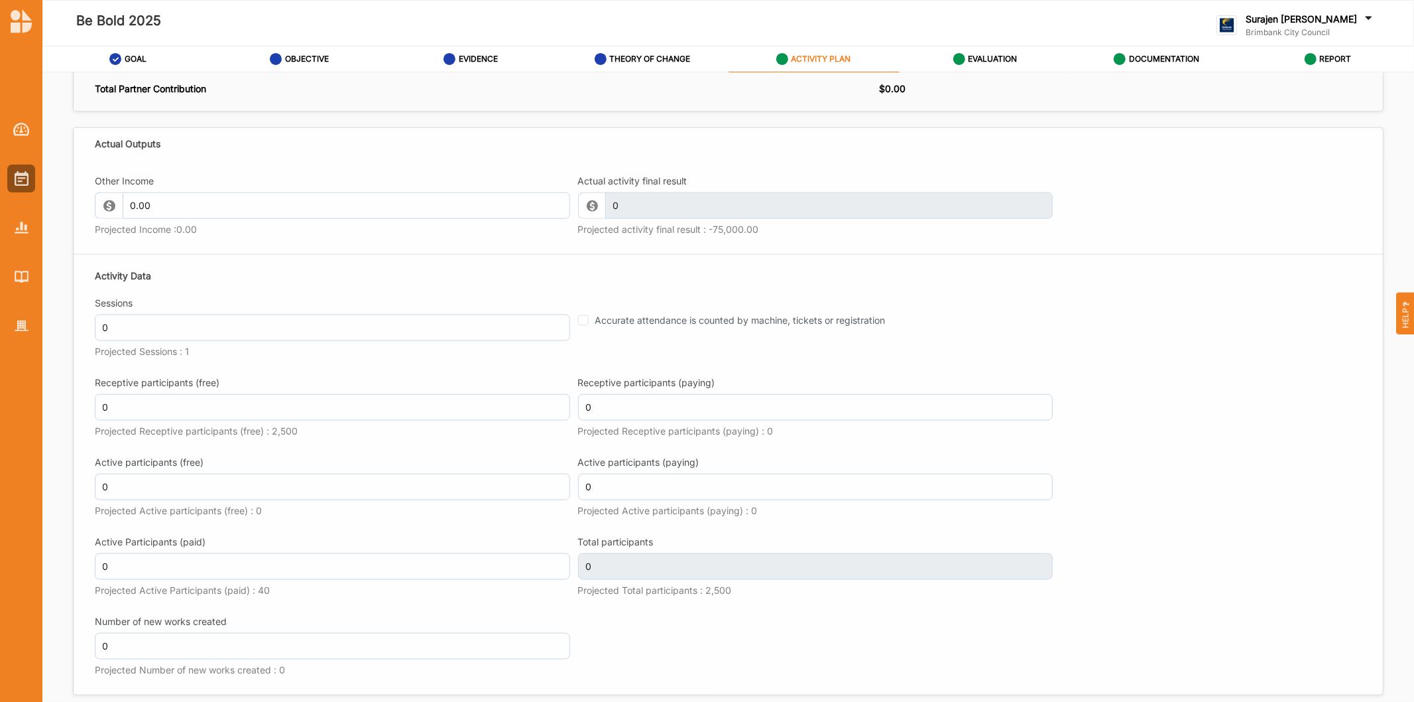
scroll to position [1326, 0]
click at [983, 47] on div "EVALUATION" at bounding box center [986, 59] width 64 height 24
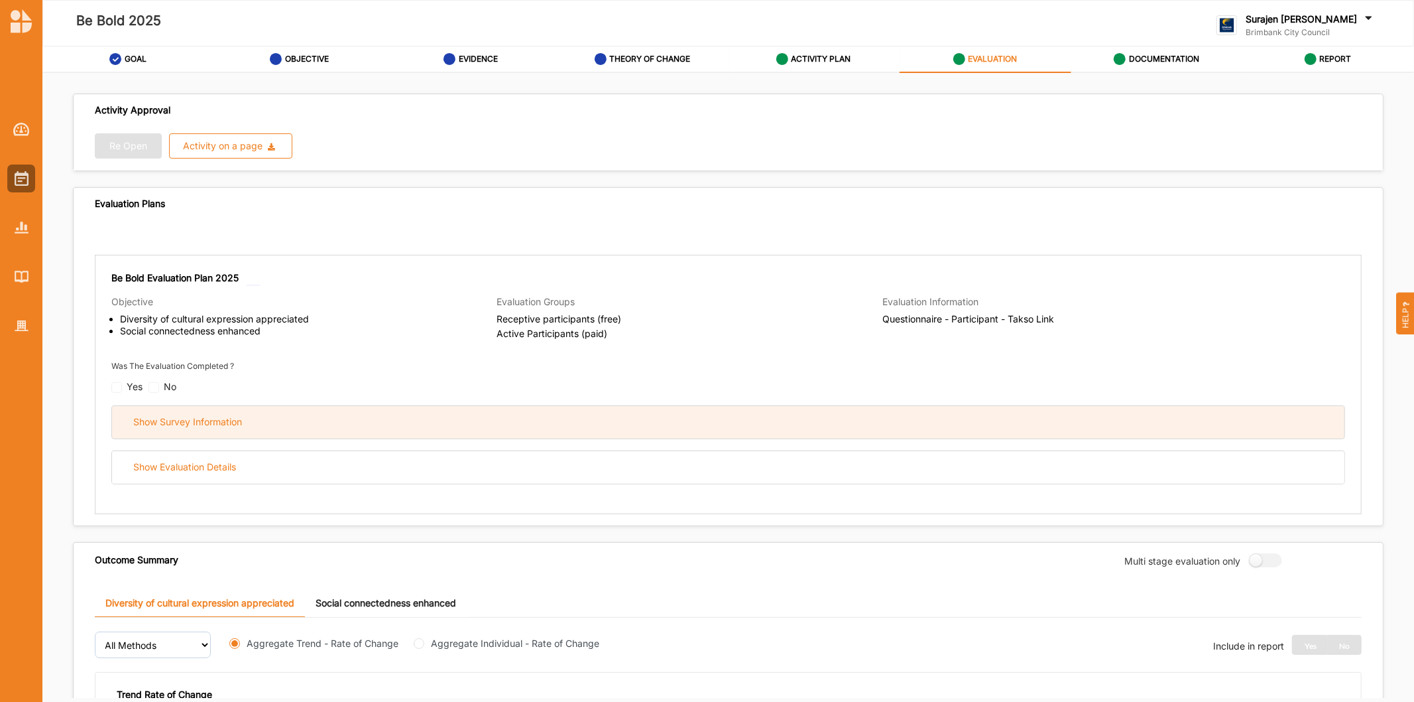
click at [279, 432] on div "Show Survey Information" at bounding box center [728, 422] width 1233 height 32
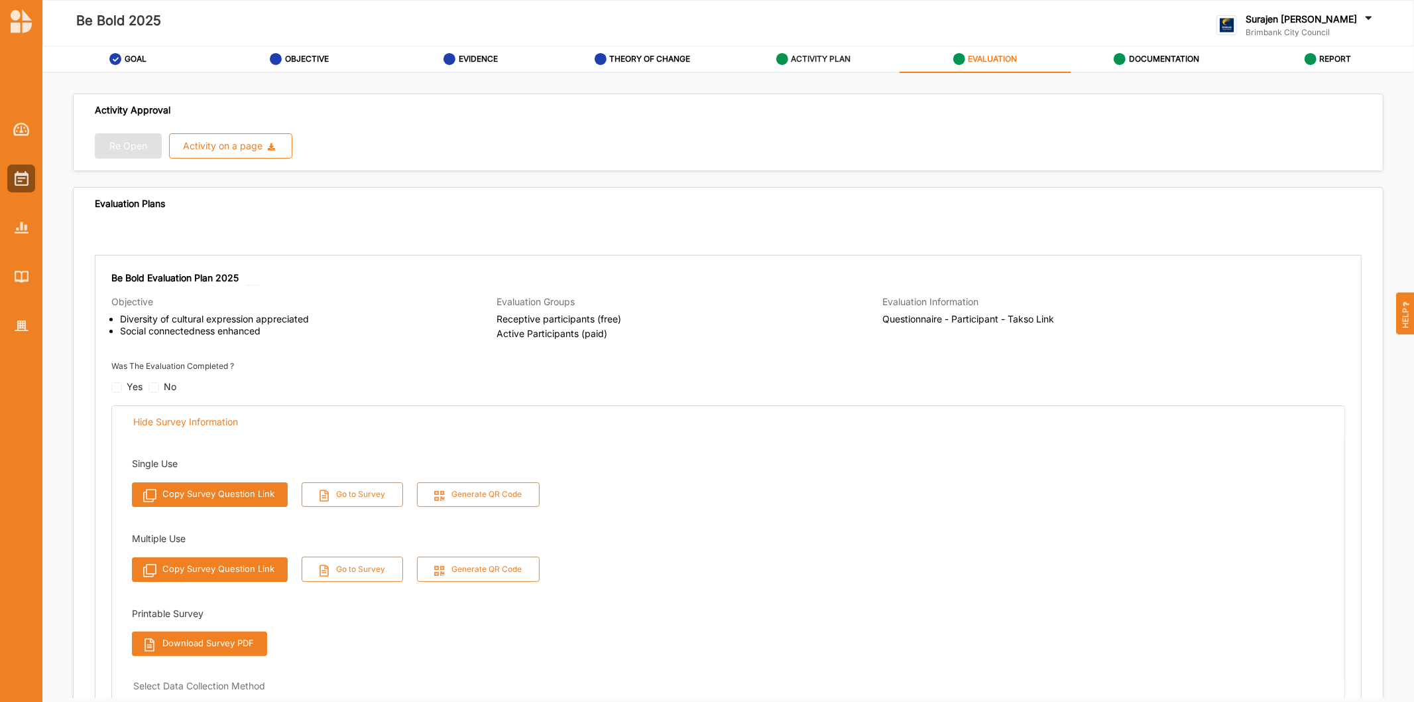
click at [793, 61] on label "ACTIVITY PLAN" at bounding box center [822, 59] width 60 height 11
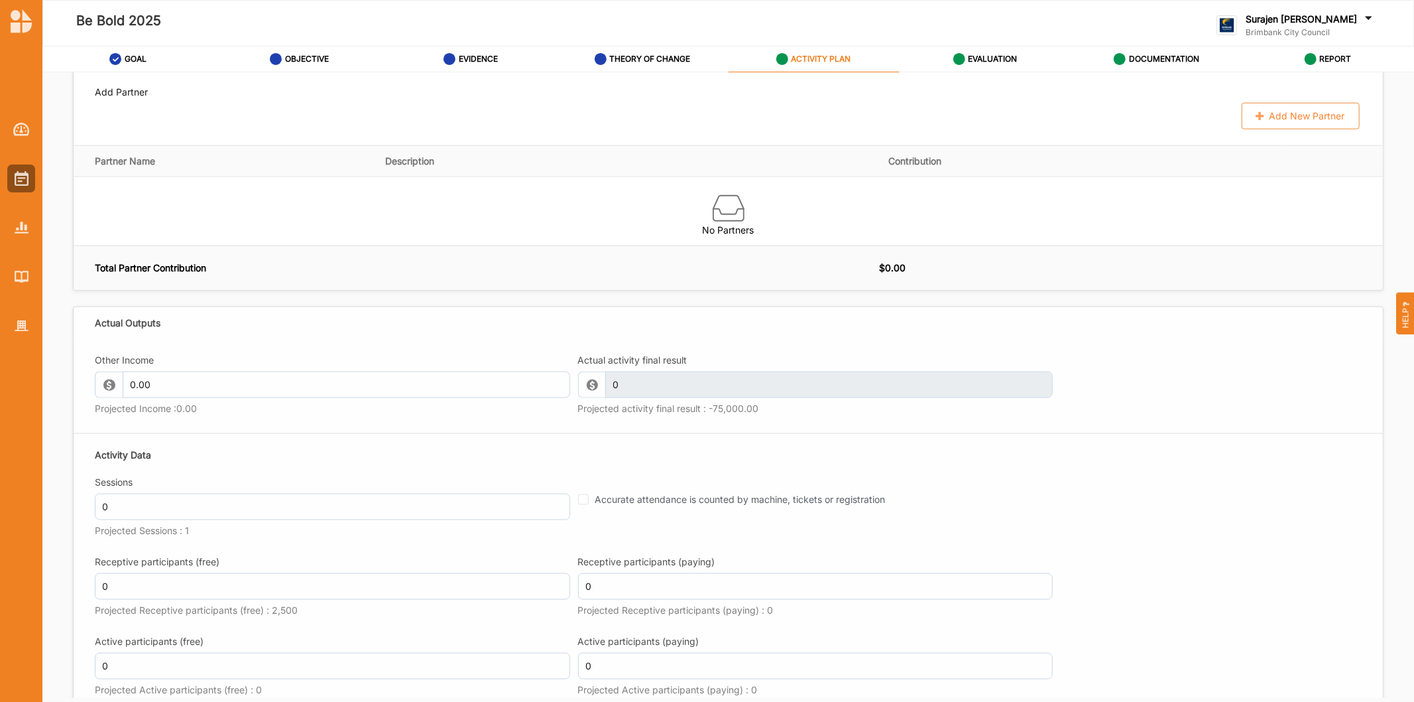
scroll to position [1252, 0]
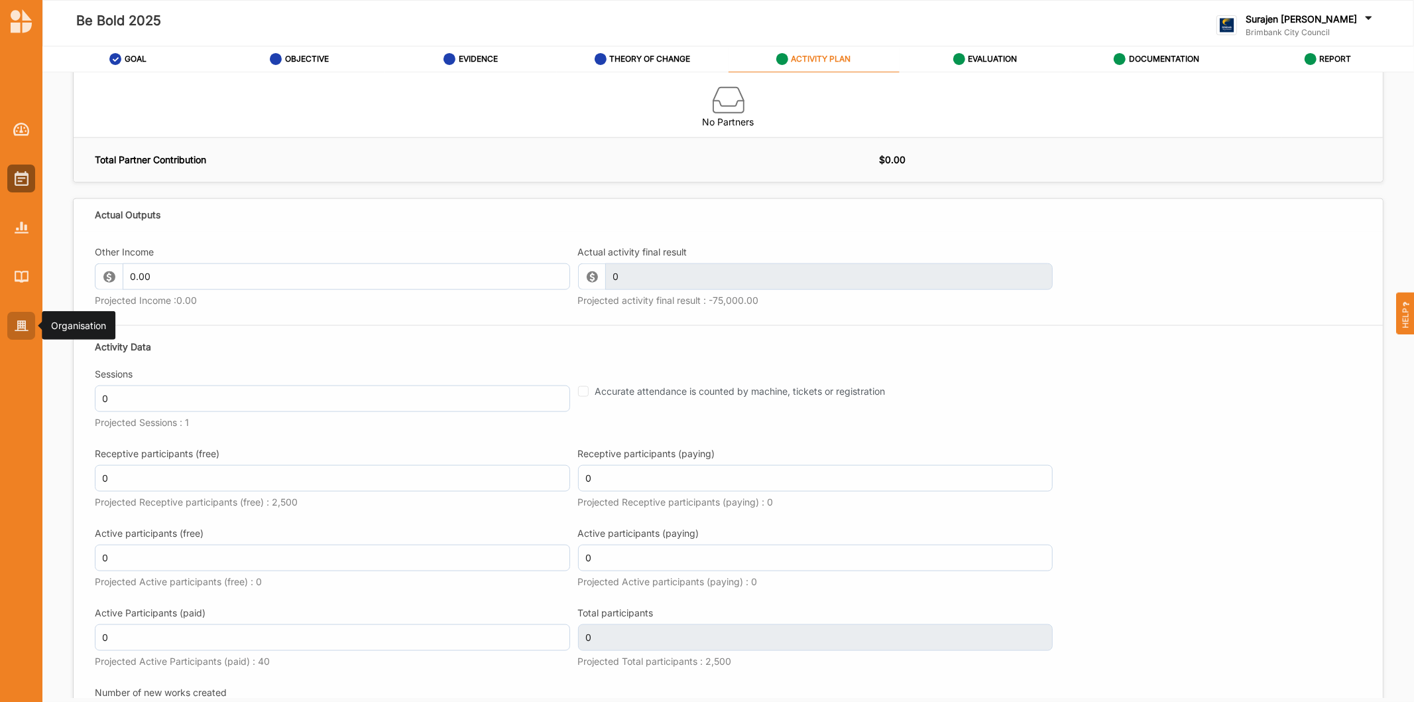
click at [20, 313] on div at bounding box center [21, 326] width 28 height 28
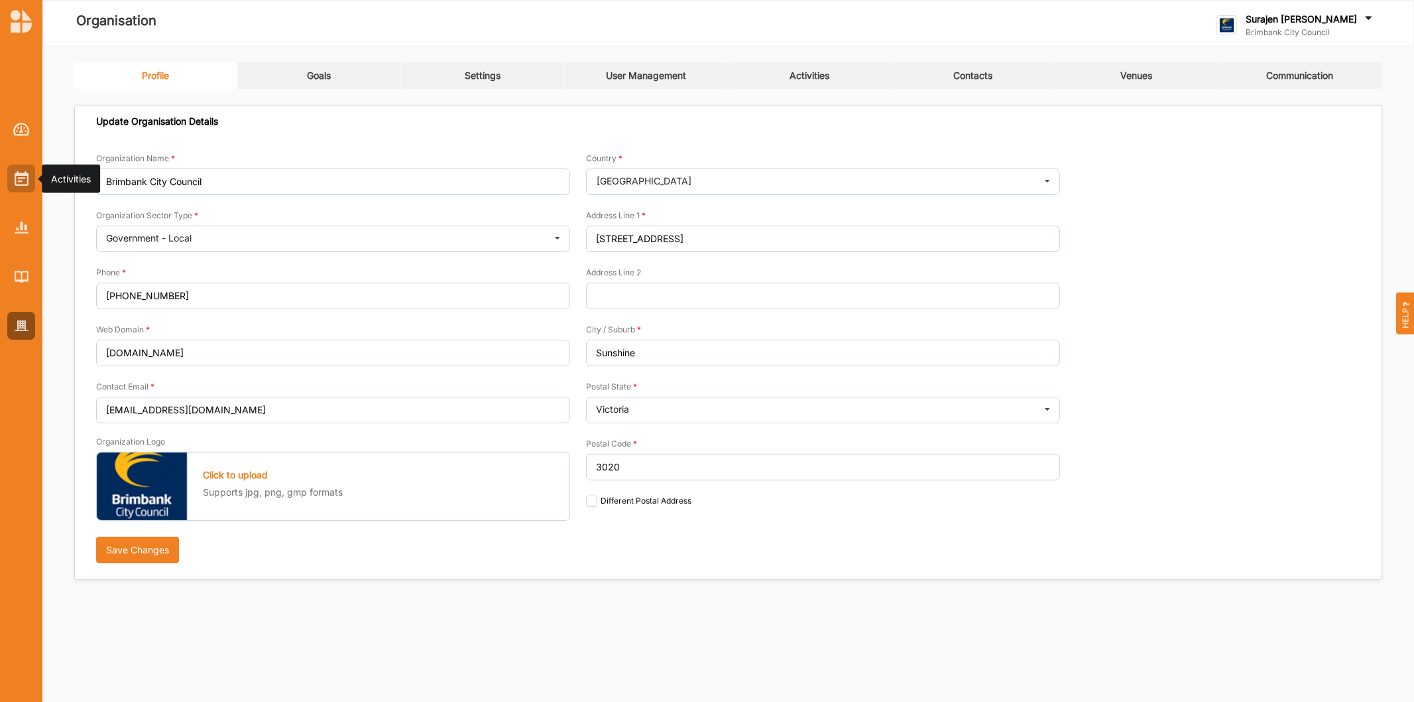
click at [16, 171] on img at bounding box center [22, 178] width 14 height 15
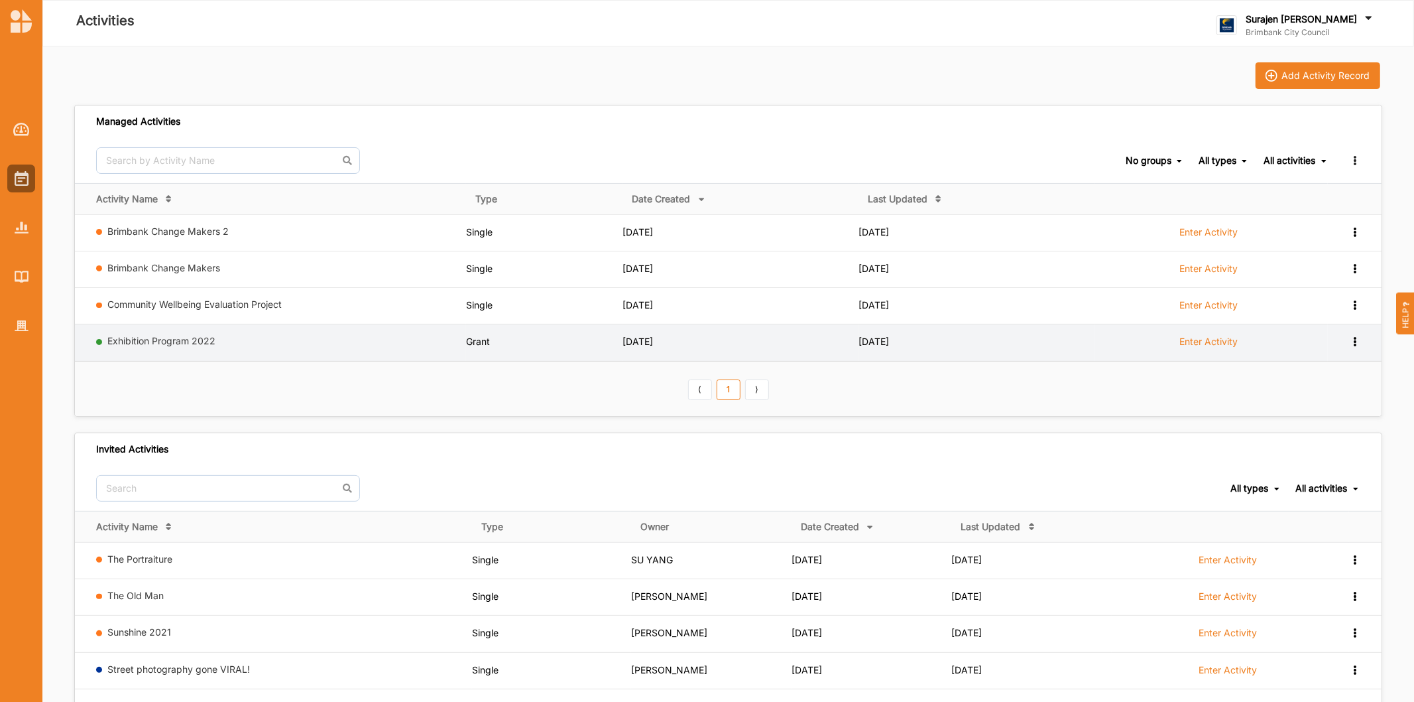
click at [1214, 345] on label "Enter Activity" at bounding box center [1209, 342] width 58 height 12
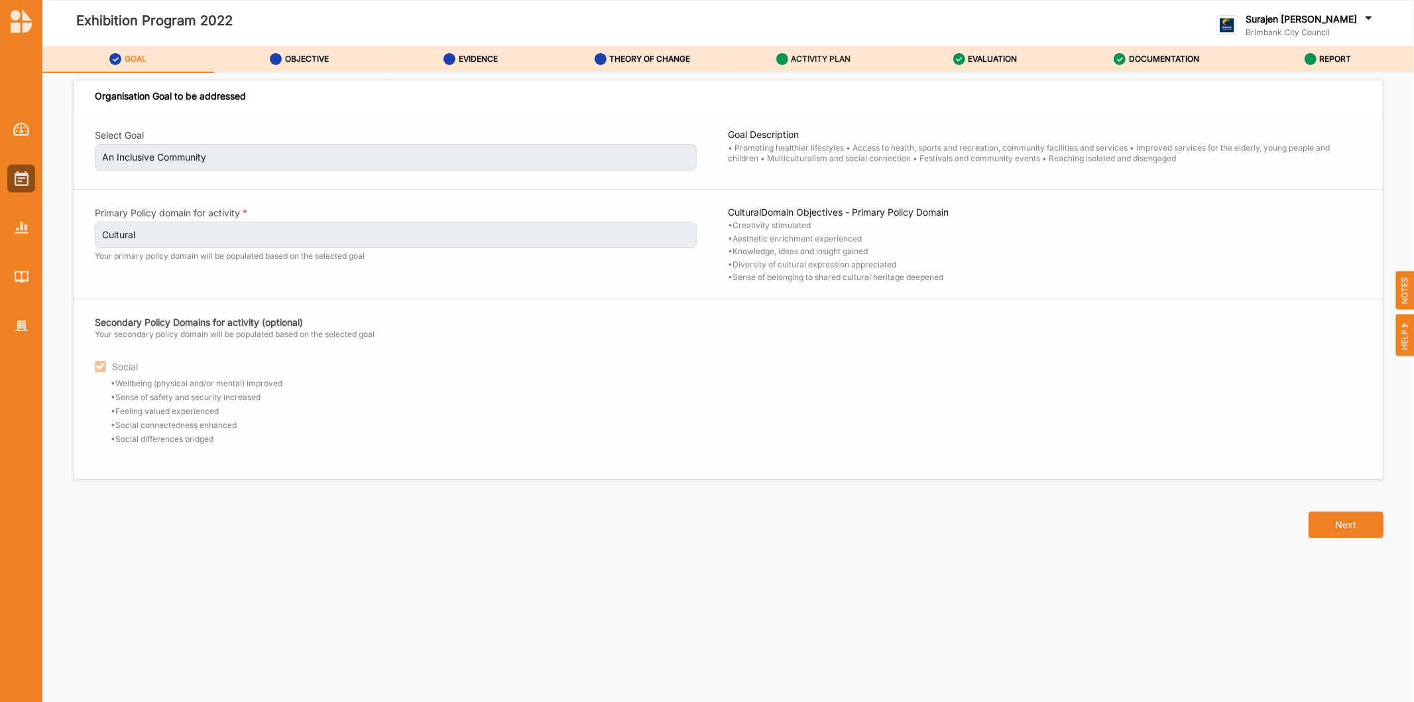
click at [820, 60] on label "ACTIVITY PLAN" at bounding box center [822, 59] width 60 height 11
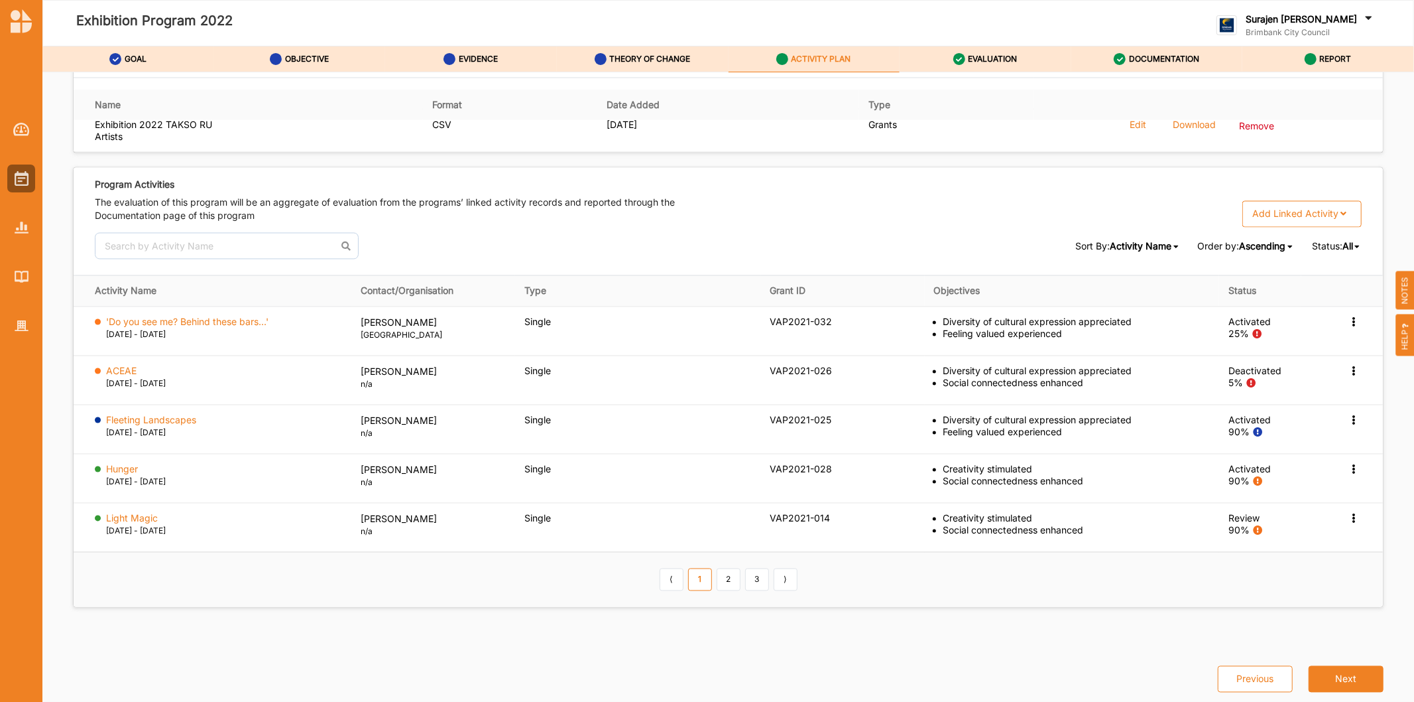
scroll to position [1931, 0]
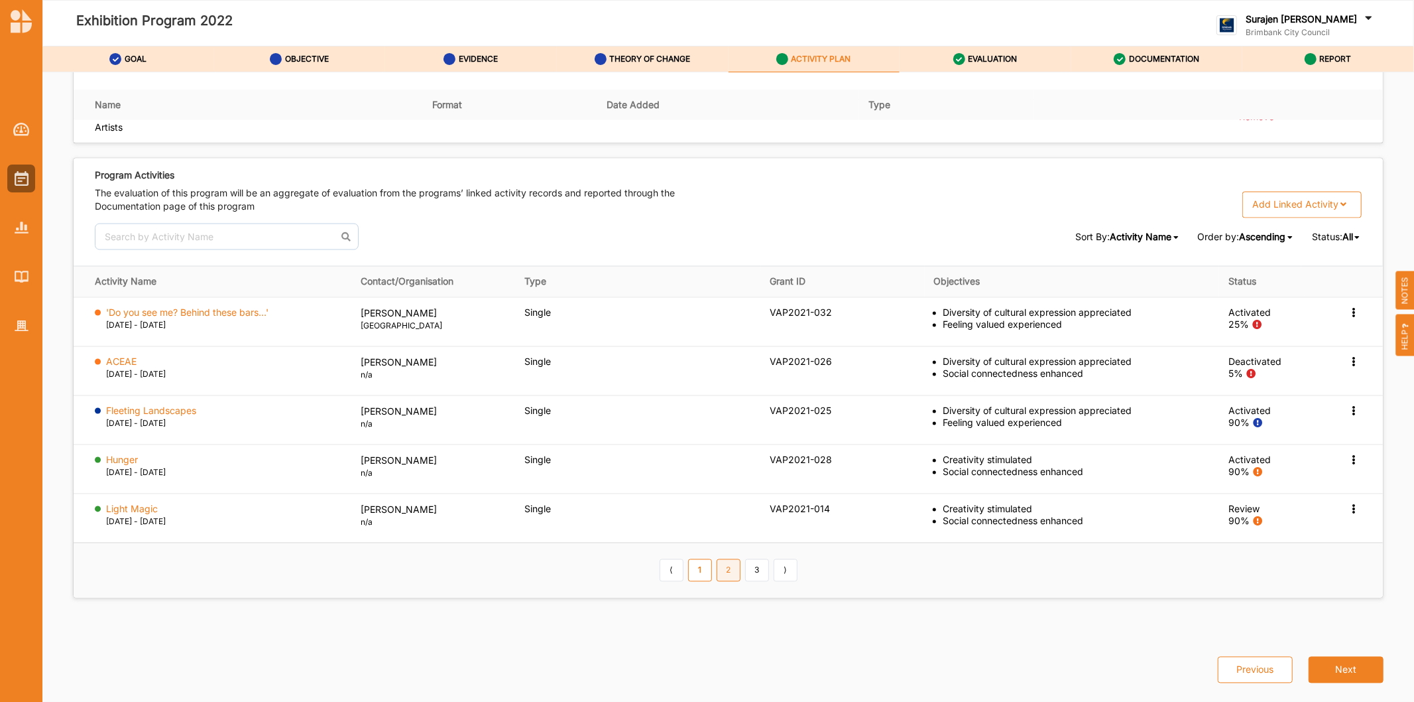
click at [729, 566] on link "2" at bounding box center [729, 570] width 24 height 23
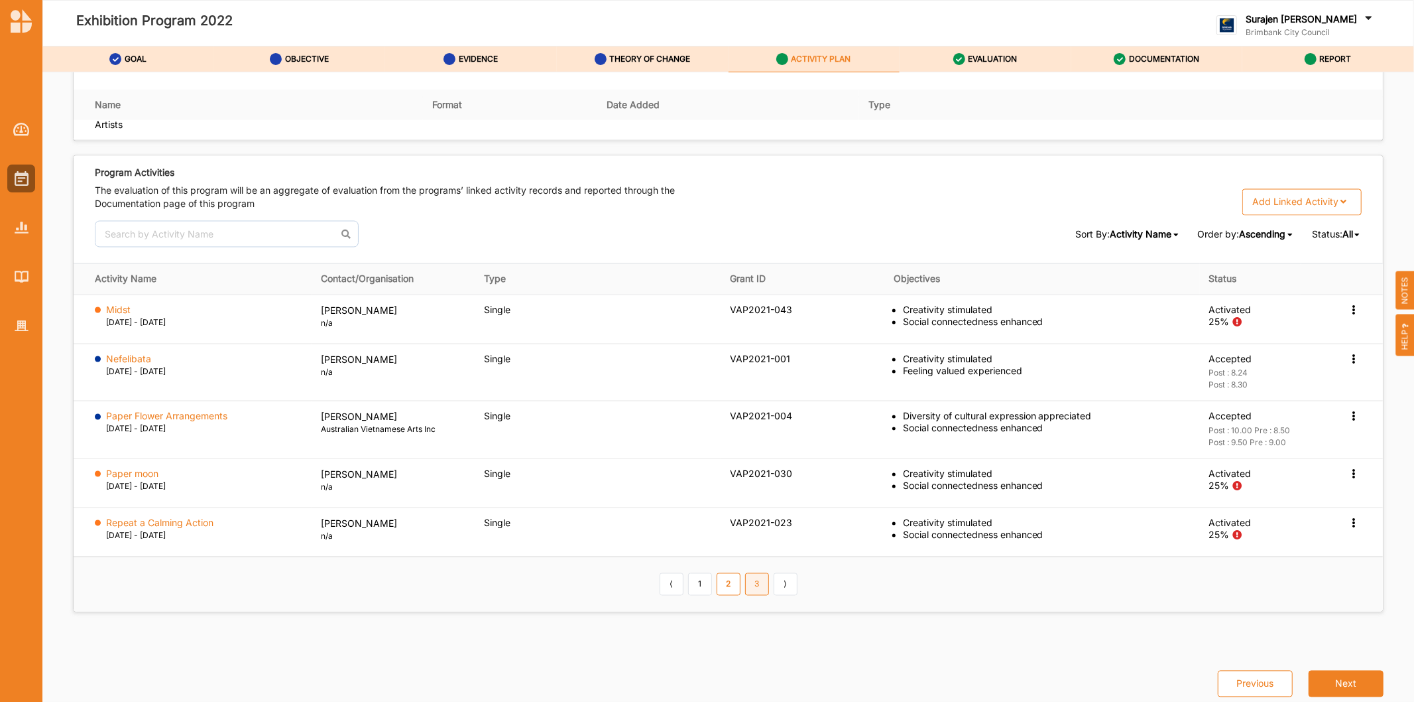
click at [754, 582] on link "3" at bounding box center [757, 584] width 24 height 23
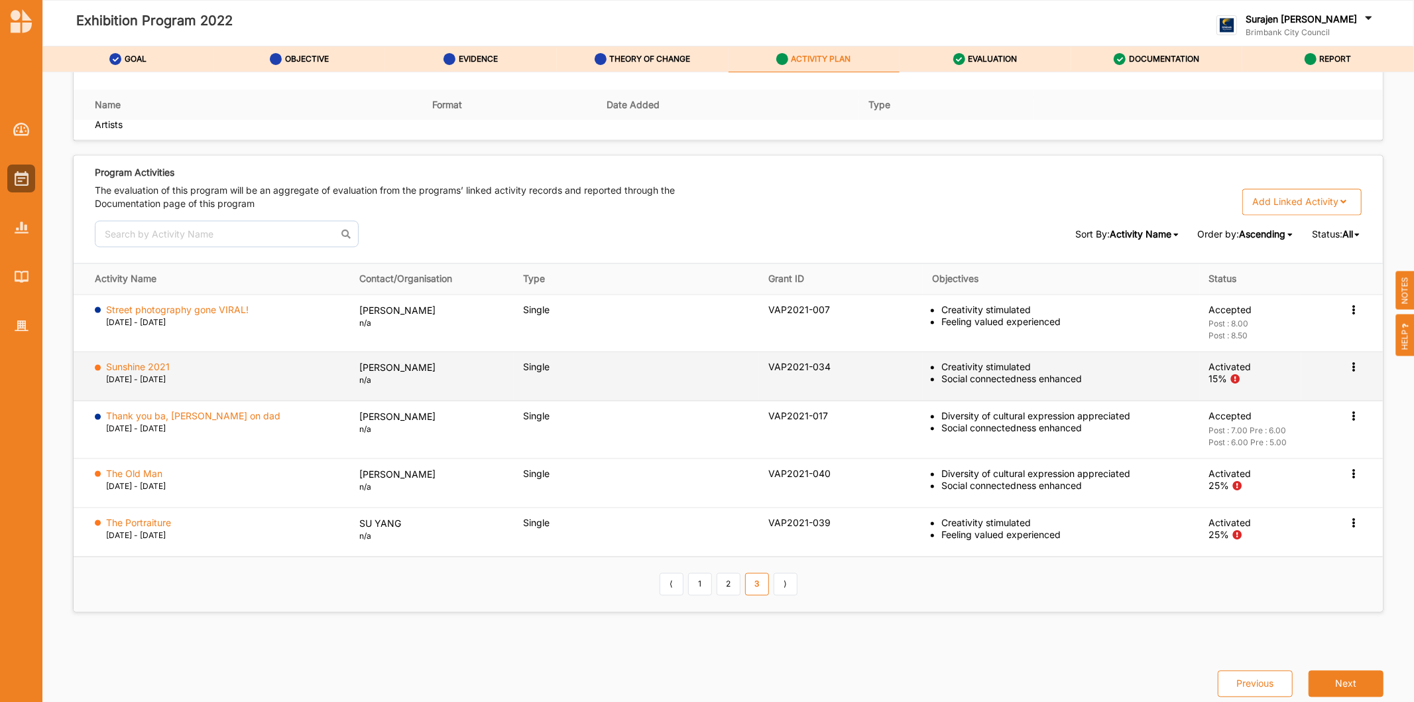
click at [1349, 314] on icon at bounding box center [1354, 308] width 11 height 9
click at [1254, 387] on div "Activation Information" at bounding box center [1290, 392] width 142 height 27
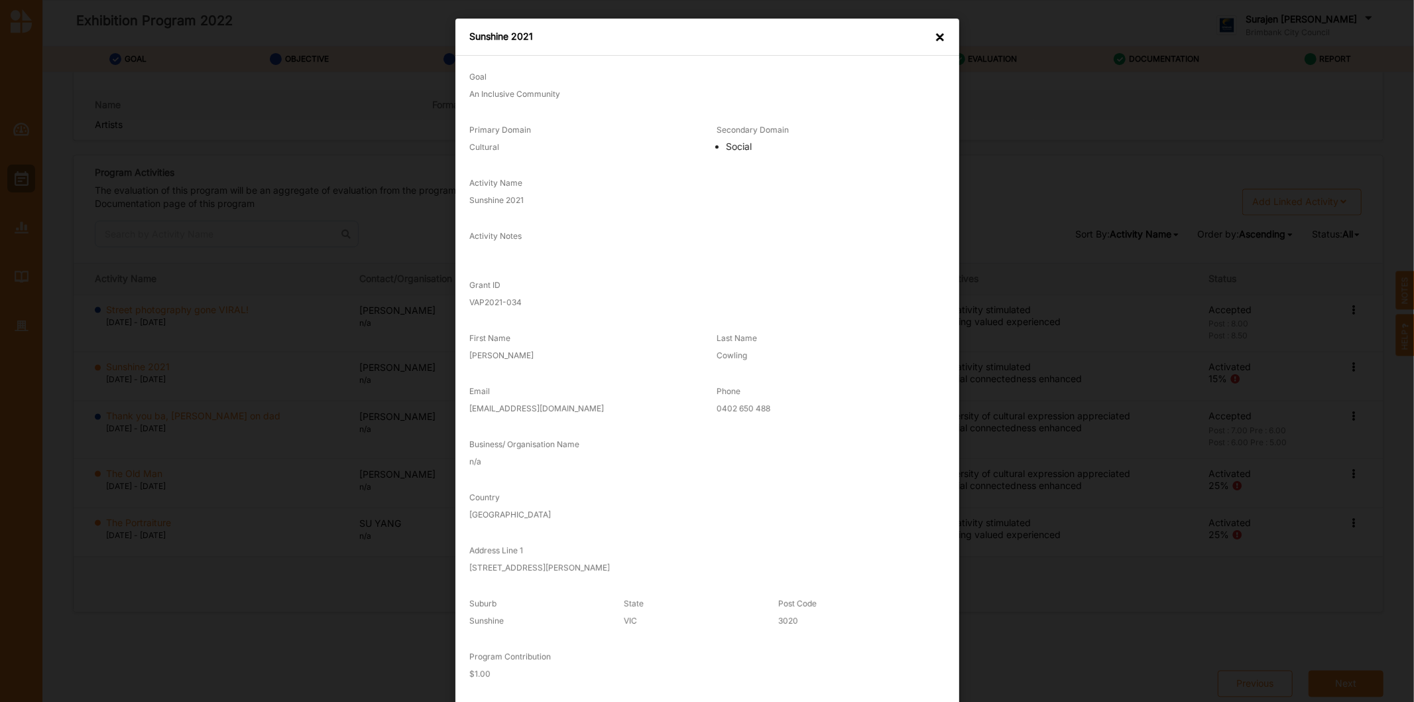
click at [938, 31] on div "×" at bounding box center [940, 37] width 11 height 13
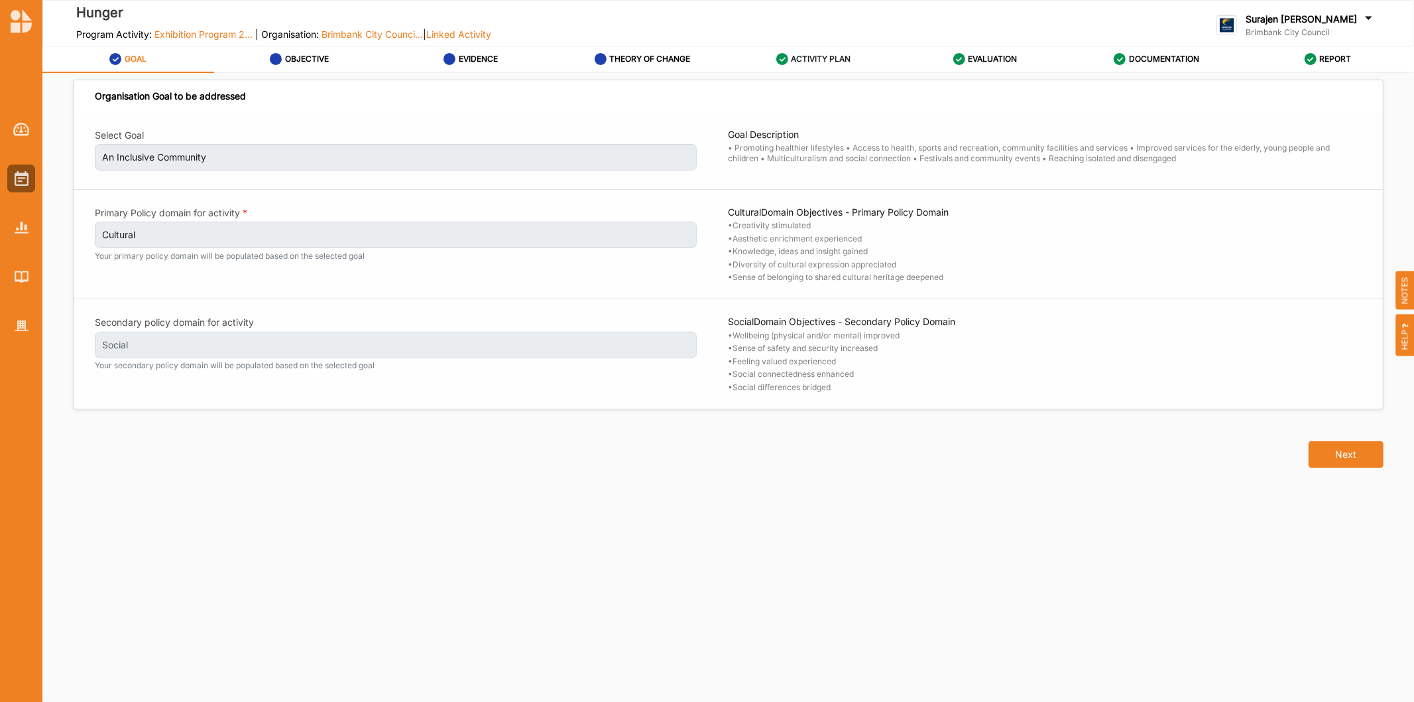
click at [801, 55] on label "ACTIVITY PLAN" at bounding box center [822, 59] width 60 height 11
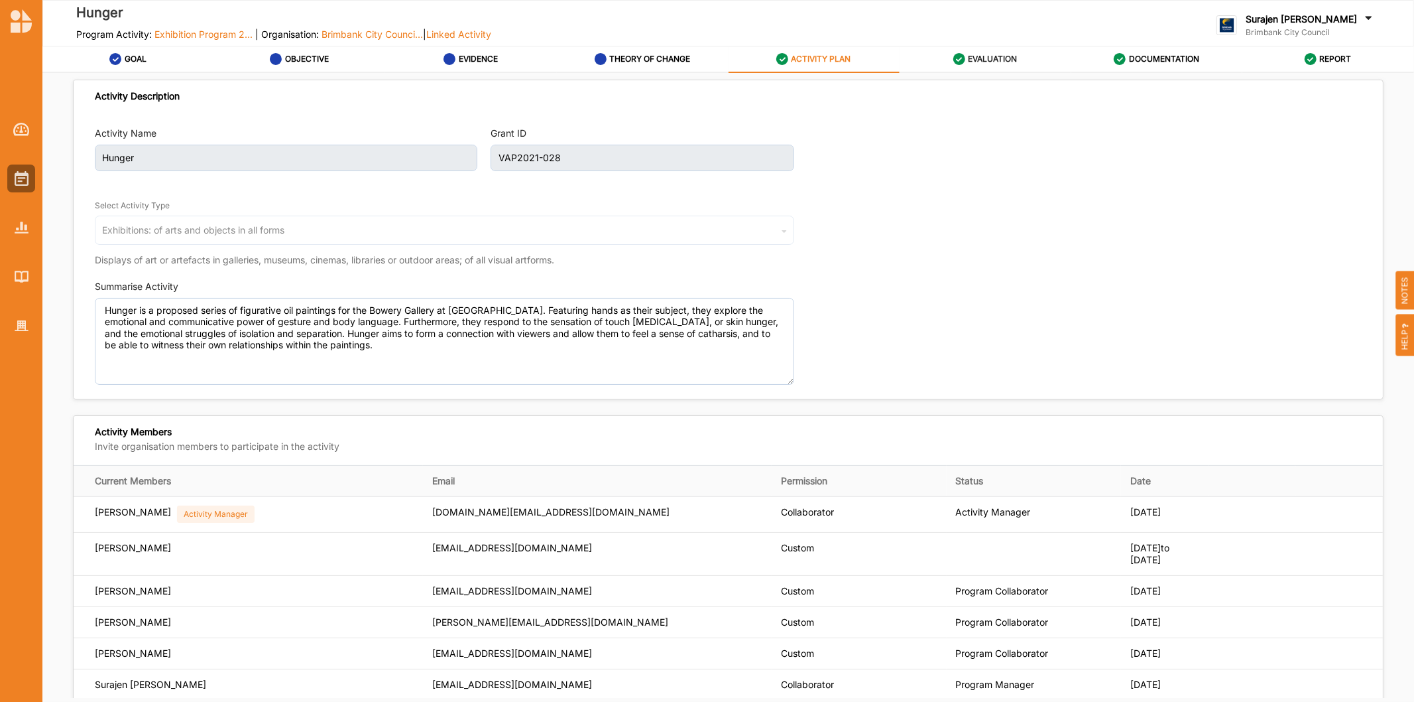
click at [971, 54] on label "EVALUATION" at bounding box center [992, 59] width 49 height 11
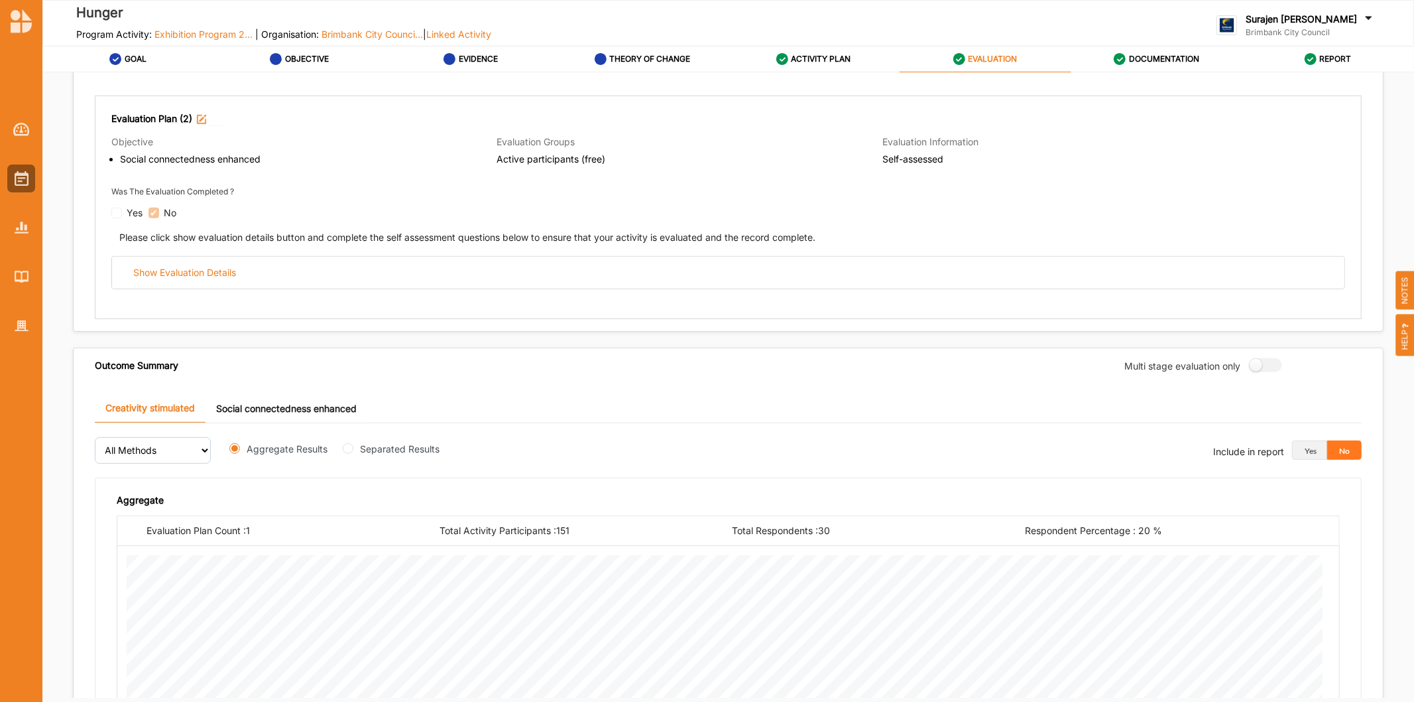
scroll to position [77, 0]
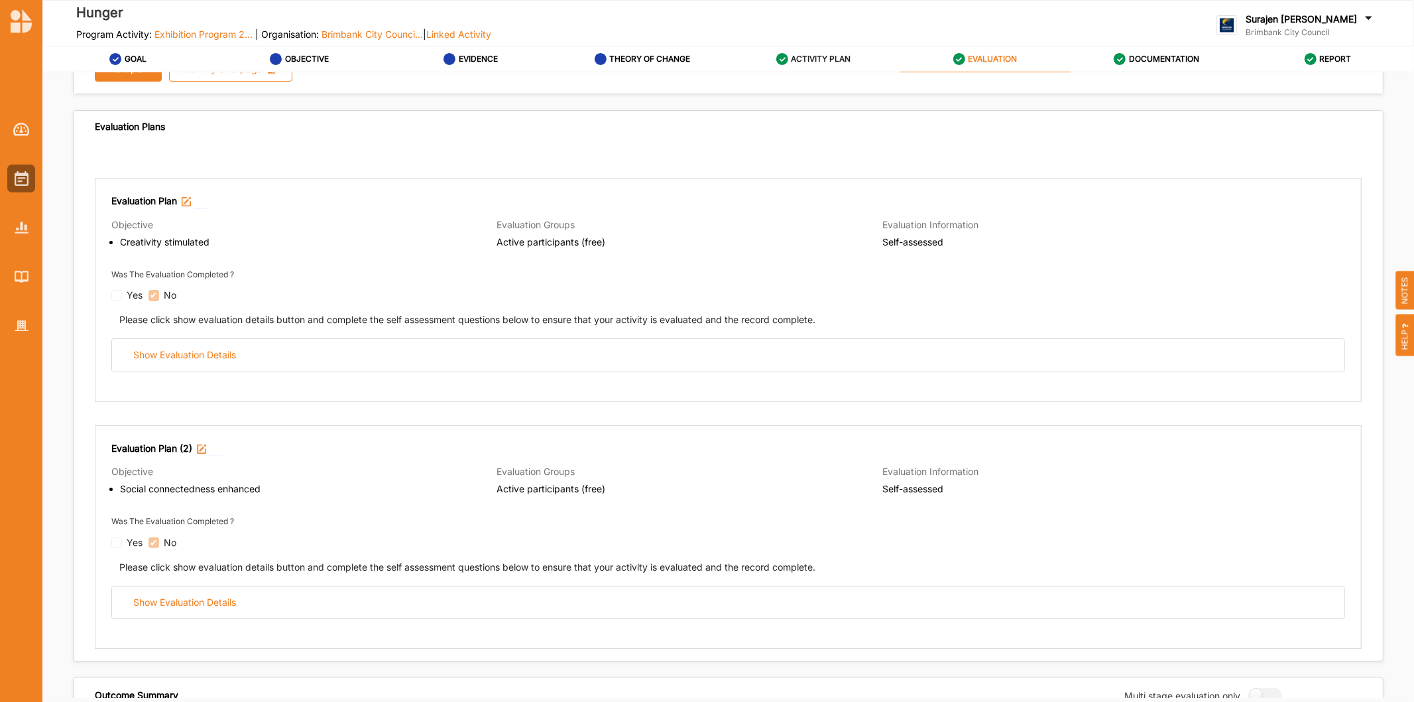
click at [830, 61] on label "ACTIVITY PLAN" at bounding box center [822, 59] width 60 height 11
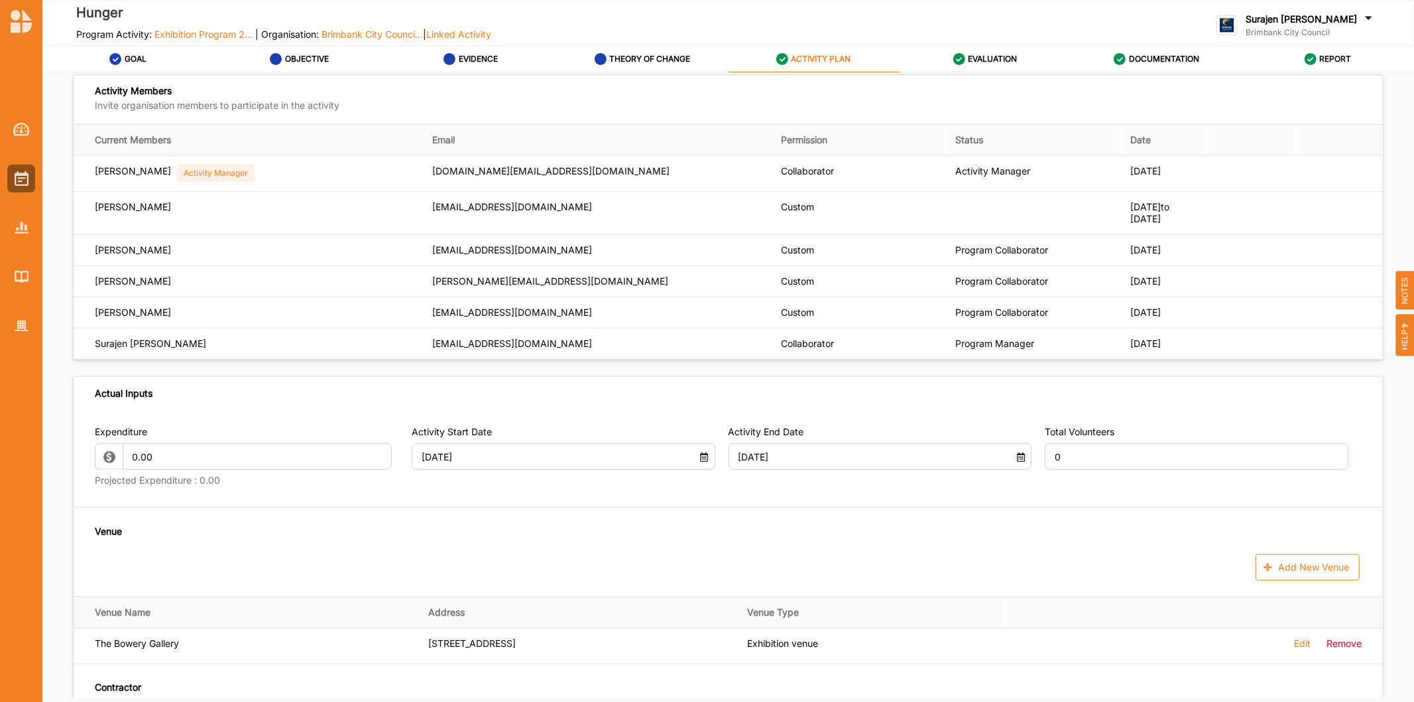
scroll to position [340, 0]
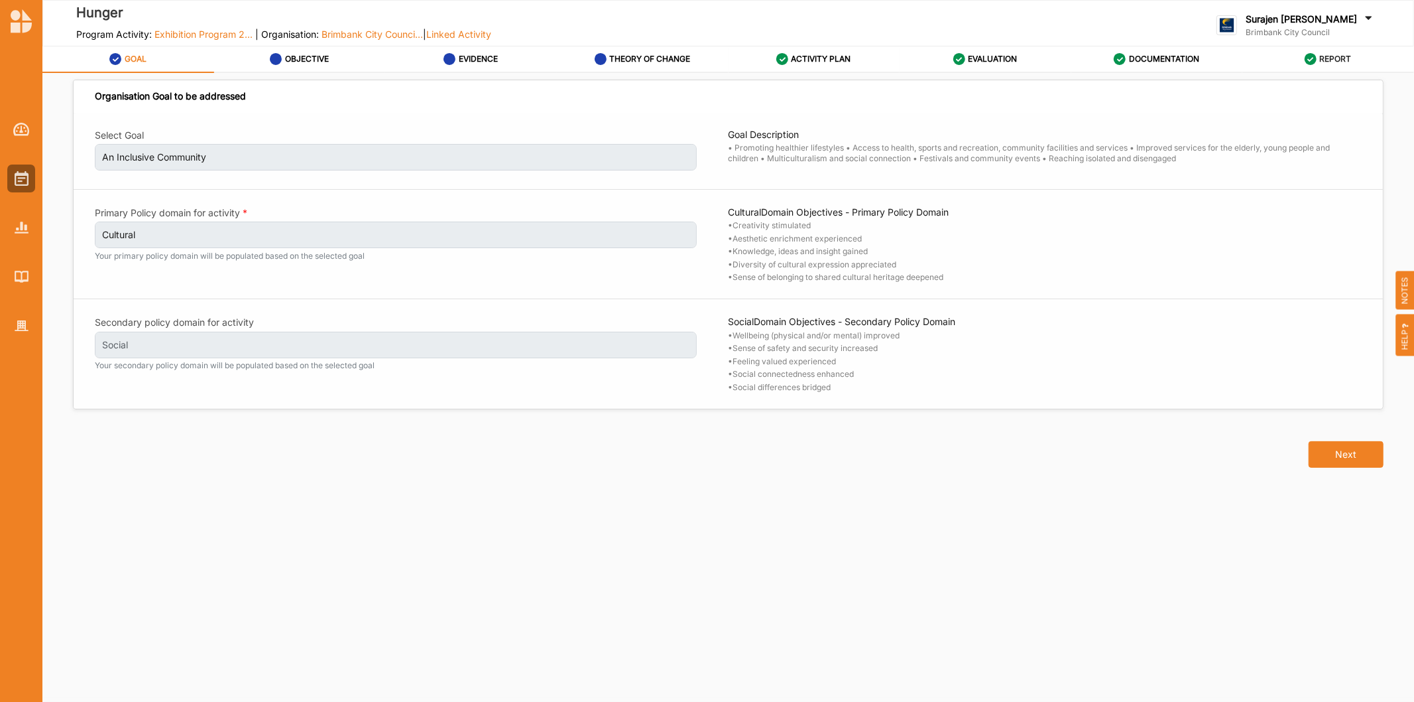
click at [1336, 58] on label "REPORT" at bounding box center [1336, 59] width 32 height 11
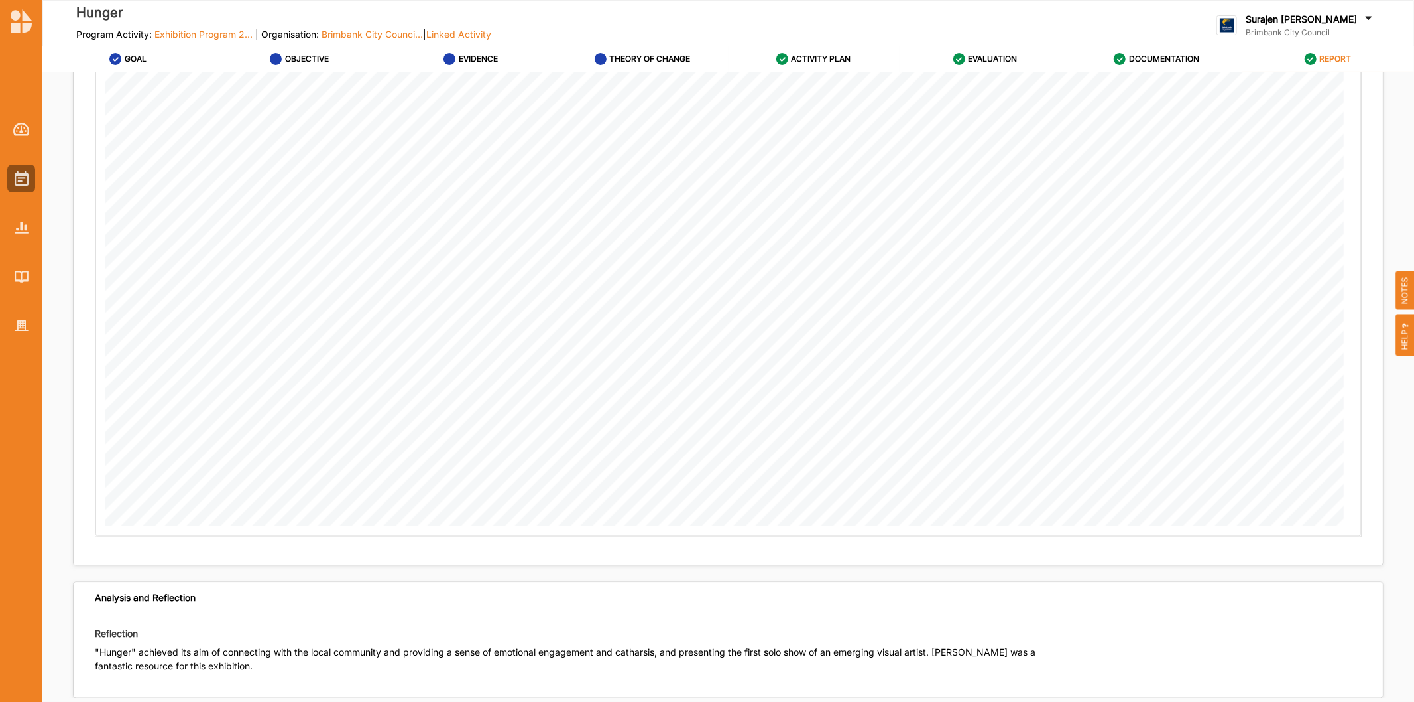
scroll to position [2312, 0]
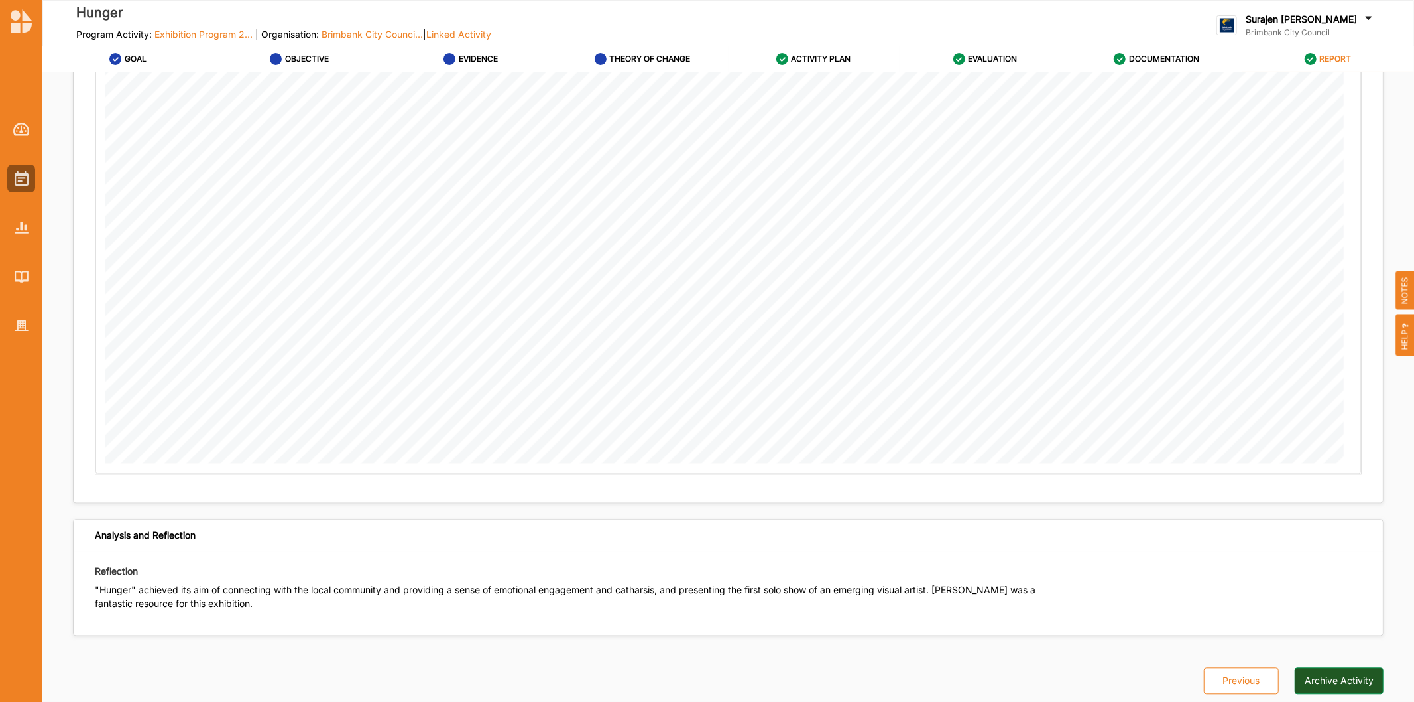
click at [1330, 670] on button "Archive Activity" at bounding box center [1339, 680] width 89 height 27
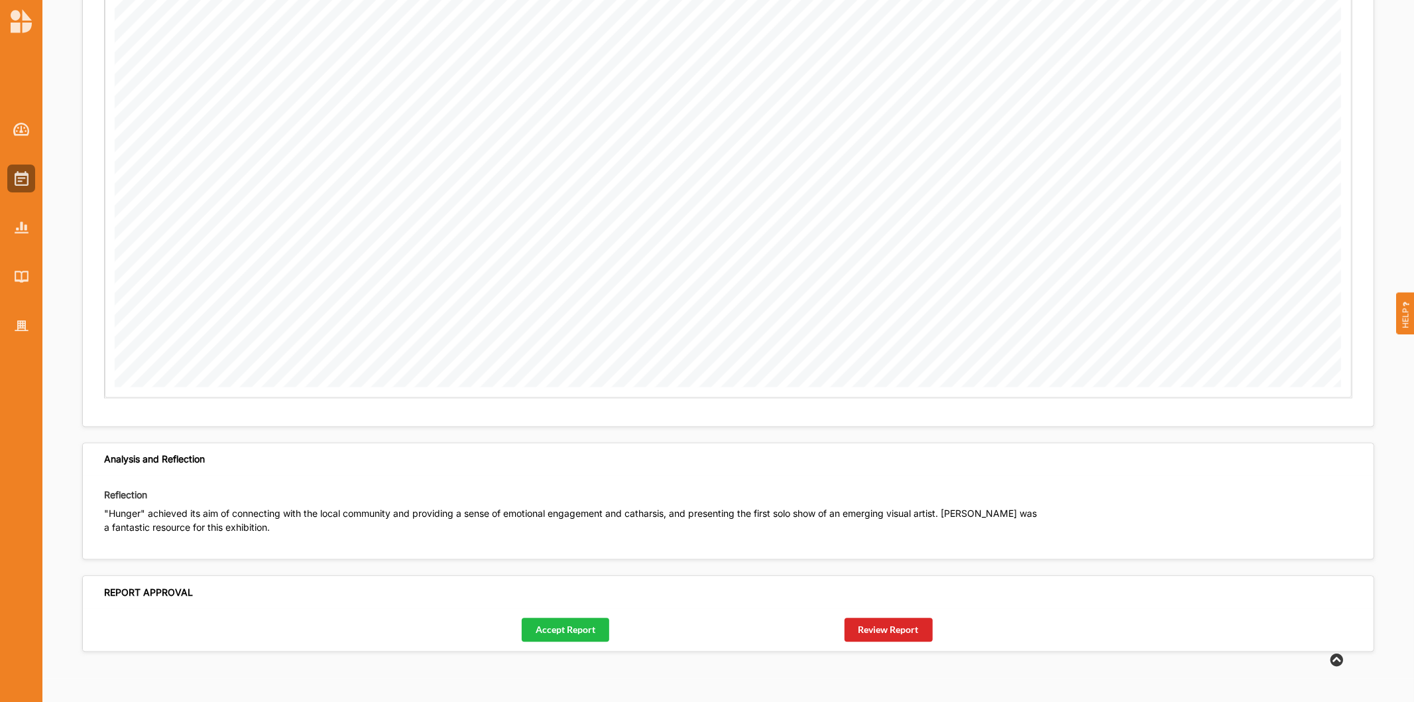
scroll to position [2375, 0]
click at [558, 619] on button "Accept Report" at bounding box center [566, 627] width 88 height 24
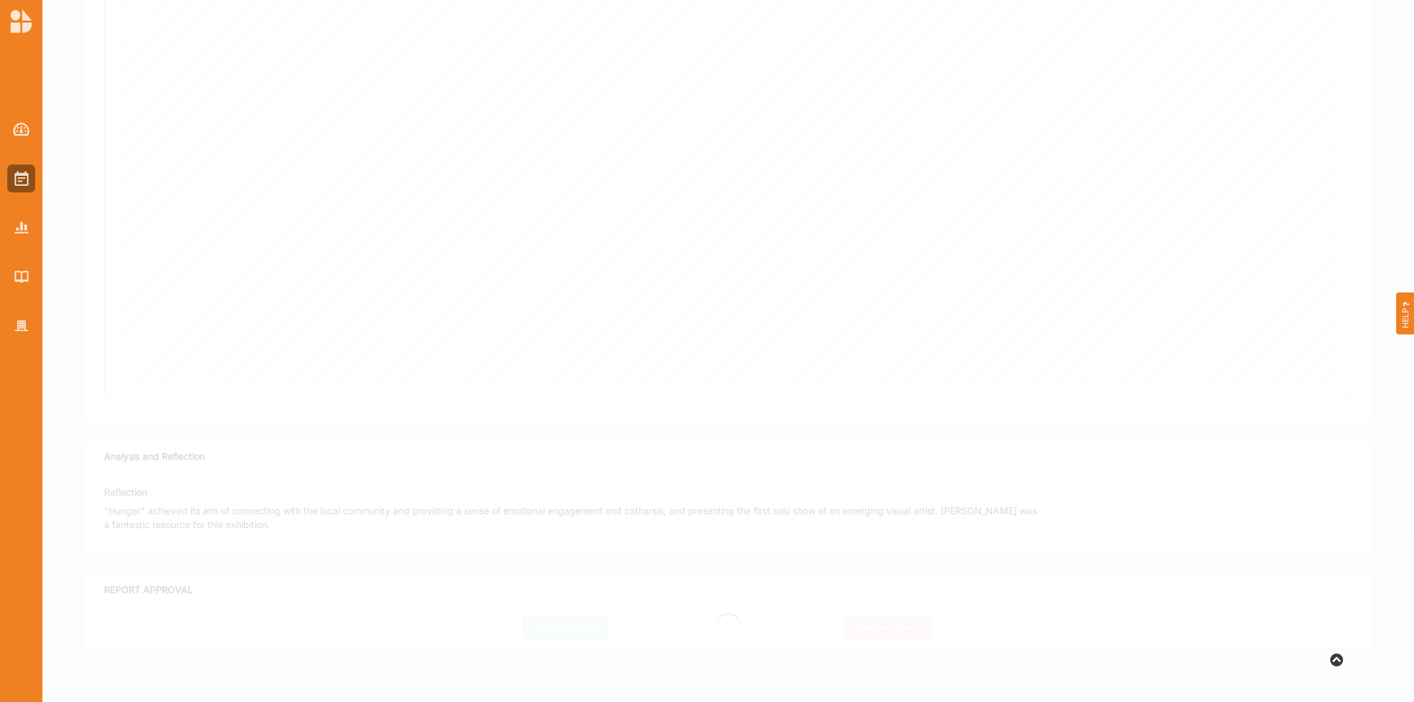
scroll to position [752, 0]
